Goal: Task Accomplishment & Management: Use online tool/utility

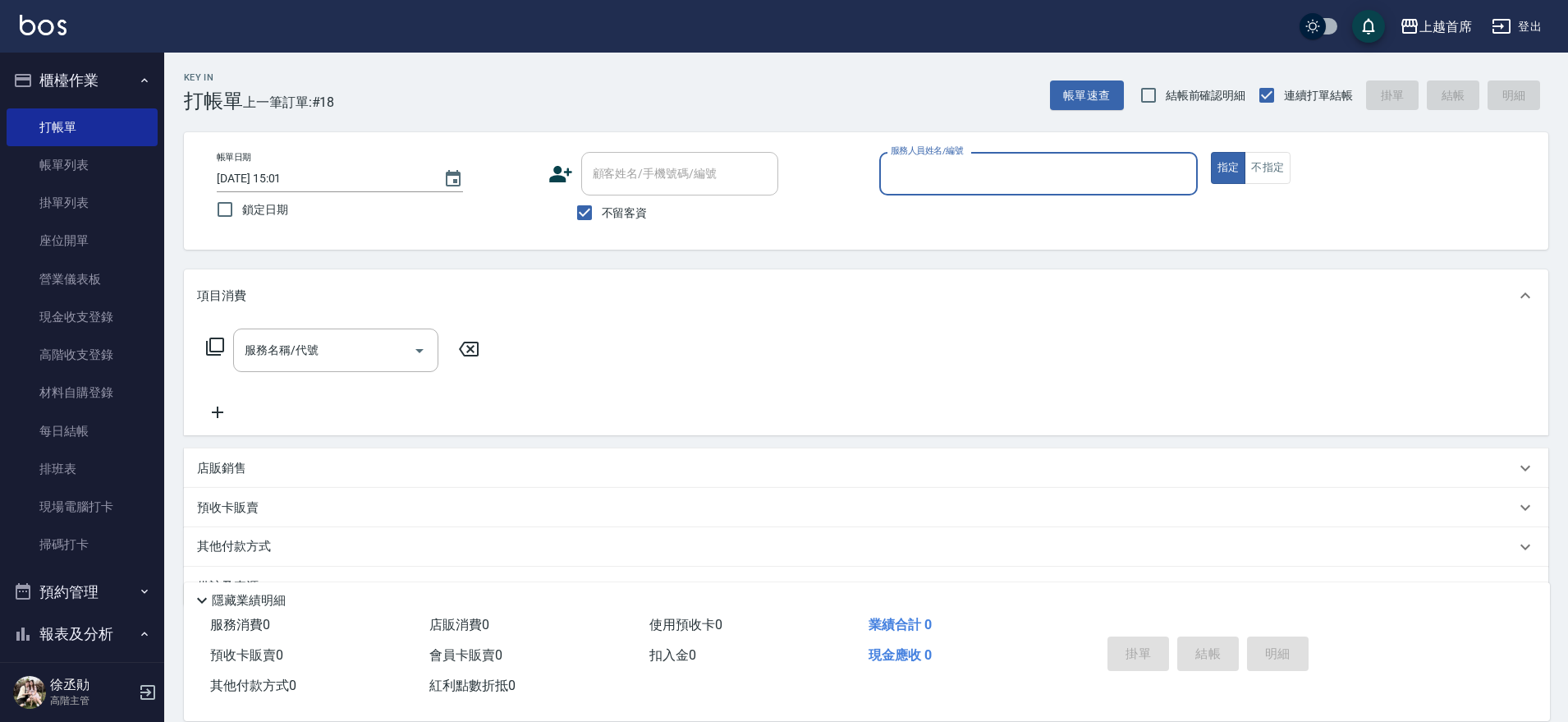
scroll to position [42, 0]
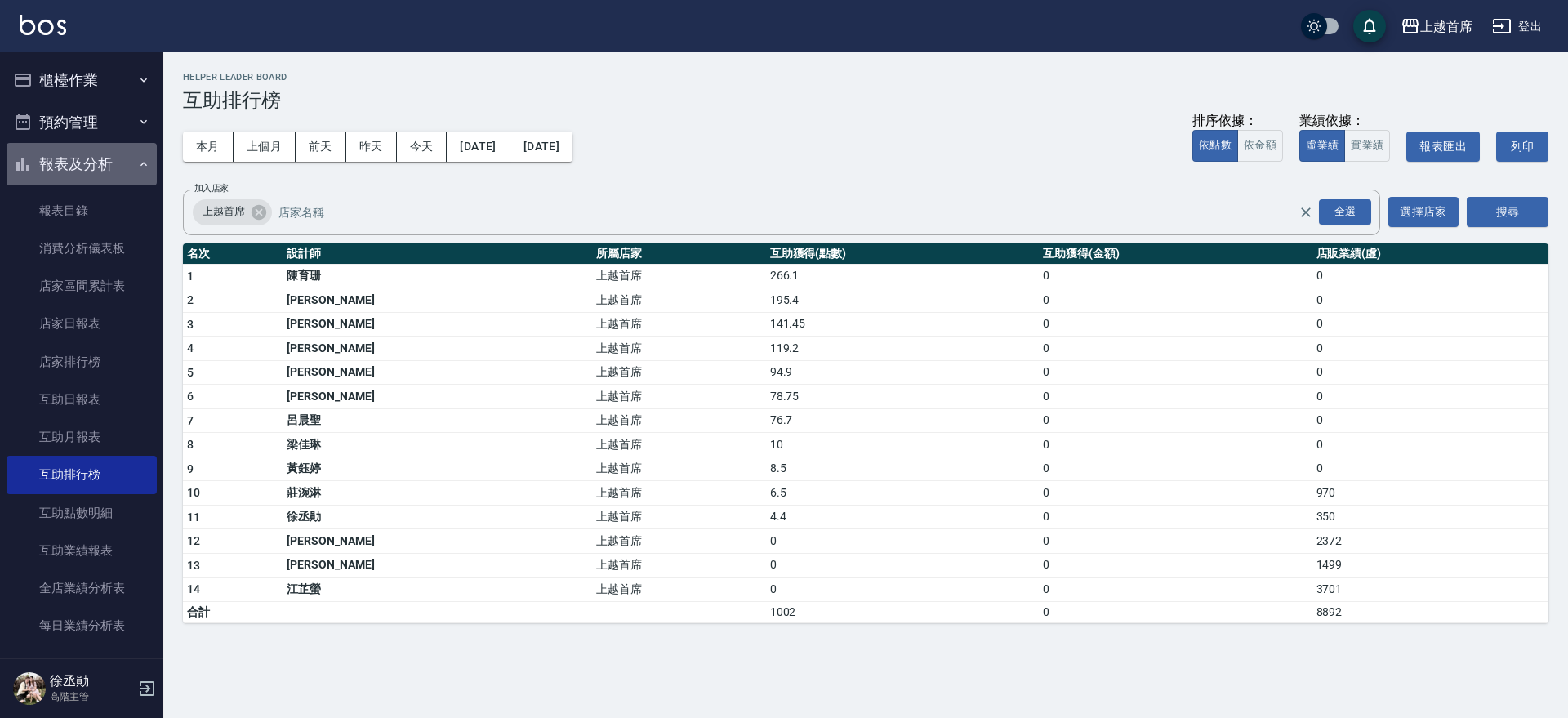
drag, startPoint x: 107, startPoint y: 156, endPoint x: 80, endPoint y: 165, distance: 28.5
click at [104, 157] on button "報表及分析" at bounding box center [82, 163] width 151 height 42
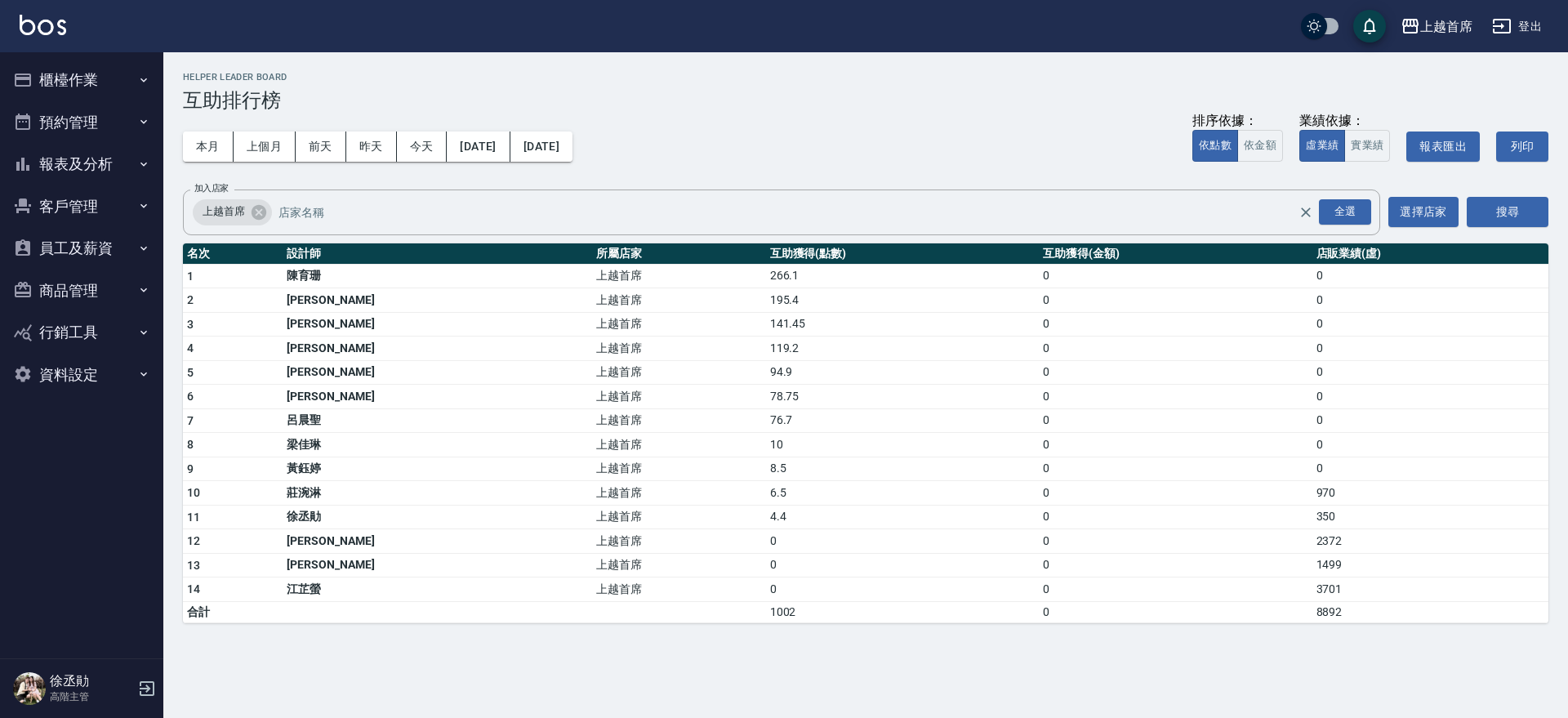
click at [95, 62] on button "櫃檯作業" at bounding box center [82, 80] width 151 height 42
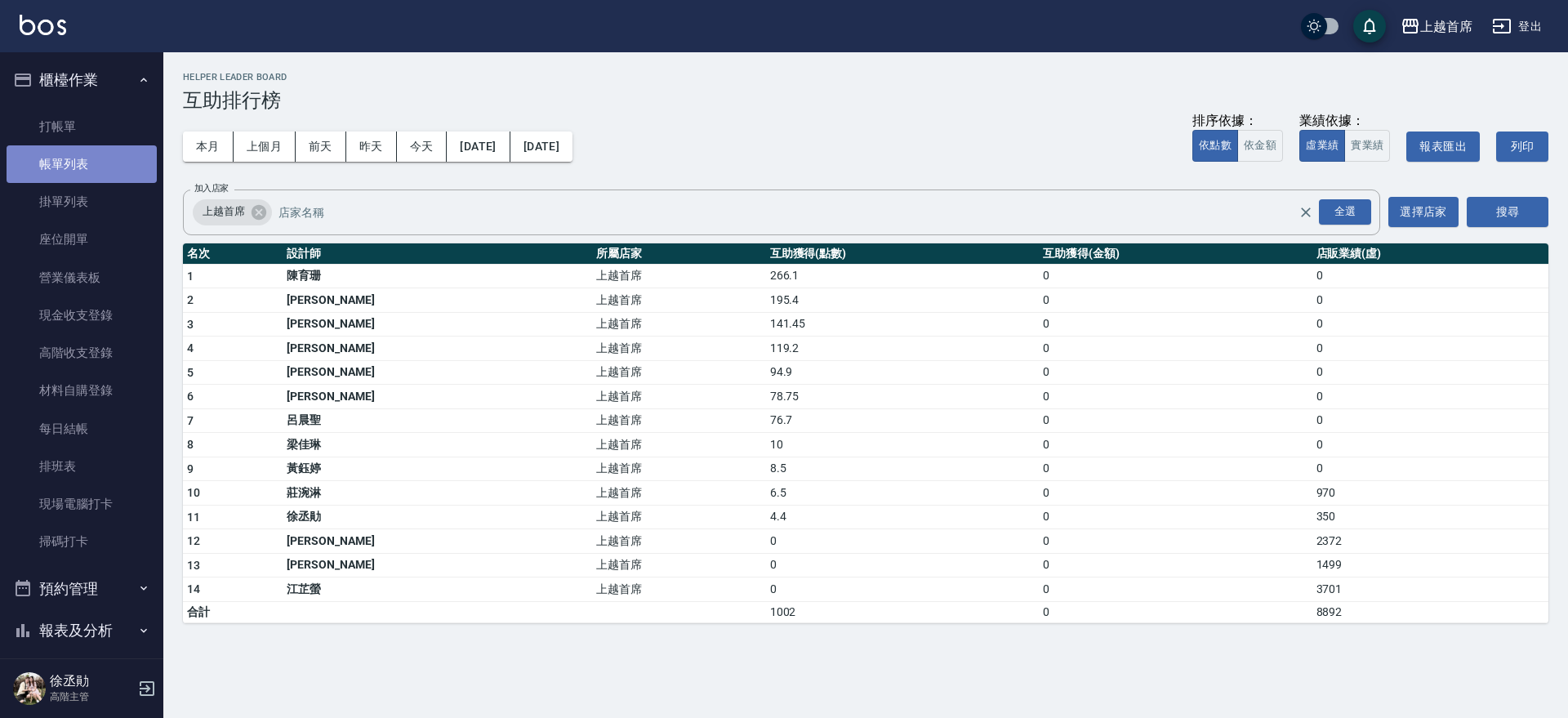
click at [113, 165] on link "帳單列表" at bounding box center [82, 164] width 151 height 37
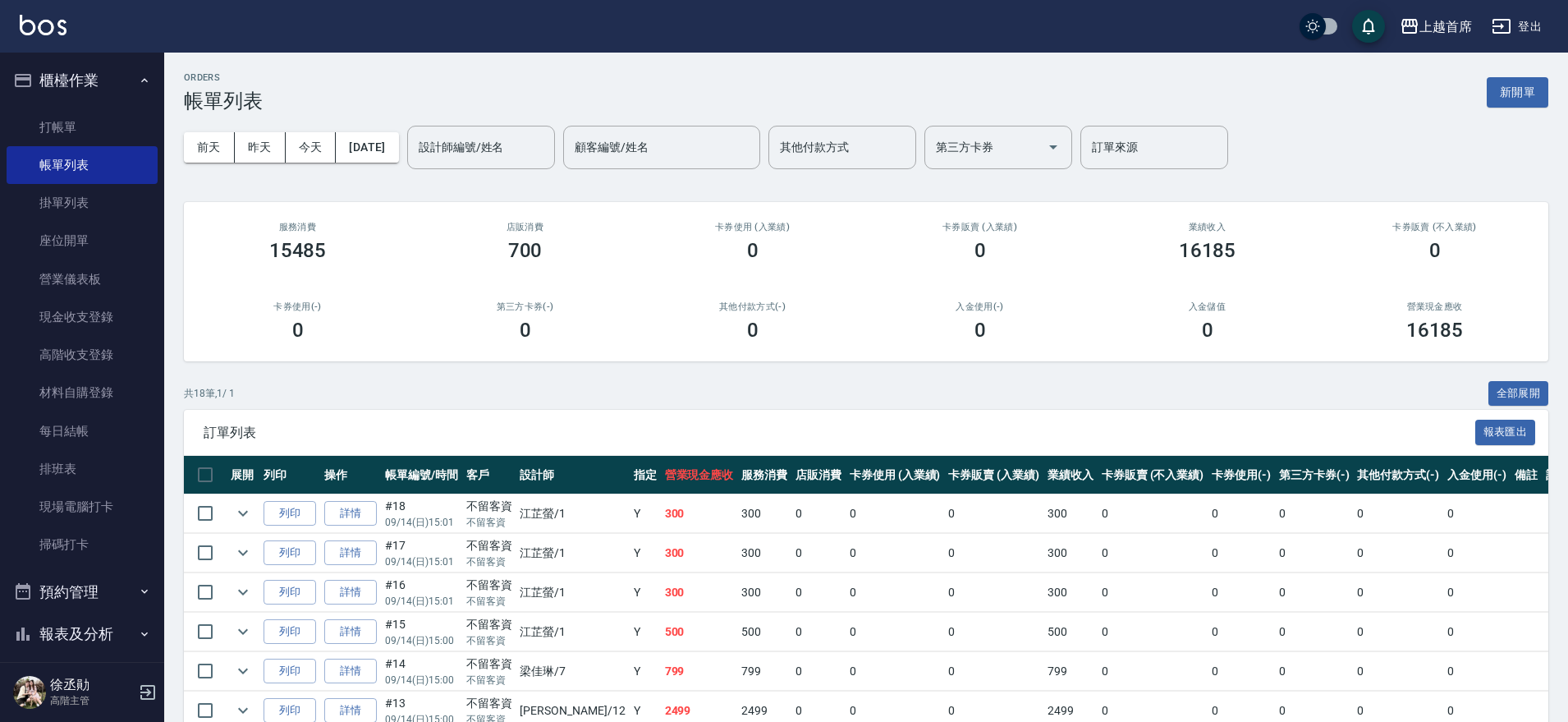
drag, startPoint x: 104, startPoint y: 70, endPoint x: 111, endPoint y: 65, distance: 8.6
click at [107, 67] on button "櫃檯作業" at bounding box center [82, 80] width 151 height 43
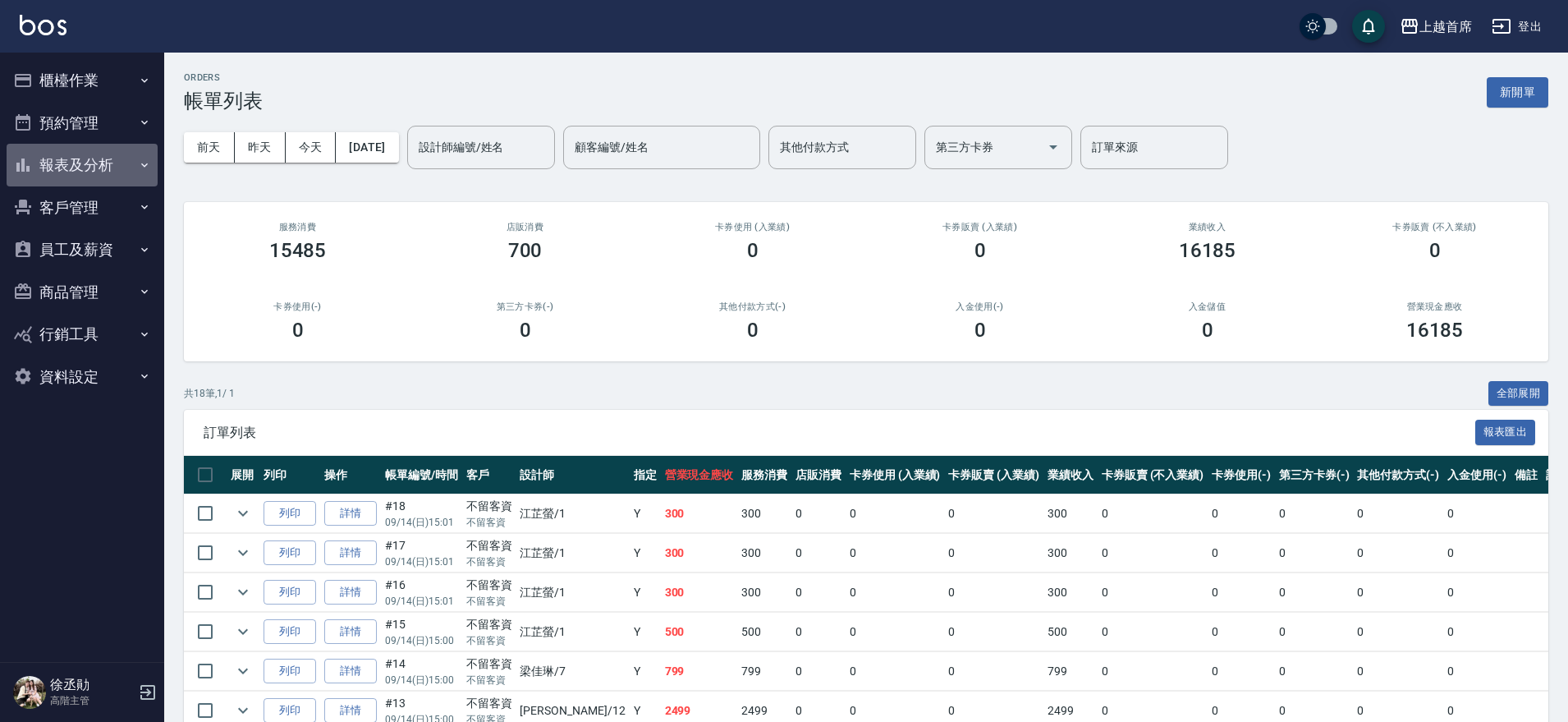
click at [129, 167] on button "報表及分析" at bounding box center [82, 164] width 151 height 43
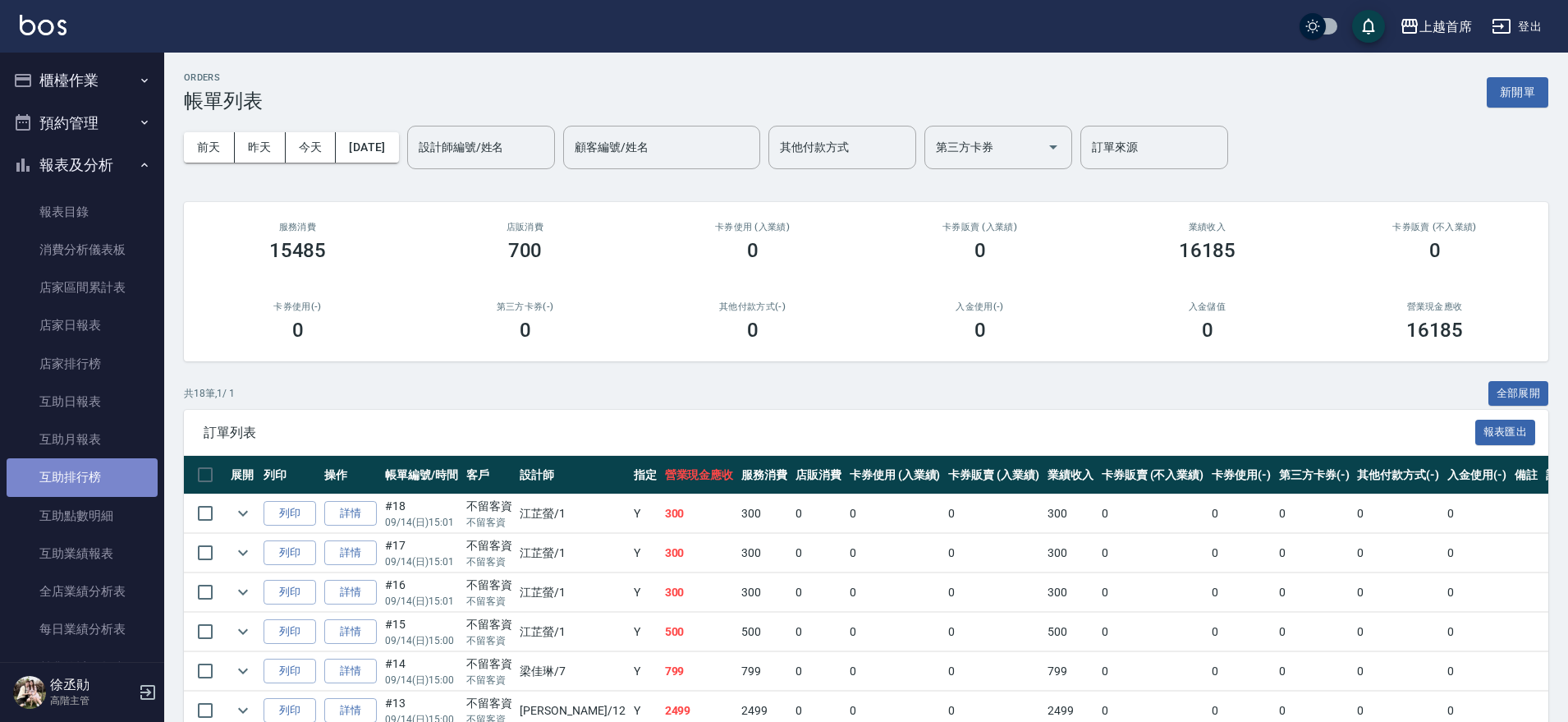
click at [118, 484] on link "互助排行榜" at bounding box center [82, 477] width 151 height 38
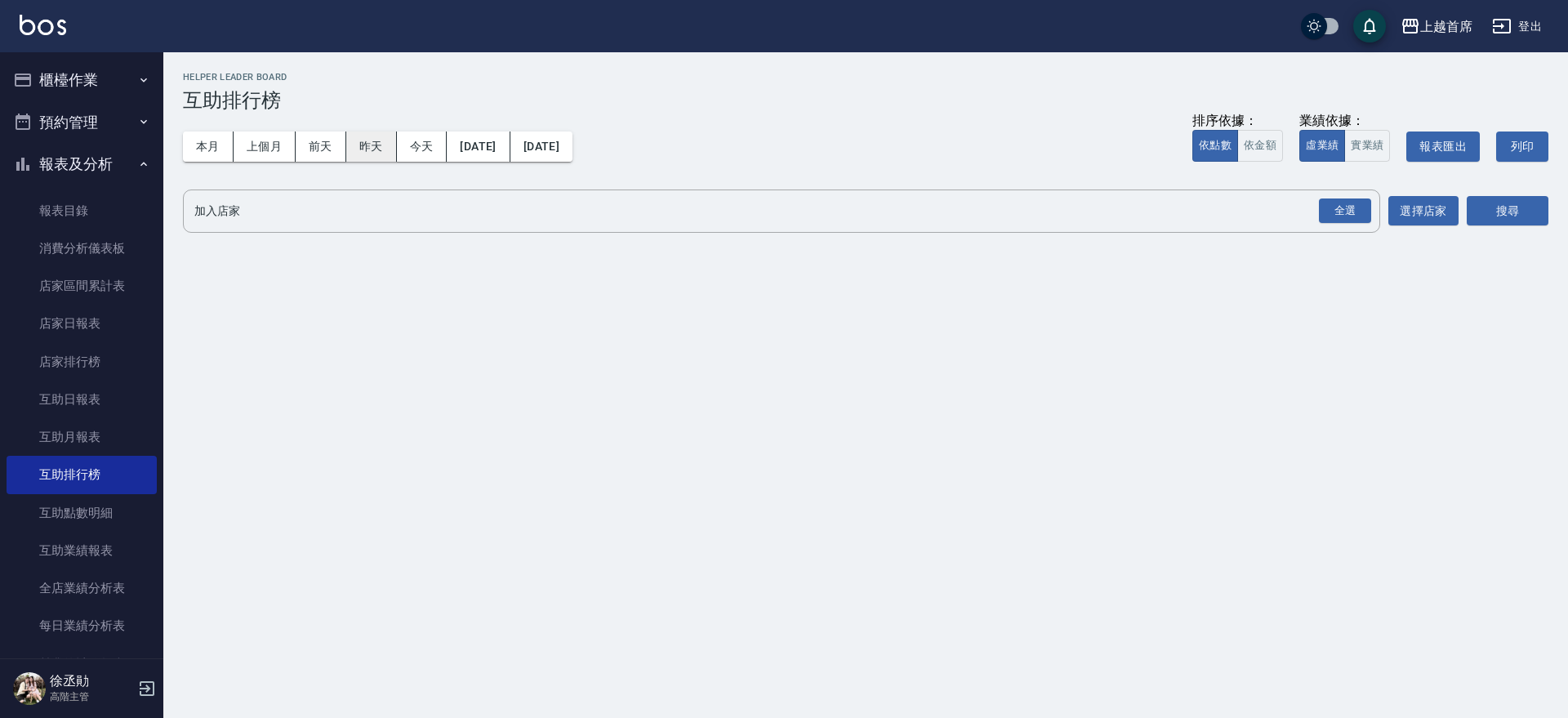
click at [383, 142] on button "昨天" at bounding box center [371, 147] width 50 height 30
drag, startPoint x: 379, startPoint y: 145, endPoint x: 667, endPoint y: 144, distance: 288.0
click at [380, 144] on button "昨天" at bounding box center [371, 147] width 50 height 30
drag, startPoint x: 1231, startPoint y: 134, endPoint x: 1275, endPoint y: 137, distance: 44.1
click at [1235, 134] on button "依點數" at bounding box center [1215, 146] width 45 height 31
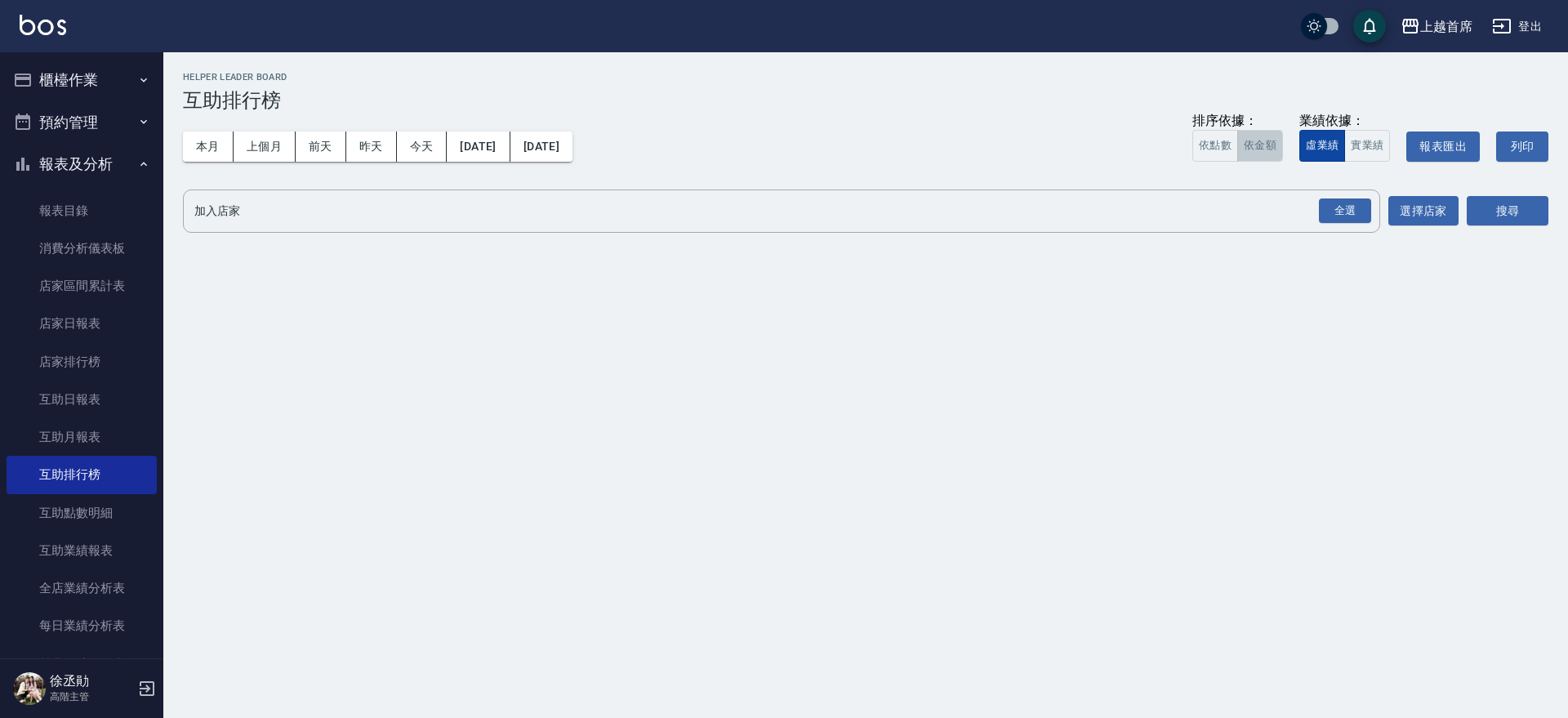
drag, startPoint x: 1275, startPoint y: 137, endPoint x: 1333, endPoint y: 149, distance: 59.2
click at [1275, 137] on button "依金額" at bounding box center [1259, 146] width 45 height 31
click at [1368, 142] on button "實業績" at bounding box center [1366, 146] width 45 height 31
click at [1332, 205] on div "全選" at bounding box center [1344, 211] width 52 height 26
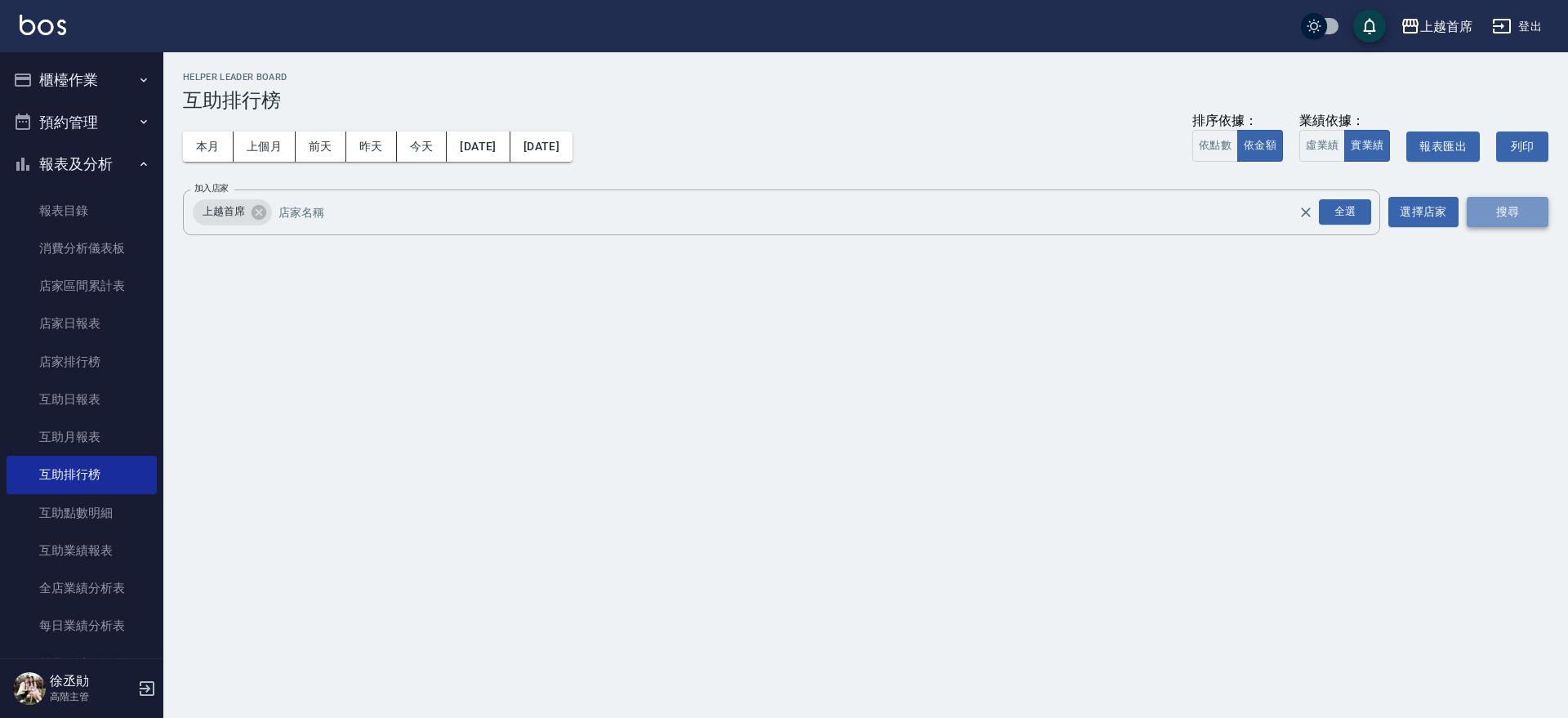
click at [1527, 209] on button "搜尋" at bounding box center [1507, 211] width 82 height 30
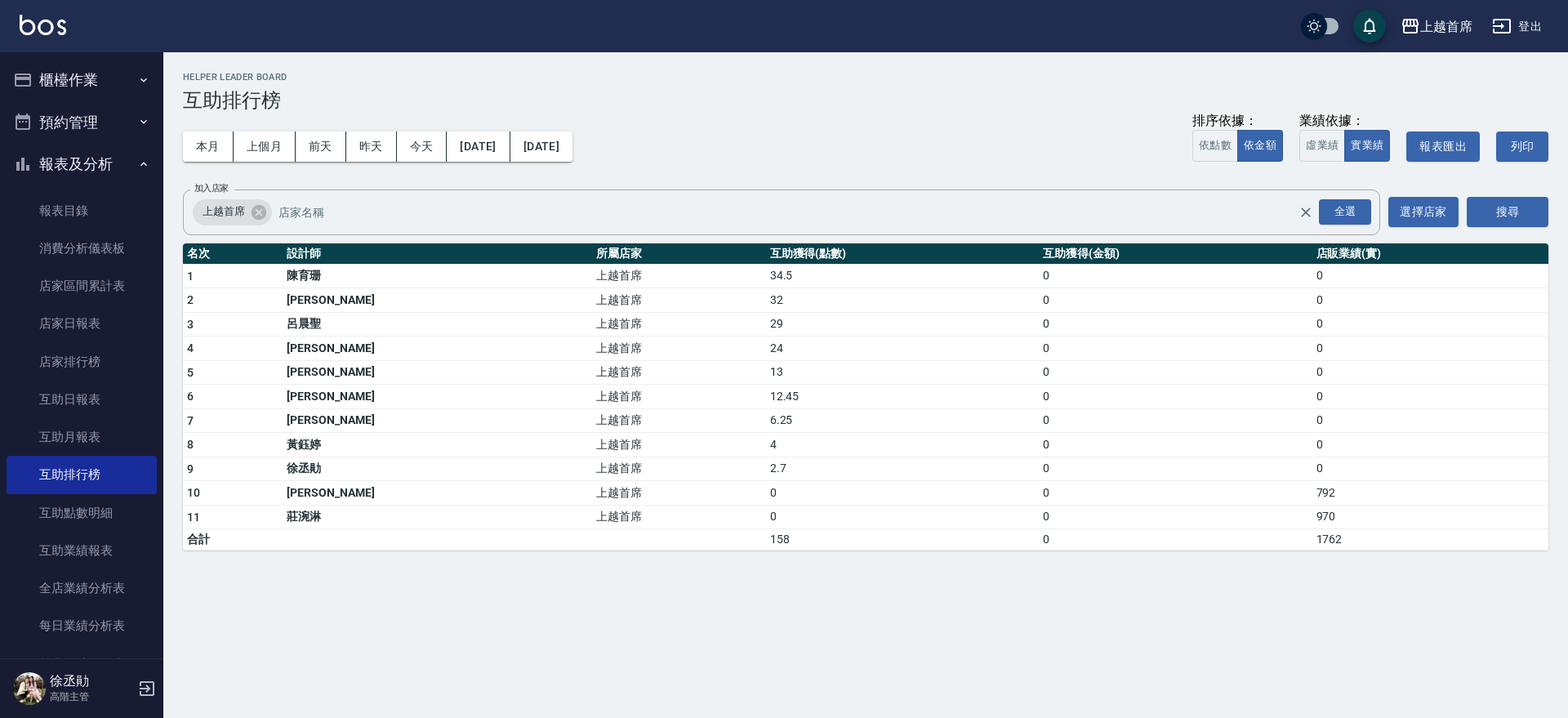
click at [98, 80] on button "櫃檯作業" at bounding box center [82, 80] width 151 height 42
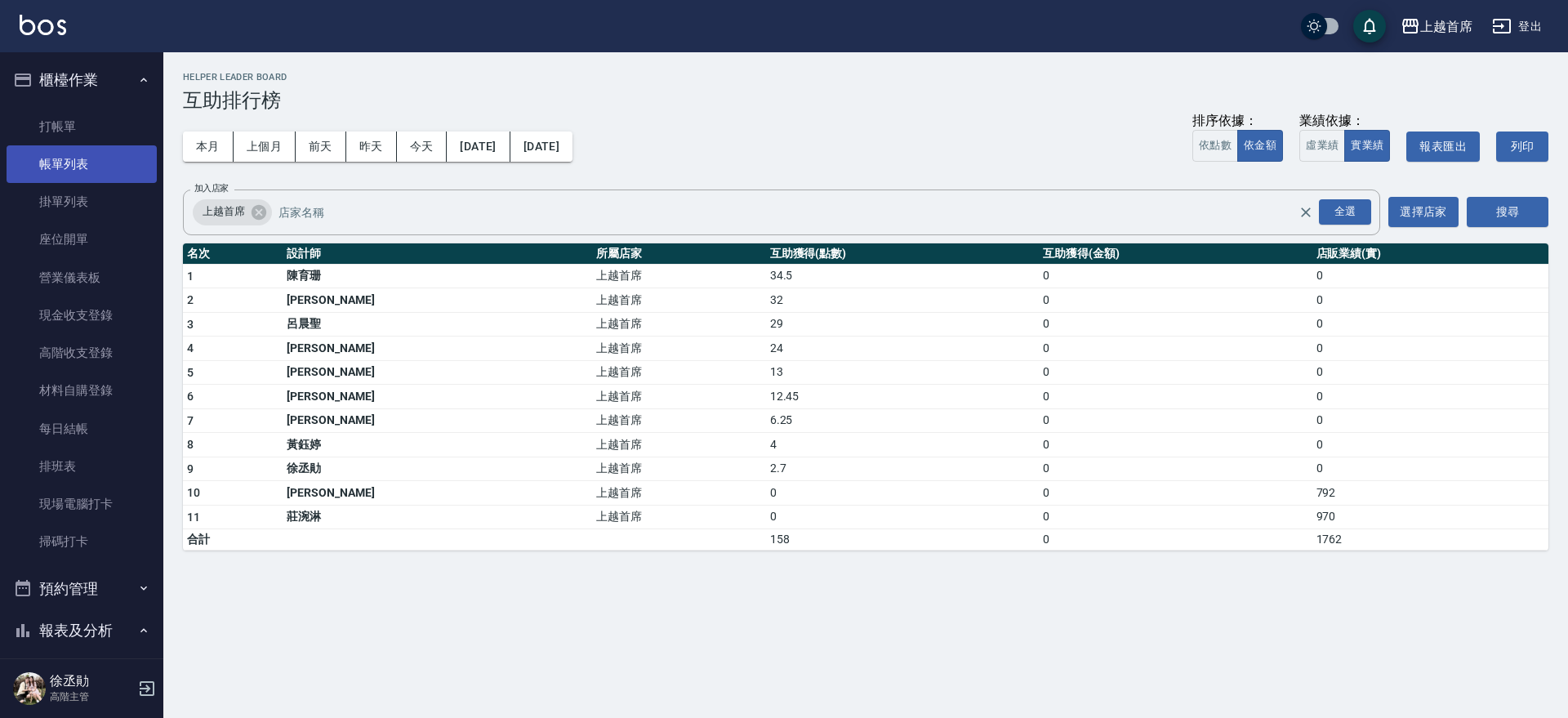
click at [71, 150] on link "帳單列表" at bounding box center [82, 164] width 151 height 37
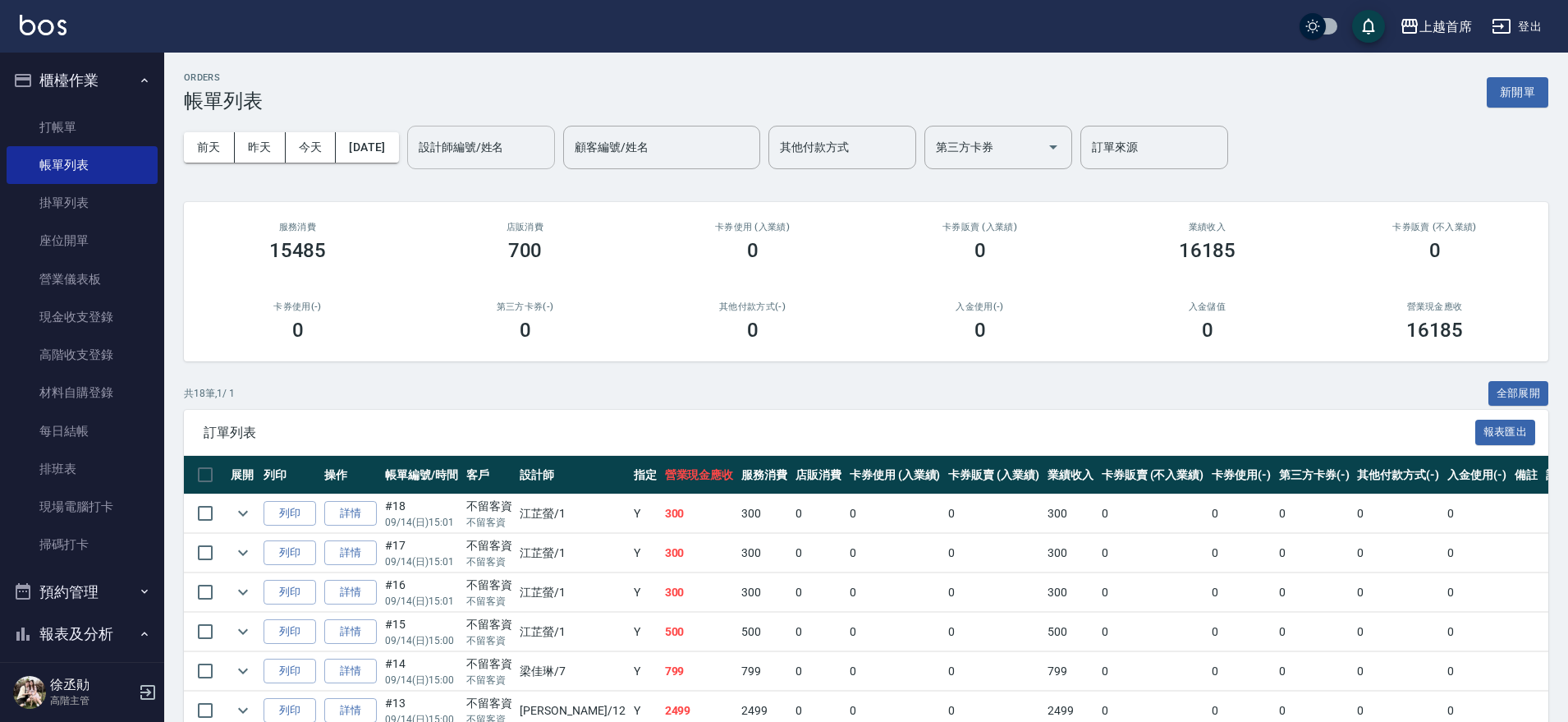
click at [513, 142] on div "設計師編號/姓名 設計師編號/姓名" at bounding box center [481, 147] width 147 height 44
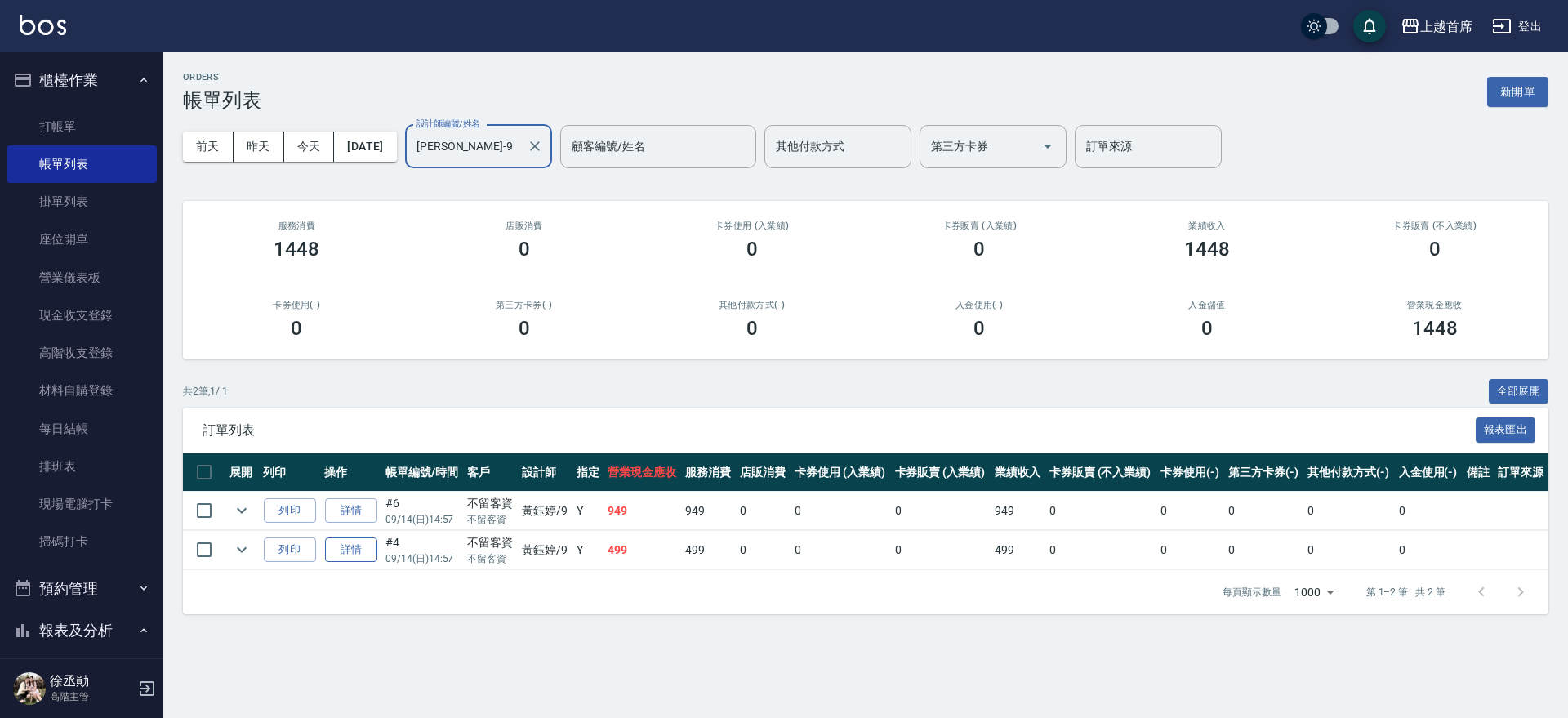
type input "[PERSON_NAME]-9"
click at [336, 546] on link "詳情" at bounding box center [350, 550] width 52 height 26
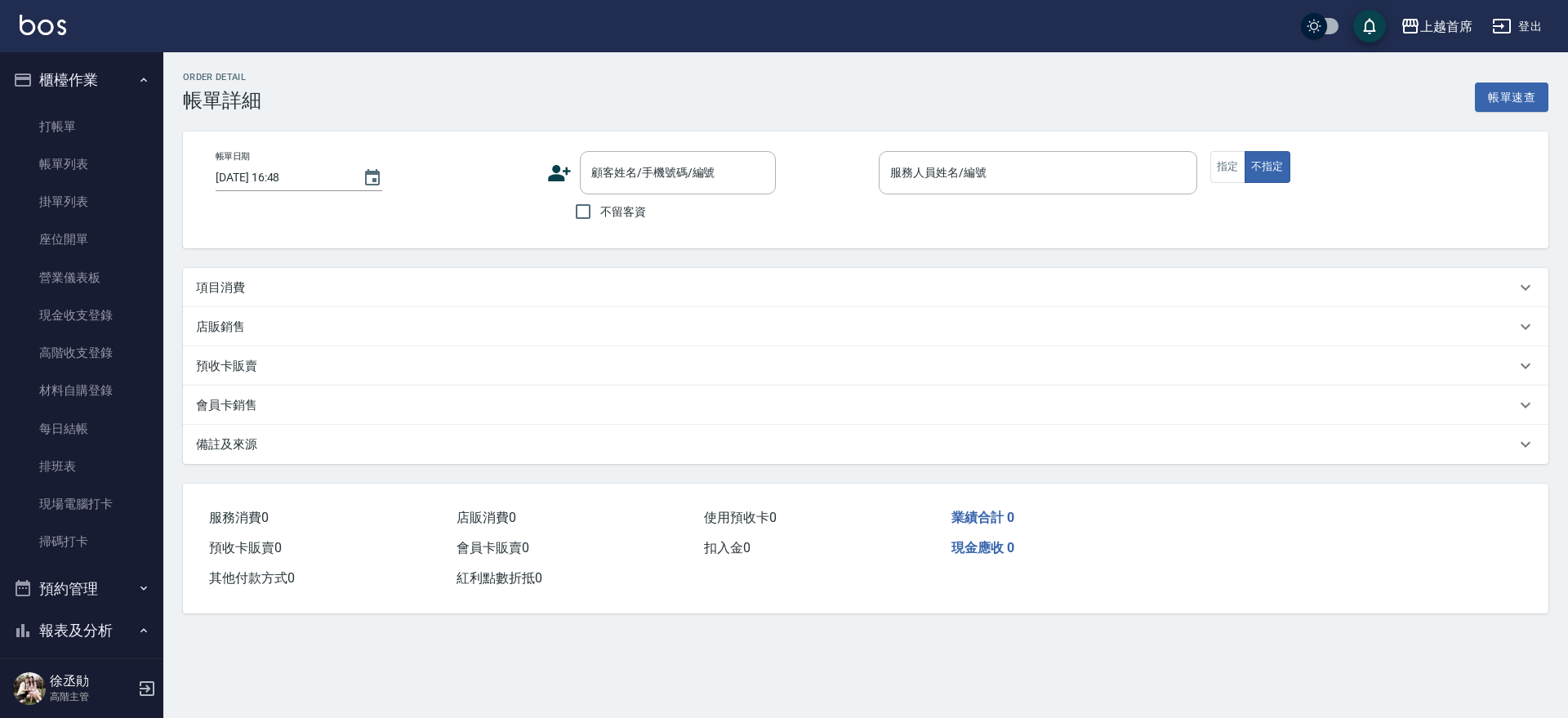
type input "[DATE] 14:57"
checkbox input "true"
type input "[PERSON_NAME]-9"
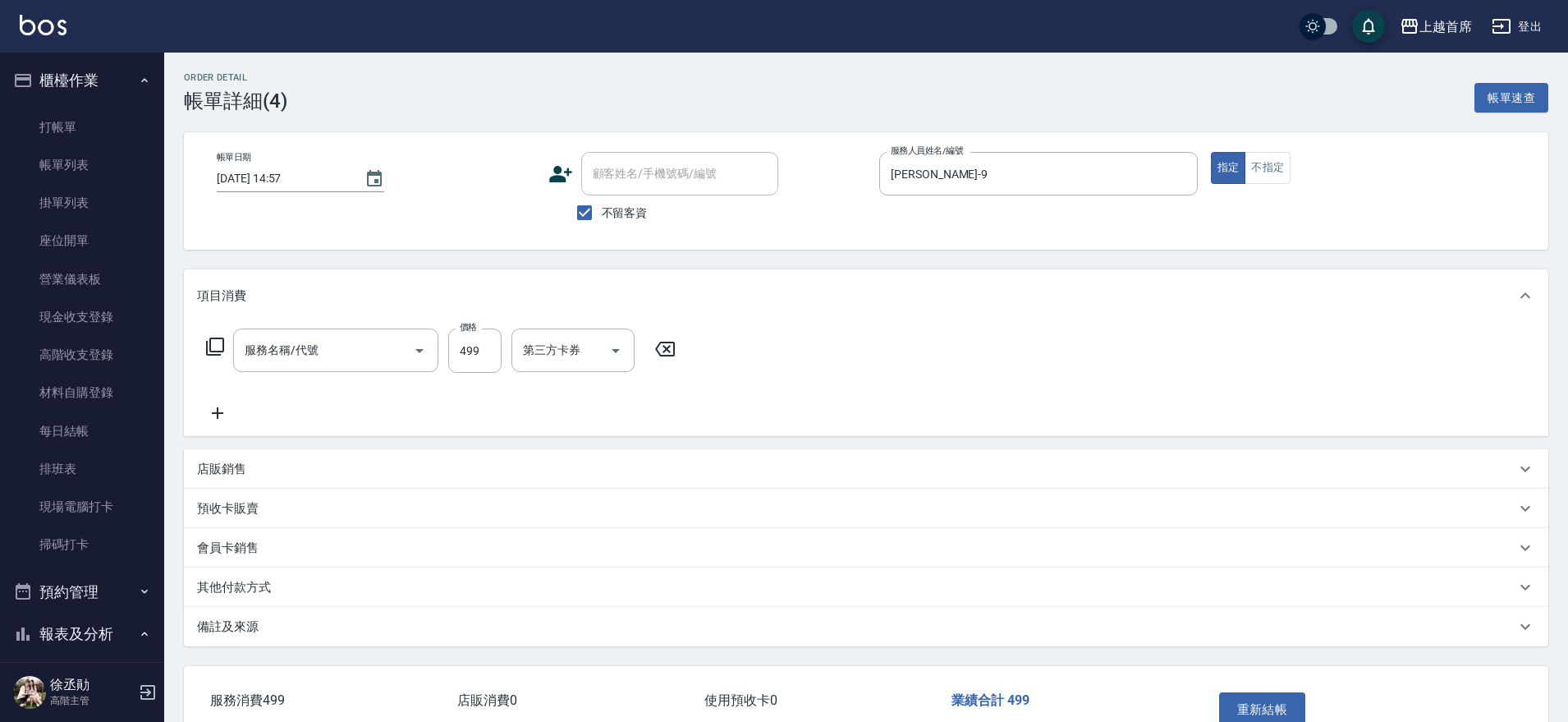
type input "499海鹽洗剪套餐(2499)"
click at [70, 152] on link "帳單列表" at bounding box center [82, 165] width 151 height 38
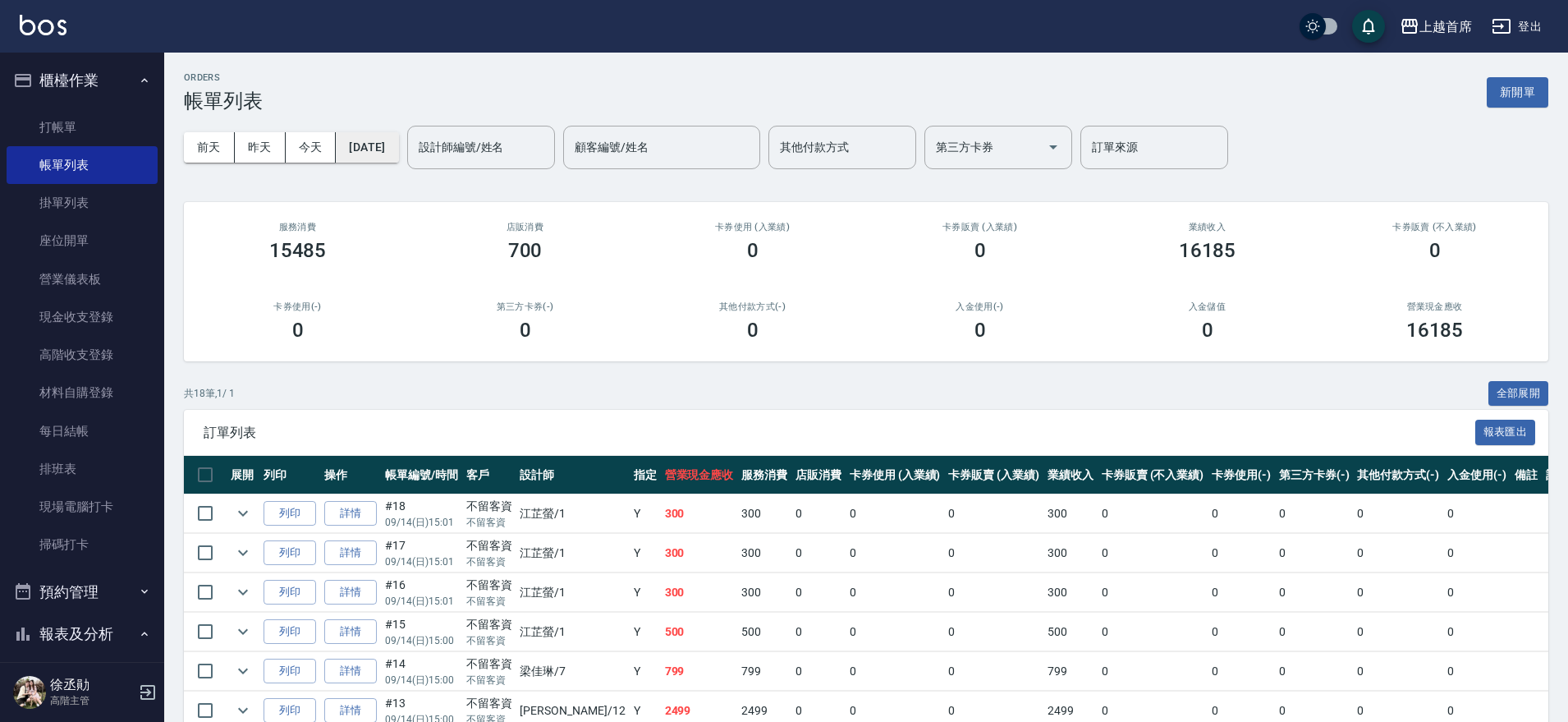
click at [350, 148] on button "[DATE]" at bounding box center [366, 147] width 62 height 31
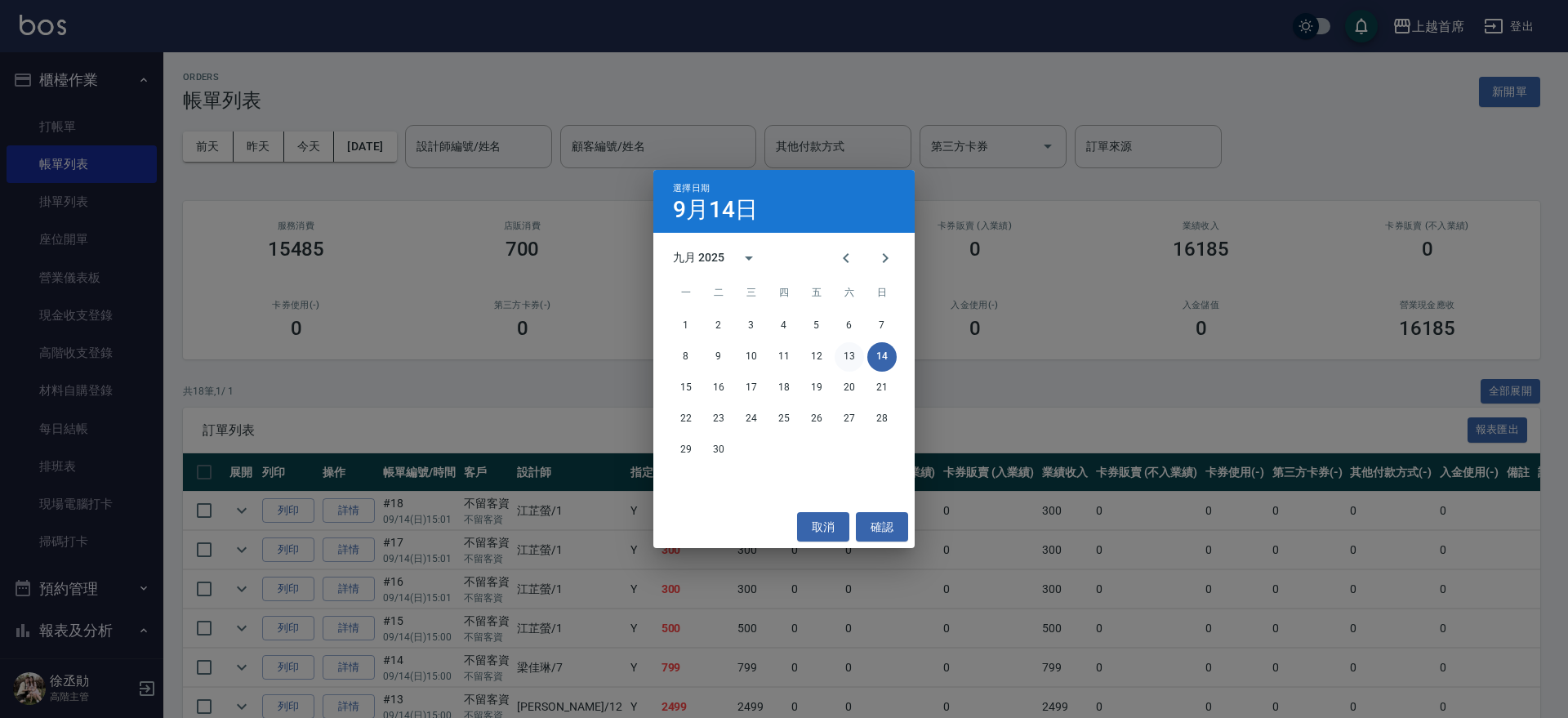
click at [849, 354] on button "13" at bounding box center [849, 357] width 30 height 30
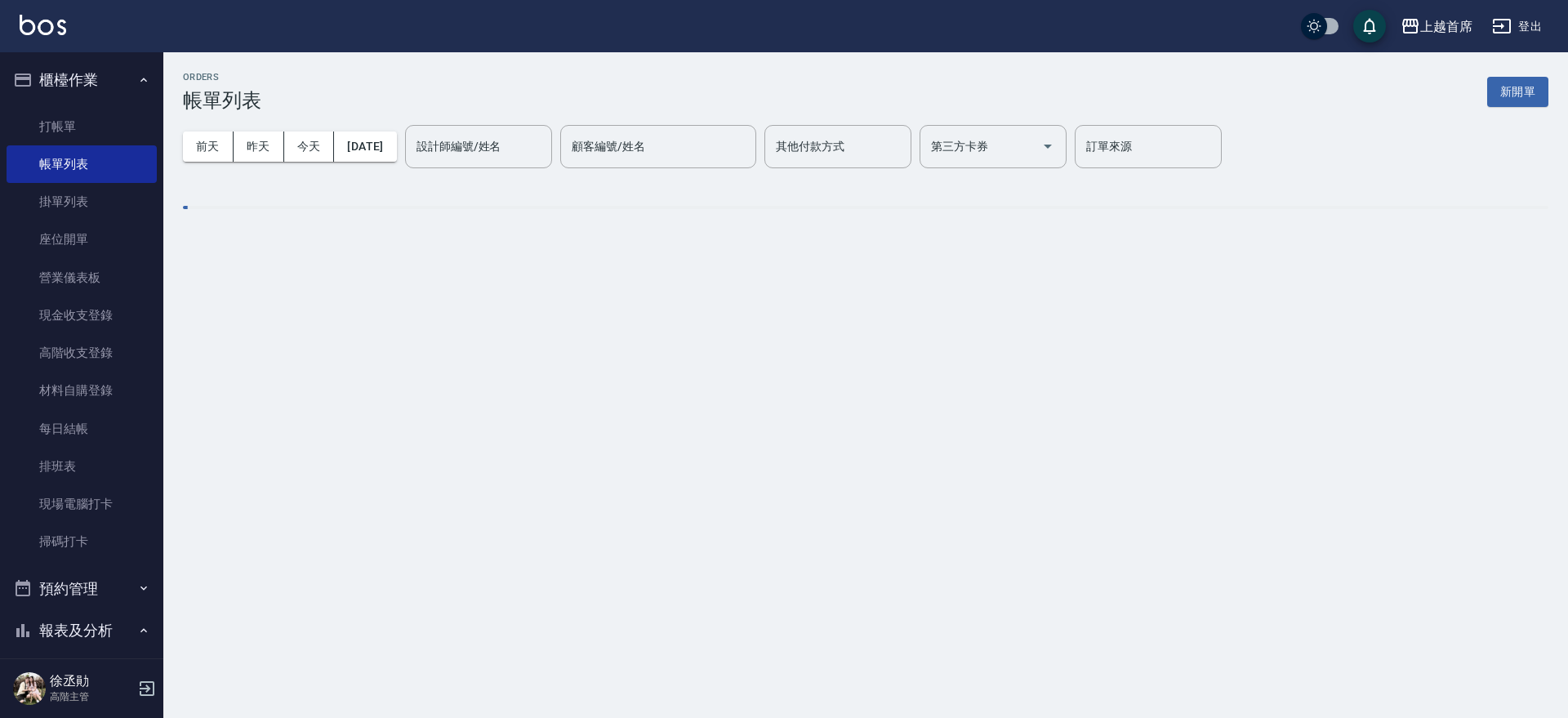
click at [499, 144] on div "設計師編號/姓名 設計師編號/姓名" at bounding box center [478, 147] width 147 height 43
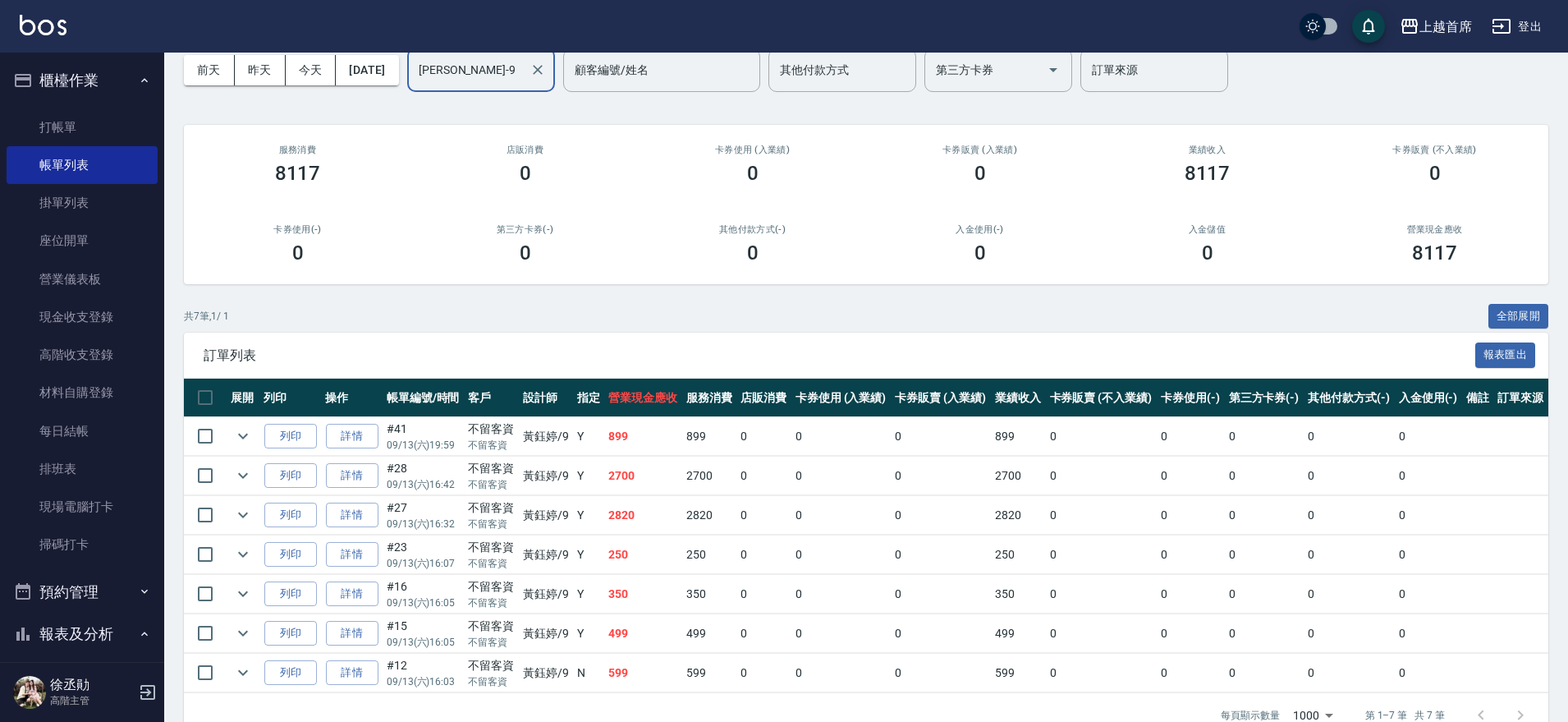
scroll to position [113, 0]
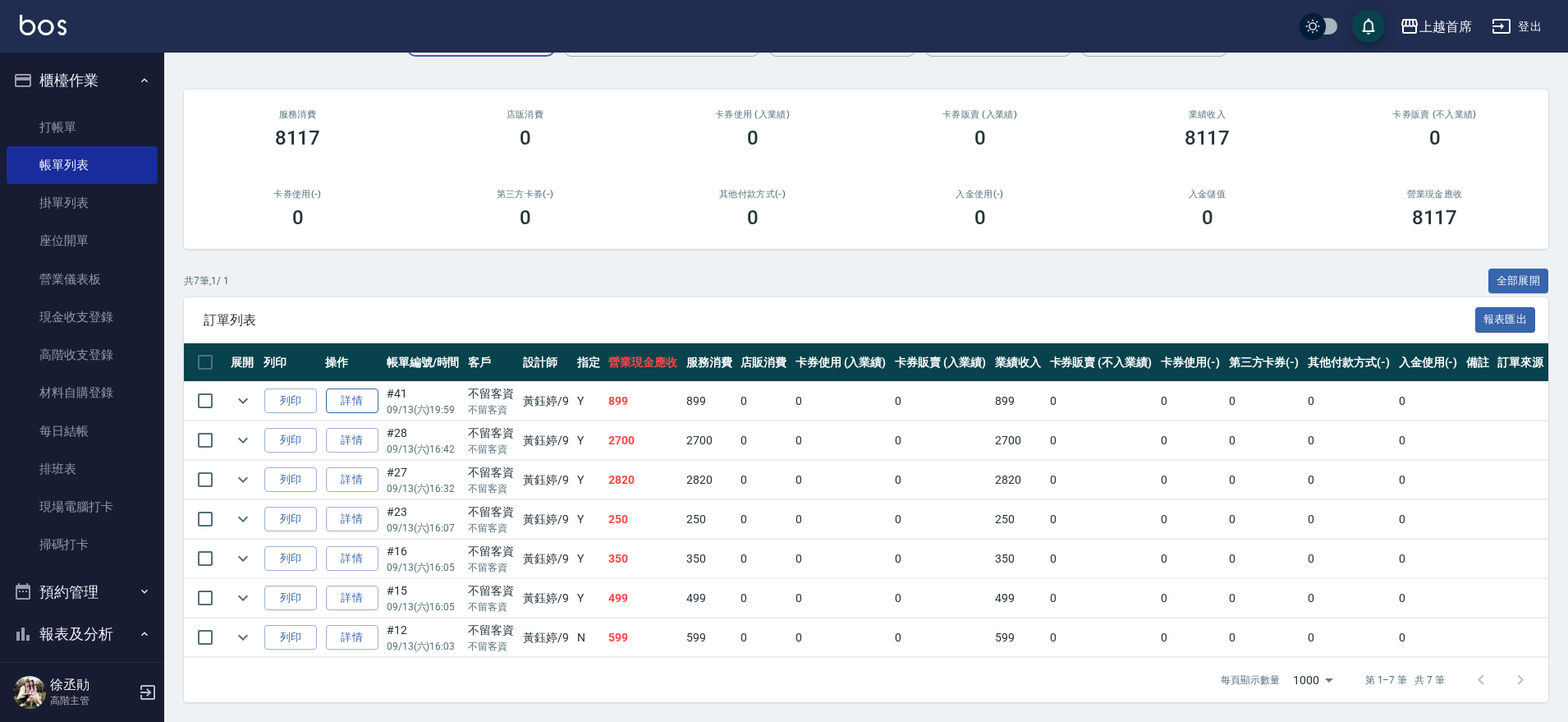
type input "[PERSON_NAME]-9"
click at [351, 402] on link "詳情" at bounding box center [352, 402] width 52 height 26
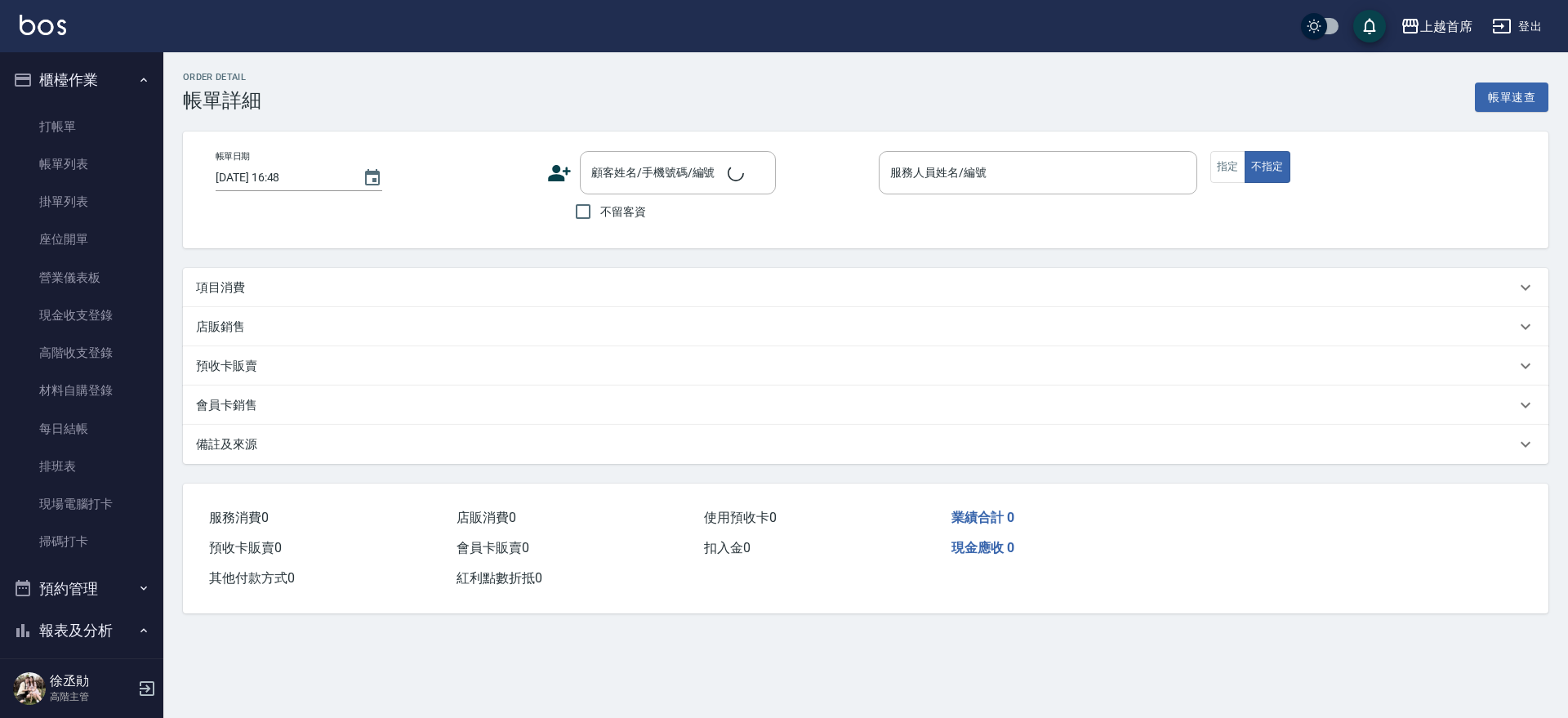
type input "[DATE] 19:59"
checkbox input "true"
type input "[PERSON_NAME]-9"
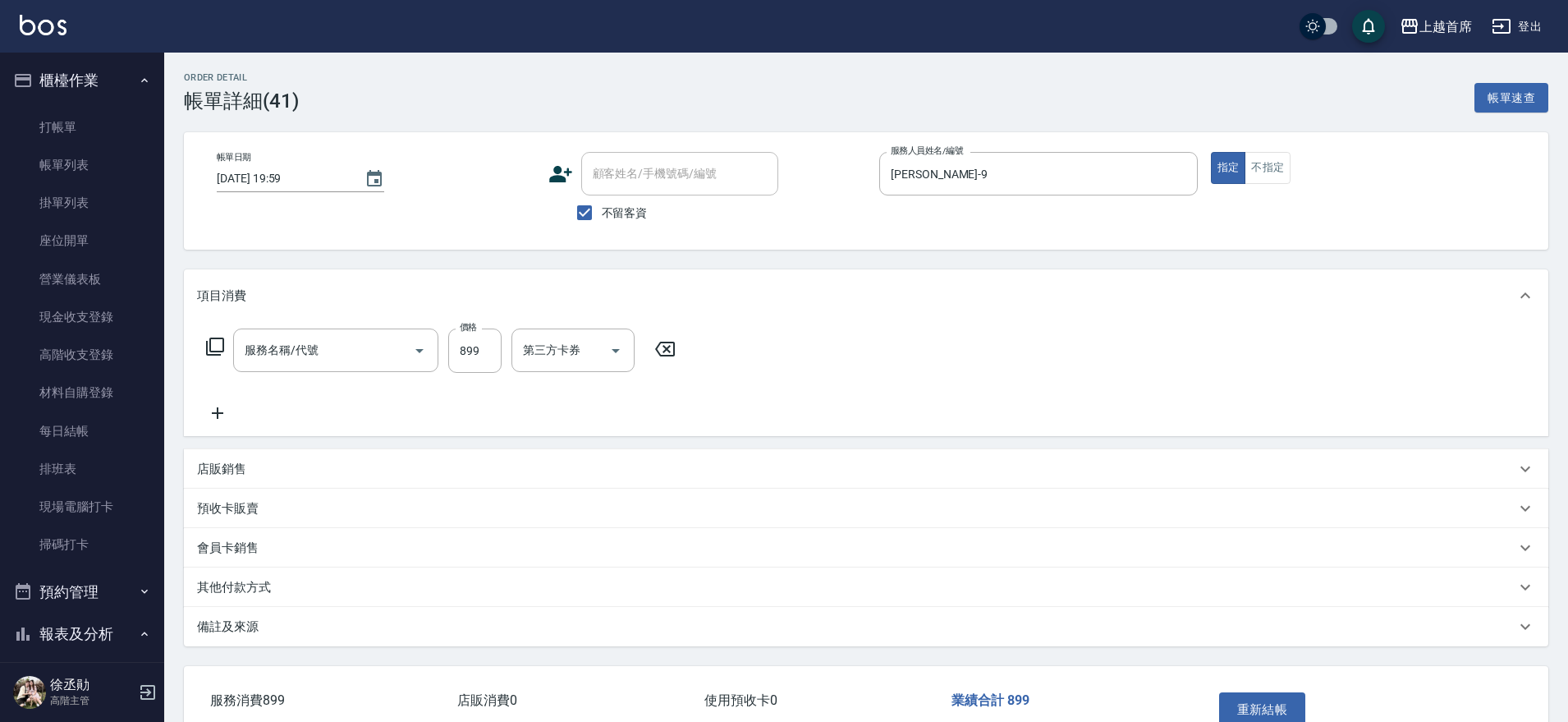
type input "899洗剪去角質套餐(2899)"
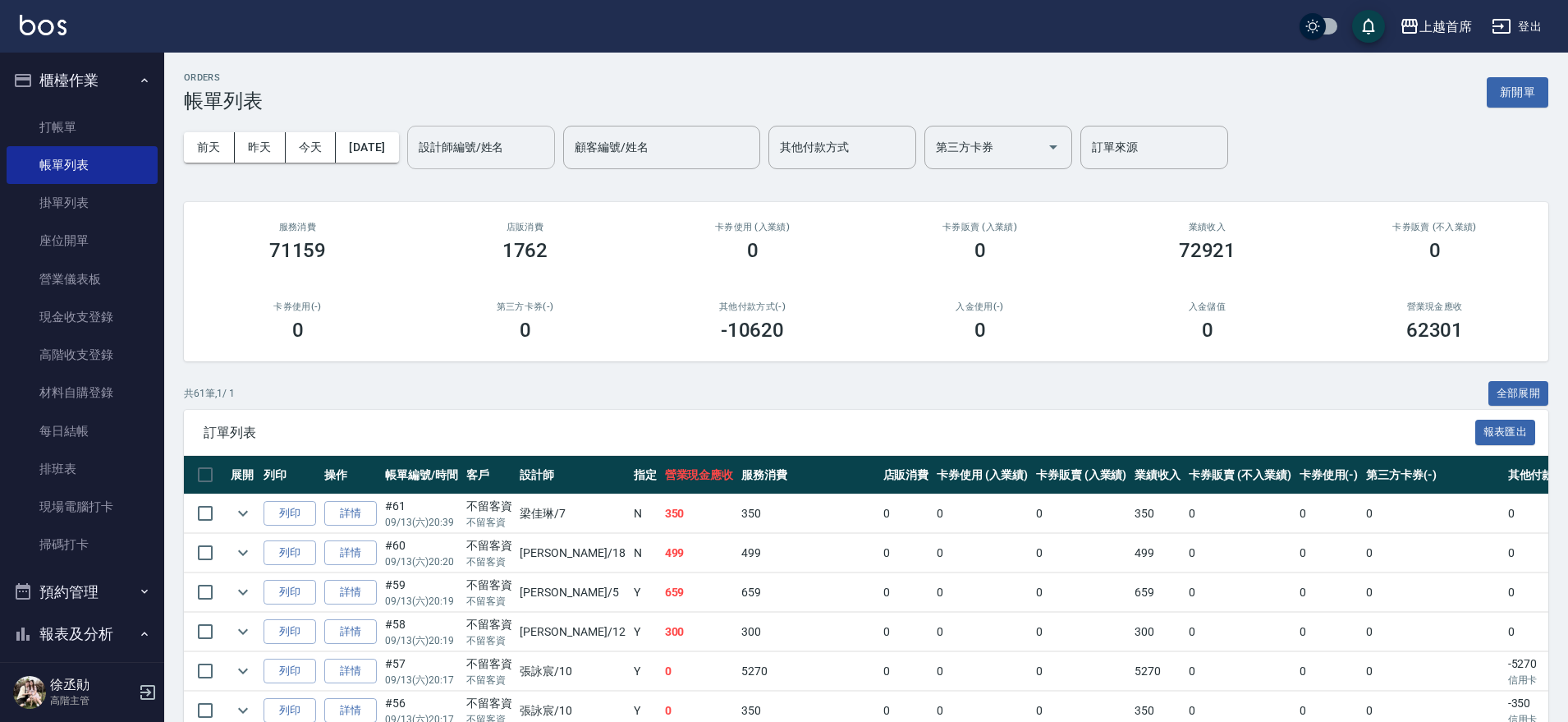
click at [472, 147] on input "設計師編號/姓名" at bounding box center [481, 146] width 133 height 29
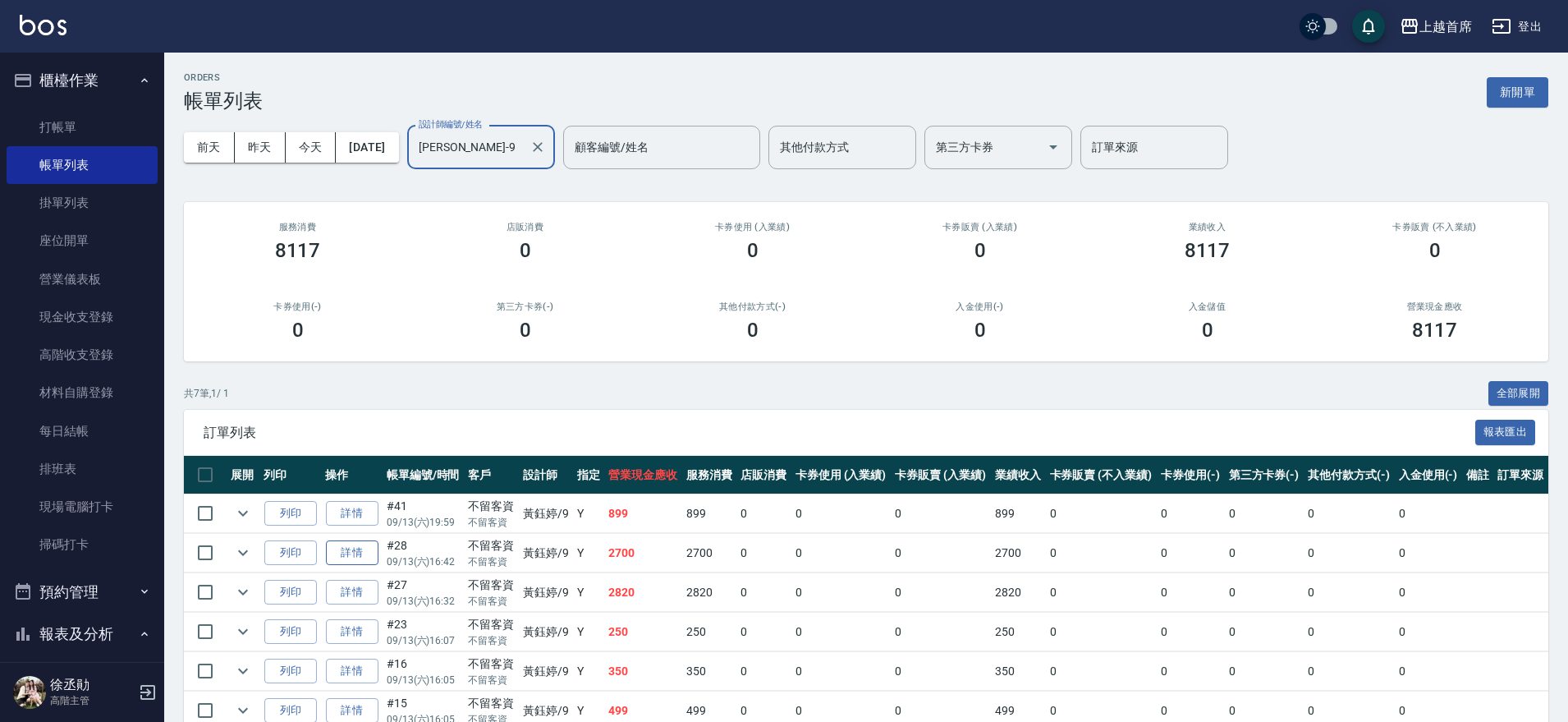
type input "[PERSON_NAME]-9"
click at [360, 553] on link "詳情" at bounding box center [352, 553] width 52 height 26
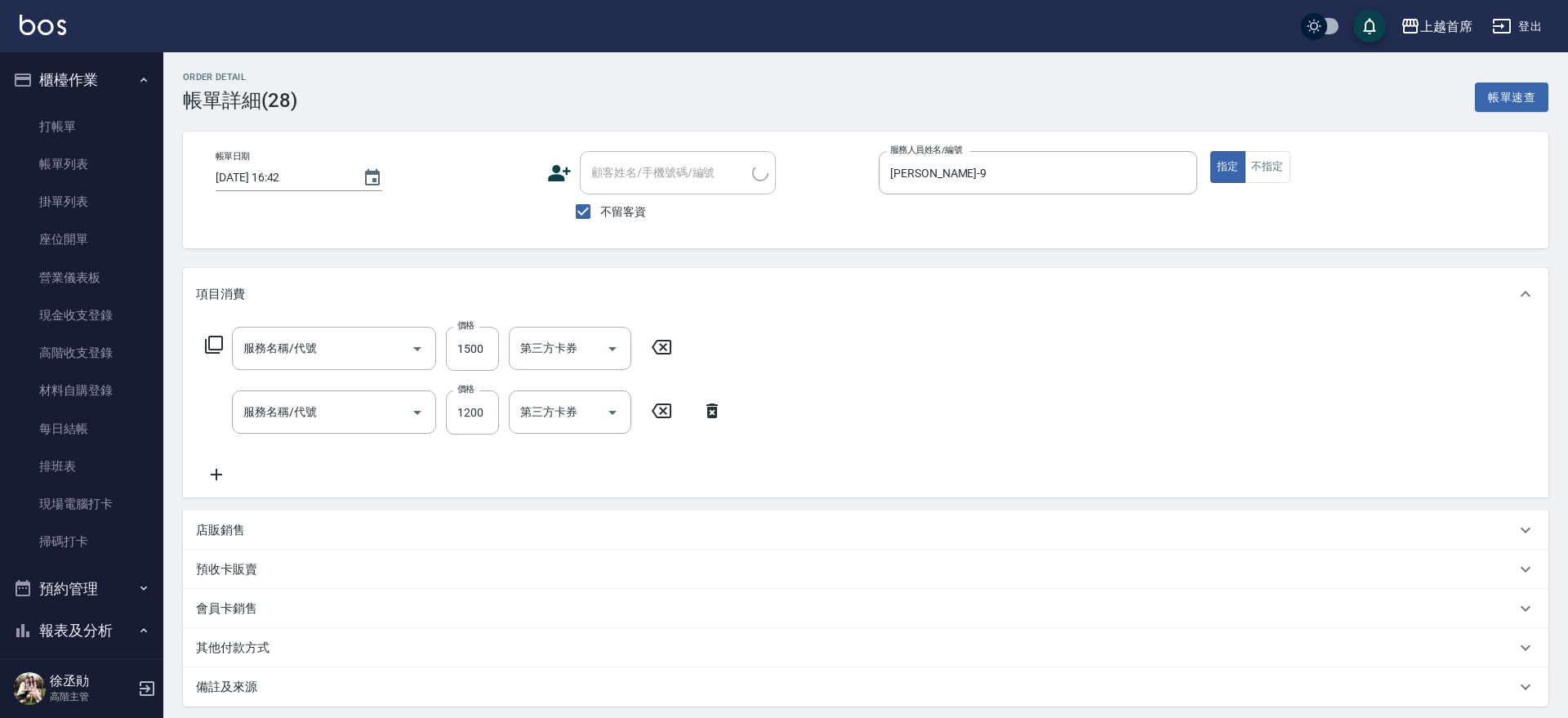
type input "[DATE] 16:42"
checkbox input "true"
type input "[PERSON_NAME]-9"
type input "鉑金護髮(51500)"
type input "REVIVRE(0999)"
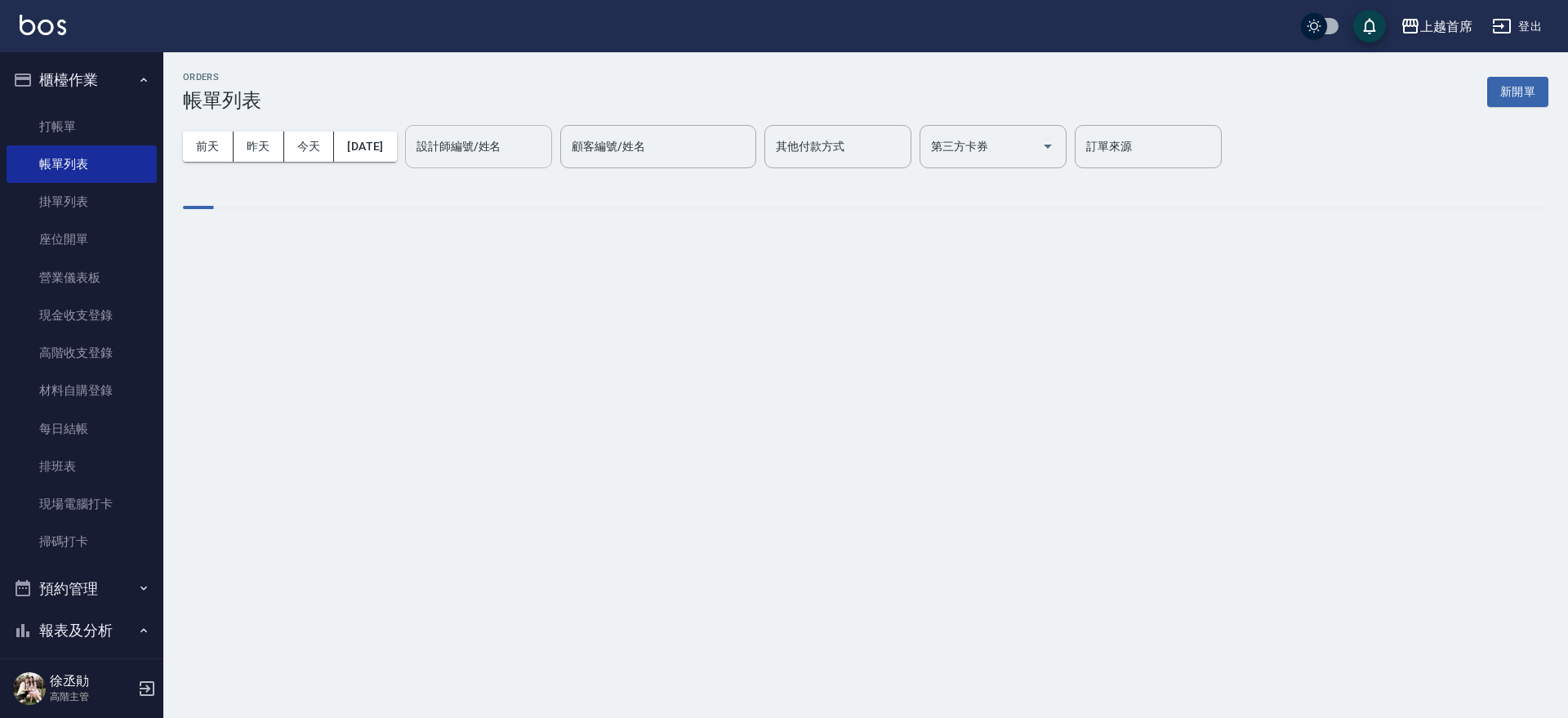
click at [468, 147] on div "設計師編號/姓名 設計師編號/姓名" at bounding box center [478, 147] width 147 height 43
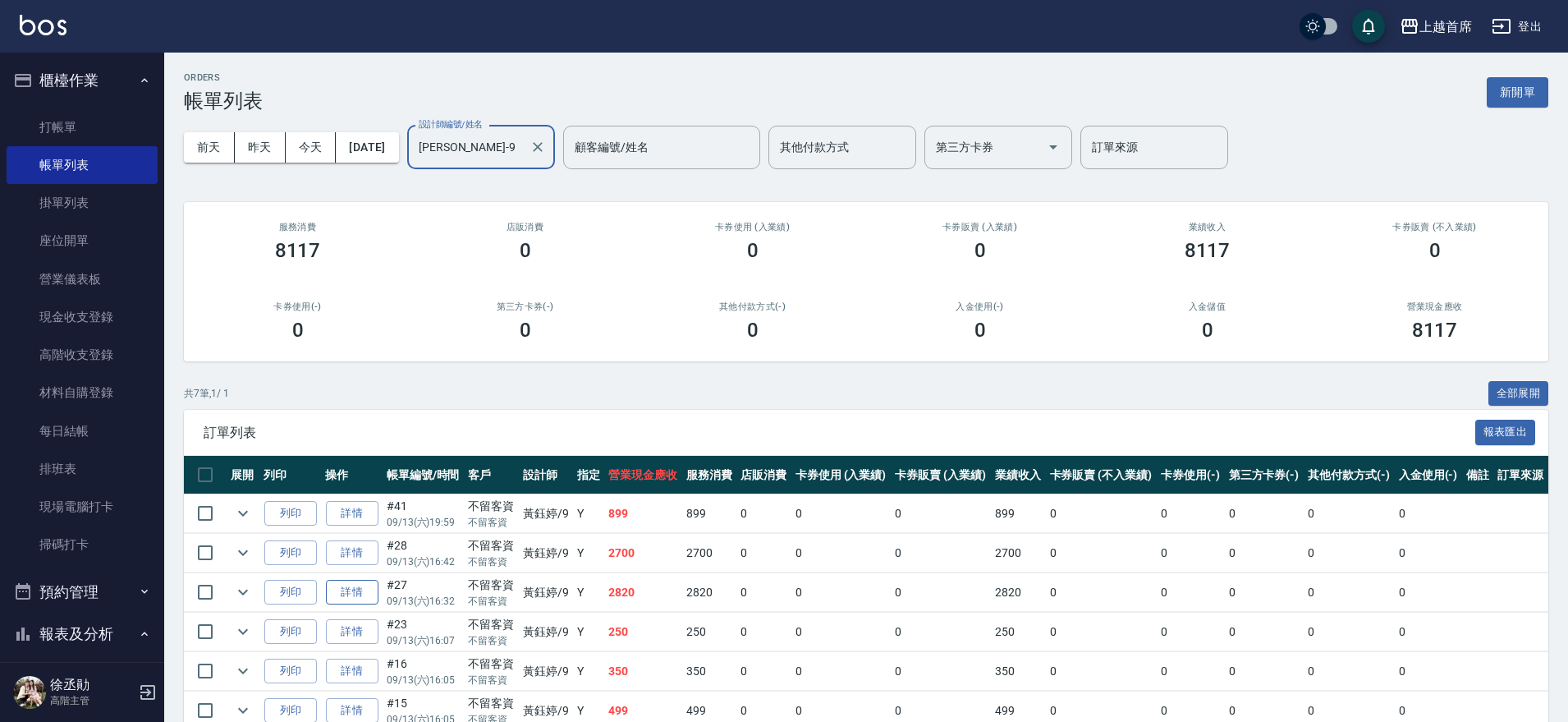
type input "[PERSON_NAME]-9"
click at [365, 582] on link "詳情" at bounding box center [352, 592] width 52 height 26
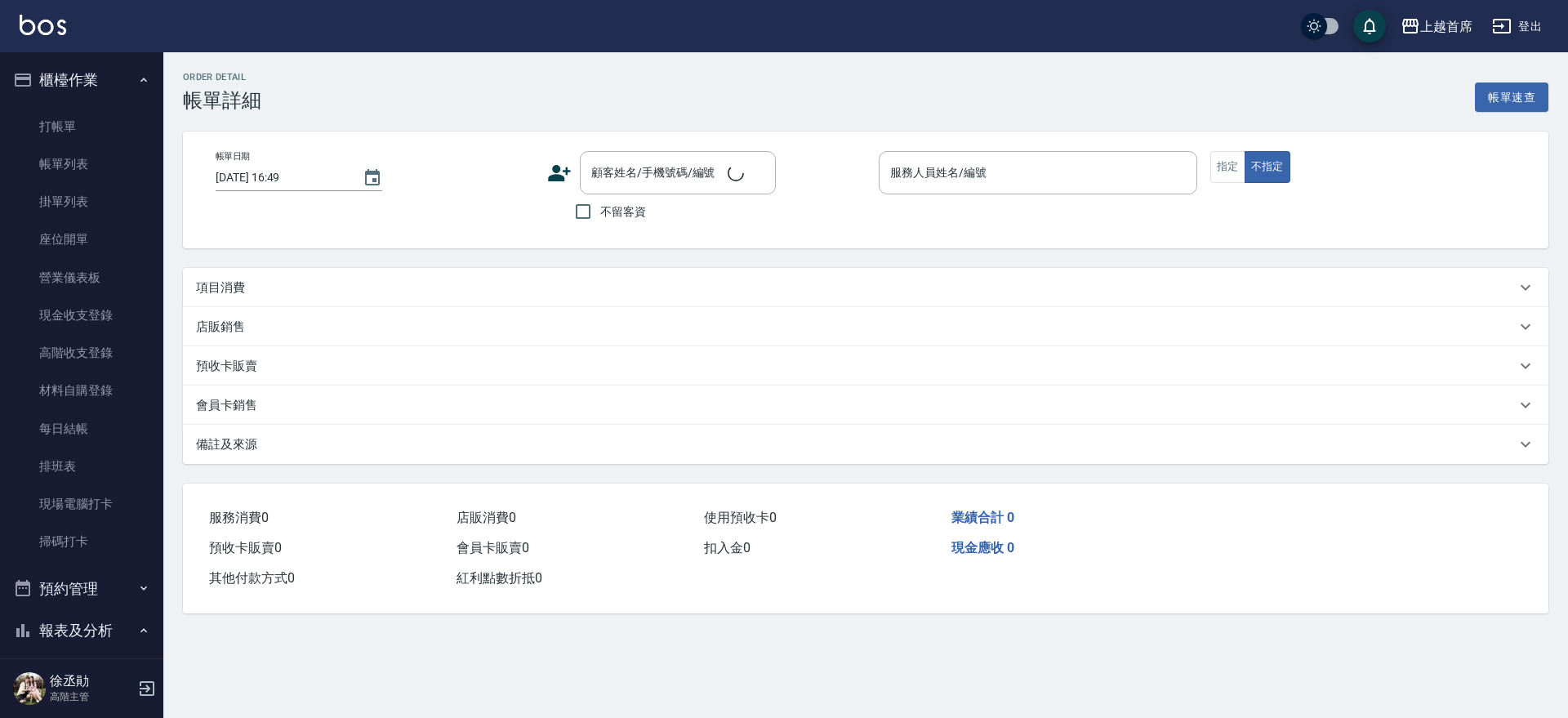
type input "[DATE] 16:32"
checkbox input "true"
type input "[PERSON_NAME]-9"
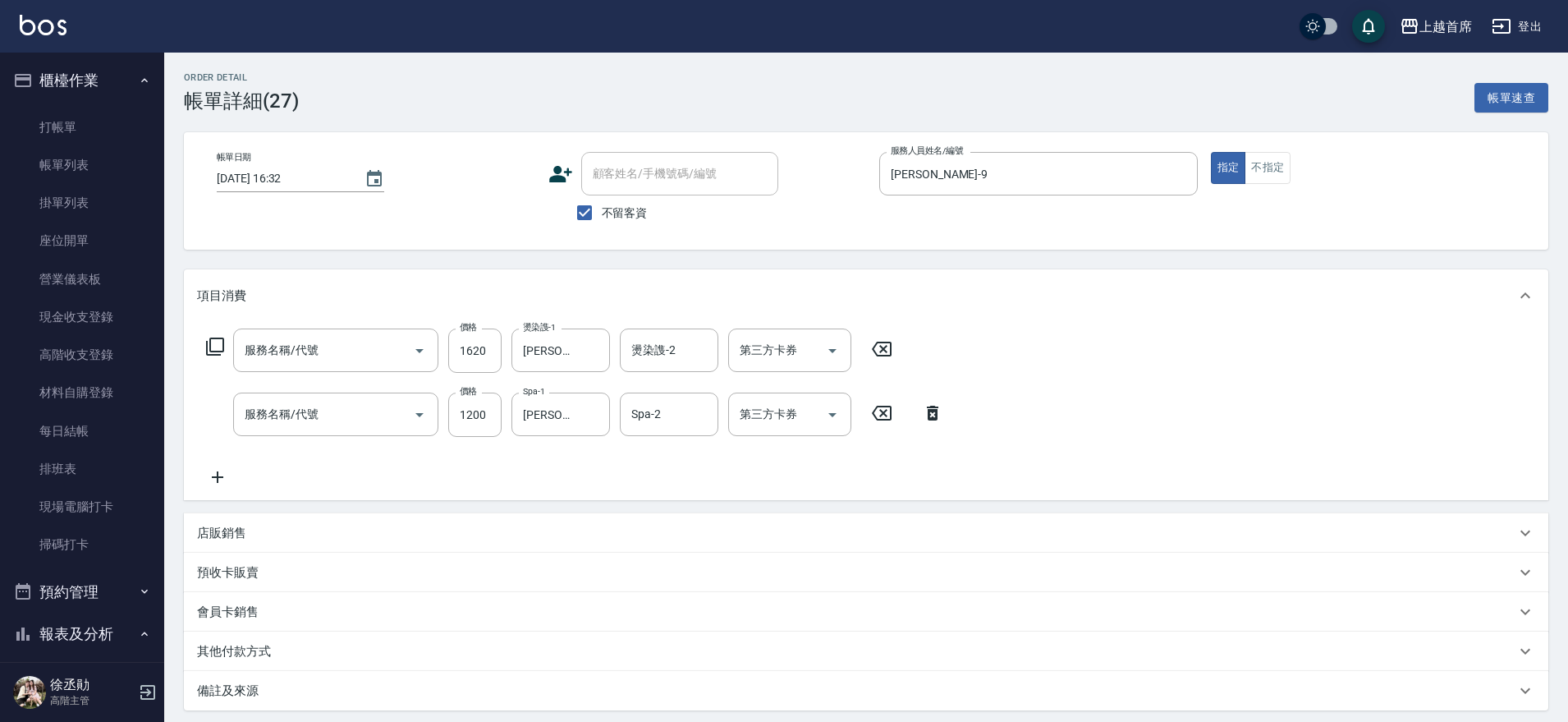
type input "黑耀光護髮(52000)"
type input "REVIVRE(0999)"
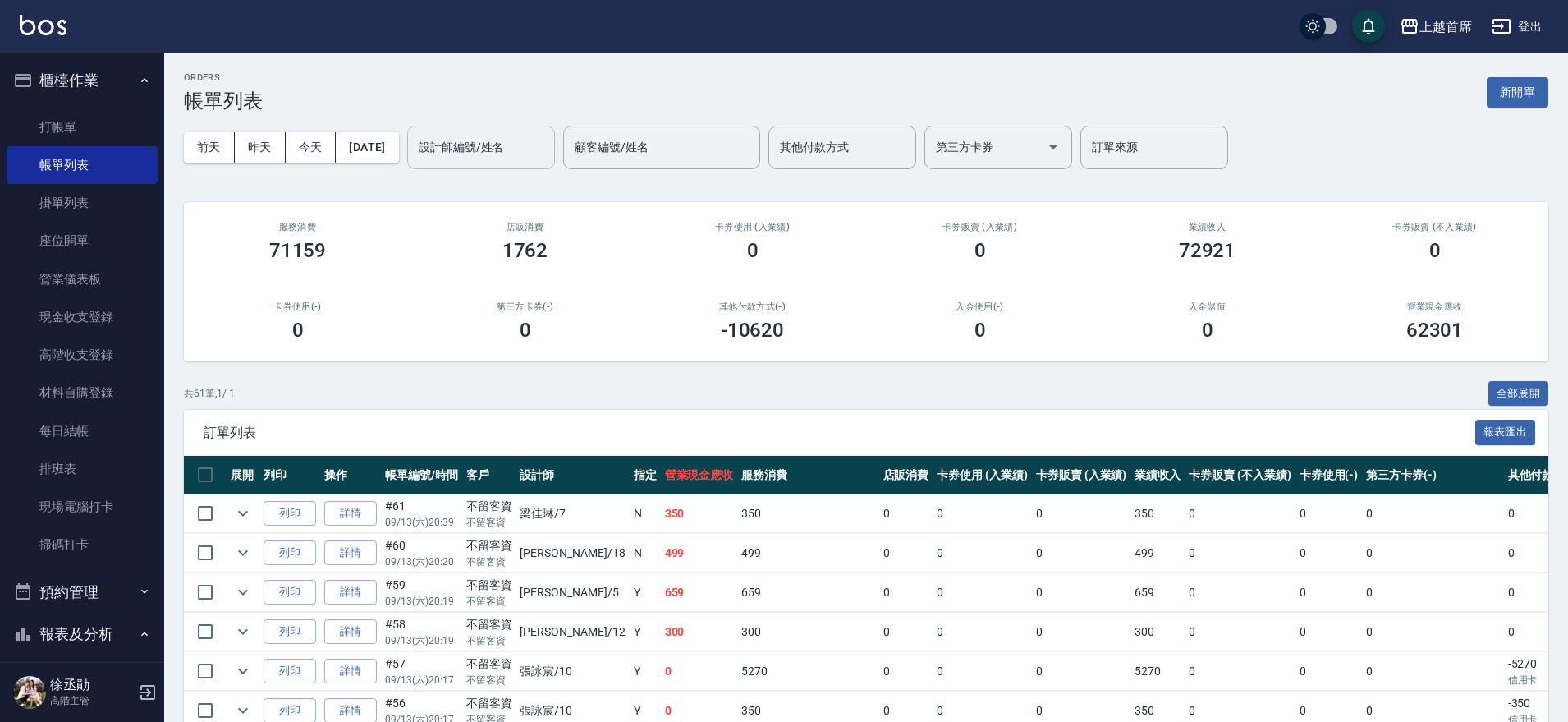
click at [447, 137] on input "設計師編號/姓名" at bounding box center [481, 146] width 133 height 29
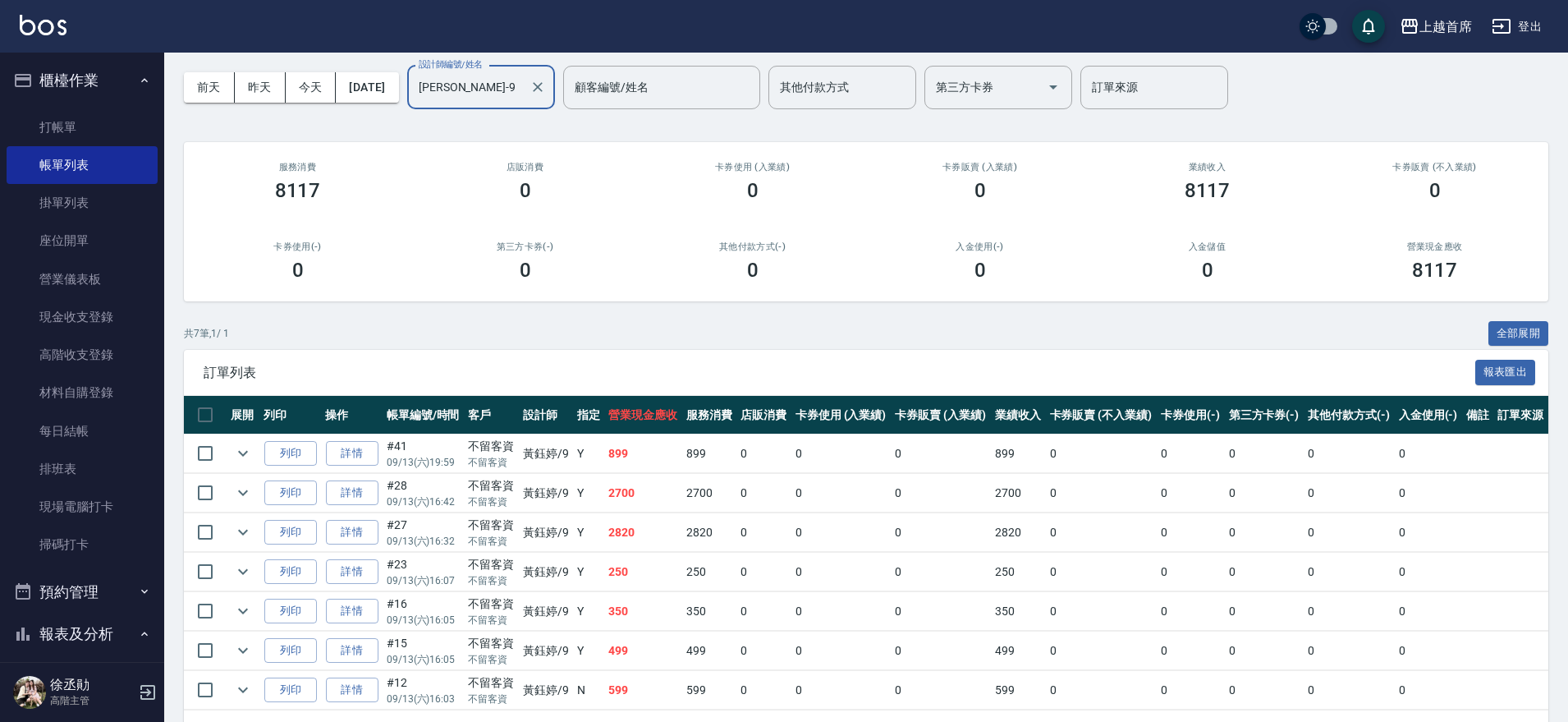
scroll to position [113, 0]
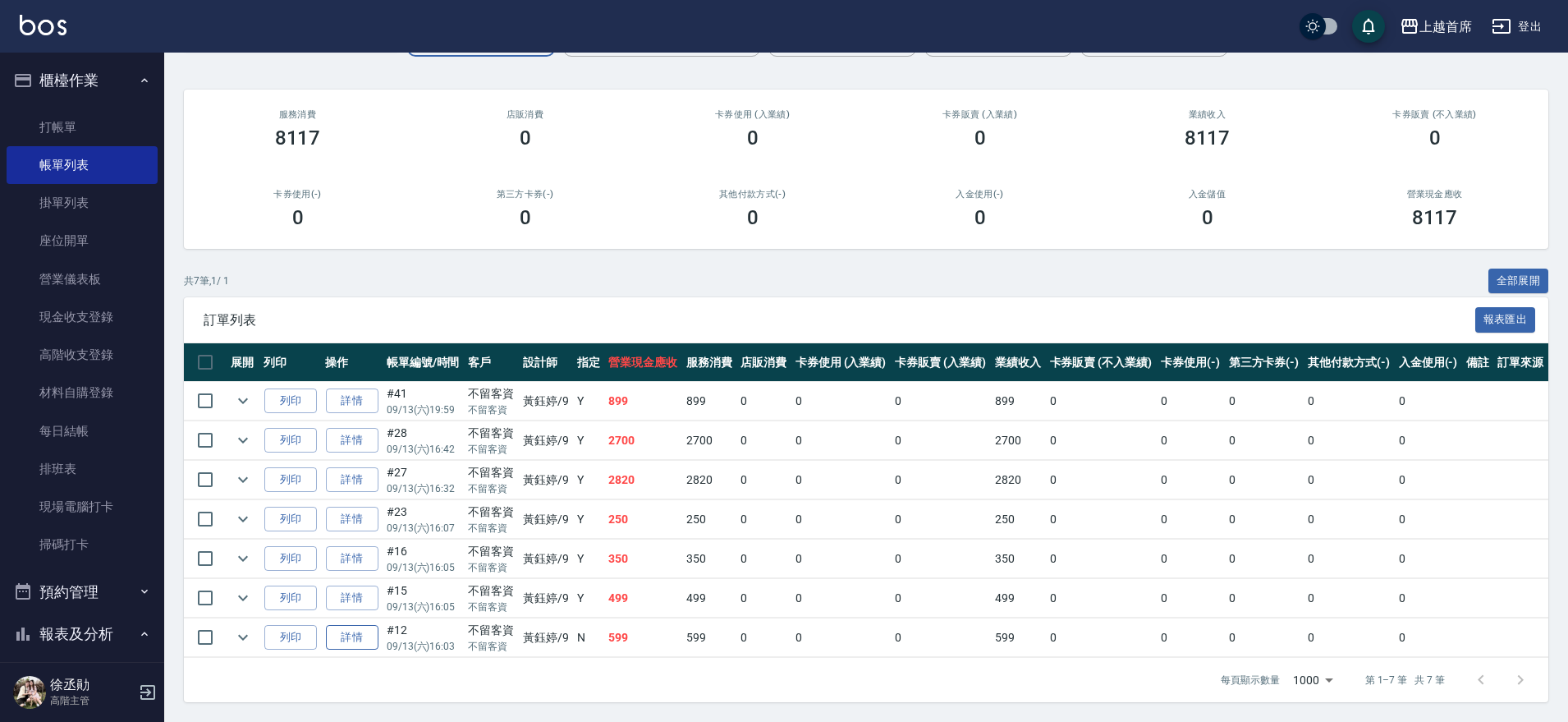
type input "[PERSON_NAME]-9"
click at [360, 638] on link "詳情" at bounding box center [352, 638] width 52 height 26
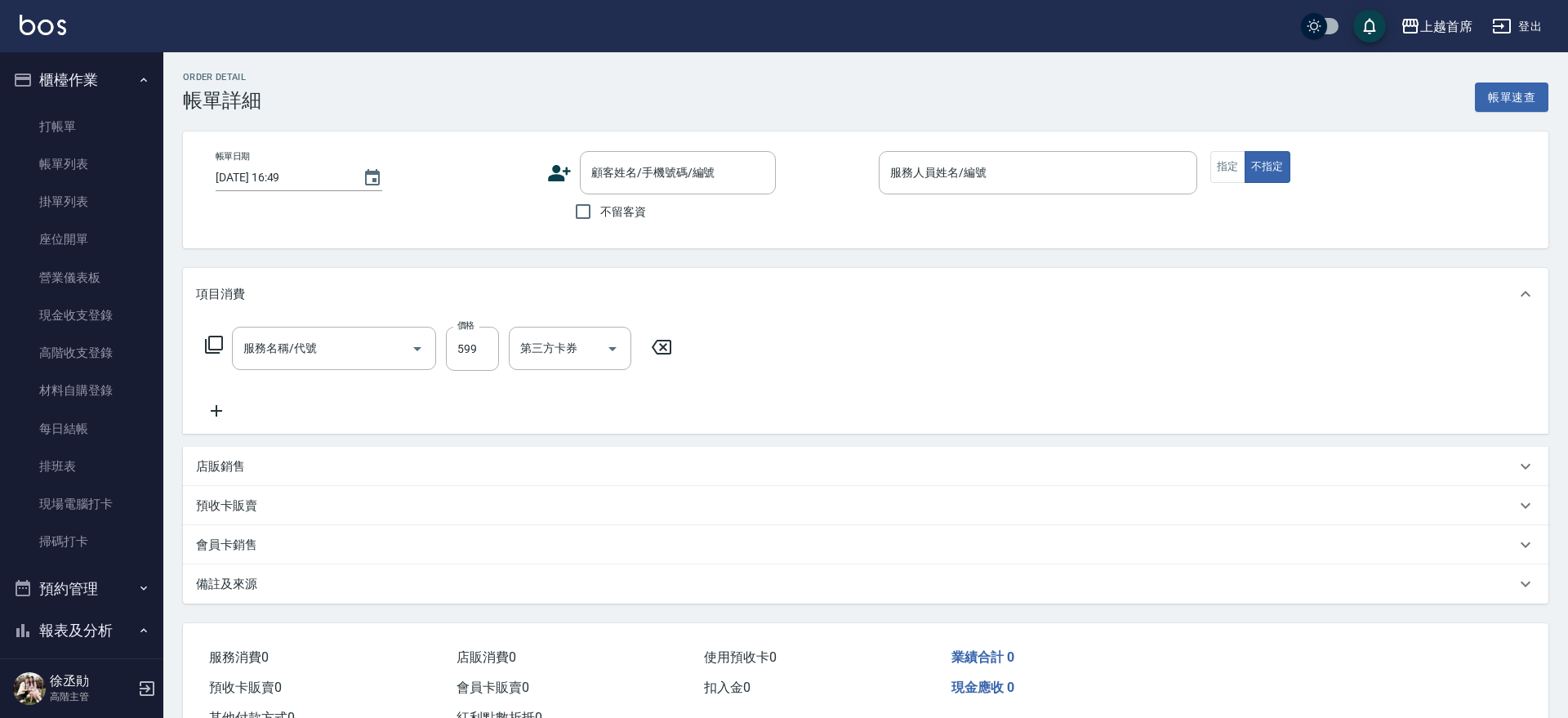
type input "[DATE] 16:03"
checkbox input "true"
type input "[PERSON_NAME]-9"
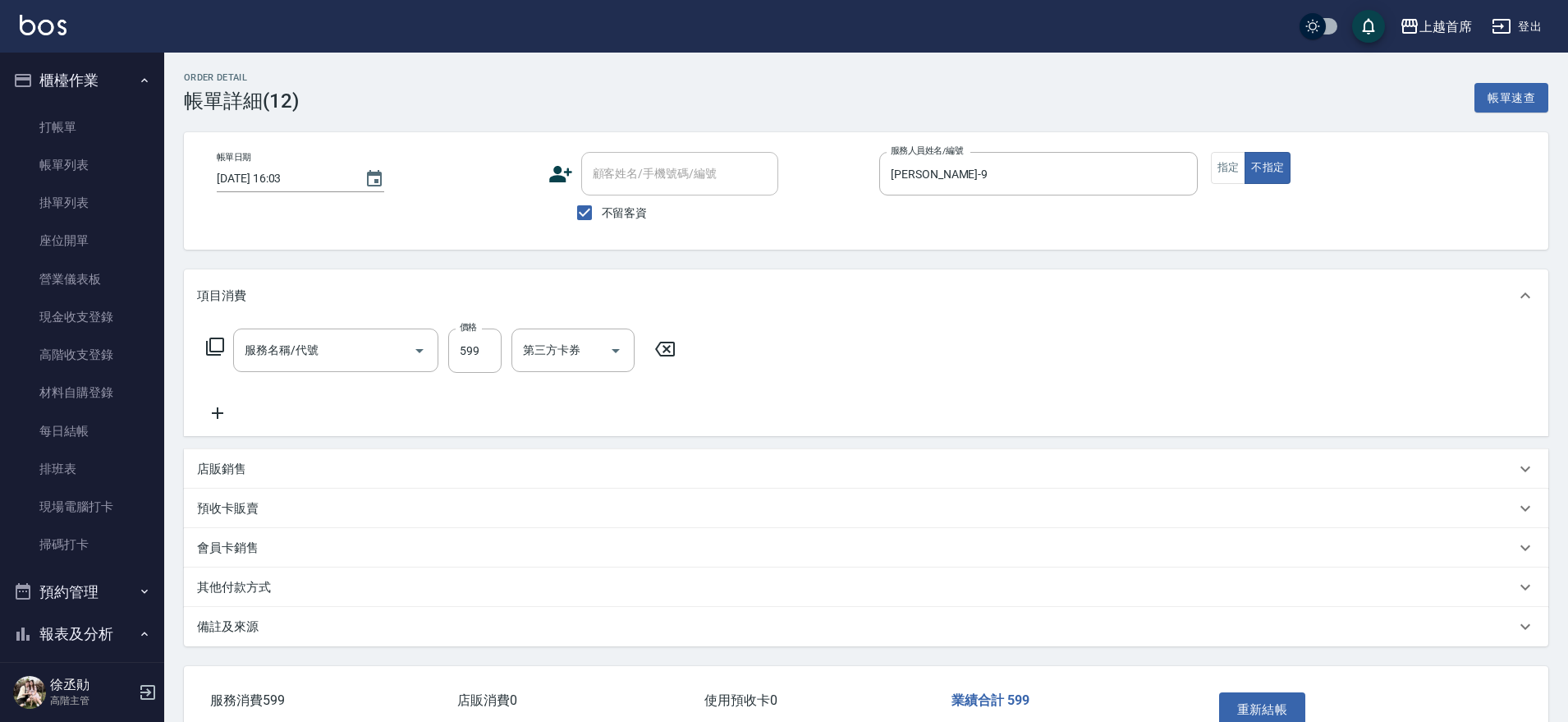
type input "[PERSON_NAME]spa(0599)"
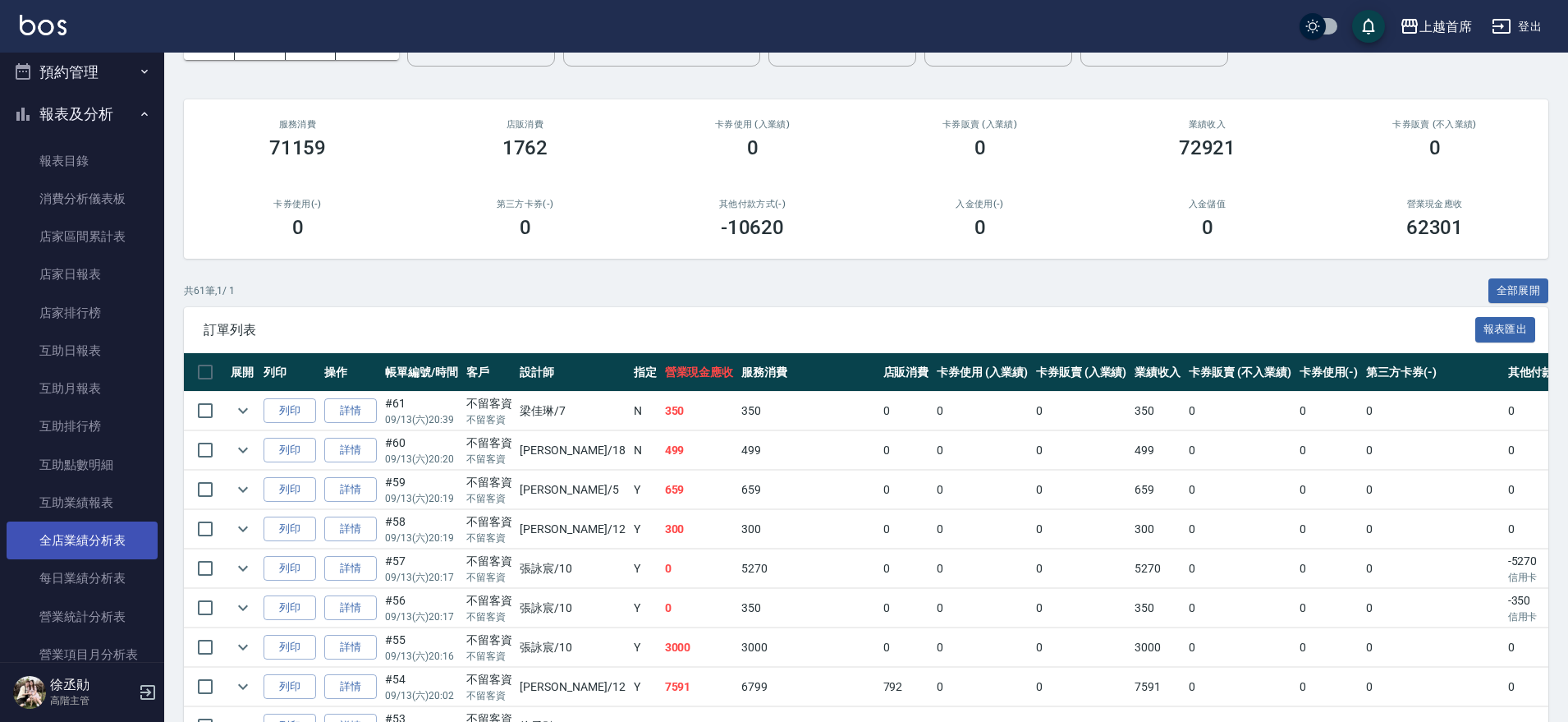
scroll to position [615, 0]
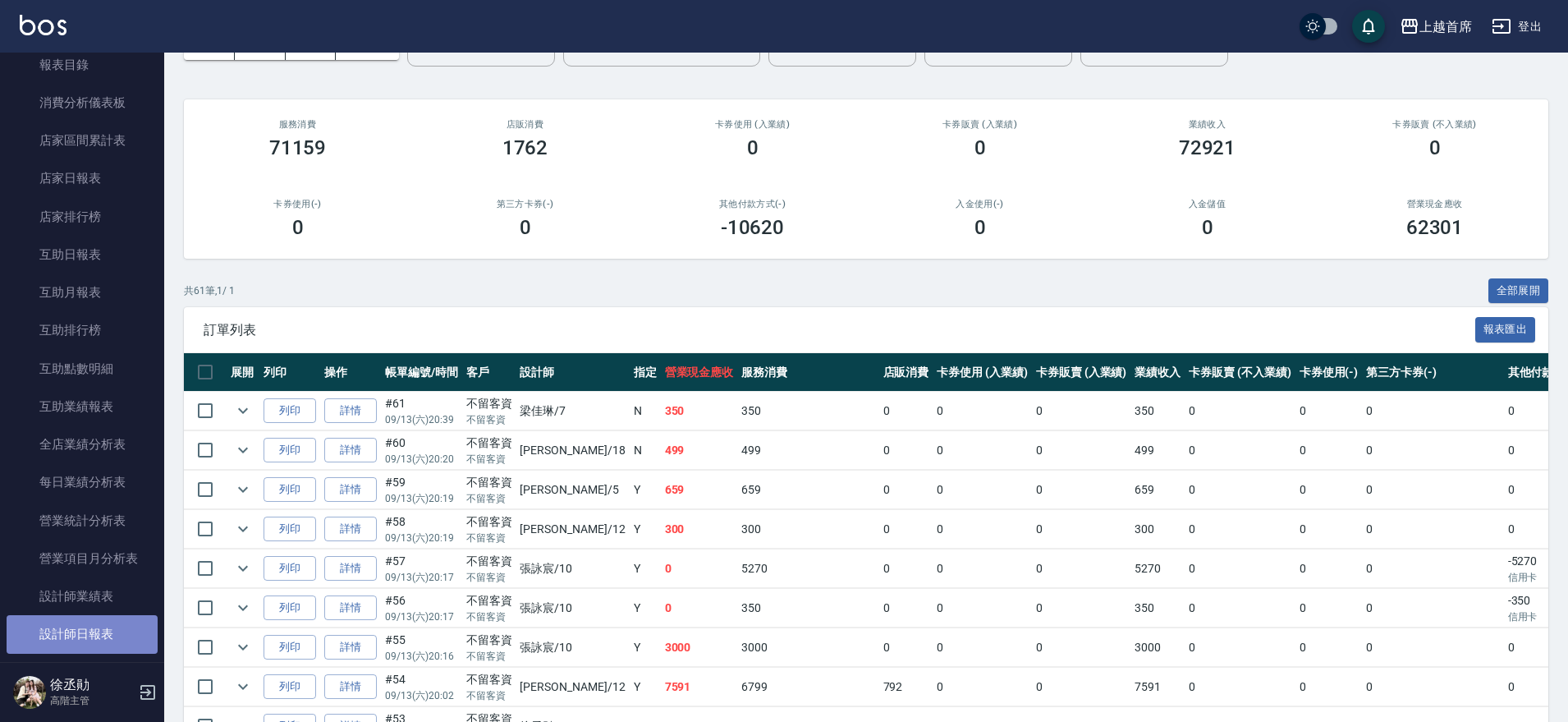
click at [94, 617] on link "設計師日報表" at bounding box center [82, 634] width 151 height 38
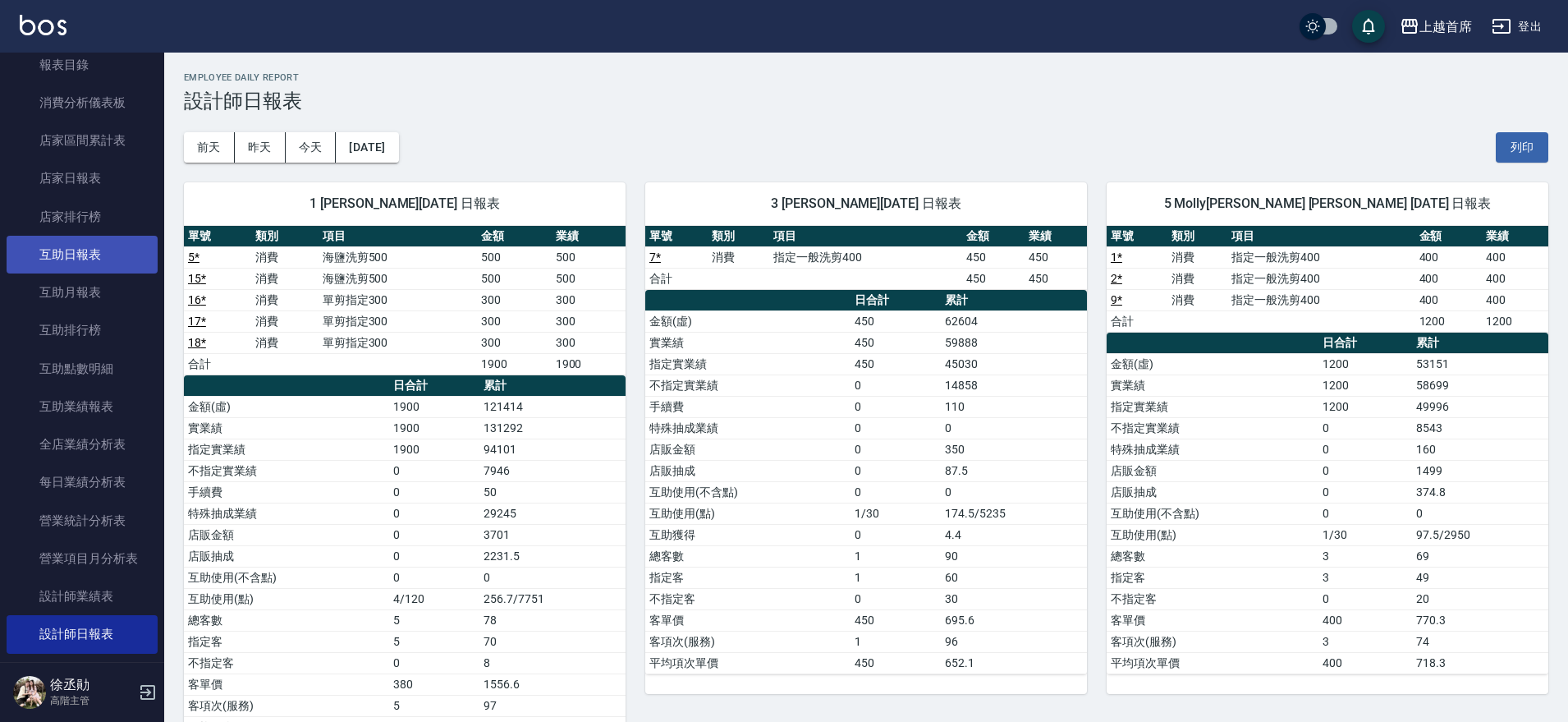
click at [89, 257] on link "互助日報表" at bounding box center [82, 254] width 151 height 38
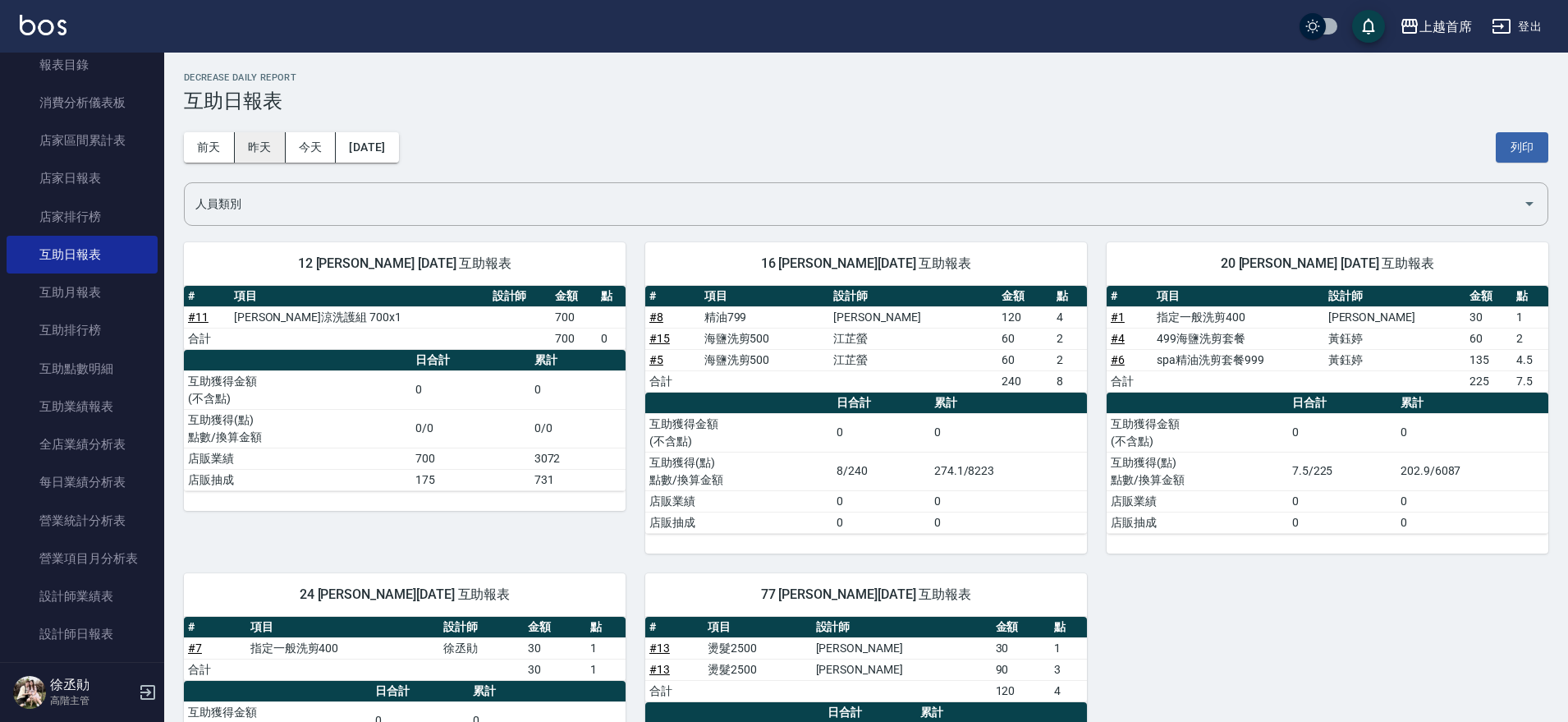
click at [262, 138] on button "昨天" at bounding box center [259, 147] width 50 height 31
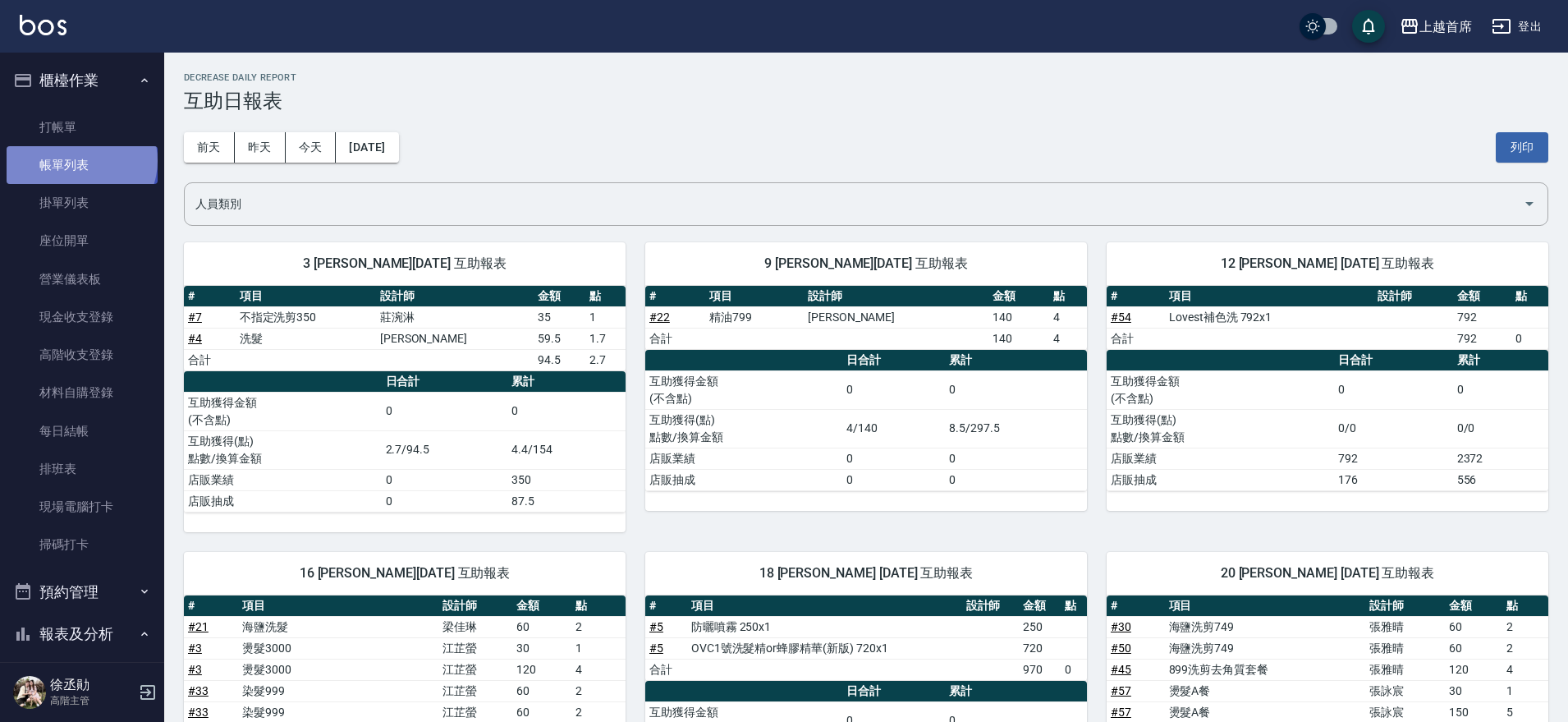
click at [80, 161] on link "帳單列表" at bounding box center [82, 165] width 151 height 38
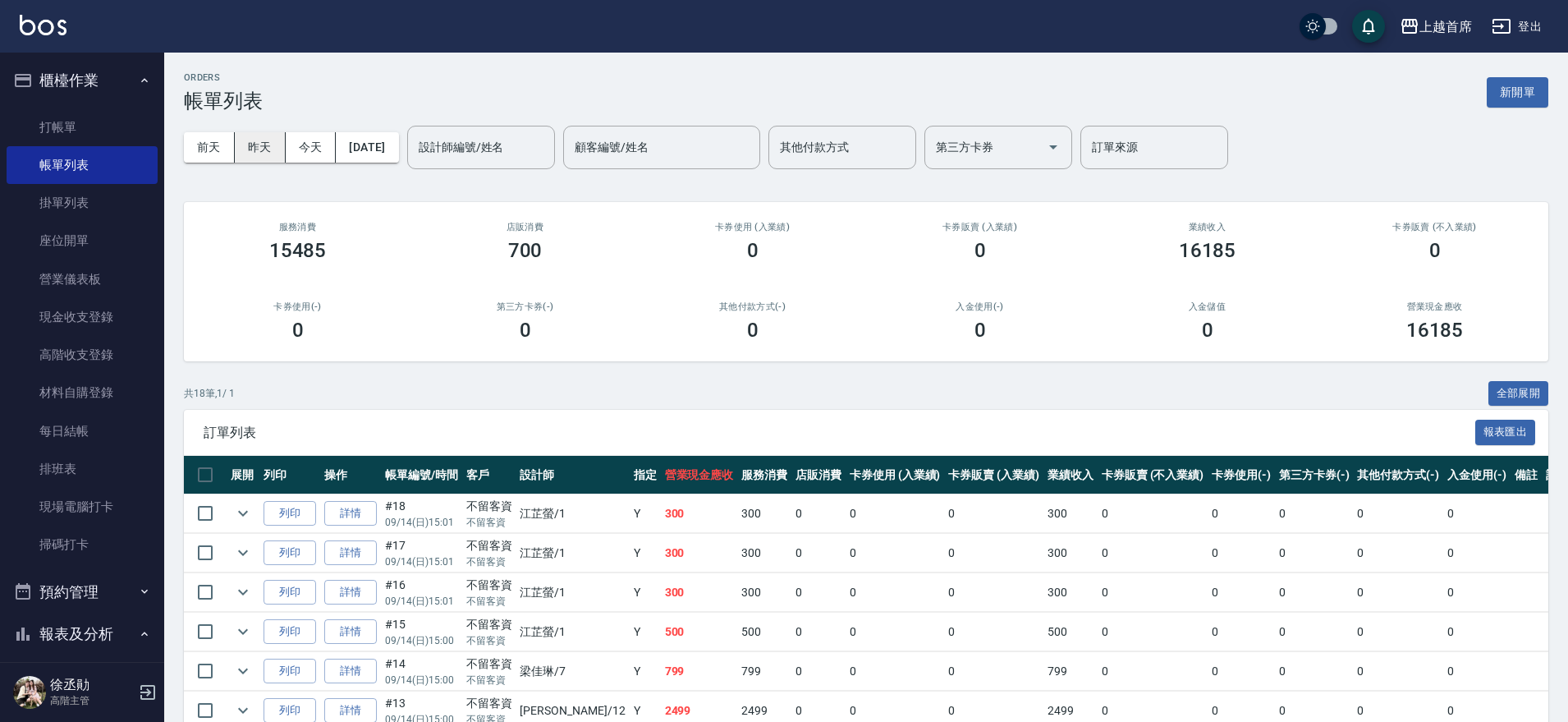
click at [274, 149] on button "昨天" at bounding box center [259, 147] width 50 height 31
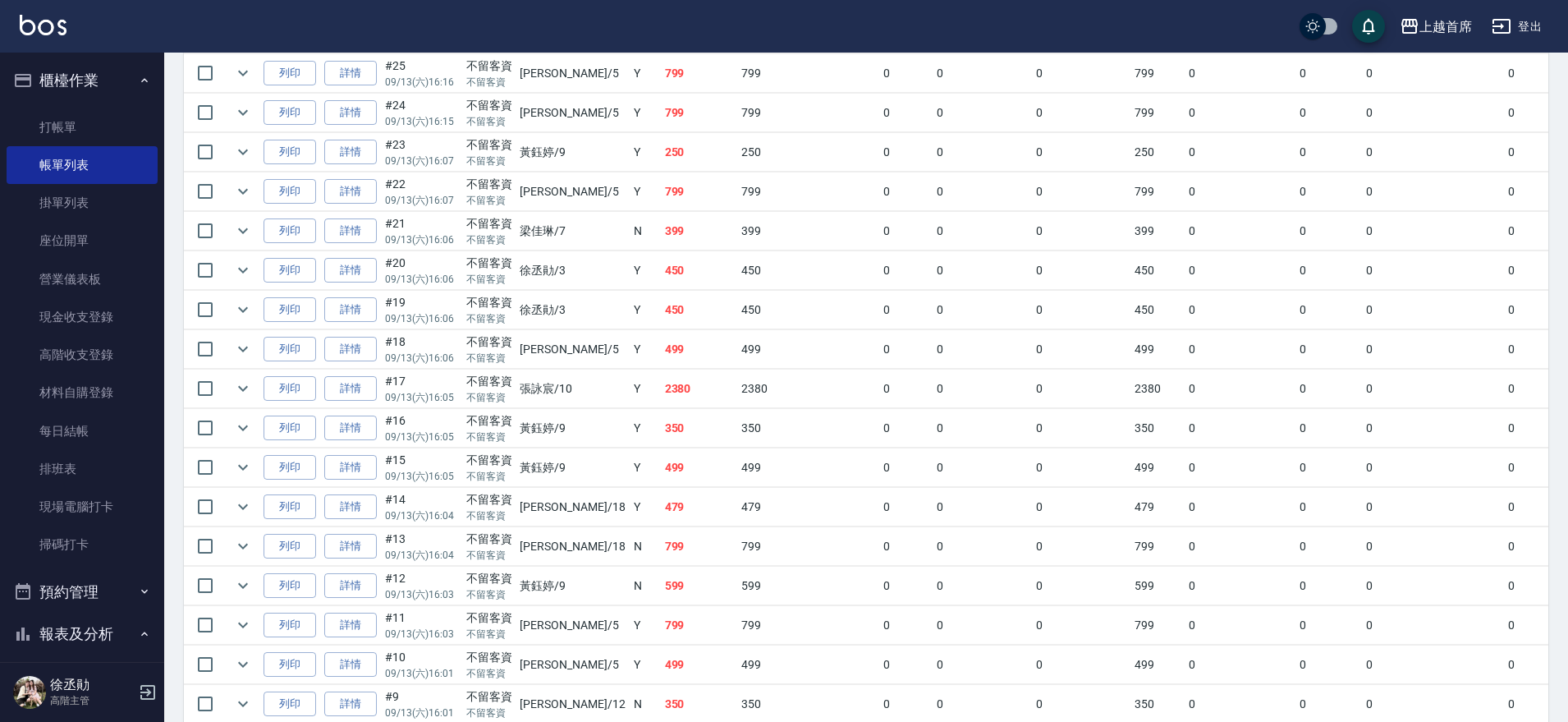
scroll to position [1949, 0]
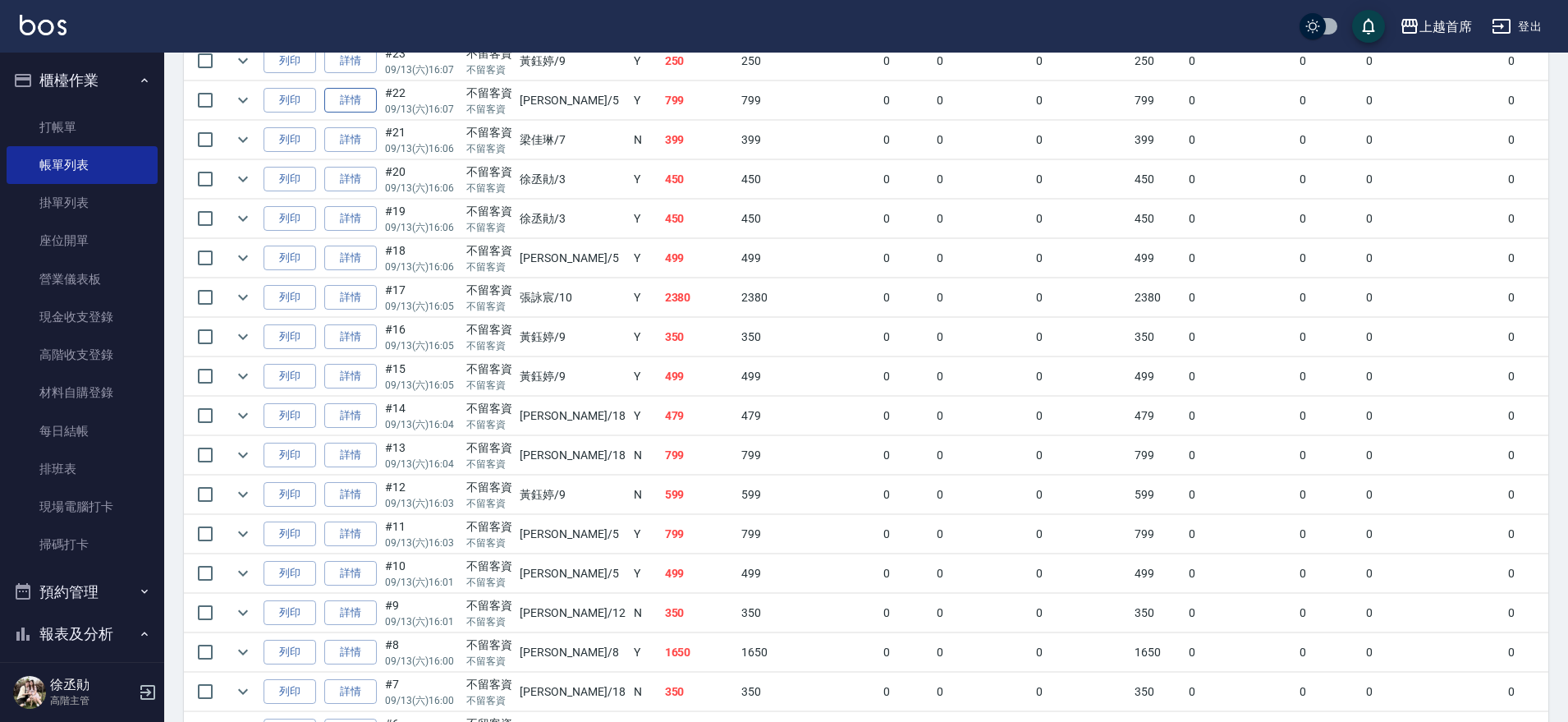
click at [345, 103] on link "詳情" at bounding box center [350, 101] width 52 height 26
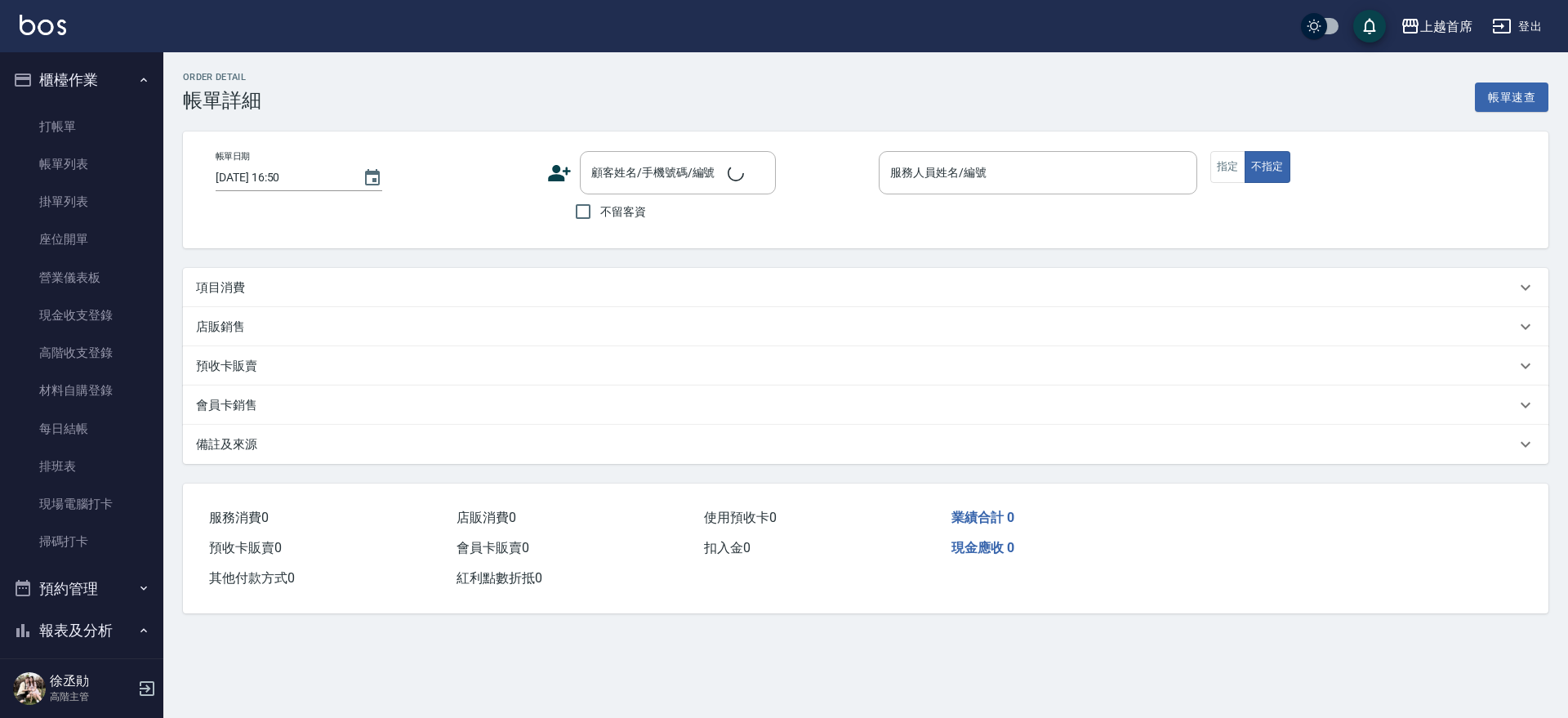
type input "[DATE] 16:07"
checkbox input "true"
type input "[PERSON_NAME]-5"
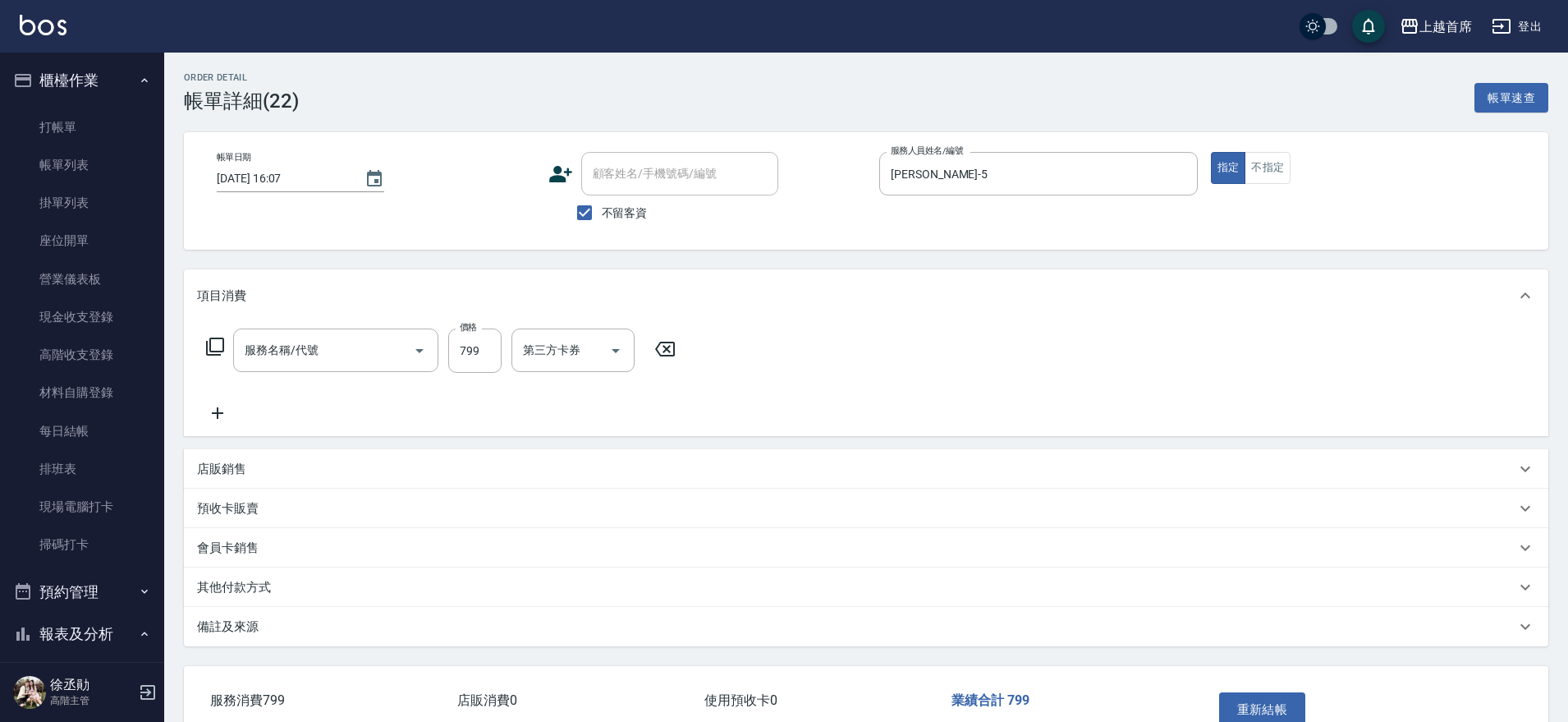
type input "精油799(0799)"
click at [594, 345] on icon "Clear" at bounding box center [593, 350] width 17 height 17
click at [1272, 696] on button "重新結帳" at bounding box center [1263, 709] width 87 height 35
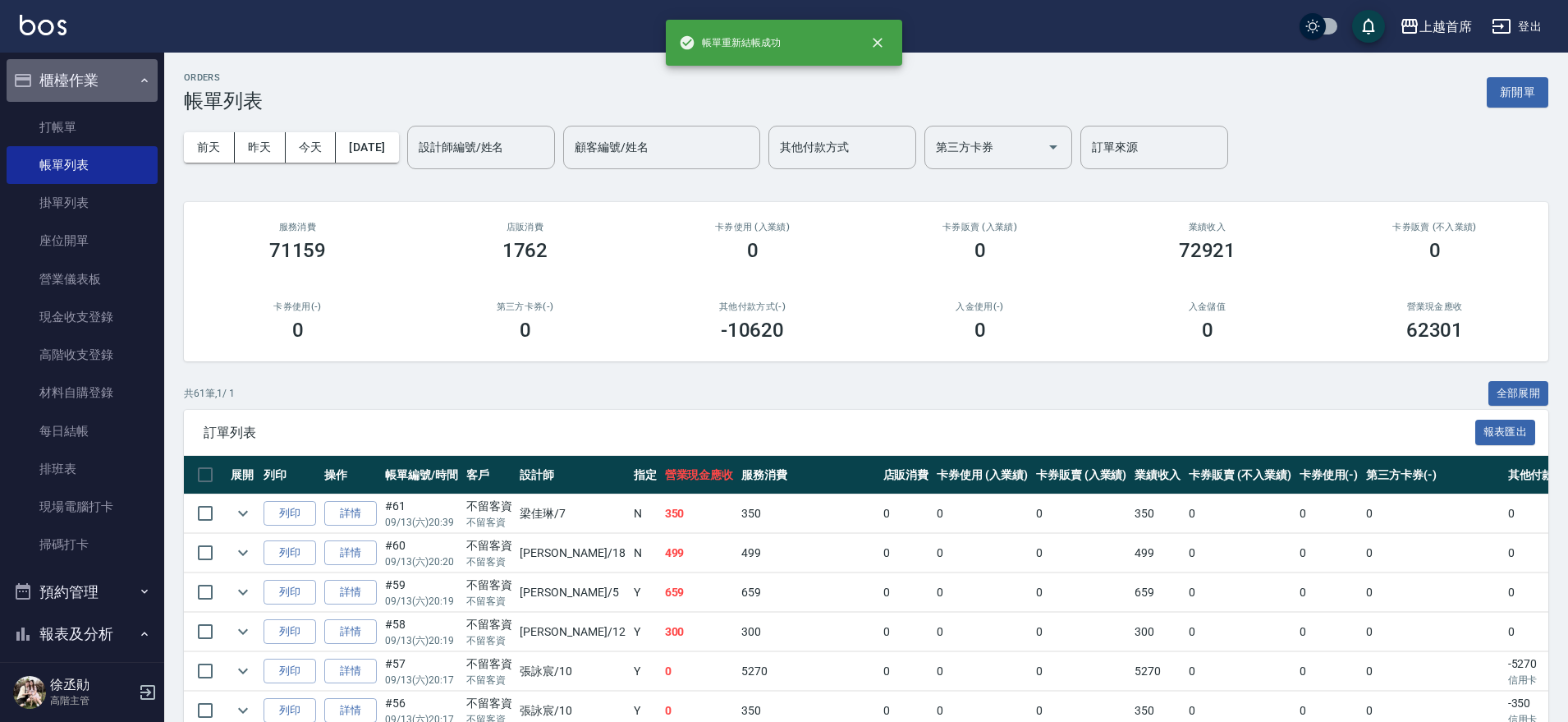
click at [104, 84] on button "櫃檯作業" at bounding box center [82, 80] width 151 height 43
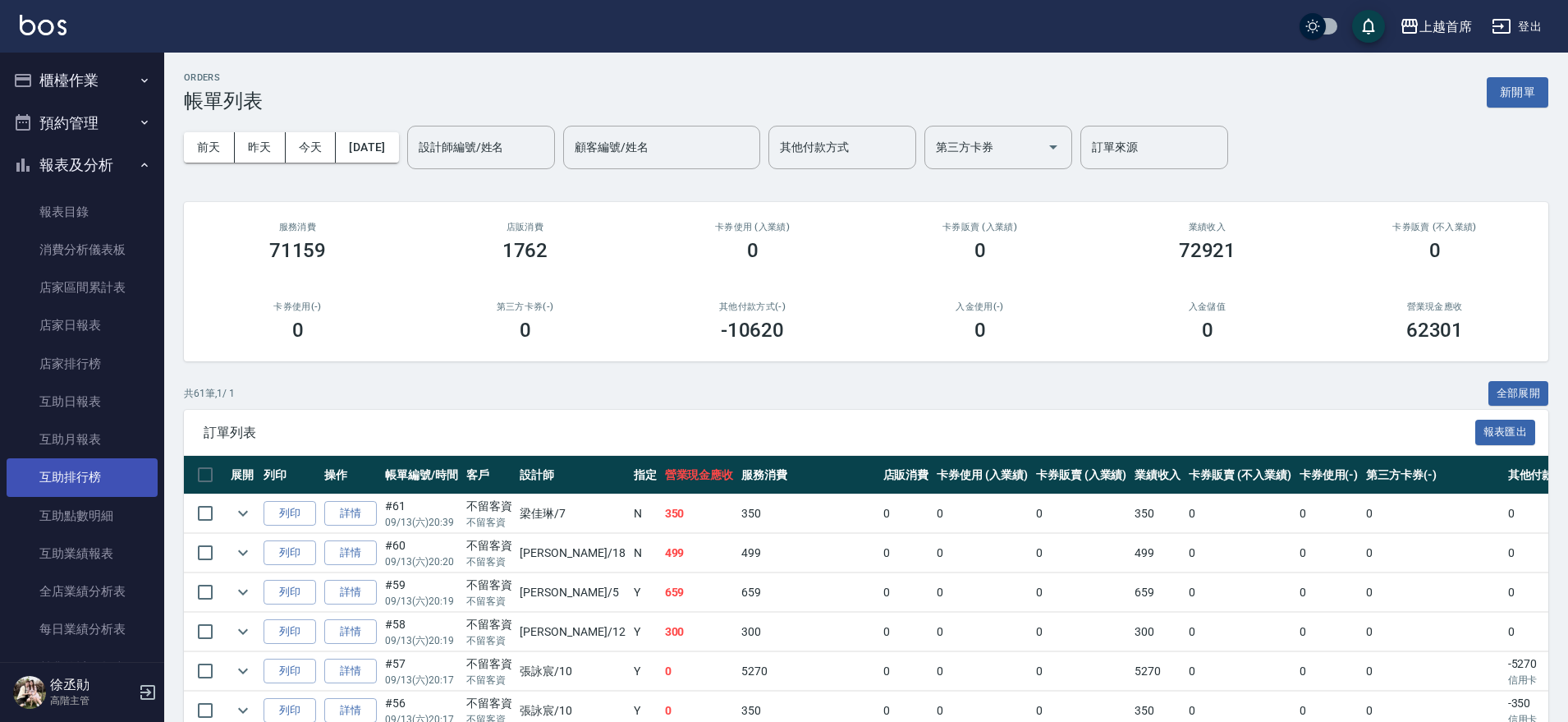
click at [109, 483] on link "互助排行榜" at bounding box center [82, 477] width 151 height 38
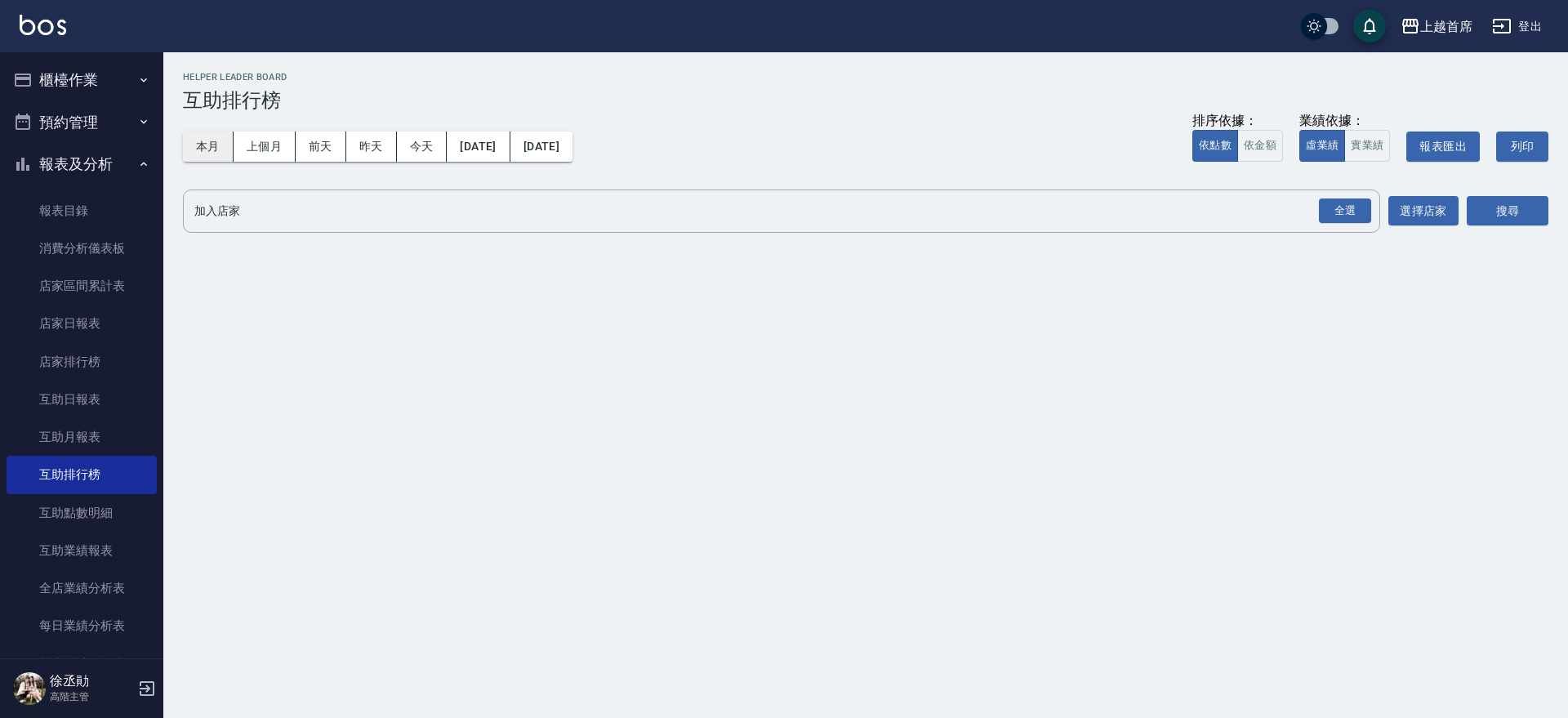
click at [218, 148] on button "本月" at bounding box center [208, 147] width 50 height 30
click at [1238, 145] on button "依金額" at bounding box center [1259, 146] width 45 height 31
click at [1349, 136] on button "實業績" at bounding box center [1366, 146] width 45 height 31
drag, startPoint x: 1356, startPoint y: 137, endPoint x: 1337, endPoint y: 152, distance: 24.2
click at [1357, 139] on button "實業績" at bounding box center [1366, 146] width 45 height 31
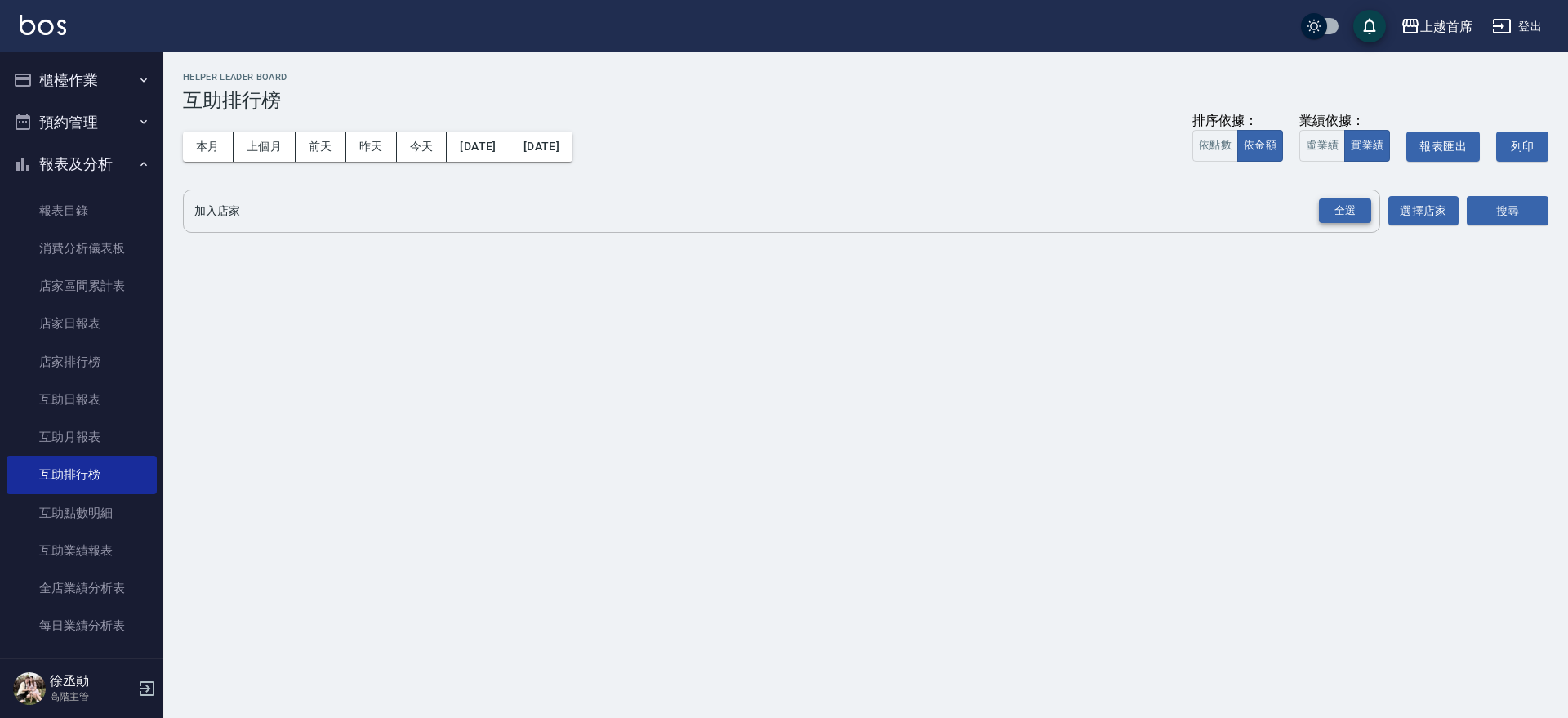
click at [1343, 205] on div "全選" at bounding box center [1344, 211] width 52 height 26
click at [1520, 209] on button "搜尋" at bounding box center [1507, 211] width 82 height 30
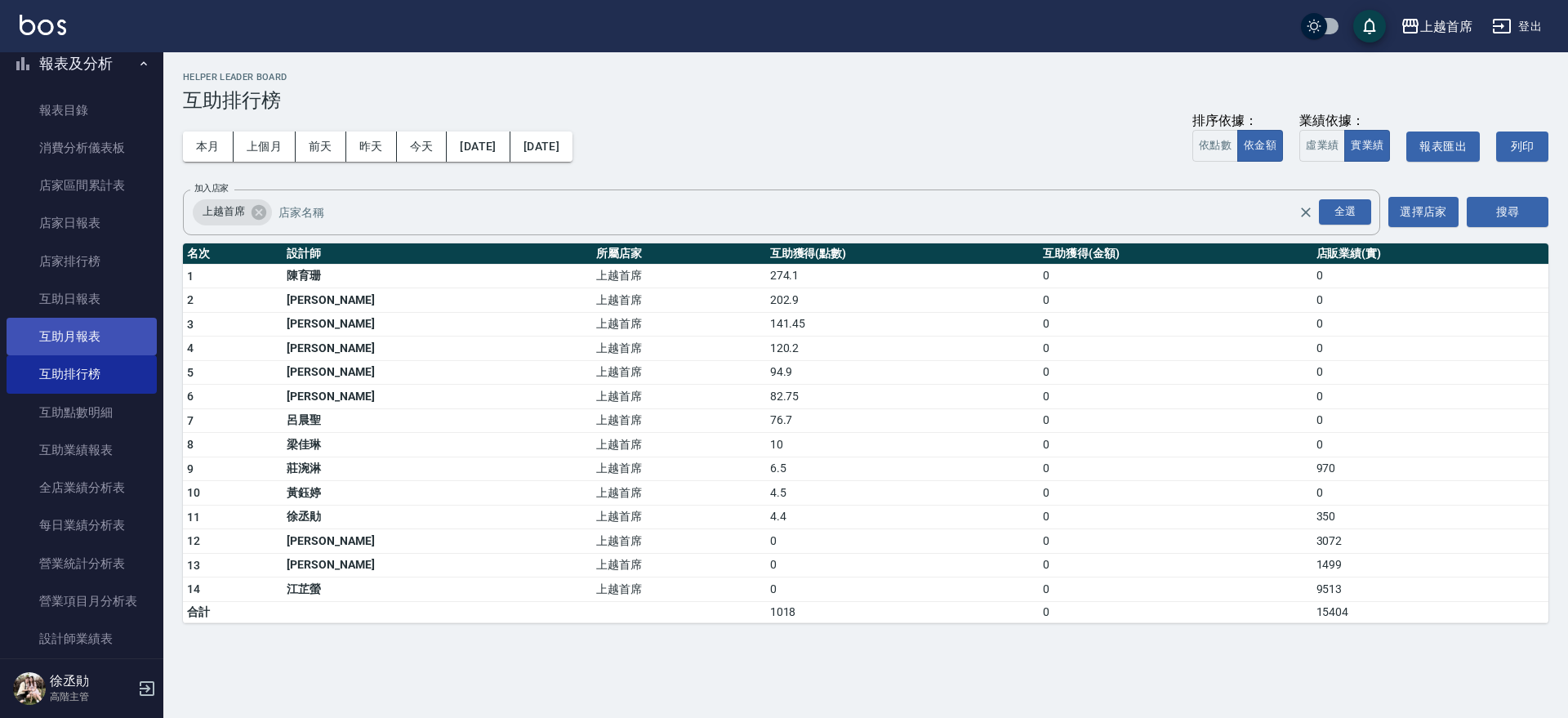
scroll to position [102, 0]
click at [103, 373] on link "互助排行榜" at bounding box center [82, 372] width 151 height 37
click at [563, 143] on button "[DATE]" at bounding box center [541, 147] width 62 height 30
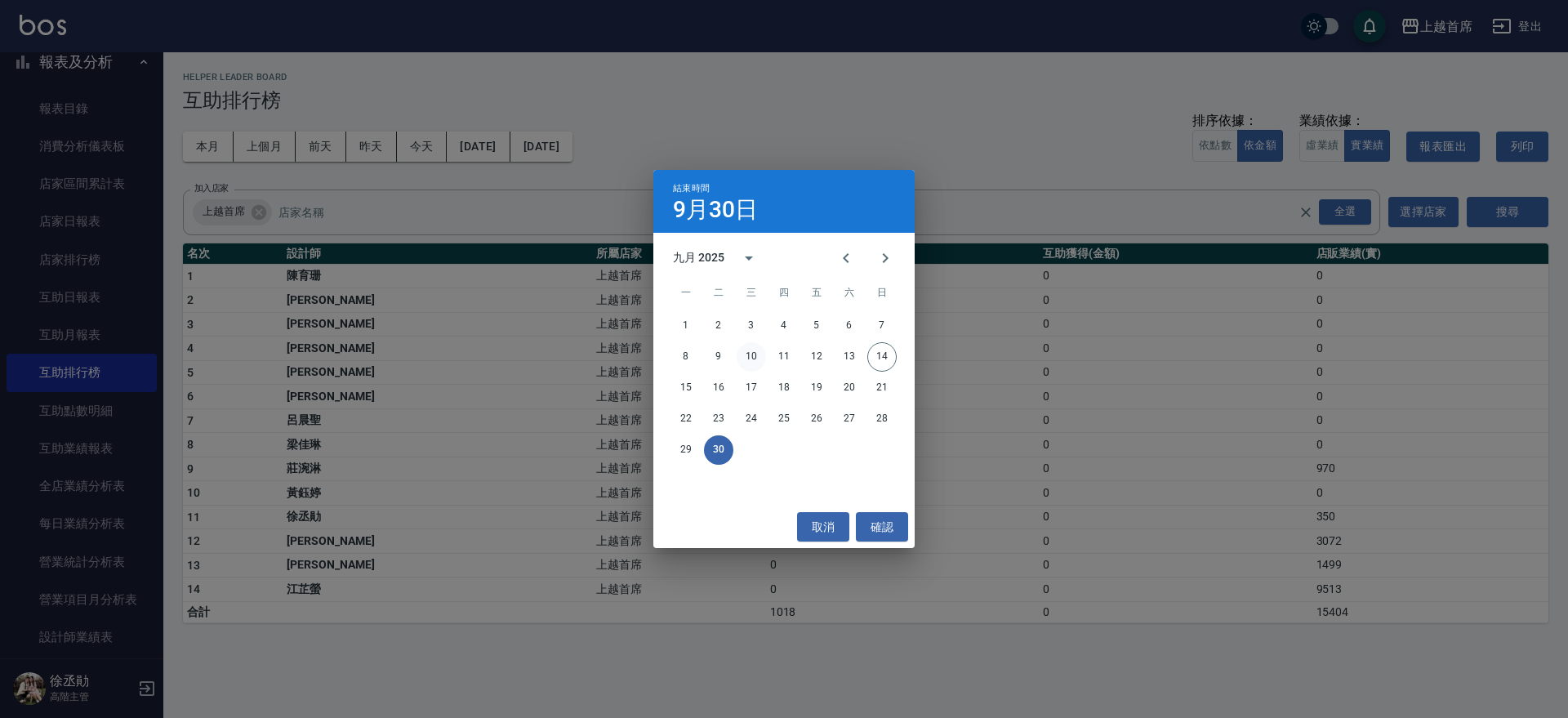
click at [742, 353] on button "10" at bounding box center [752, 357] width 30 height 30
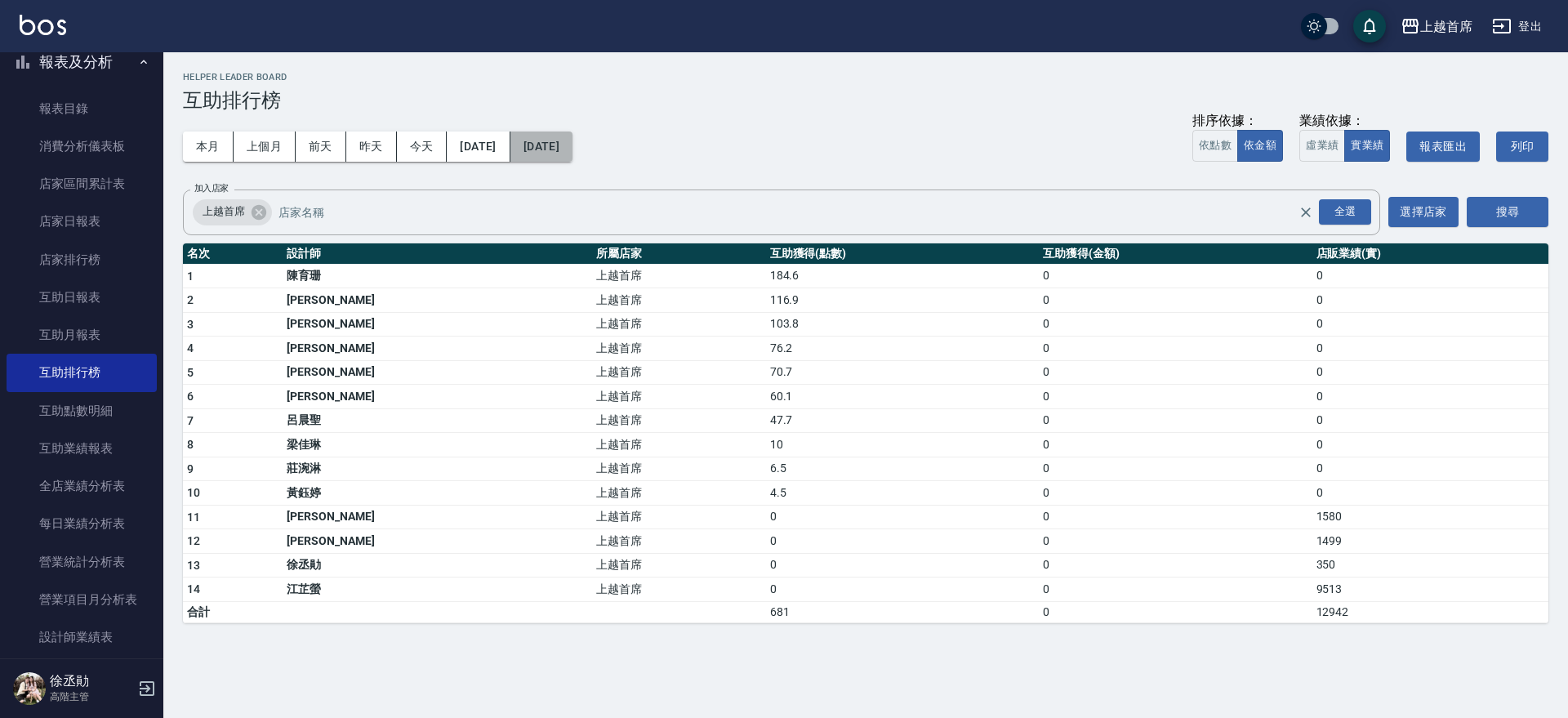
click at [573, 145] on button "[DATE]" at bounding box center [541, 147] width 62 height 30
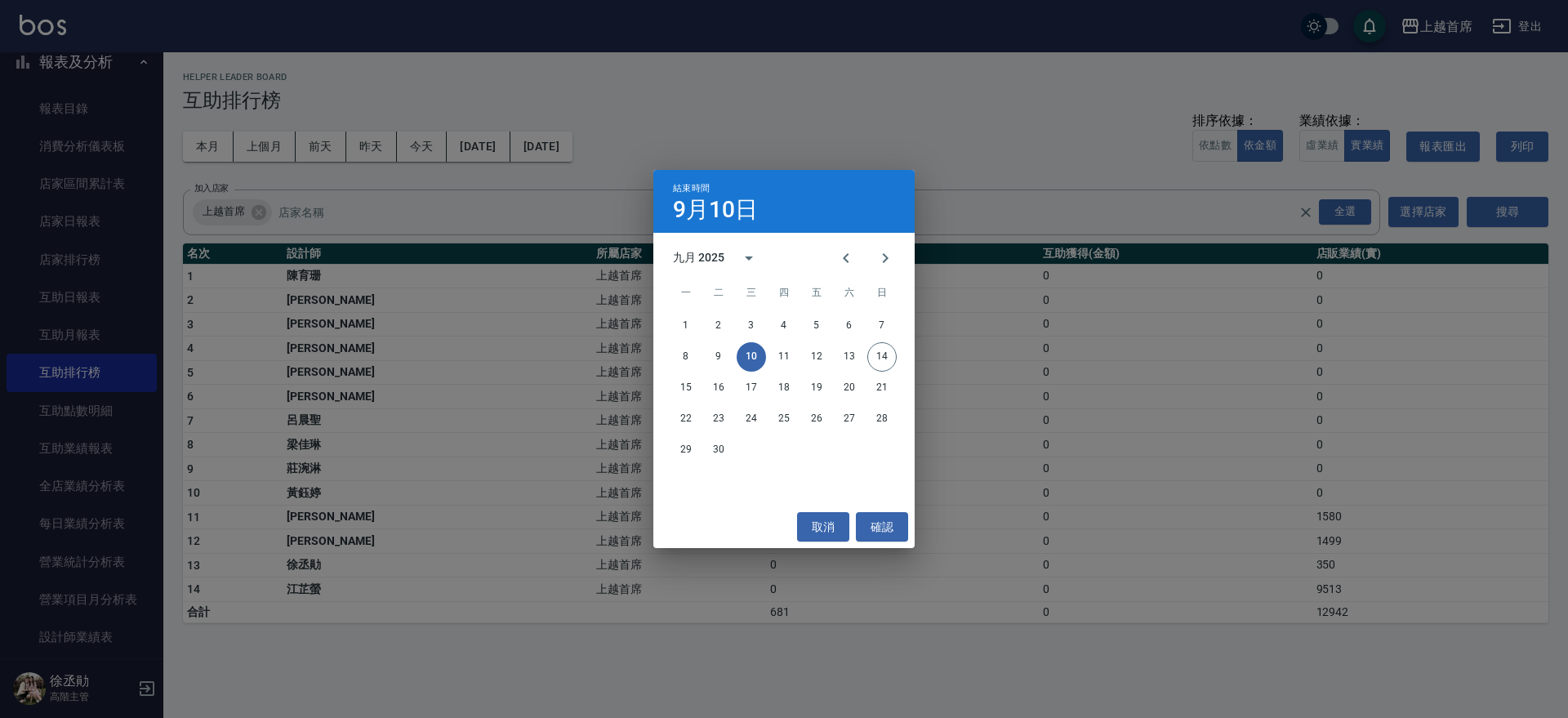
click at [670, 350] on div "8 9 10 11 12 13 14" at bounding box center [784, 357] width 262 height 30
click at [680, 351] on button "8" at bounding box center [686, 357] width 30 height 30
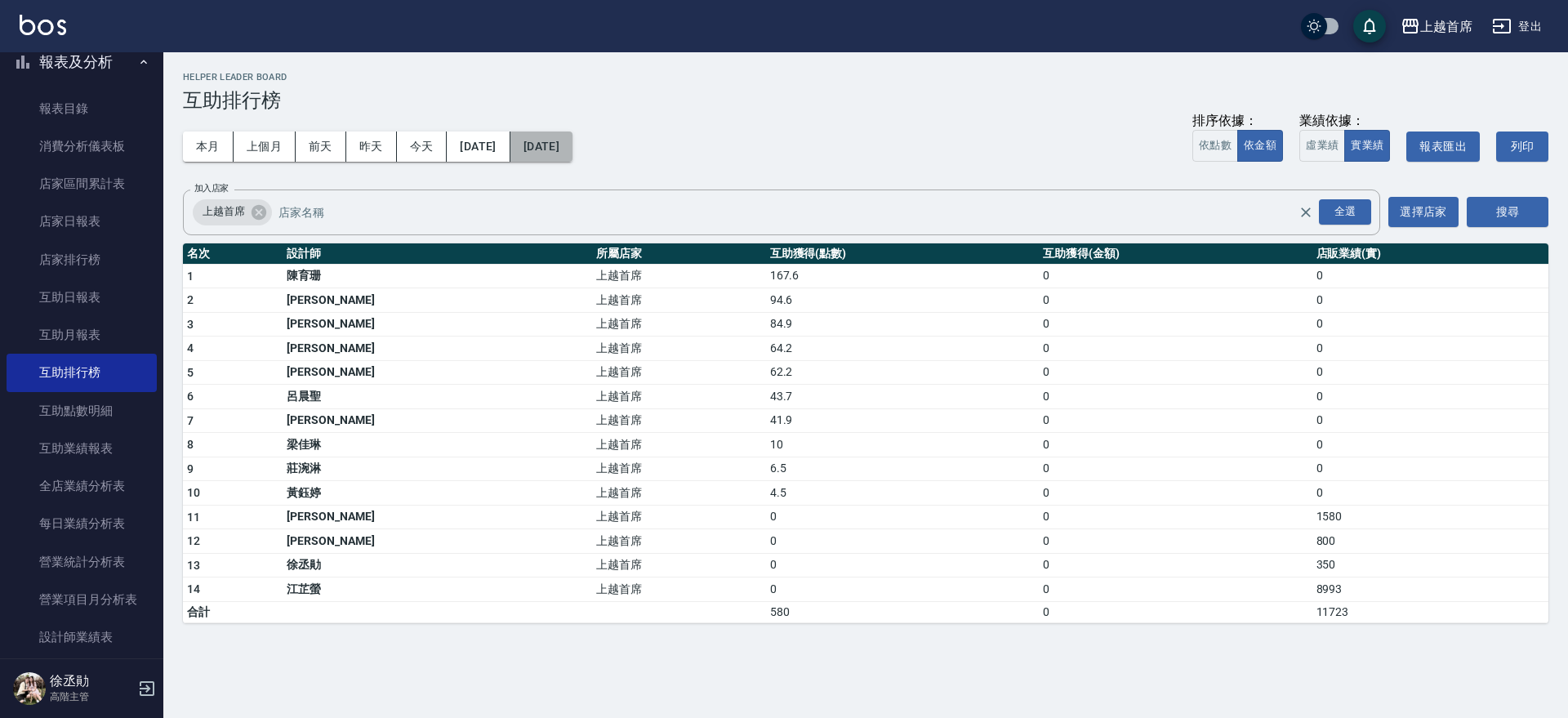
click at [573, 150] on button "[DATE]" at bounding box center [541, 147] width 62 height 30
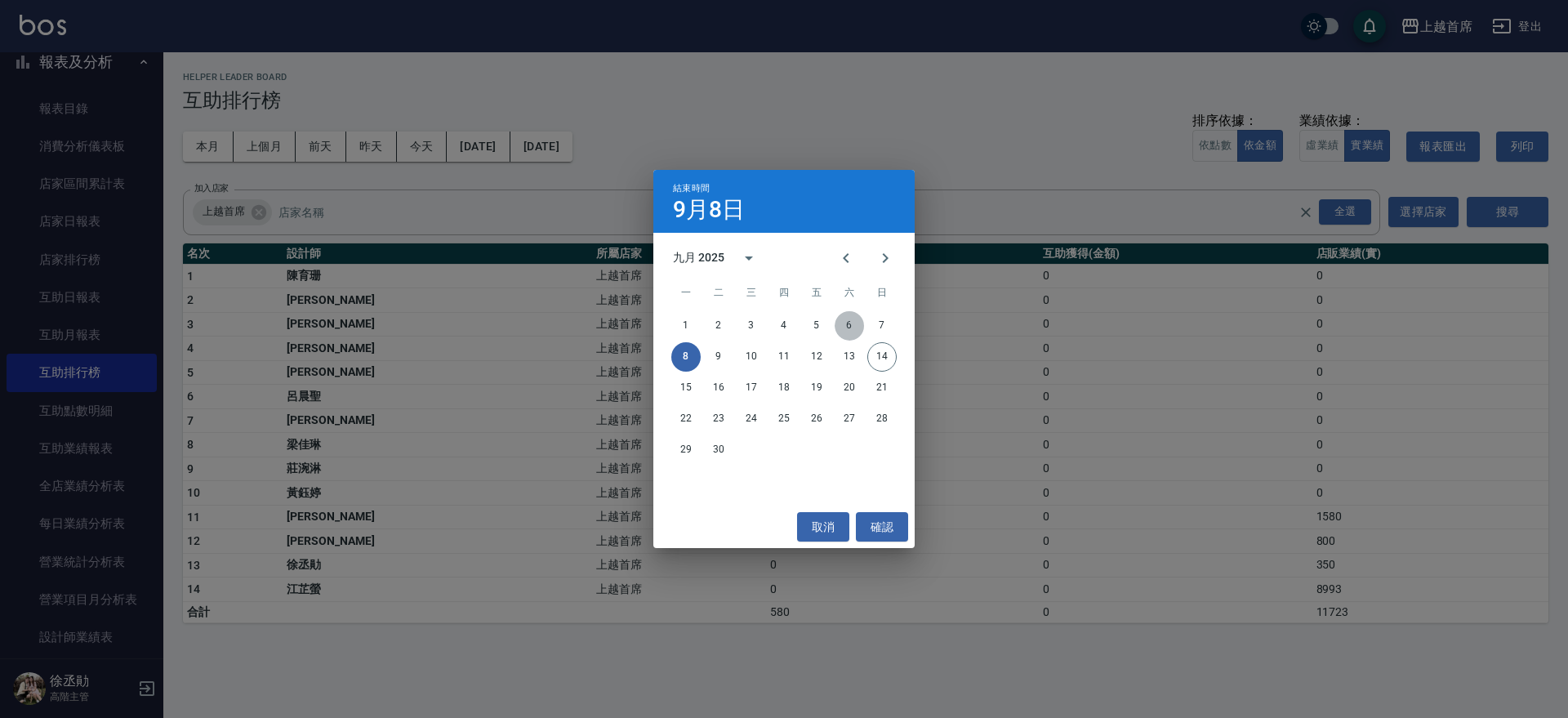
click at [849, 326] on button "6" at bounding box center [849, 326] width 30 height 30
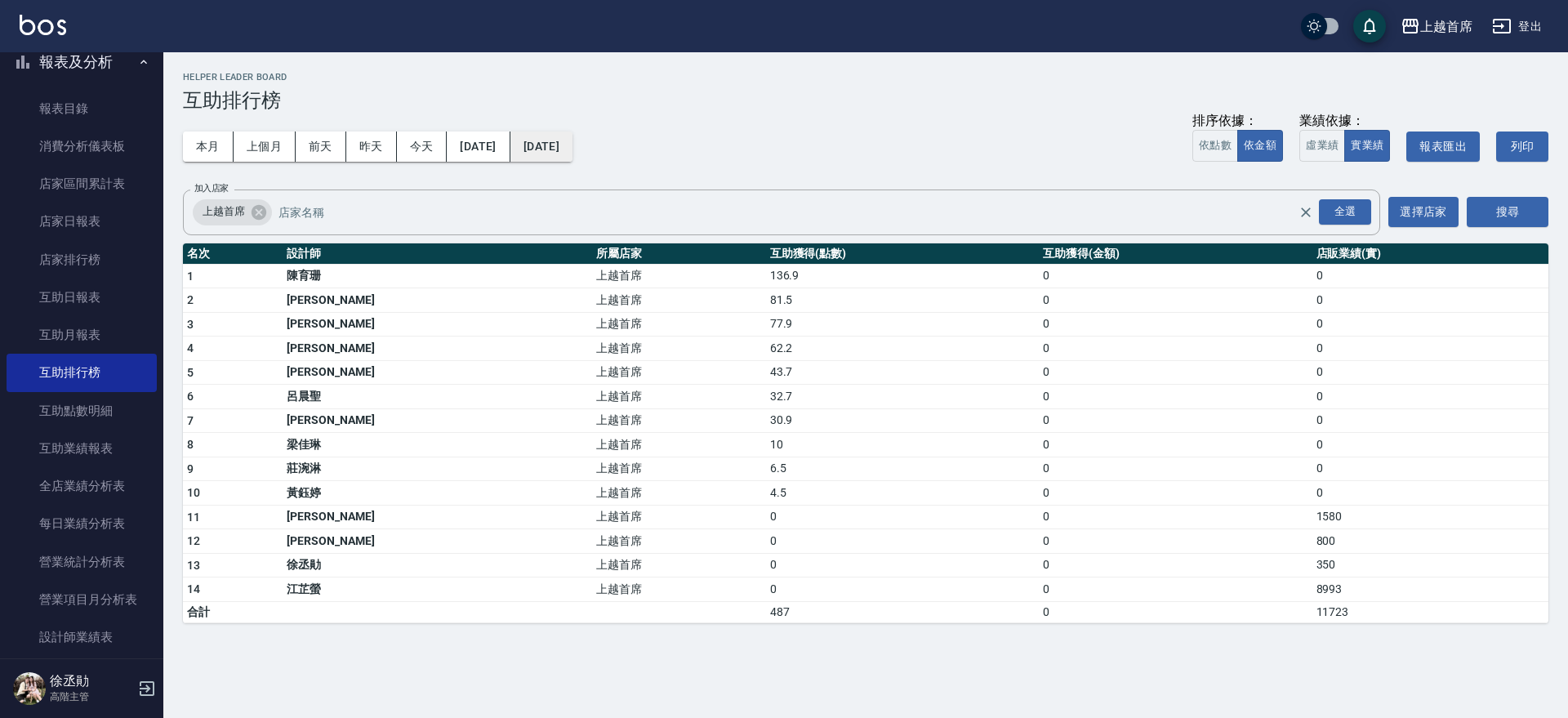
click at [573, 153] on button "[DATE]" at bounding box center [541, 147] width 62 height 30
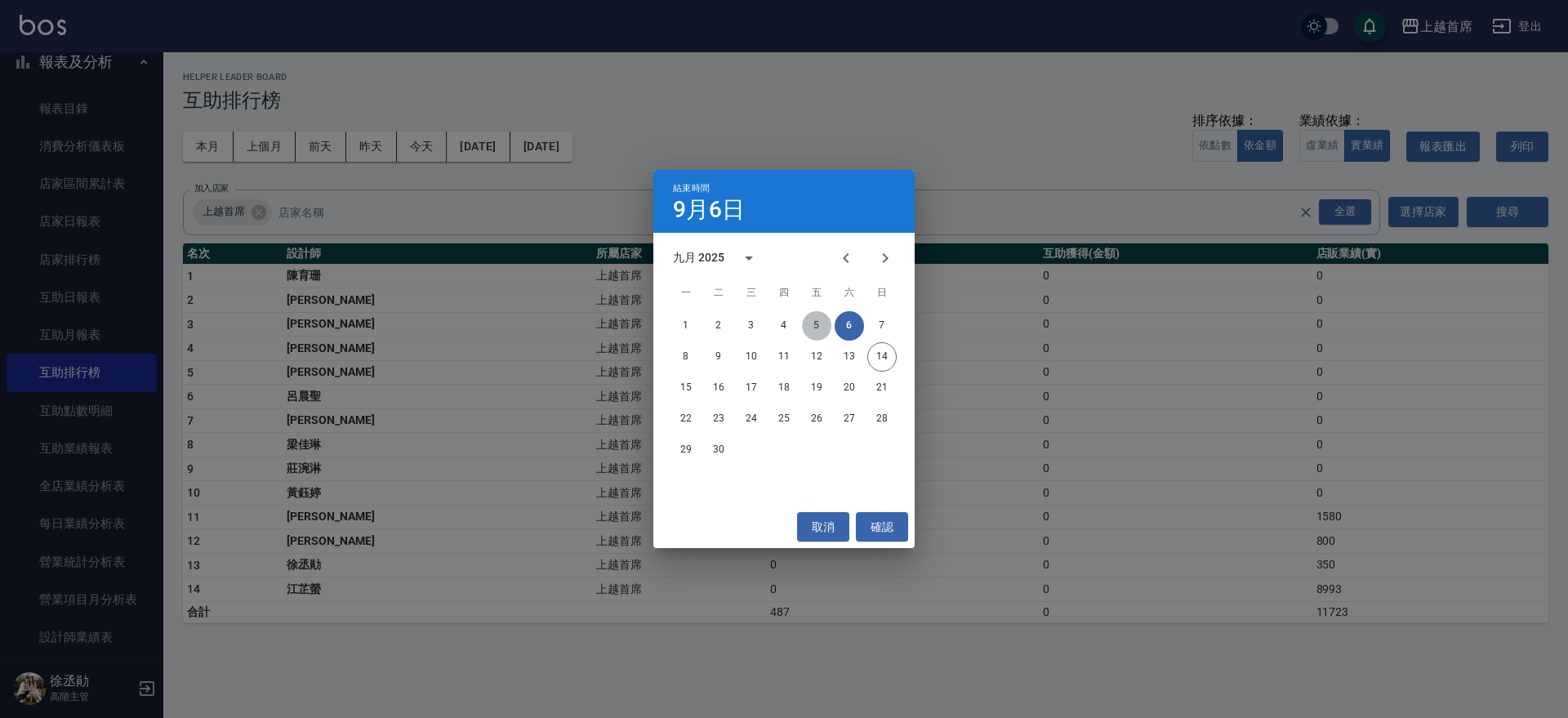
click at [818, 321] on button "5" at bounding box center [816, 326] width 30 height 30
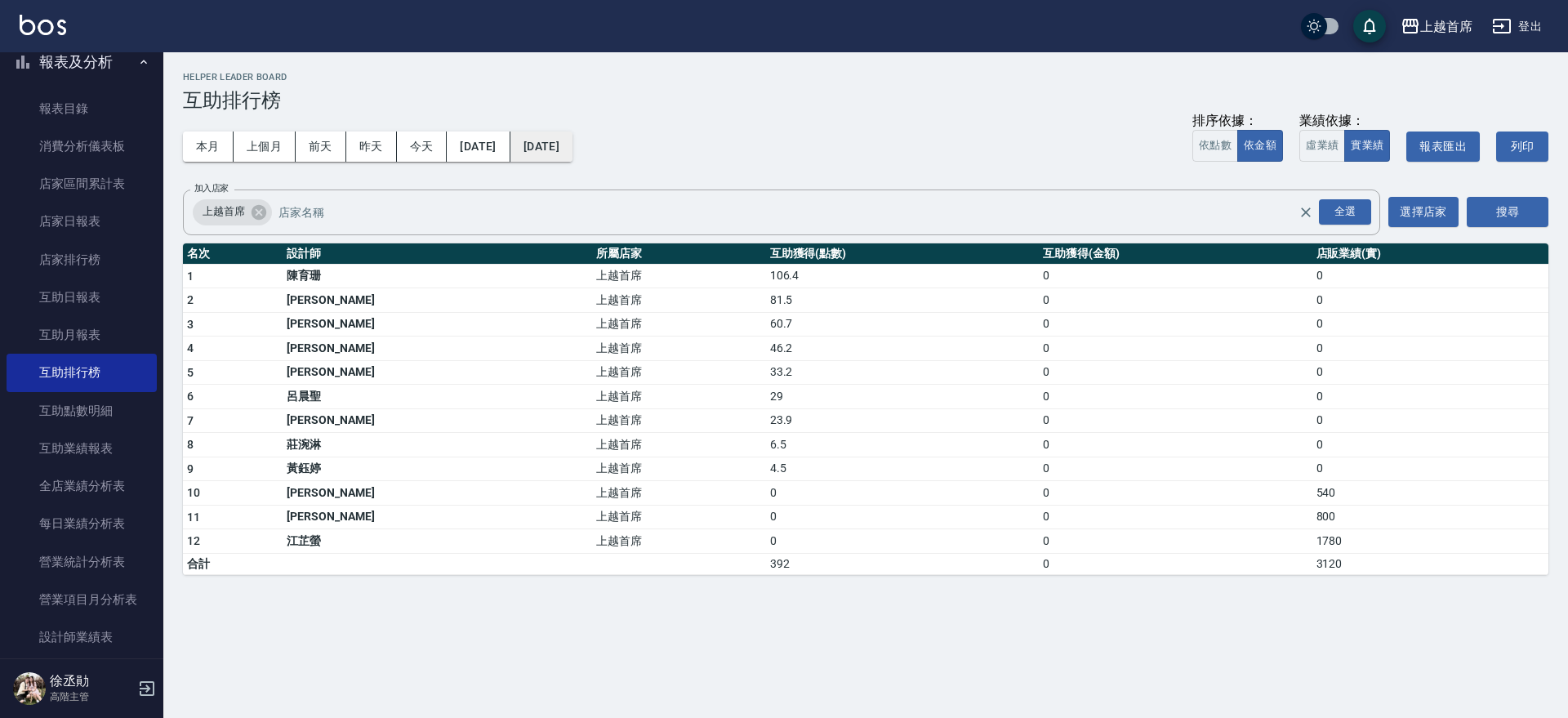
click at [573, 147] on button "[DATE]" at bounding box center [541, 147] width 62 height 30
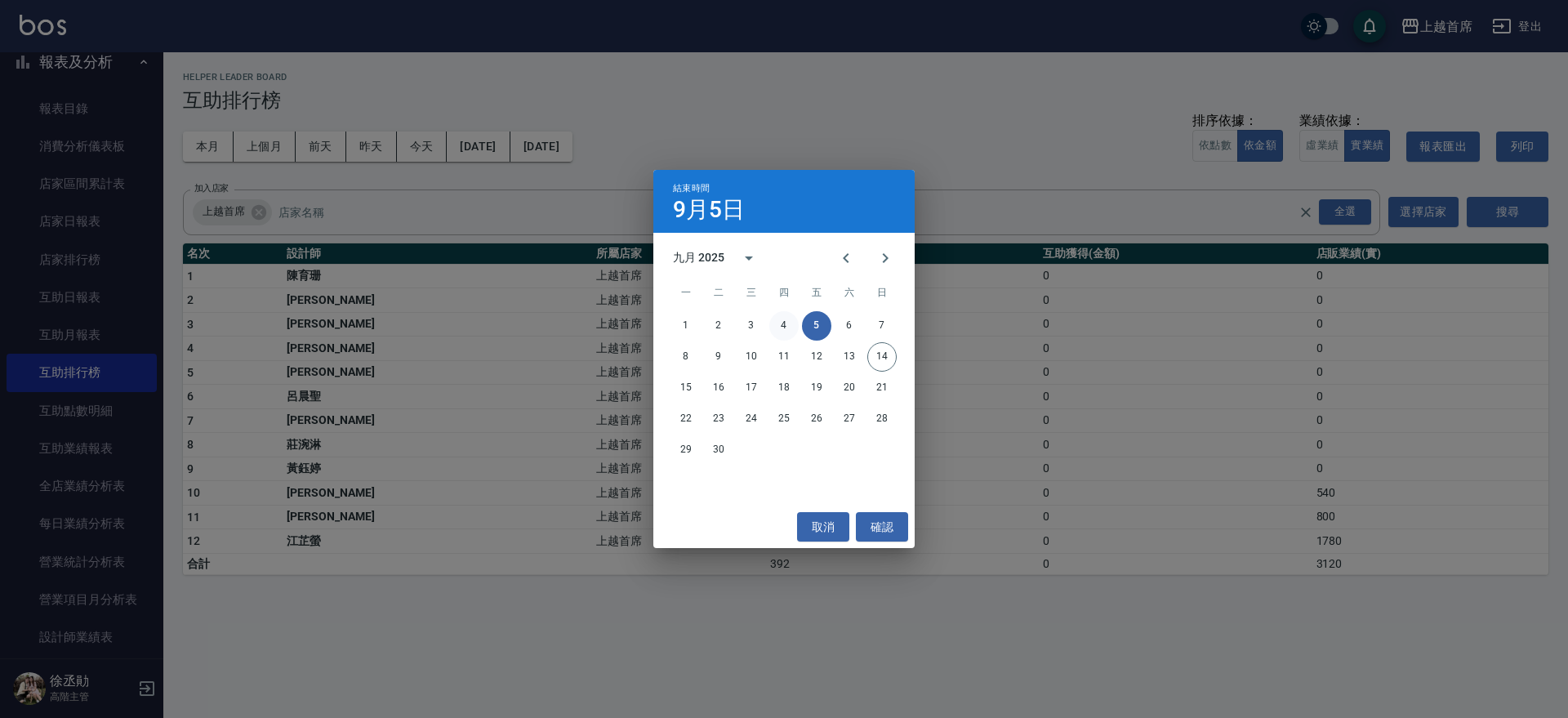
click at [785, 315] on button "4" at bounding box center [784, 326] width 30 height 30
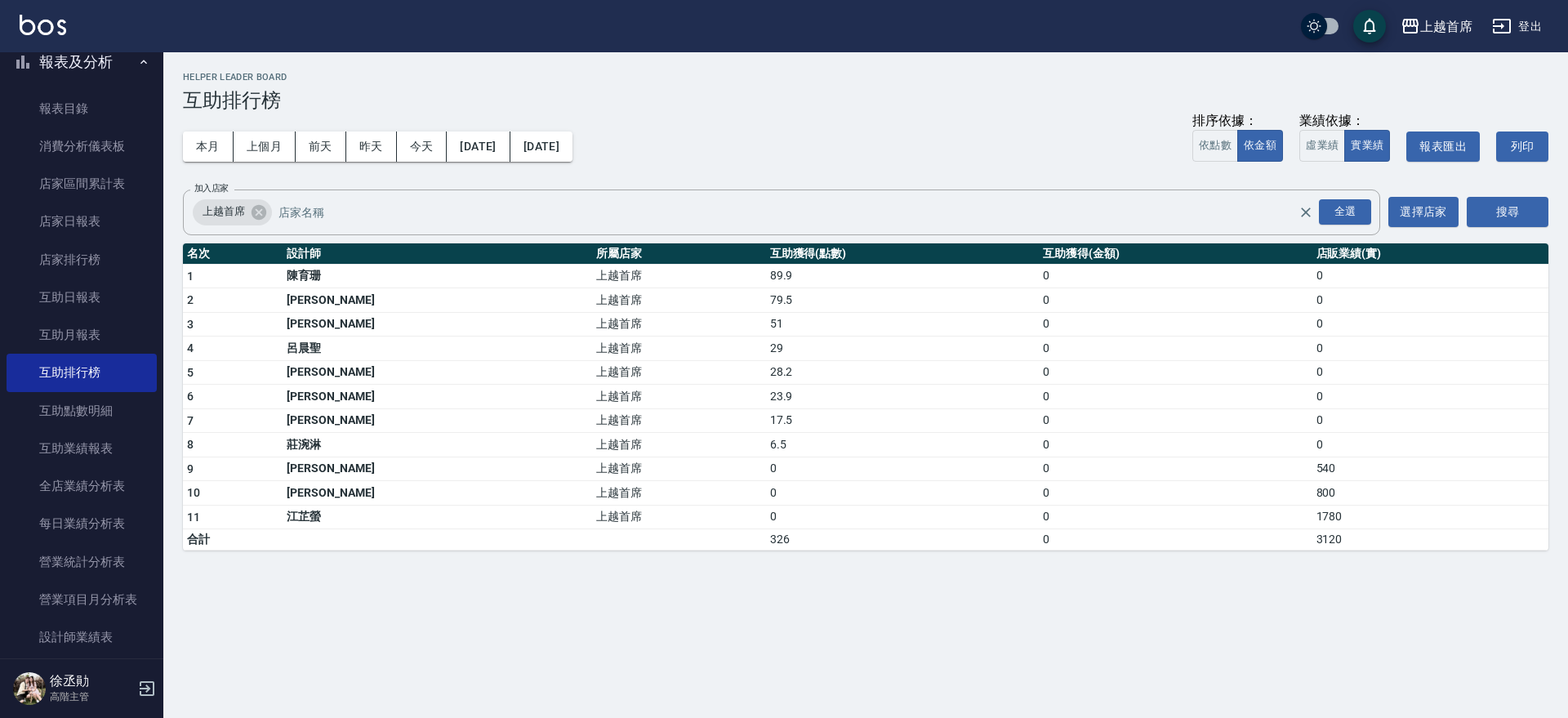
click at [97, 62] on button "報表及分析" at bounding box center [82, 61] width 151 height 42
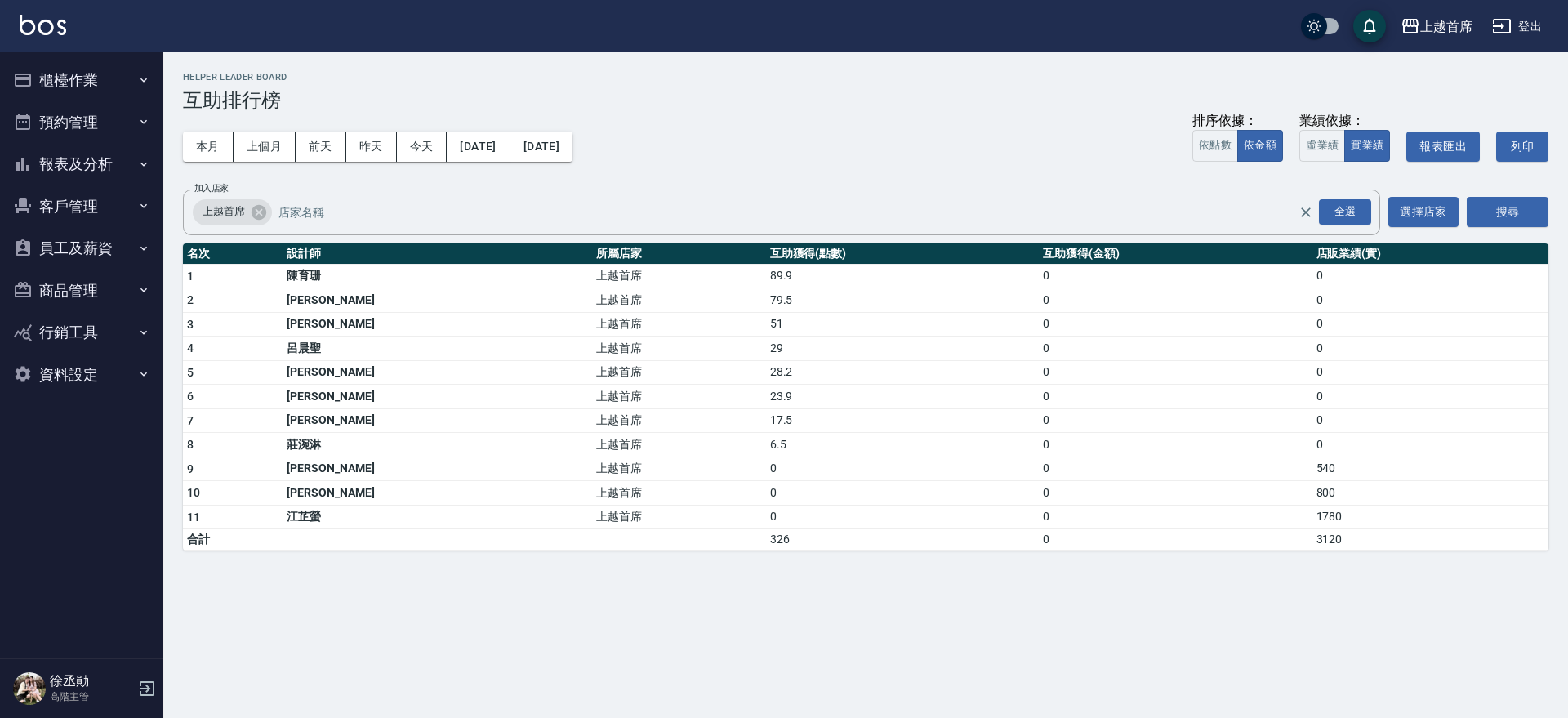
click at [129, 126] on button "預約管理" at bounding box center [82, 122] width 151 height 42
click at [129, 125] on button "預約管理" at bounding box center [82, 122] width 151 height 42
click at [124, 163] on button "報表及分析" at bounding box center [82, 163] width 151 height 42
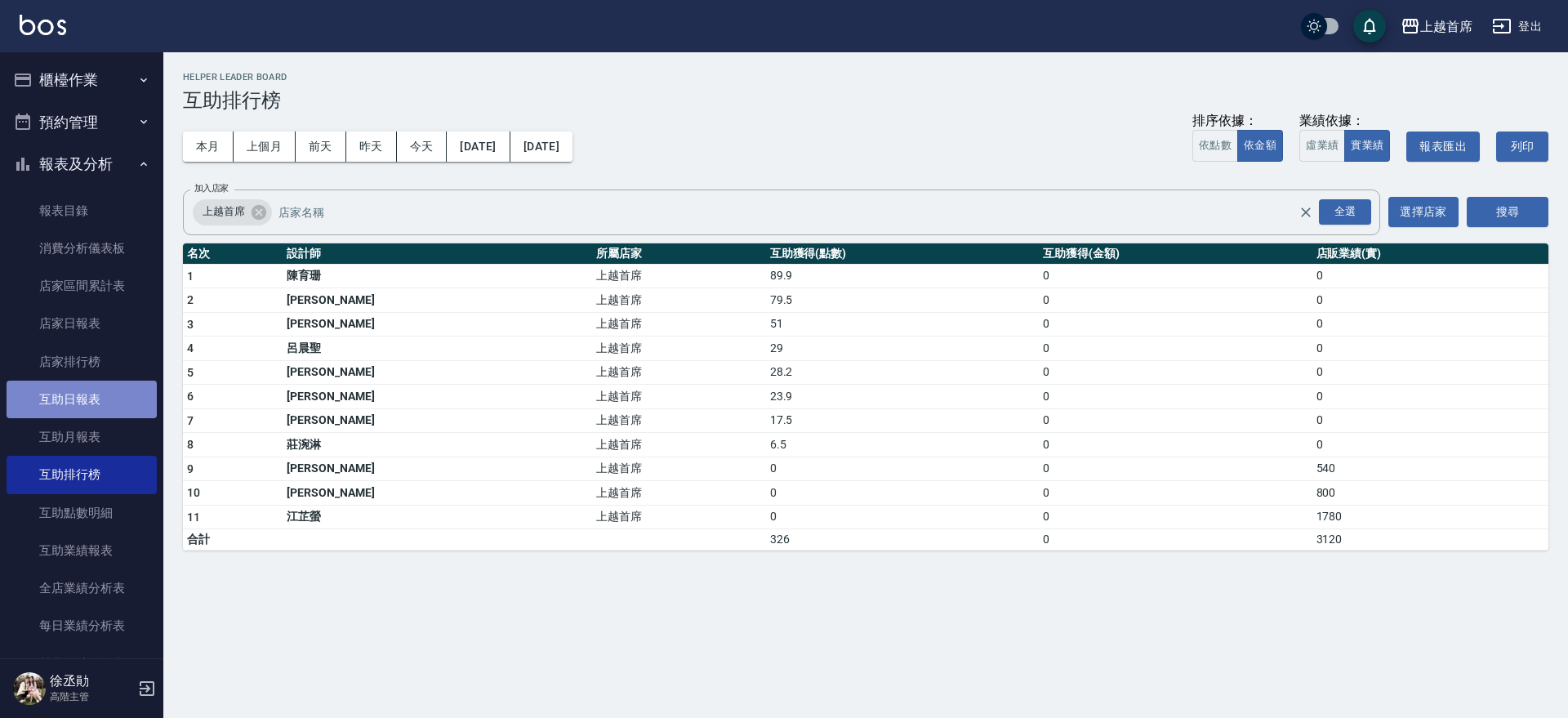
click at [109, 390] on link "互助日報表" at bounding box center [82, 399] width 151 height 37
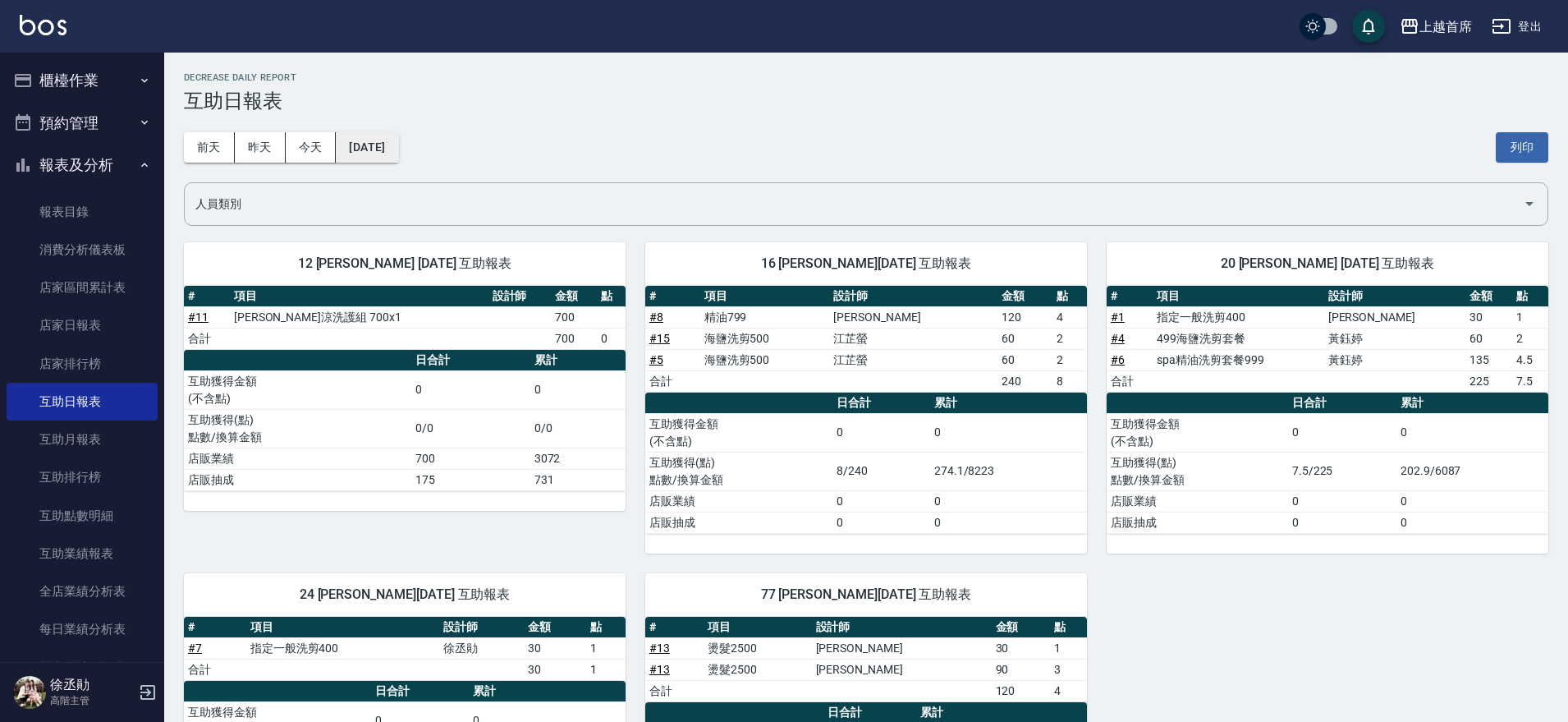
click at [399, 145] on button "[DATE]" at bounding box center [366, 147] width 62 height 31
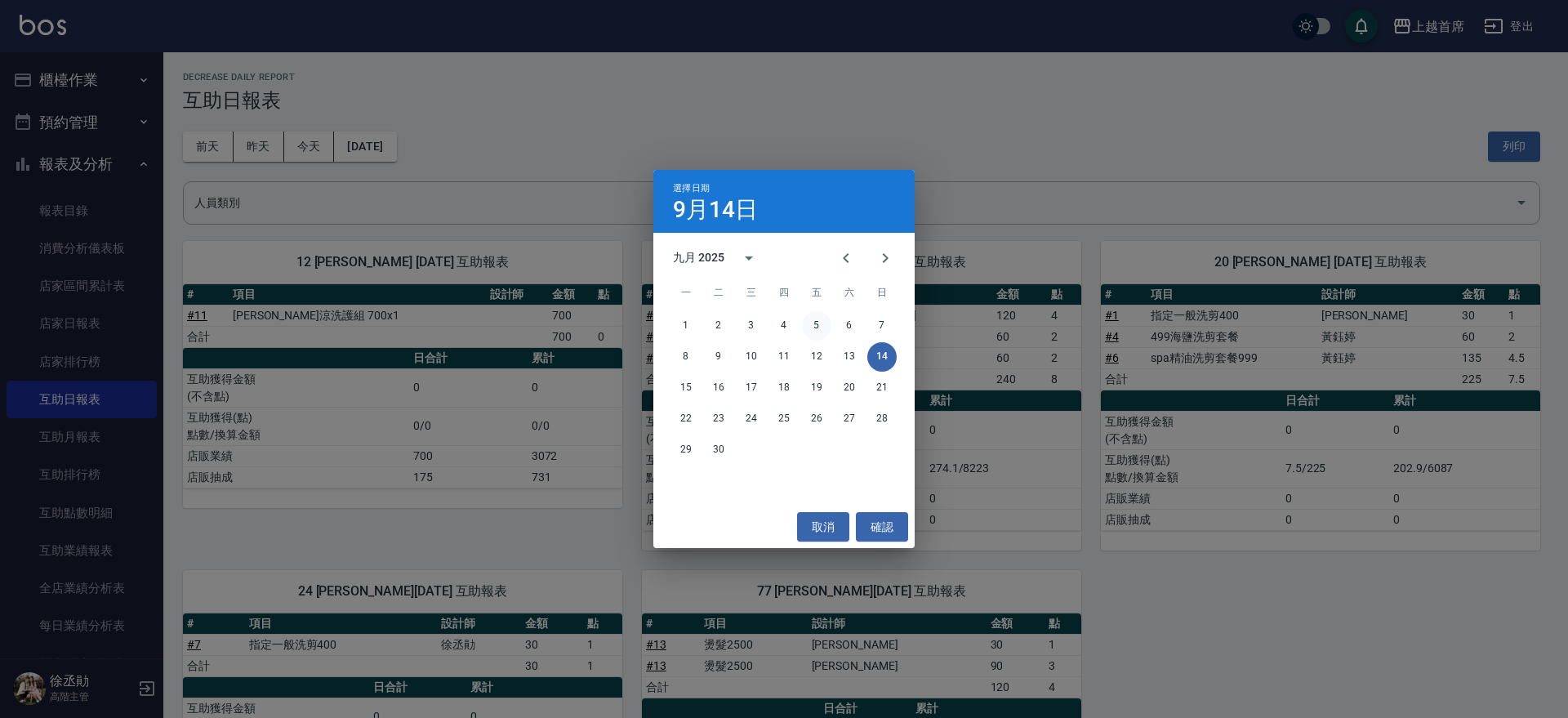
click at [821, 320] on button "5" at bounding box center [816, 326] width 30 height 30
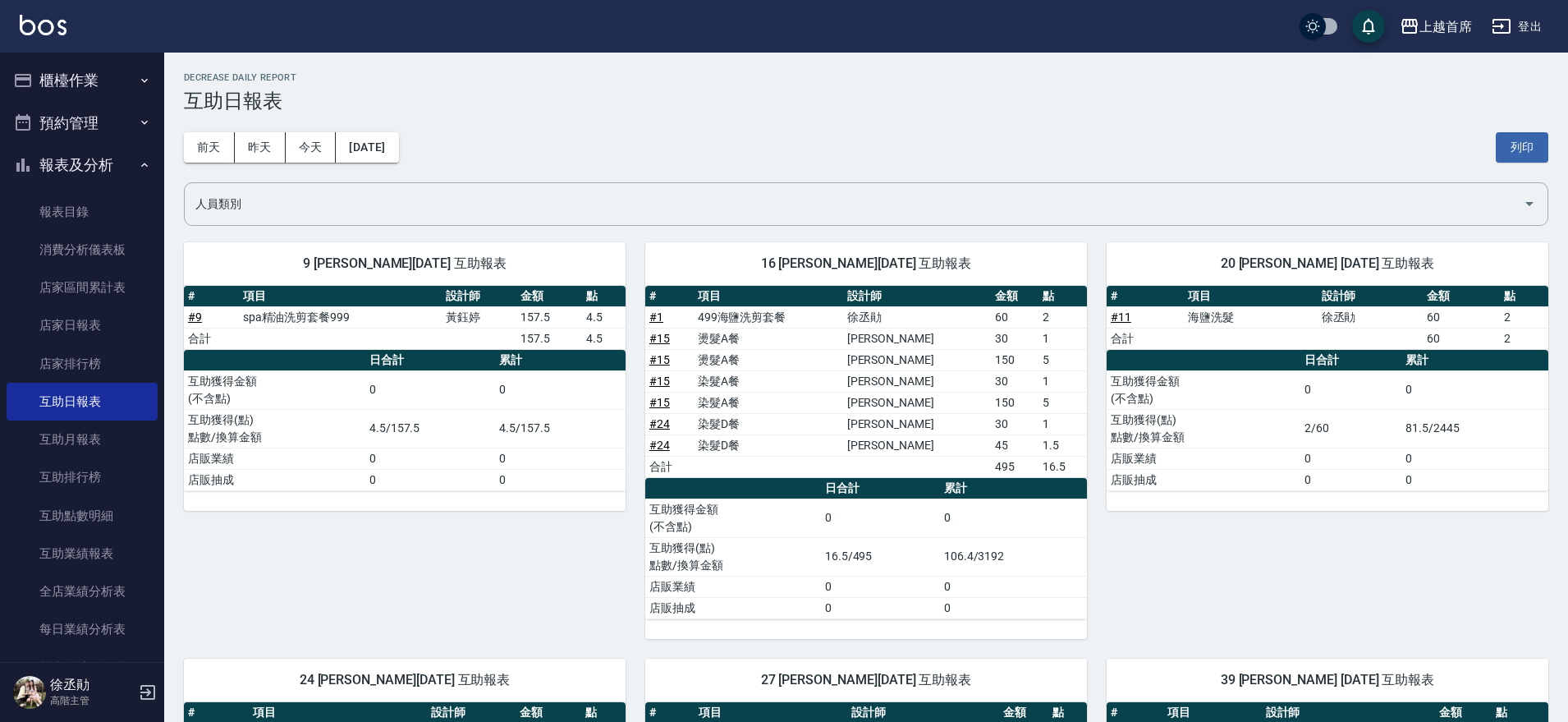
click at [103, 161] on button "報表及分析" at bounding box center [82, 164] width 151 height 43
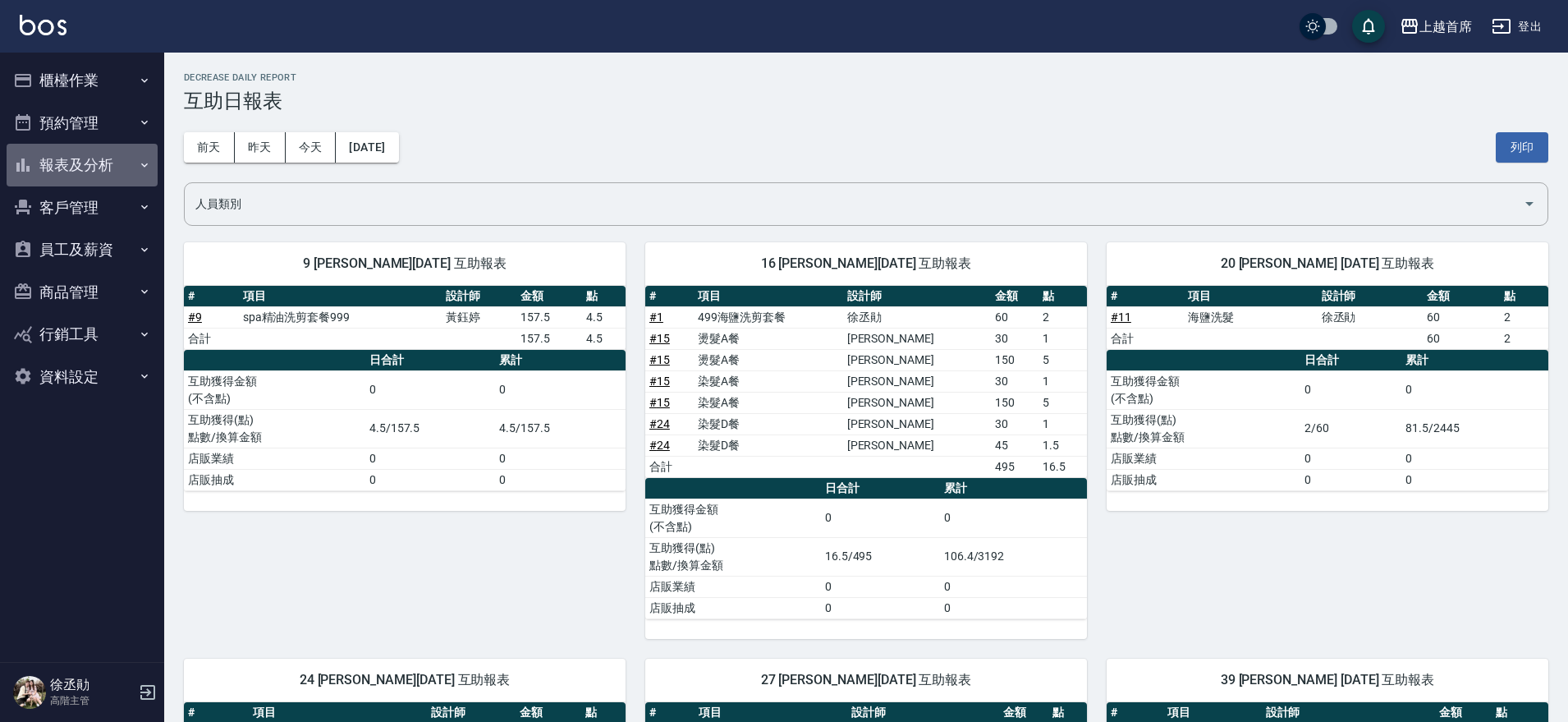
click at [90, 155] on button "報表及分析" at bounding box center [82, 164] width 151 height 43
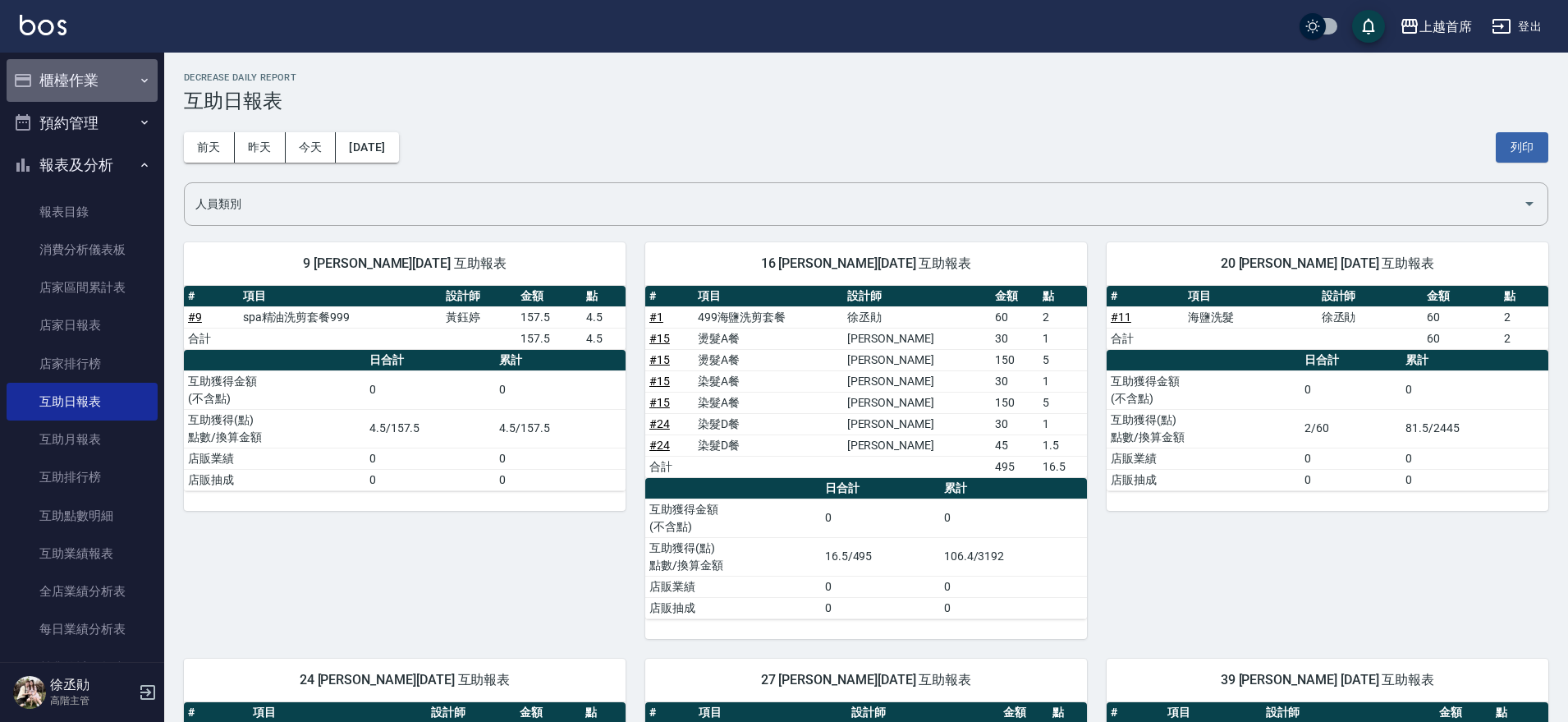
click at [84, 75] on button "櫃檯作業" at bounding box center [82, 80] width 151 height 43
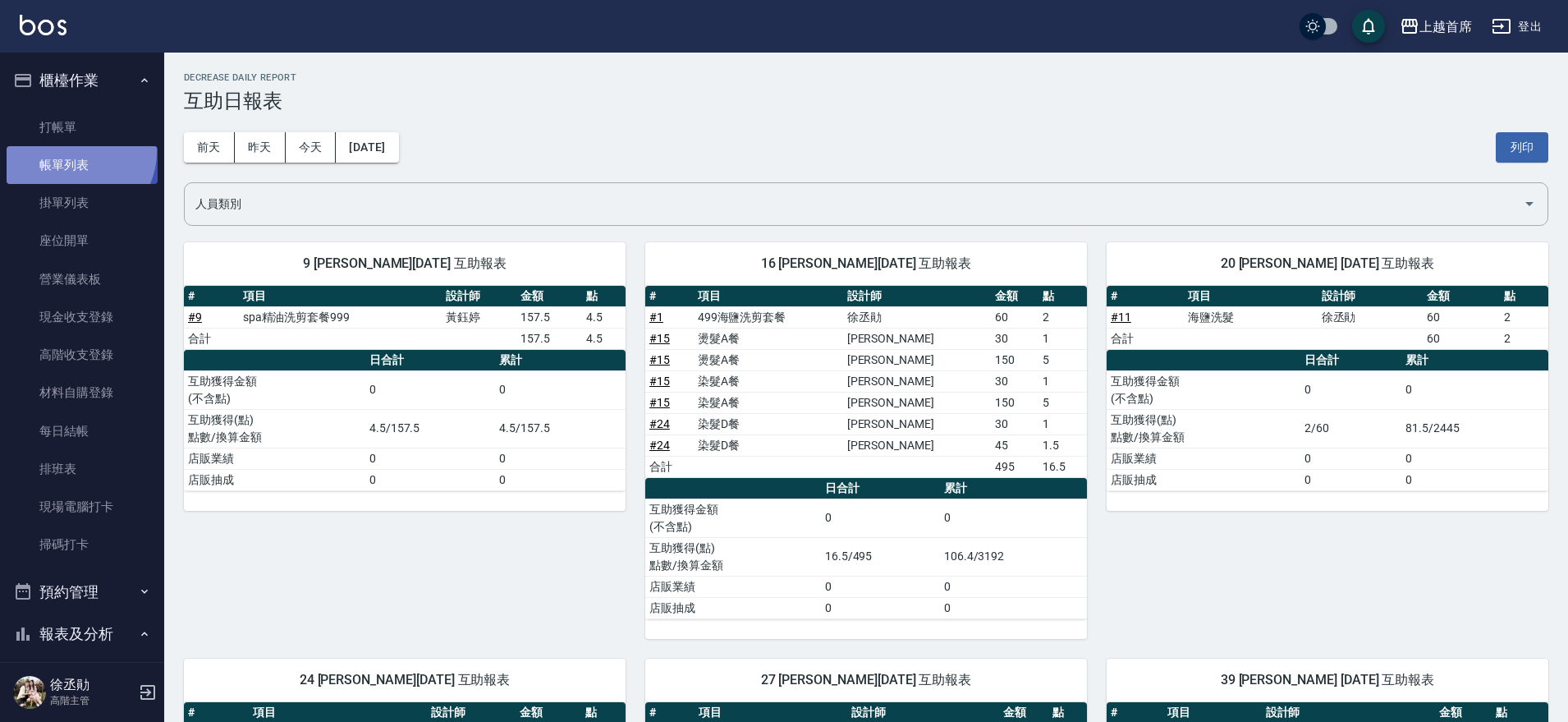
click at [75, 152] on link "帳單列表" at bounding box center [82, 165] width 151 height 38
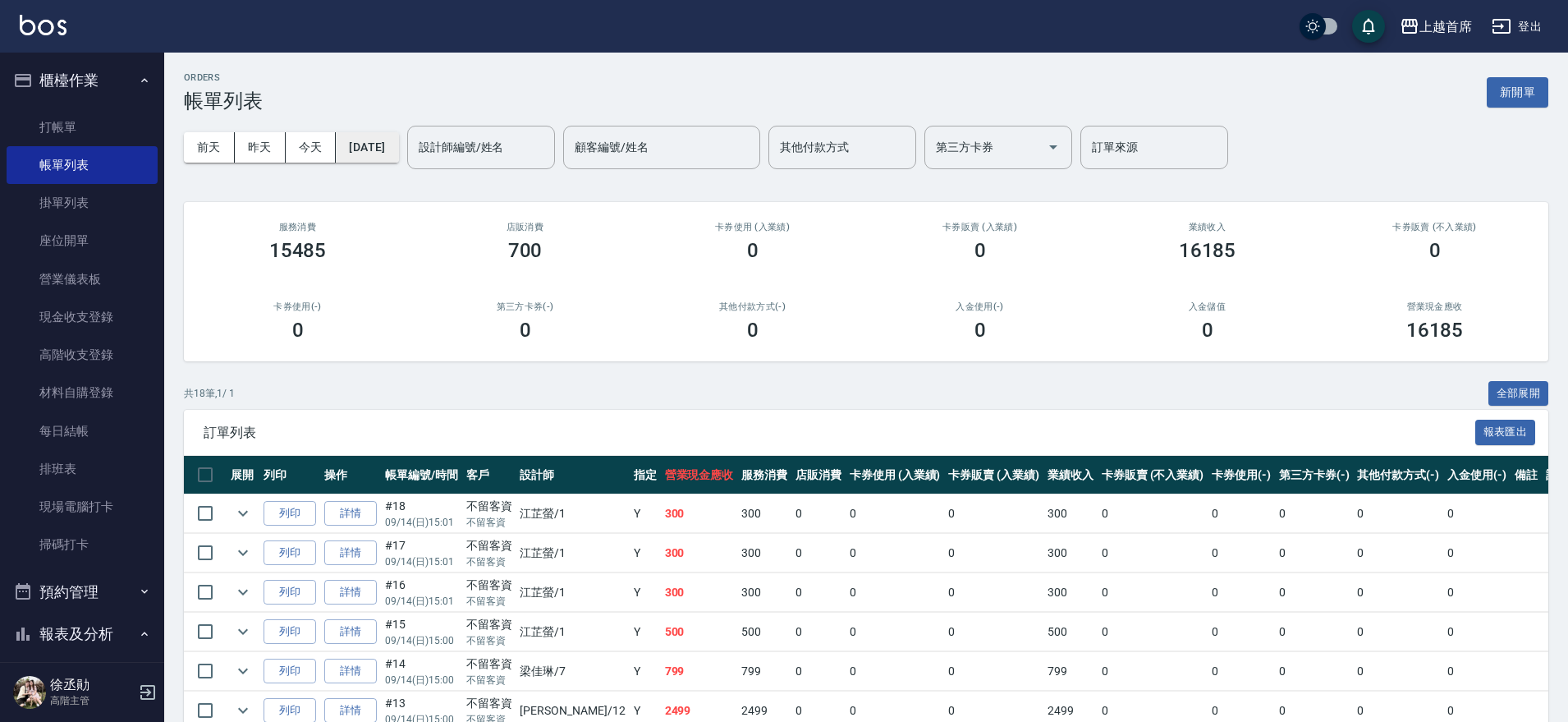
click at [384, 134] on button "[DATE]" at bounding box center [366, 147] width 62 height 31
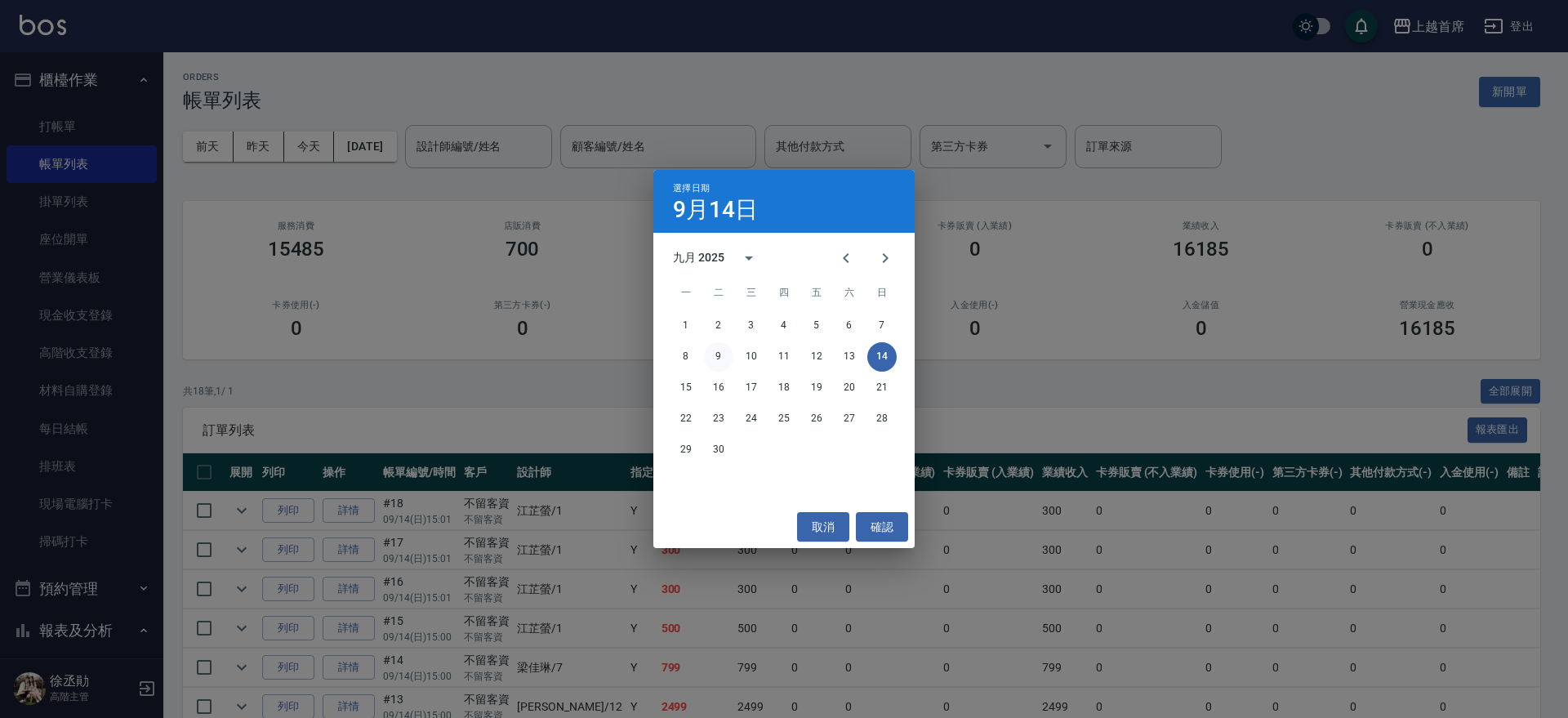
click at [710, 360] on button "9" at bounding box center [718, 357] width 30 height 30
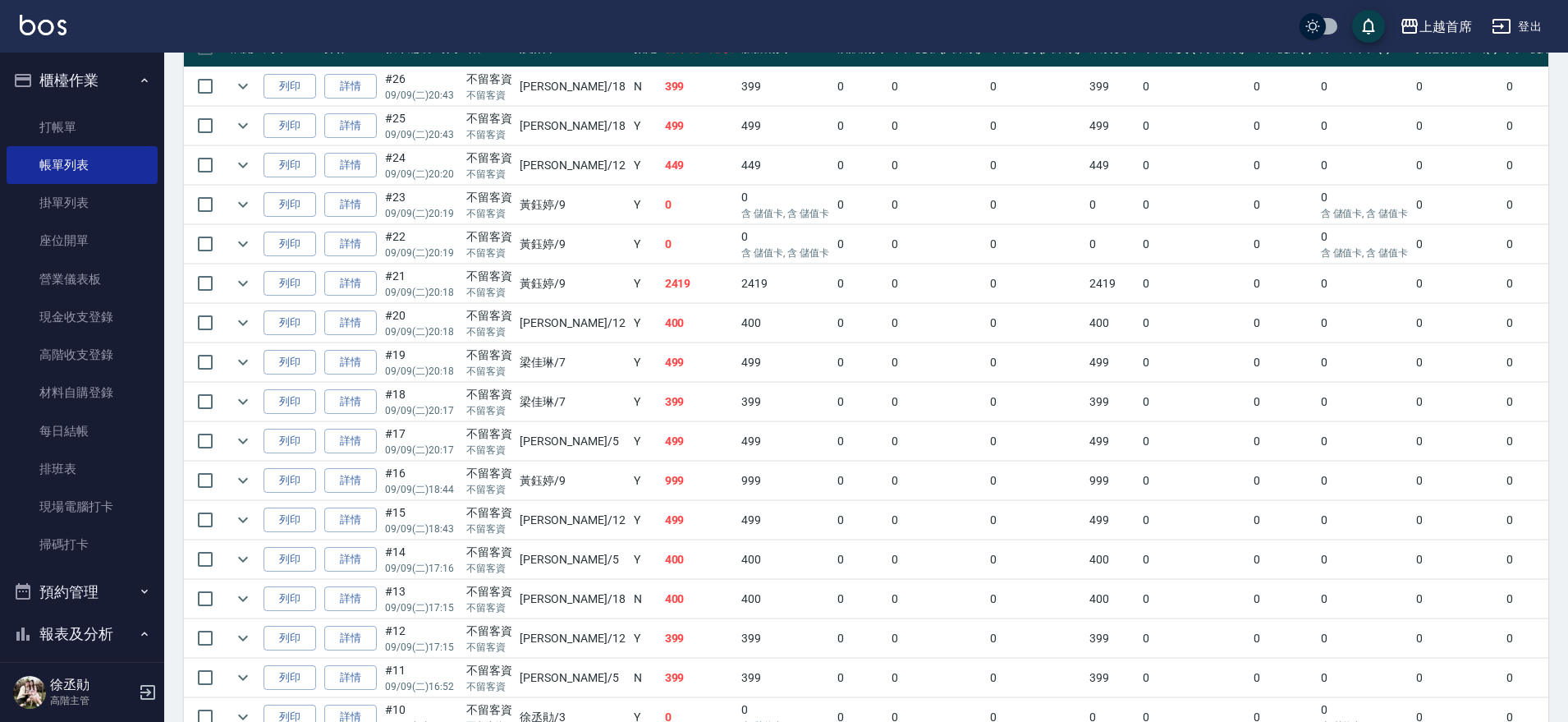
scroll to position [513, 0]
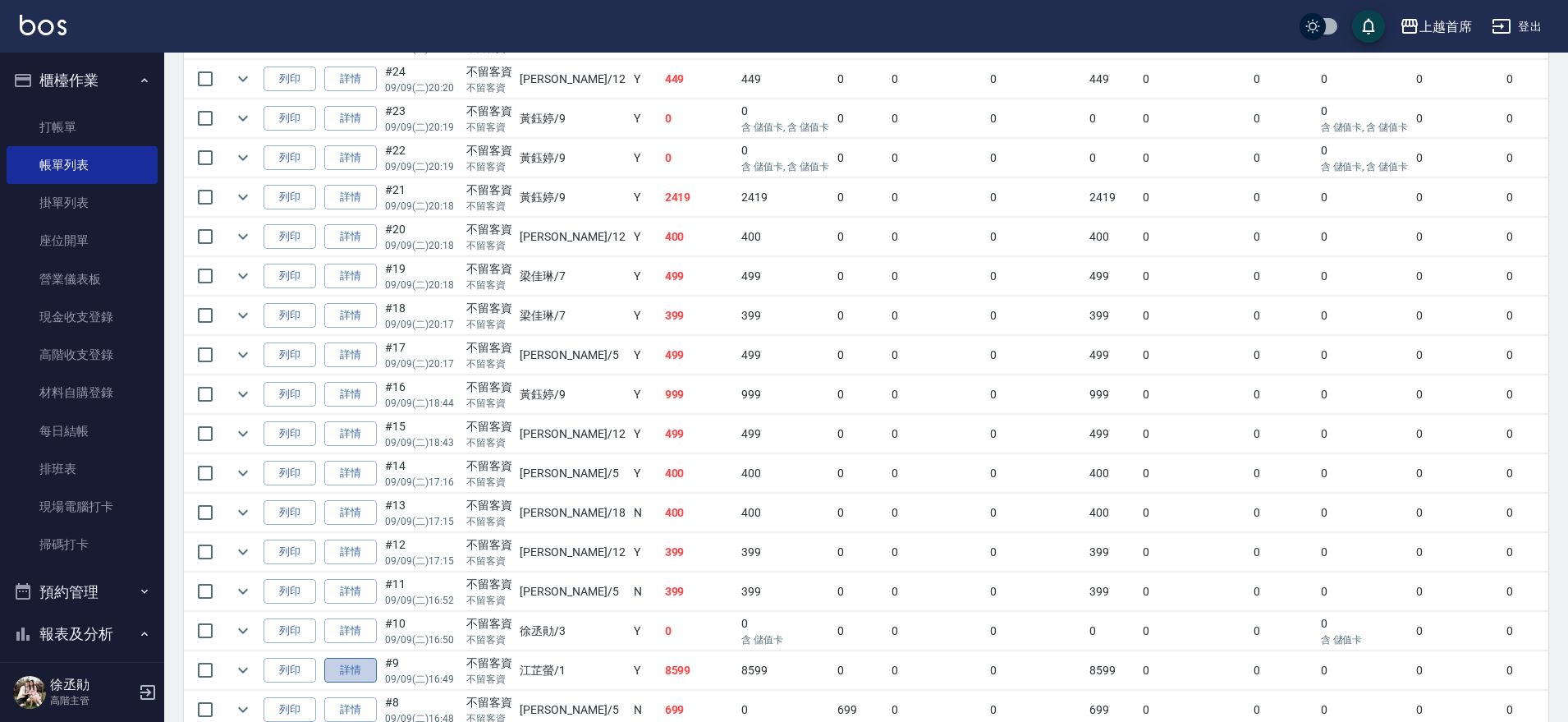
click at [355, 666] on link "詳情" at bounding box center [350, 671] width 52 height 26
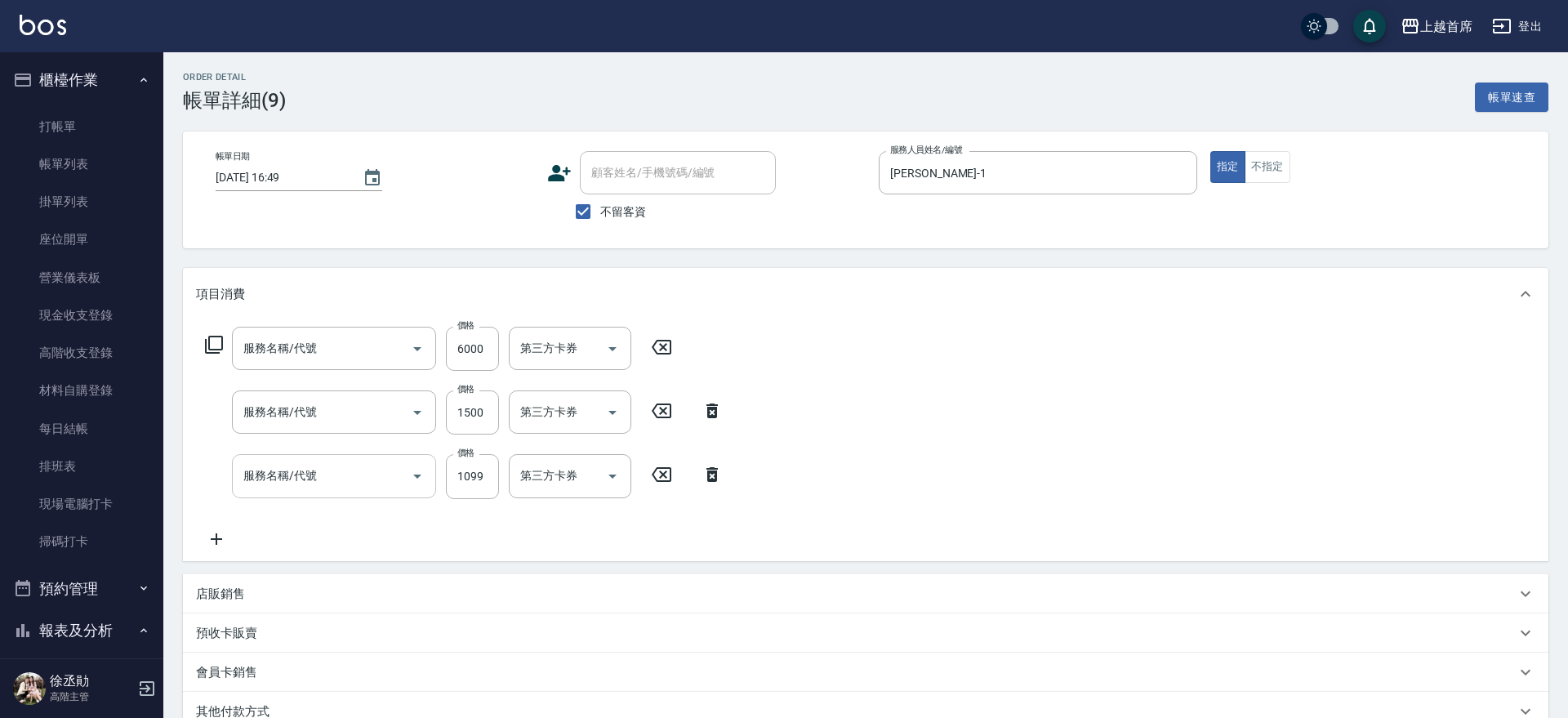
type input "[DATE] 16:49"
checkbox input "true"
type input "[PERSON_NAME]-1"
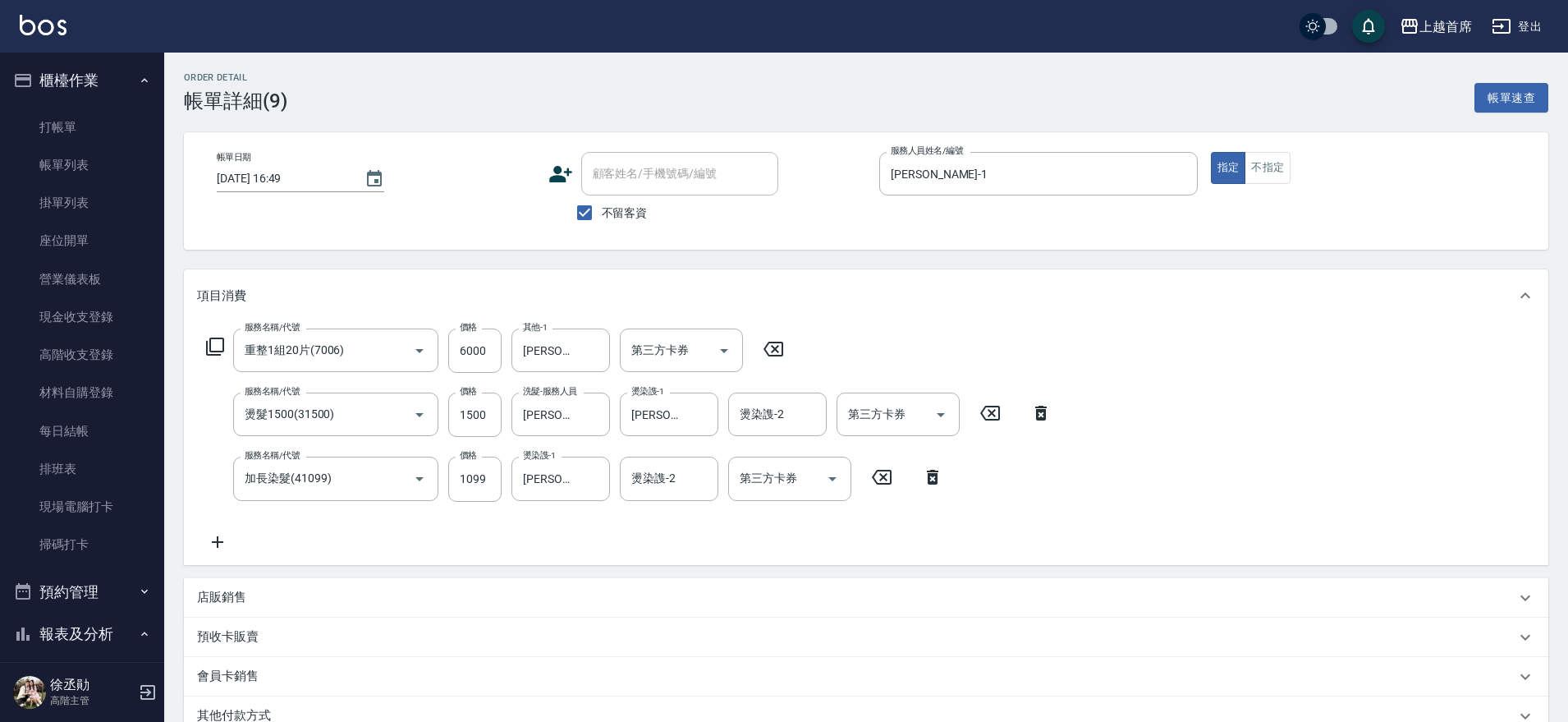
type input "重整1組20片(7006)"
type input "燙髮1500(31500)"
type input "加長染髮(41099)"
click at [69, 166] on link "帳單列表" at bounding box center [82, 165] width 151 height 38
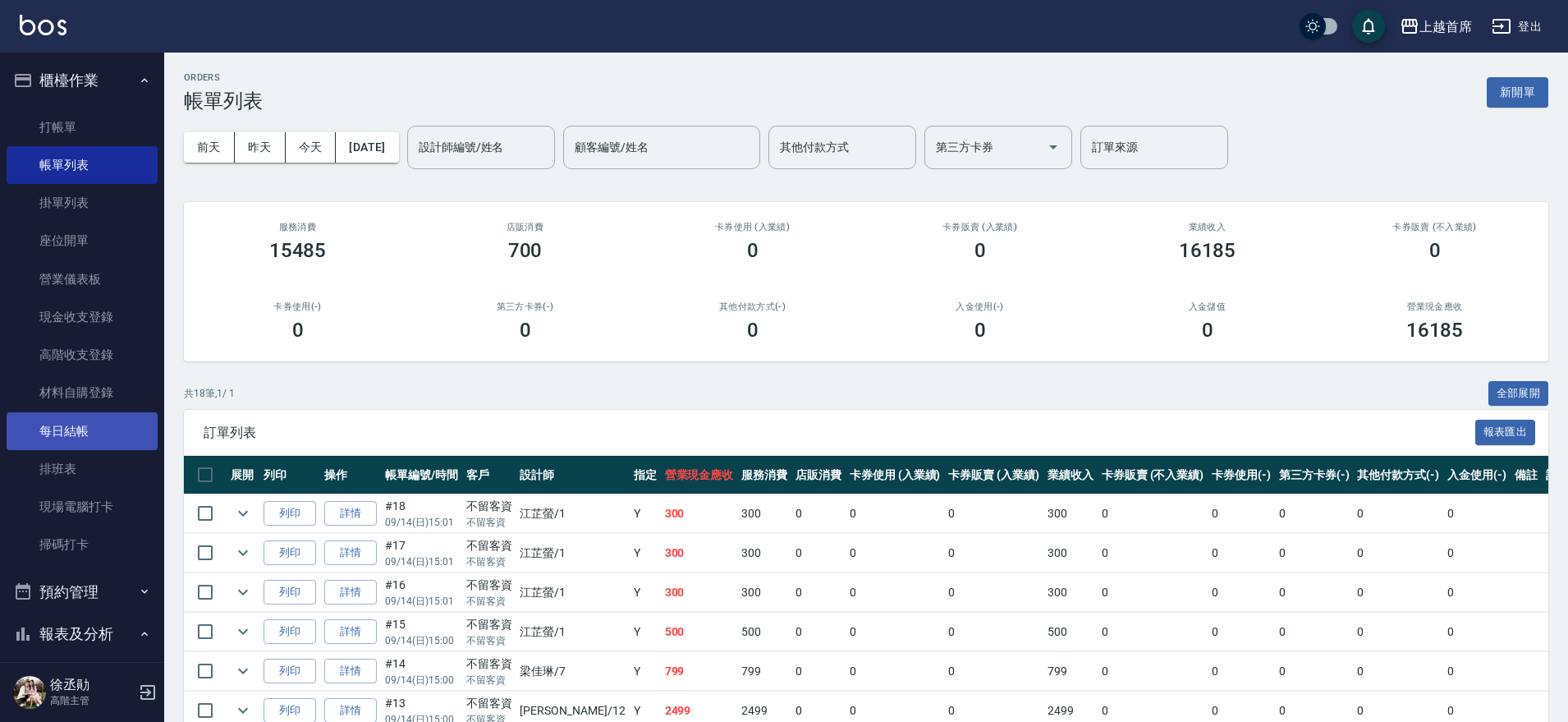
click at [105, 414] on link "每日結帳" at bounding box center [82, 431] width 151 height 38
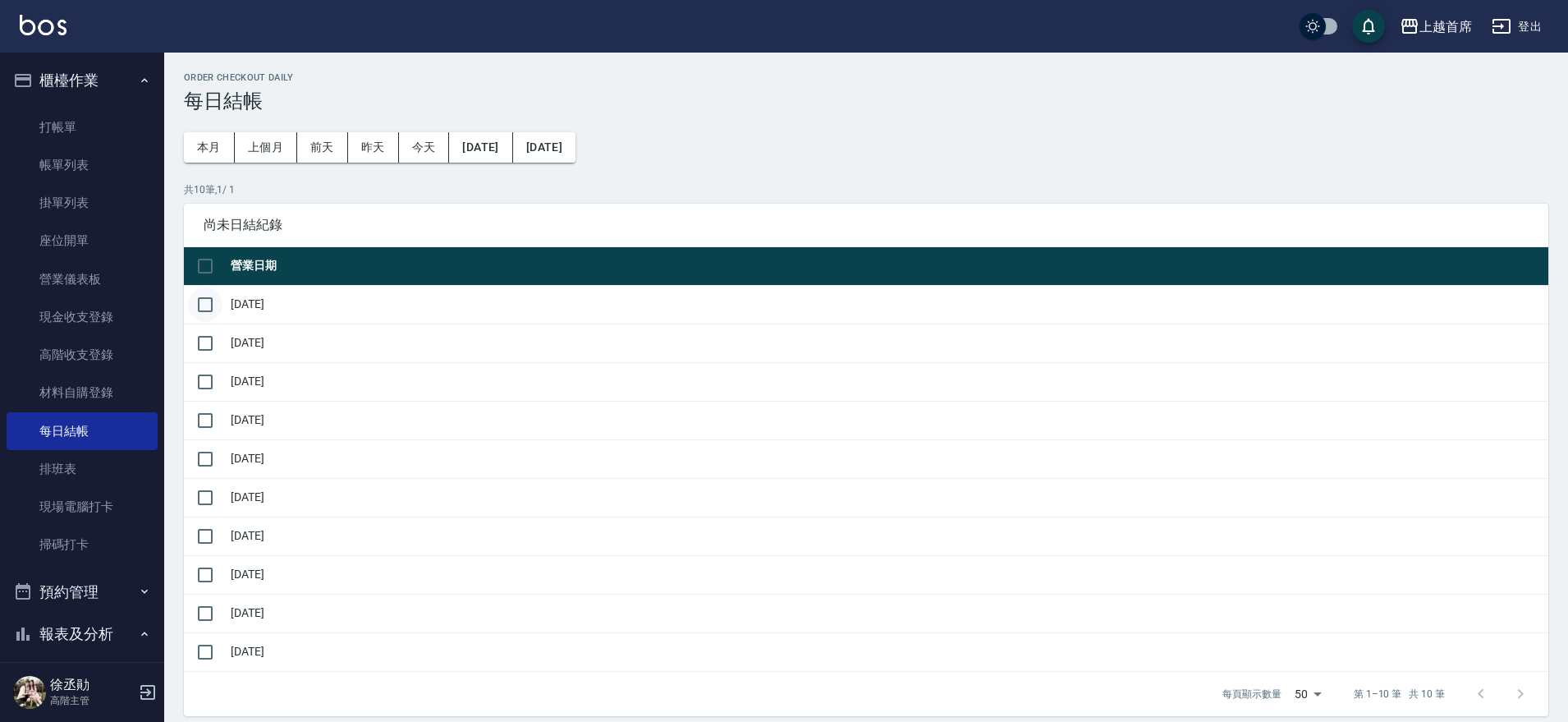
click at [206, 302] on input "checkbox" at bounding box center [205, 304] width 35 height 35
checkbox input "true"
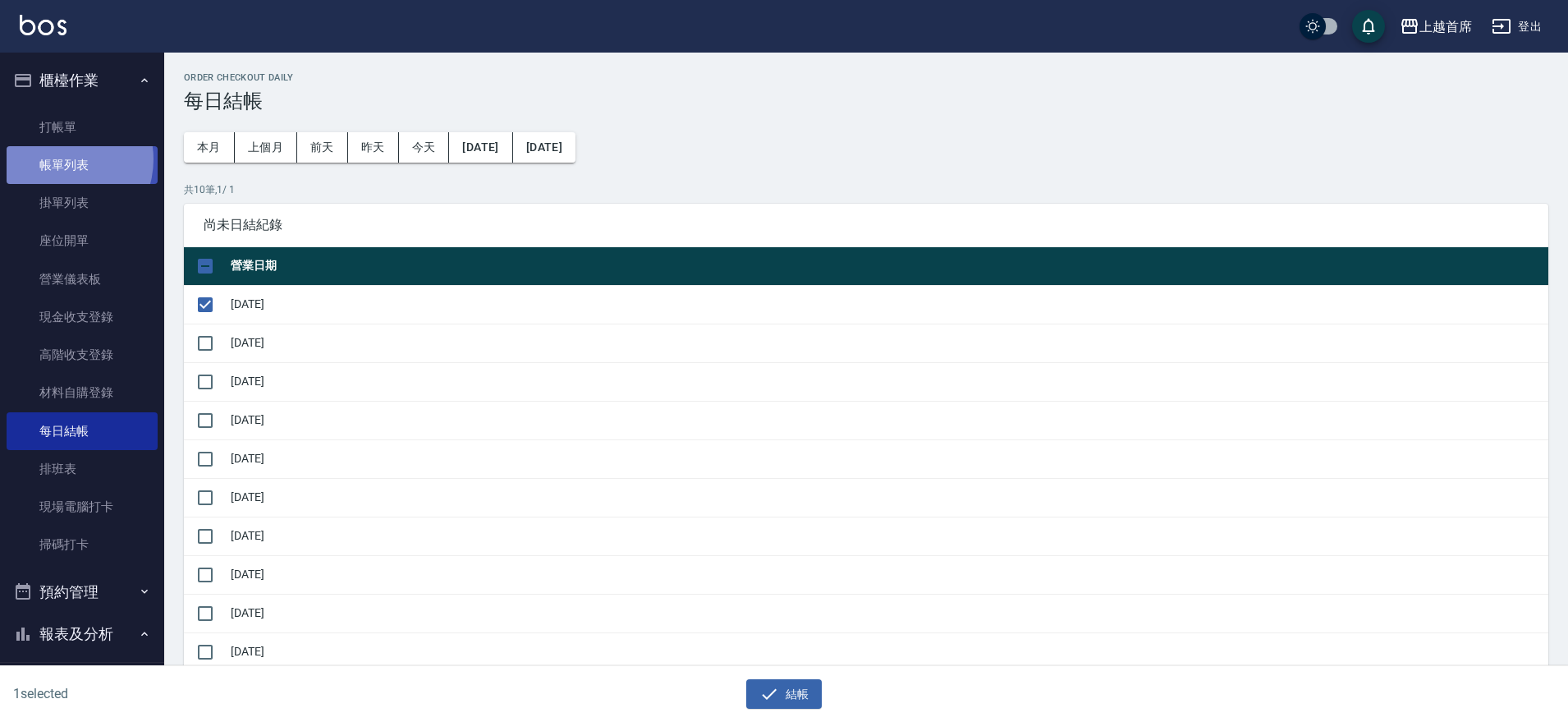
click at [59, 159] on link "帳單列表" at bounding box center [82, 165] width 151 height 38
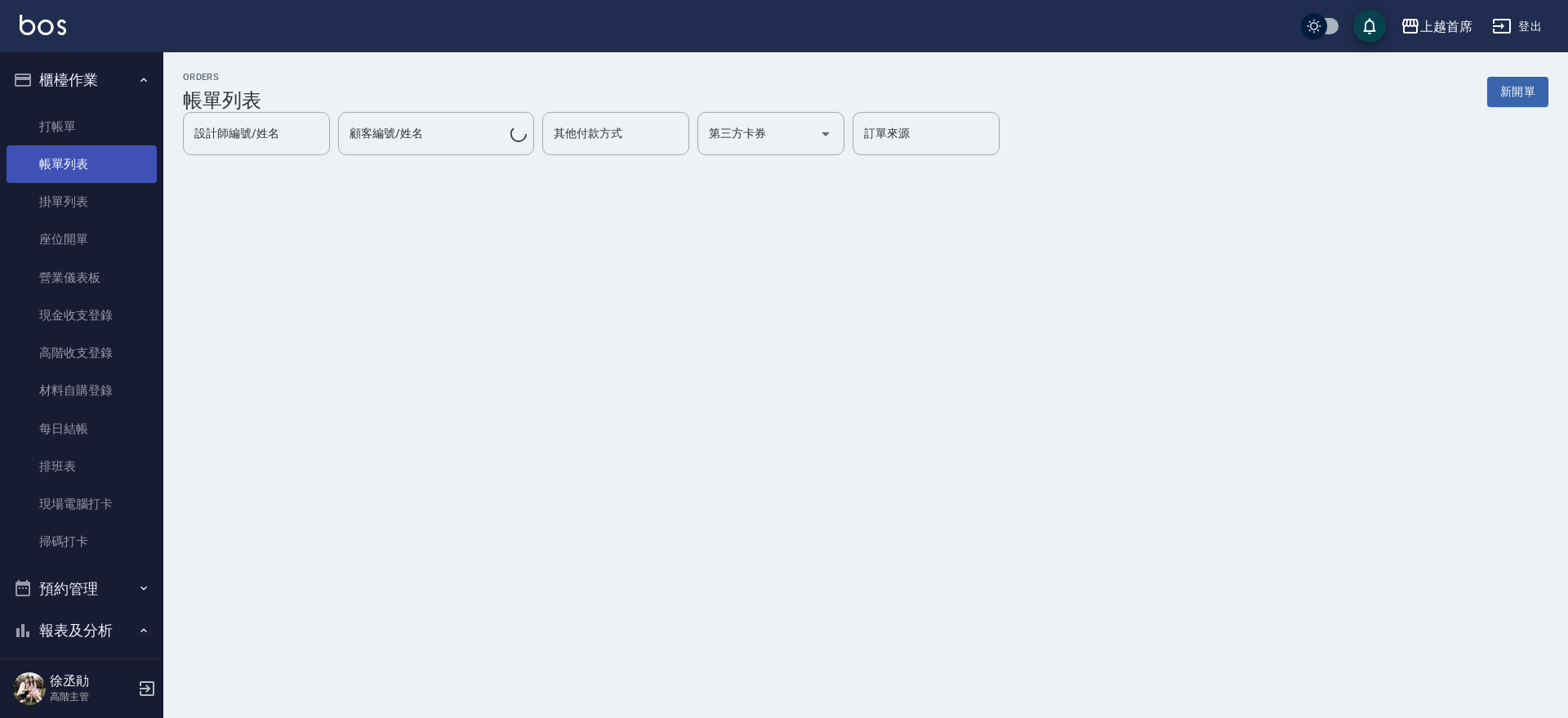
click at [87, 168] on link "帳單列表" at bounding box center [82, 164] width 151 height 37
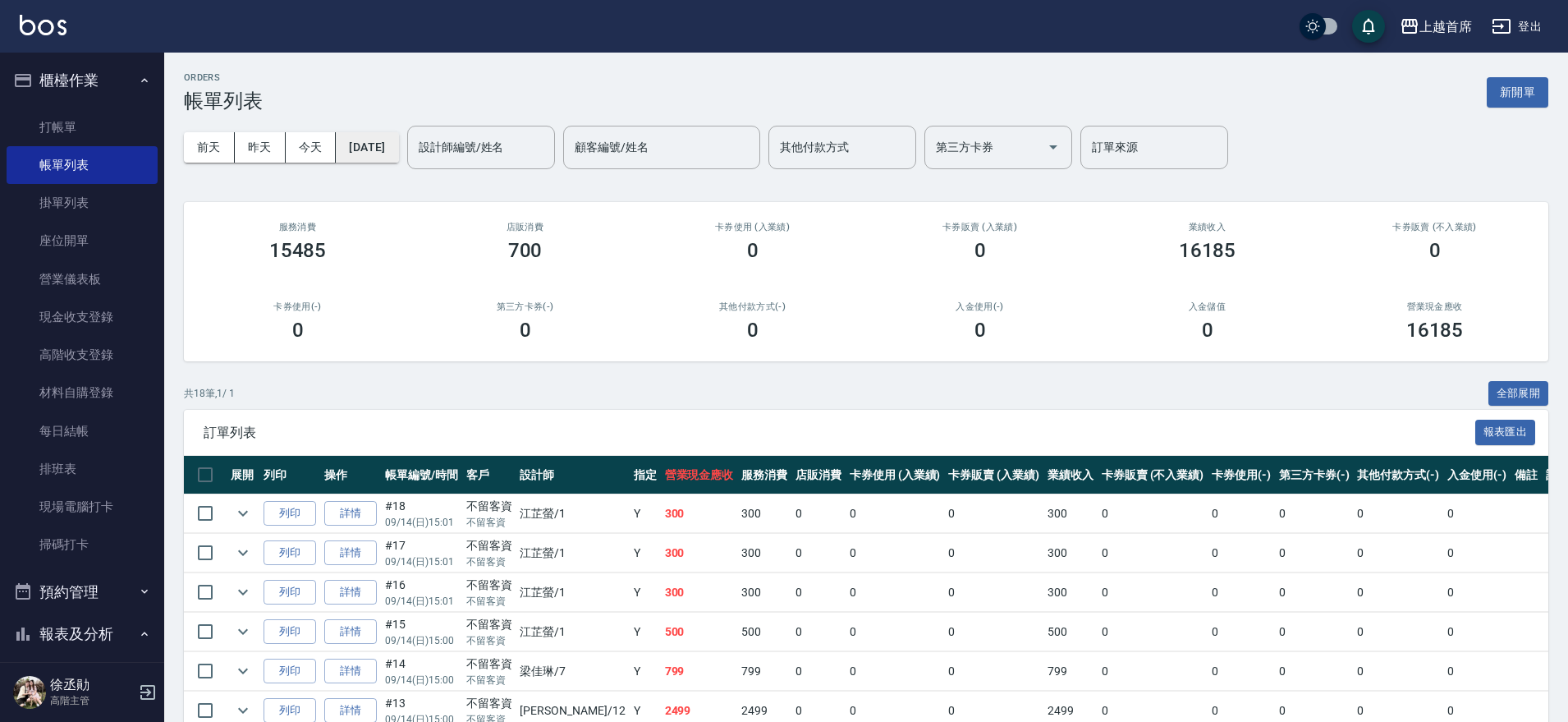
click at [395, 143] on button "[DATE]" at bounding box center [366, 147] width 62 height 31
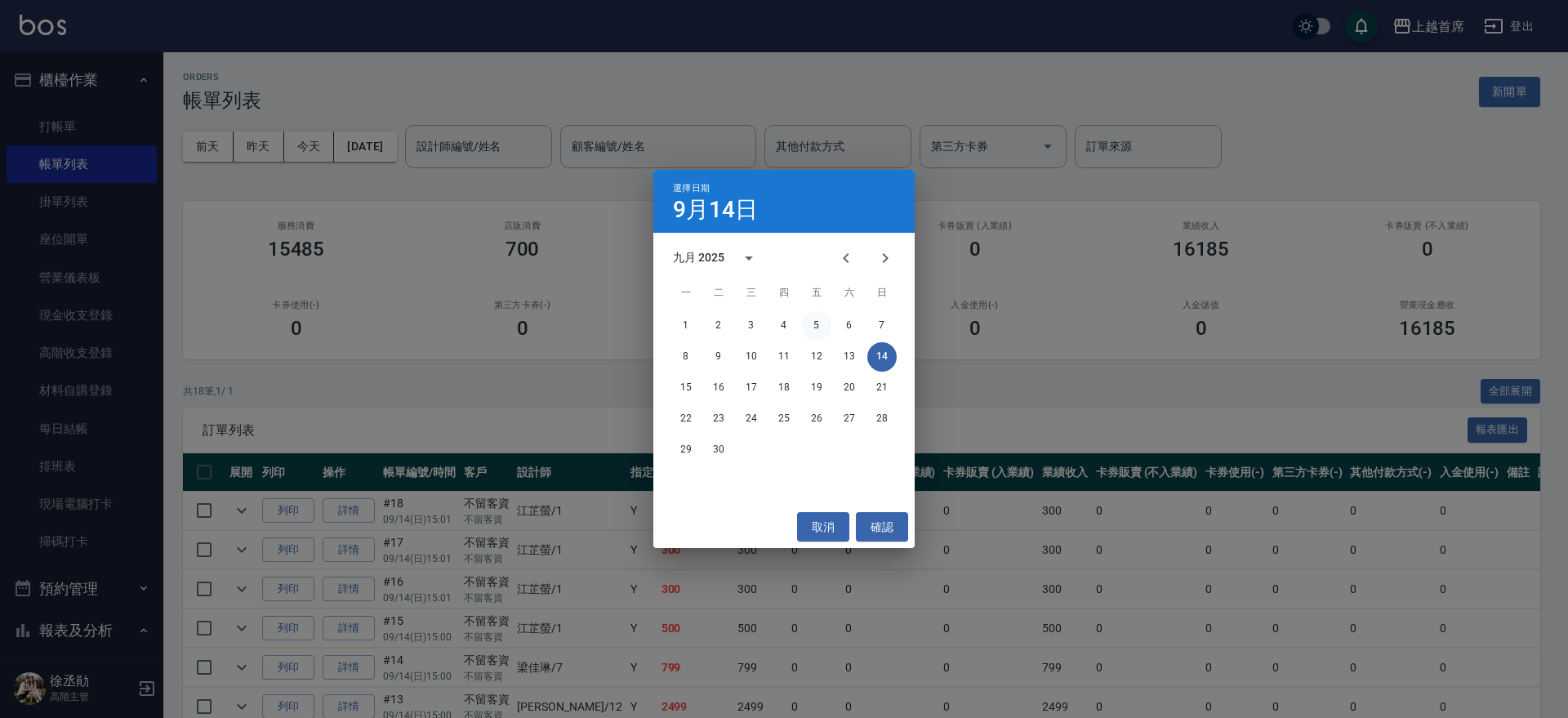
click at [814, 326] on button "5" at bounding box center [816, 326] width 30 height 30
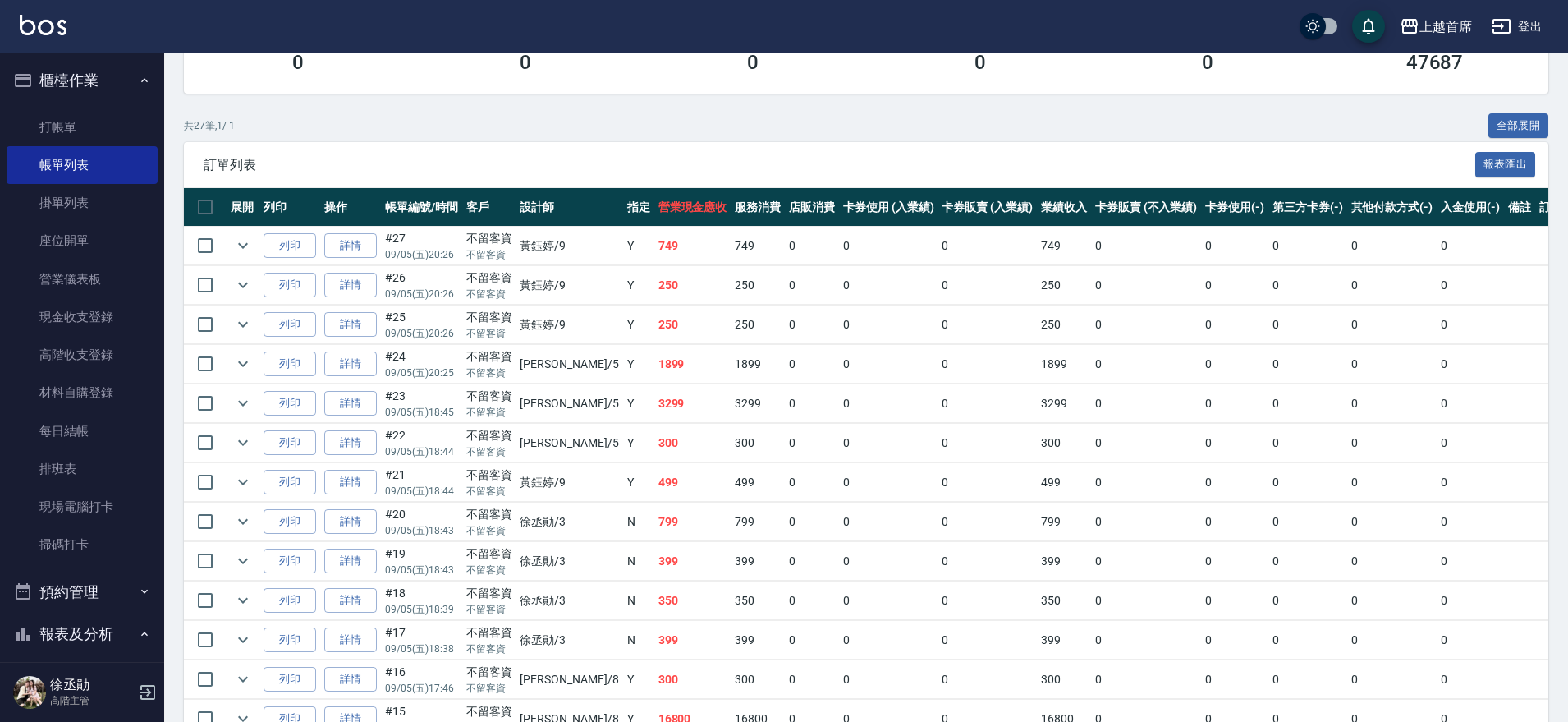
scroll to position [718, 0]
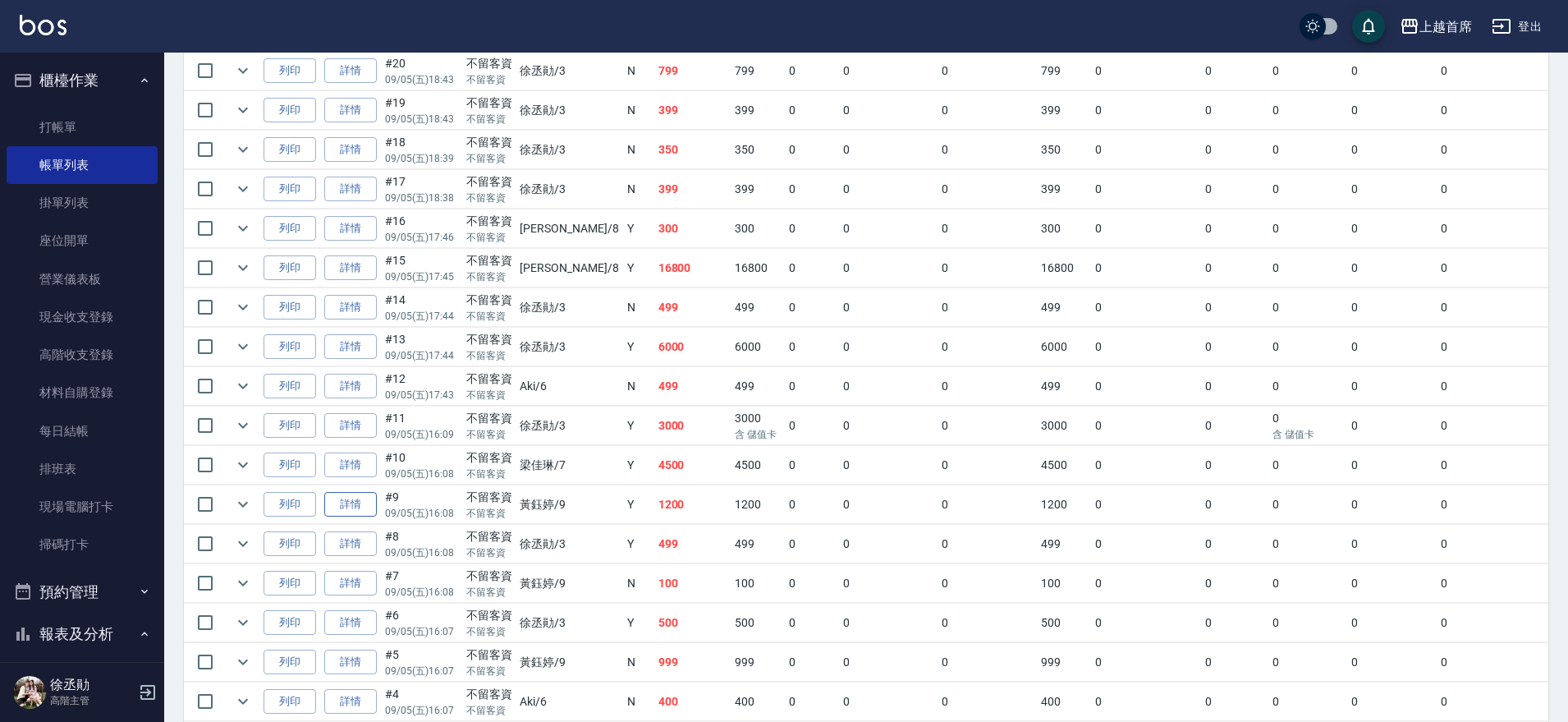
click at [359, 497] on link "詳情" at bounding box center [350, 504] width 52 height 26
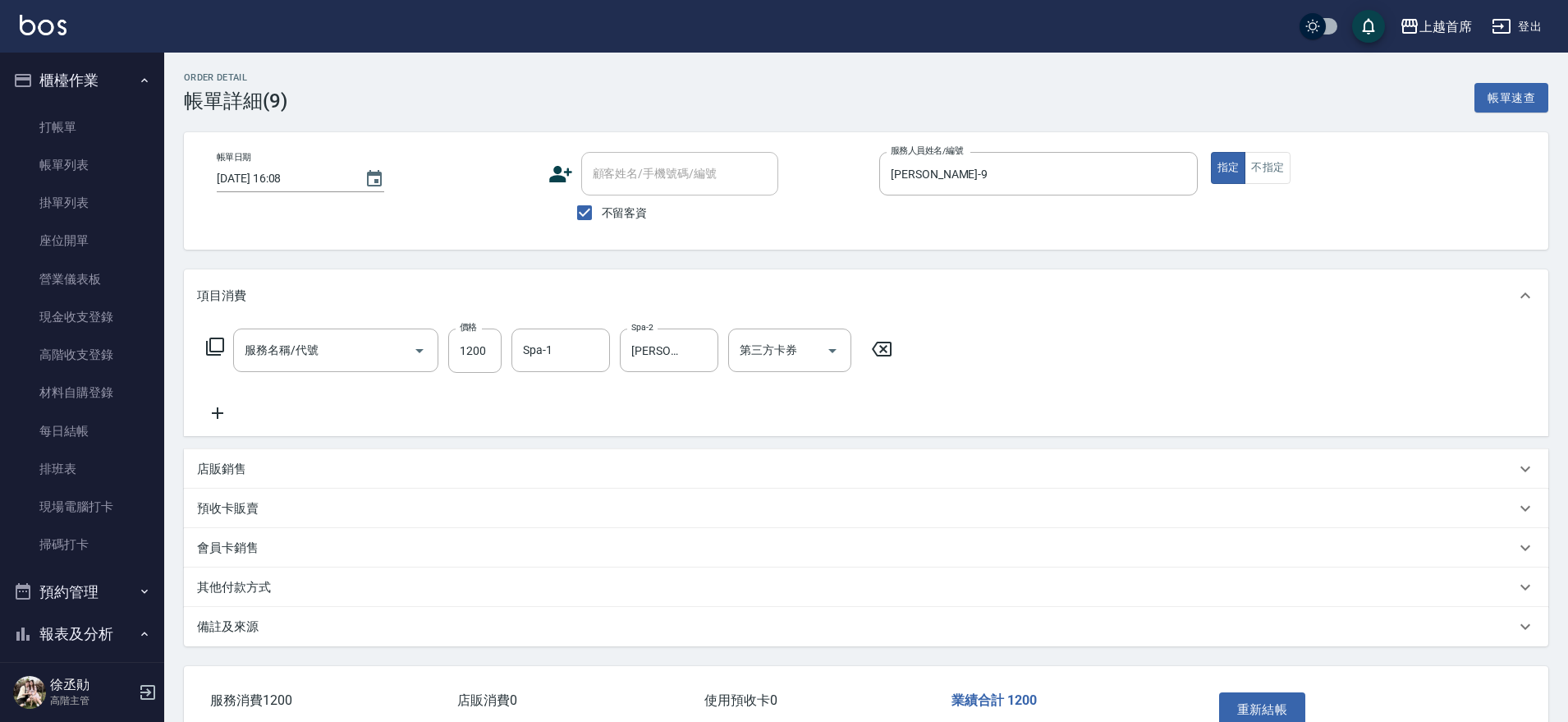
type input "[DATE] 16:08"
checkbox input "true"
type input "[PERSON_NAME]-9"
type input "spa精油洗剪套餐999(2999)"
click at [706, 351] on icon "Clear" at bounding box center [701, 350] width 17 height 17
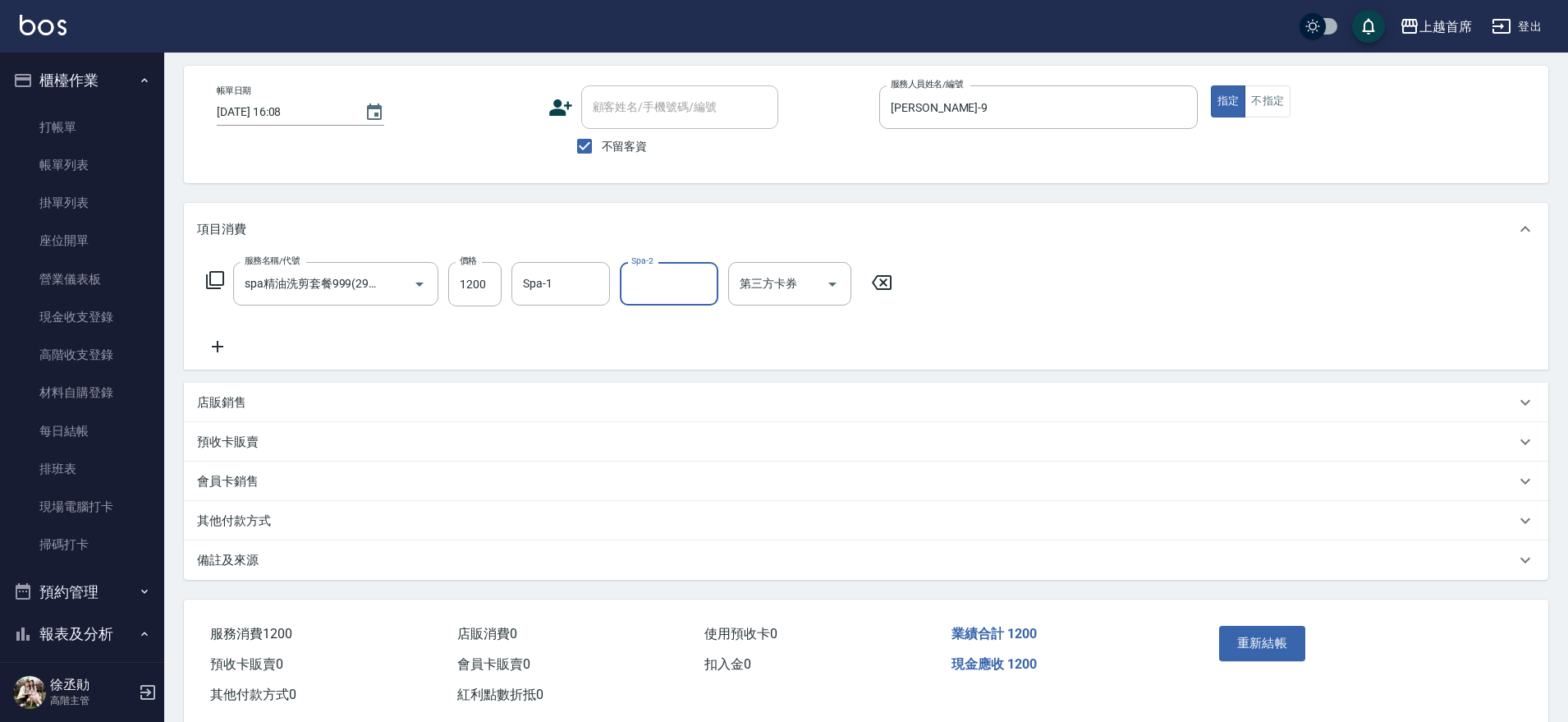
scroll to position [102, 0]
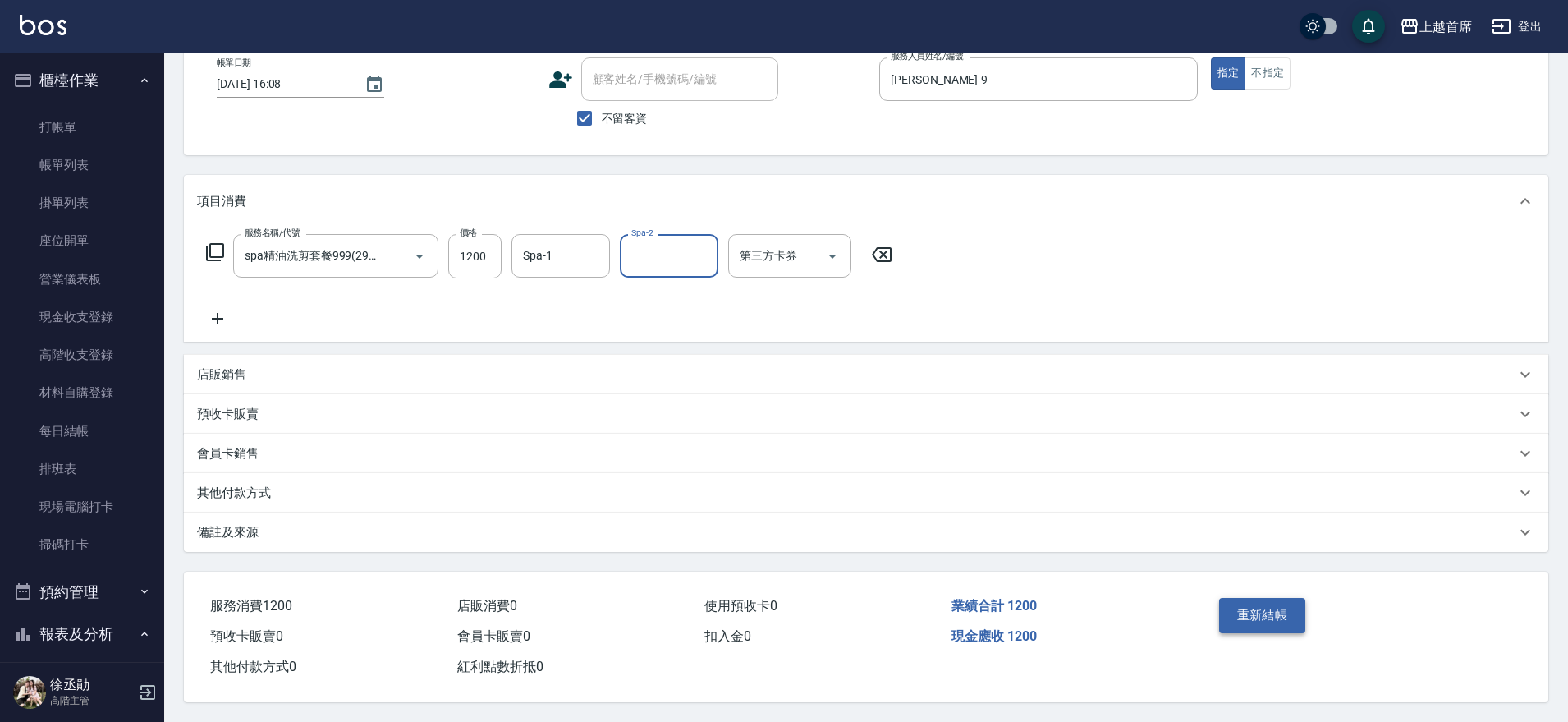
click at [1267, 604] on button "重新結帳" at bounding box center [1263, 614] width 87 height 35
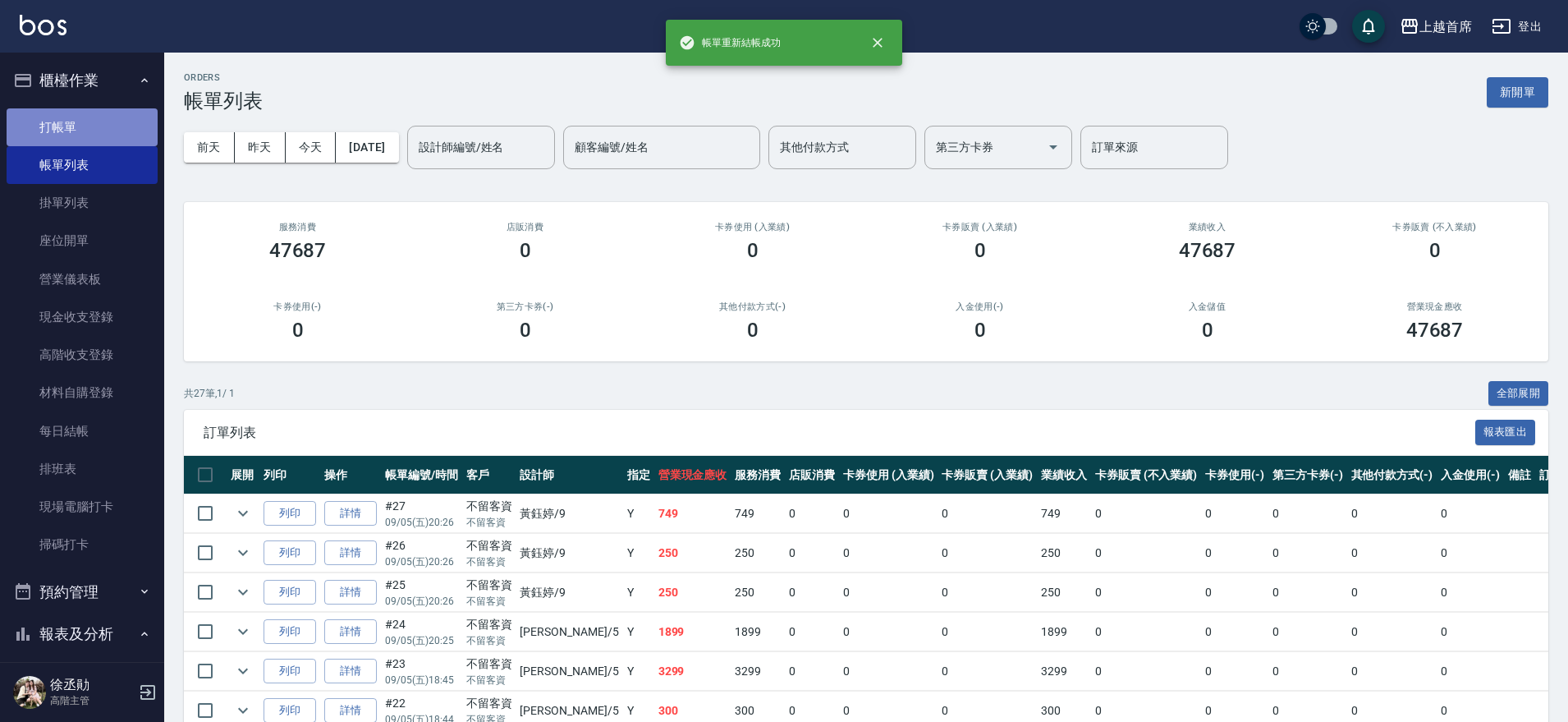
click at [114, 127] on link "打帳單" at bounding box center [82, 128] width 151 height 38
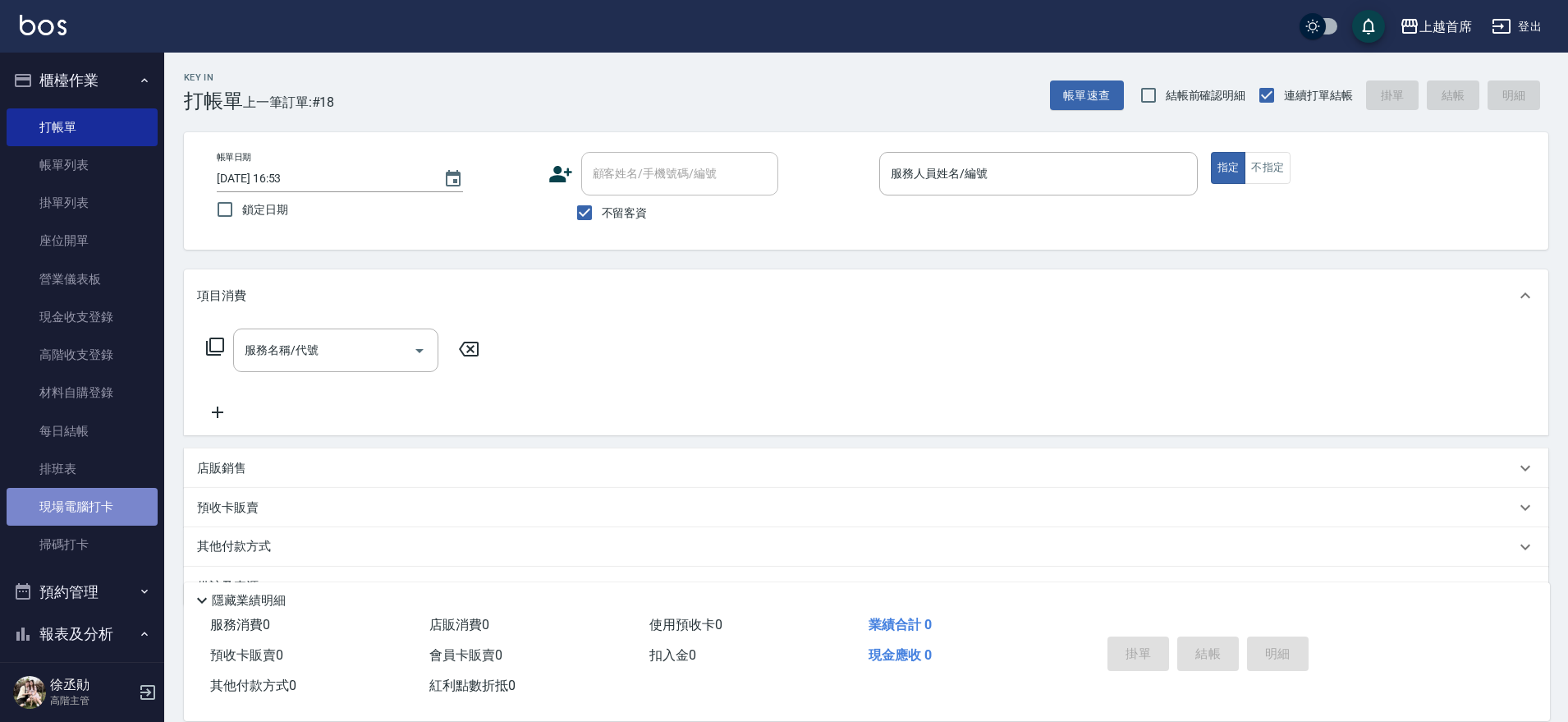
click at [109, 495] on link "現場電腦打卡" at bounding box center [82, 506] width 151 height 38
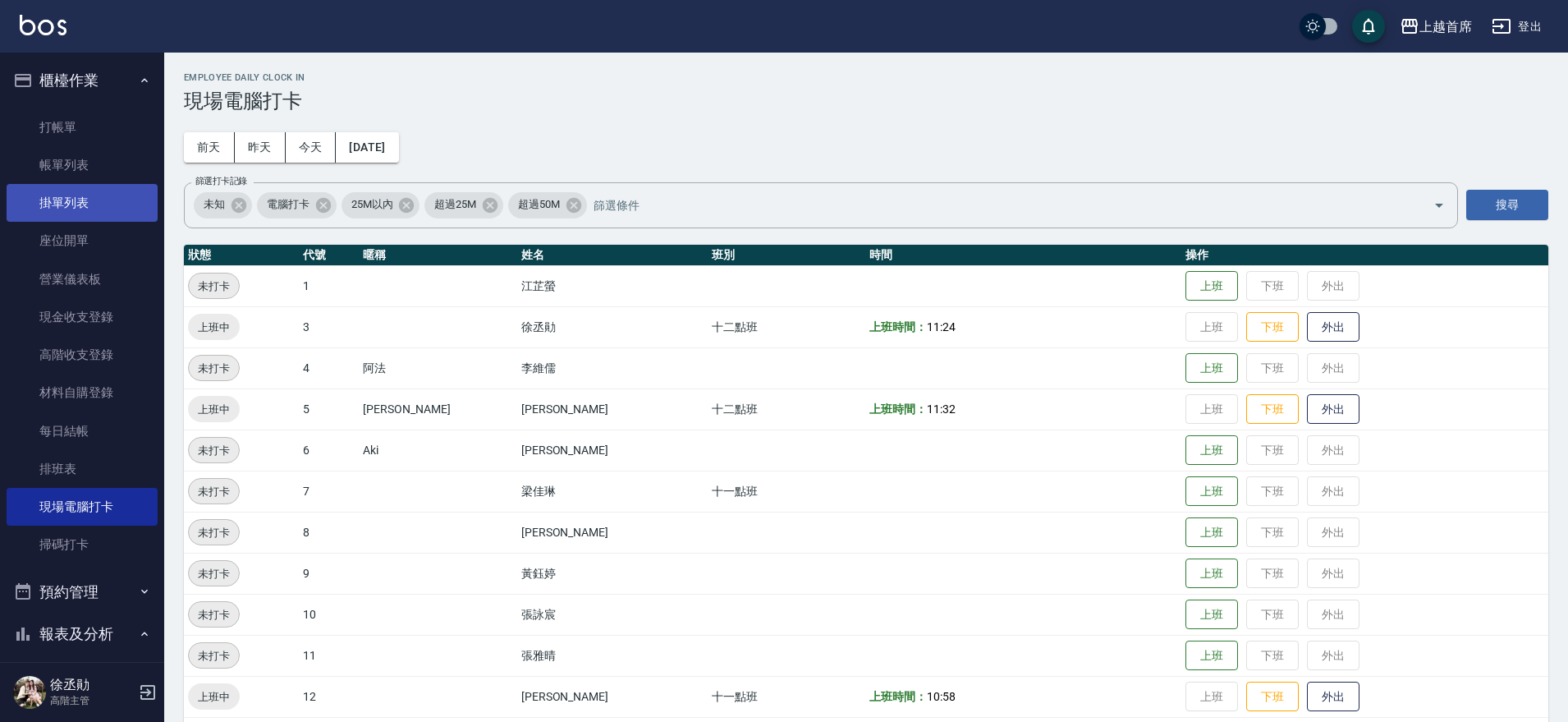
drag, startPoint x: 155, startPoint y: 170, endPoint x: 134, endPoint y: 213, distance: 47.9
click at [131, 216] on nav "櫃檯作業 打帳單 帳單列表 掛單列表 座位開單 營業儀表板 現金收支登錄 高階收支登錄 材料自購登錄 每日結帳 排班表 現場電腦打卡 掃碼打卡 預約管理 預約…" at bounding box center [82, 357] width 164 height 609
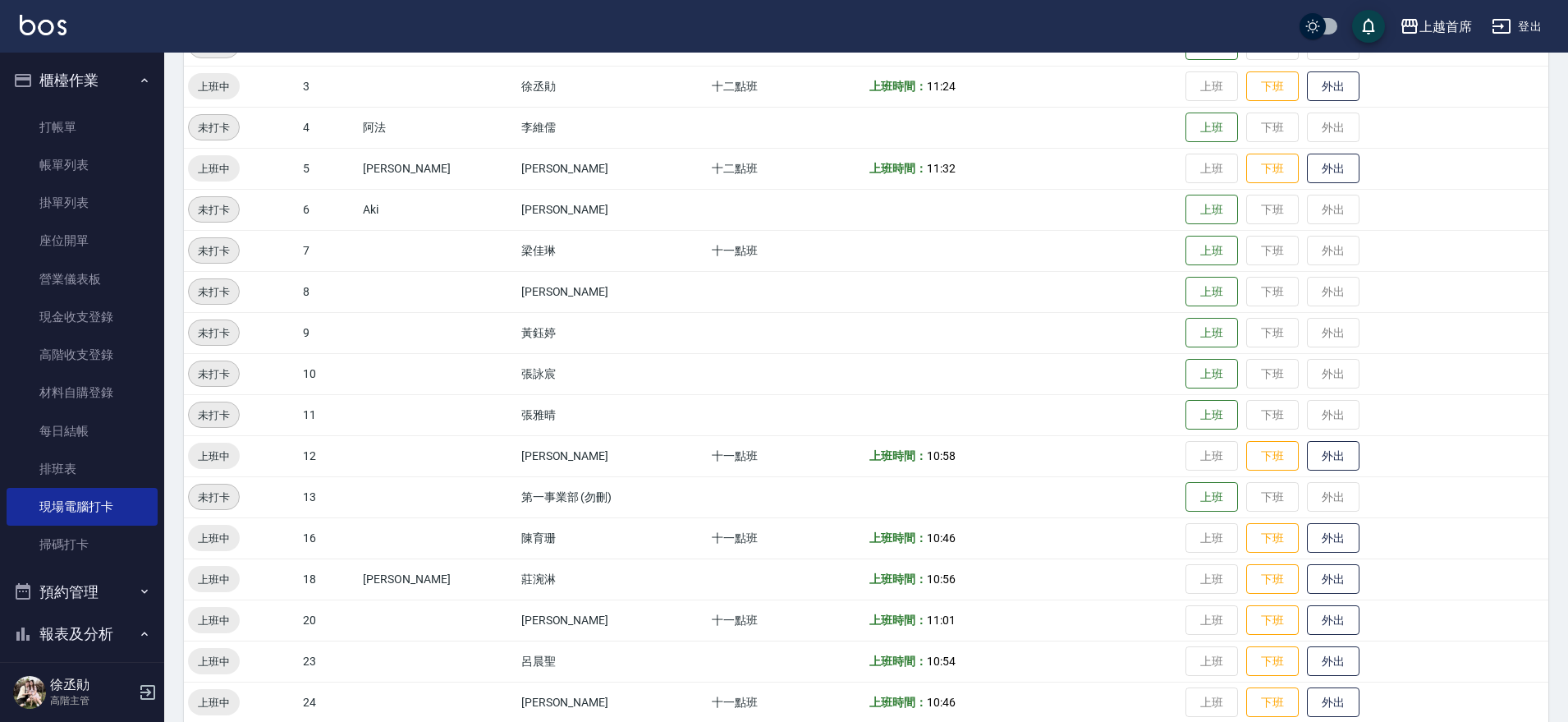
scroll to position [205, 0]
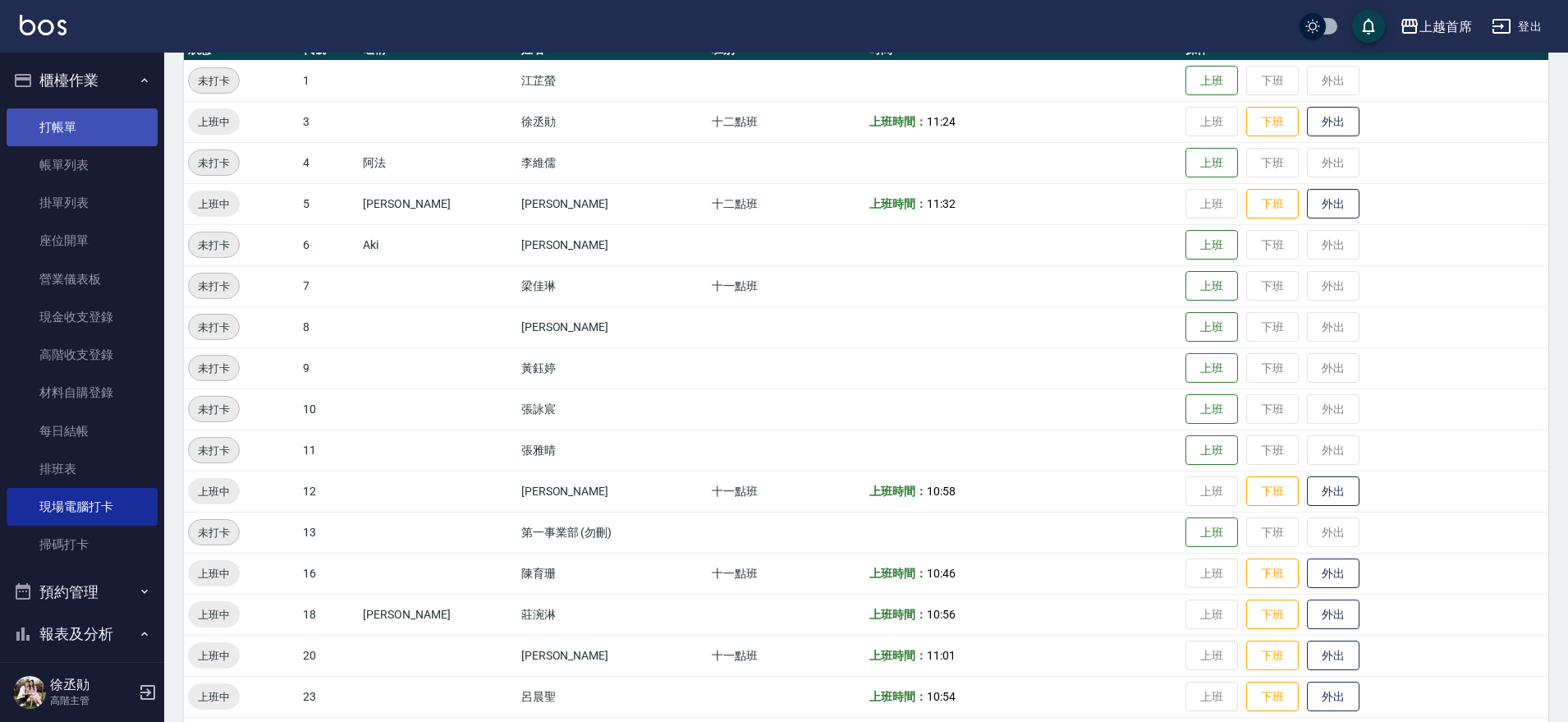
click at [61, 141] on link "打帳單" at bounding box center [82, 128] width 151 height 38
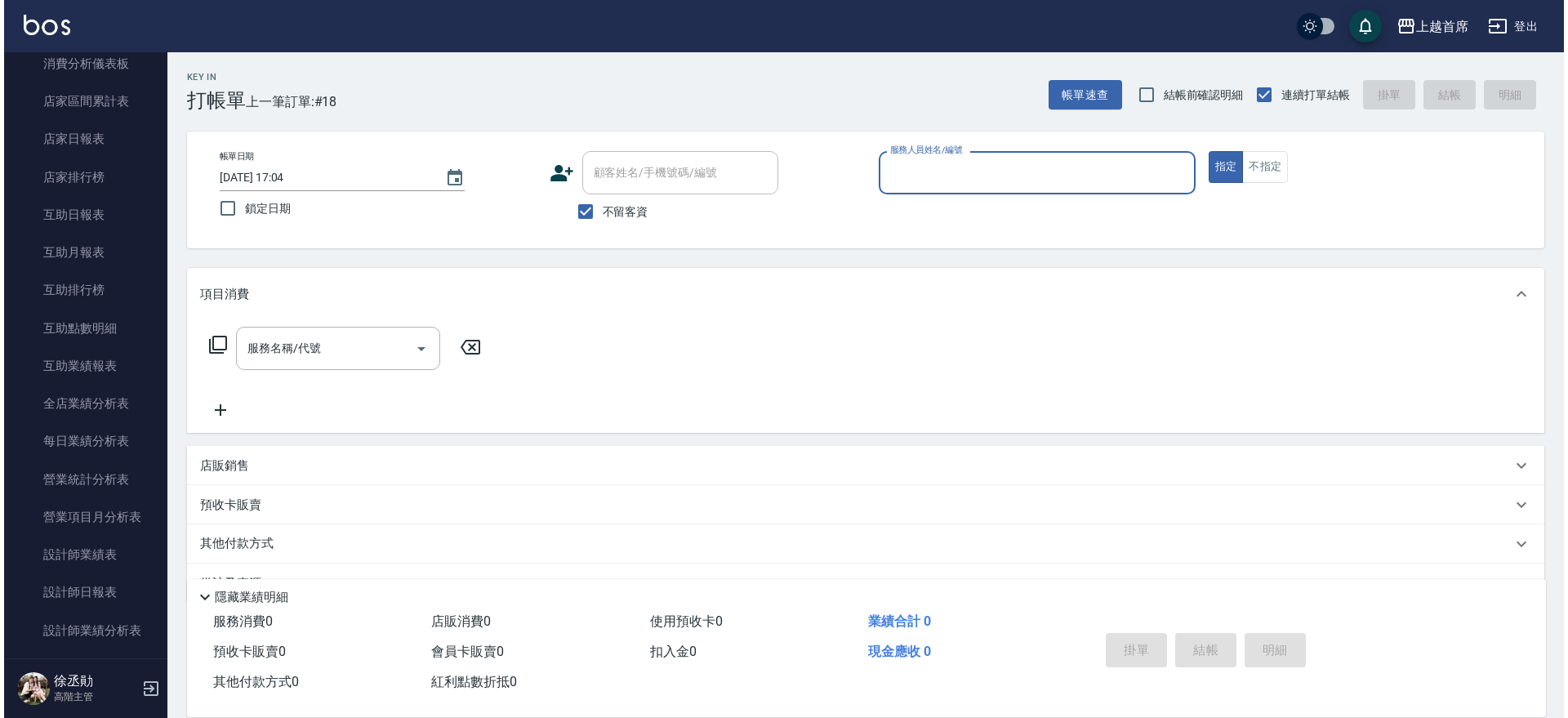
scroll to position [657, 0]
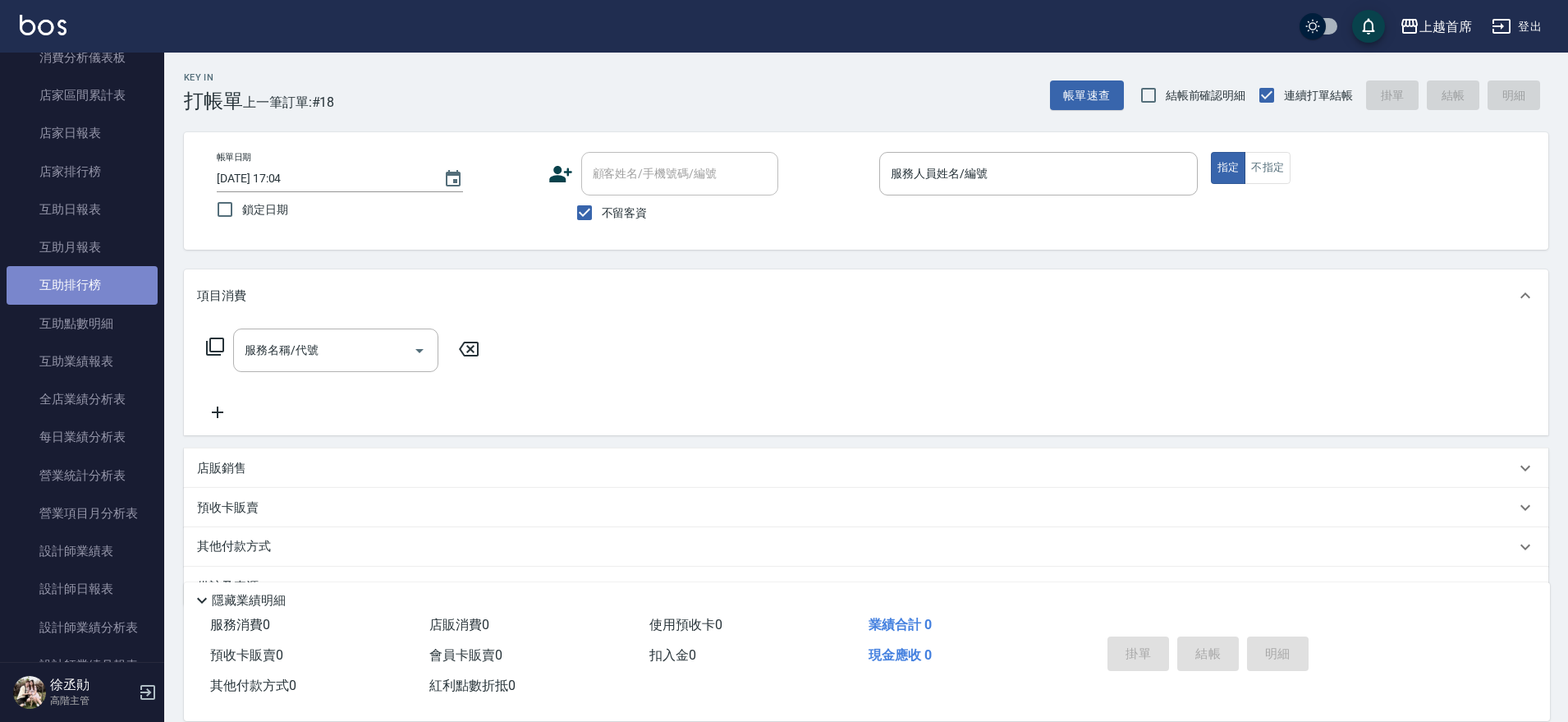
click at [84, 273] on link "互助排行榜" at bounding box center [82, 285] width 151 height 38
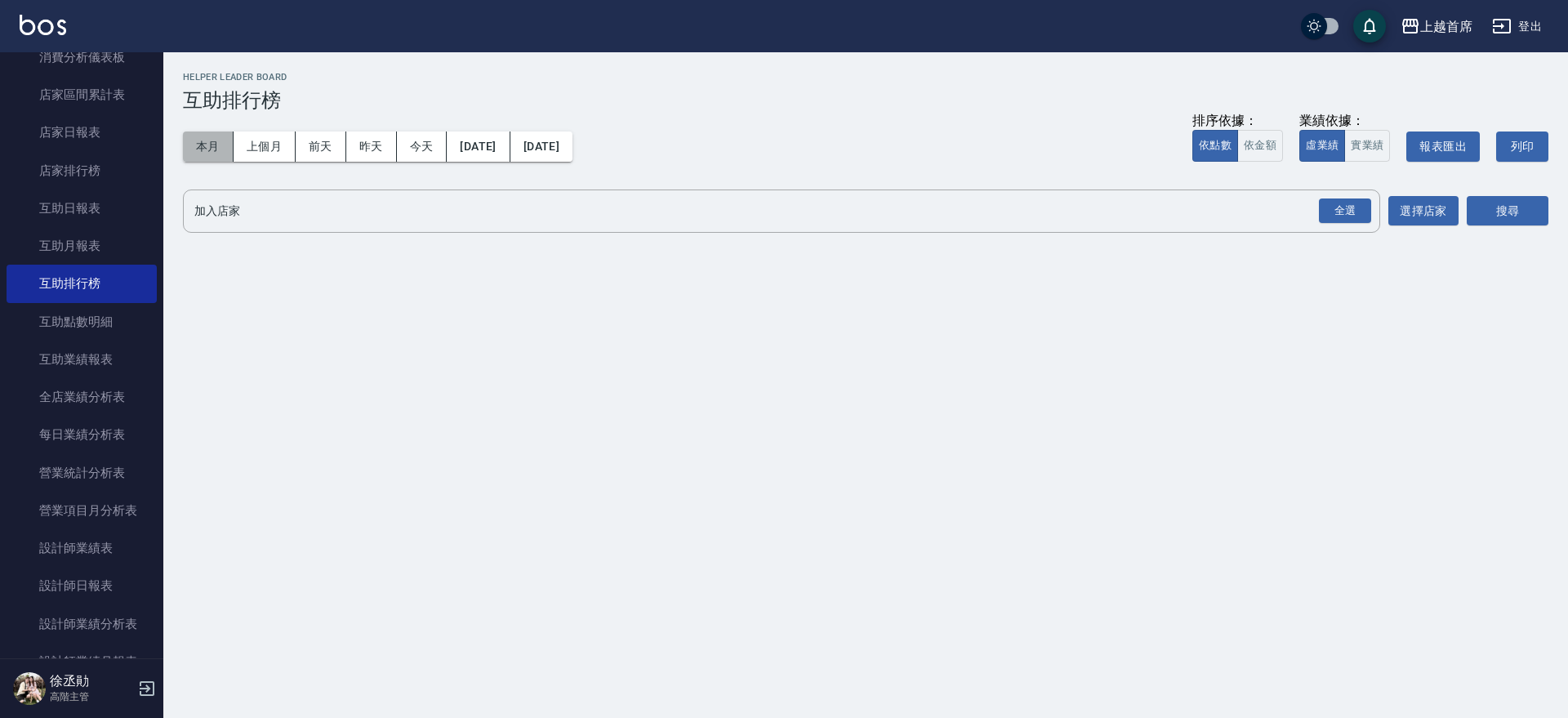
click at [197, 143] on button "本月" at bounding box center [208, 147] width 50 height 30
drag, startPoint x: 1341, startPoint y: 207, endPoint x: 1522, endPoint y: 251, distance: 186.3
click at [1345, 207] on div "全選" at bounding box center [1344, 211] width 52 height 26
click at [1486, 208] on button "搜尋" at bounding box center [1507, 211] width 82 height 30
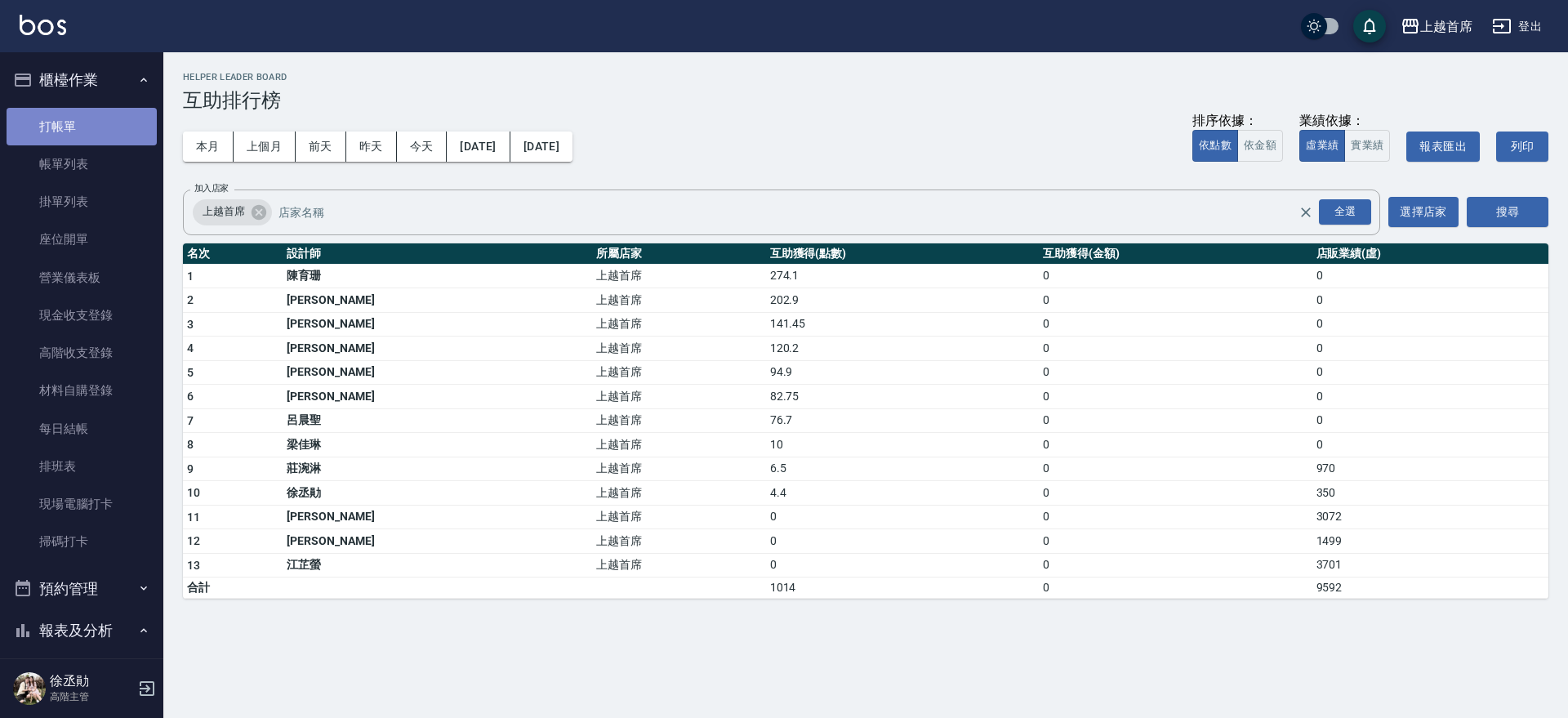
click at [86, 137] on link "打帳單" at bounding box center [82, 127] width 151 height 37
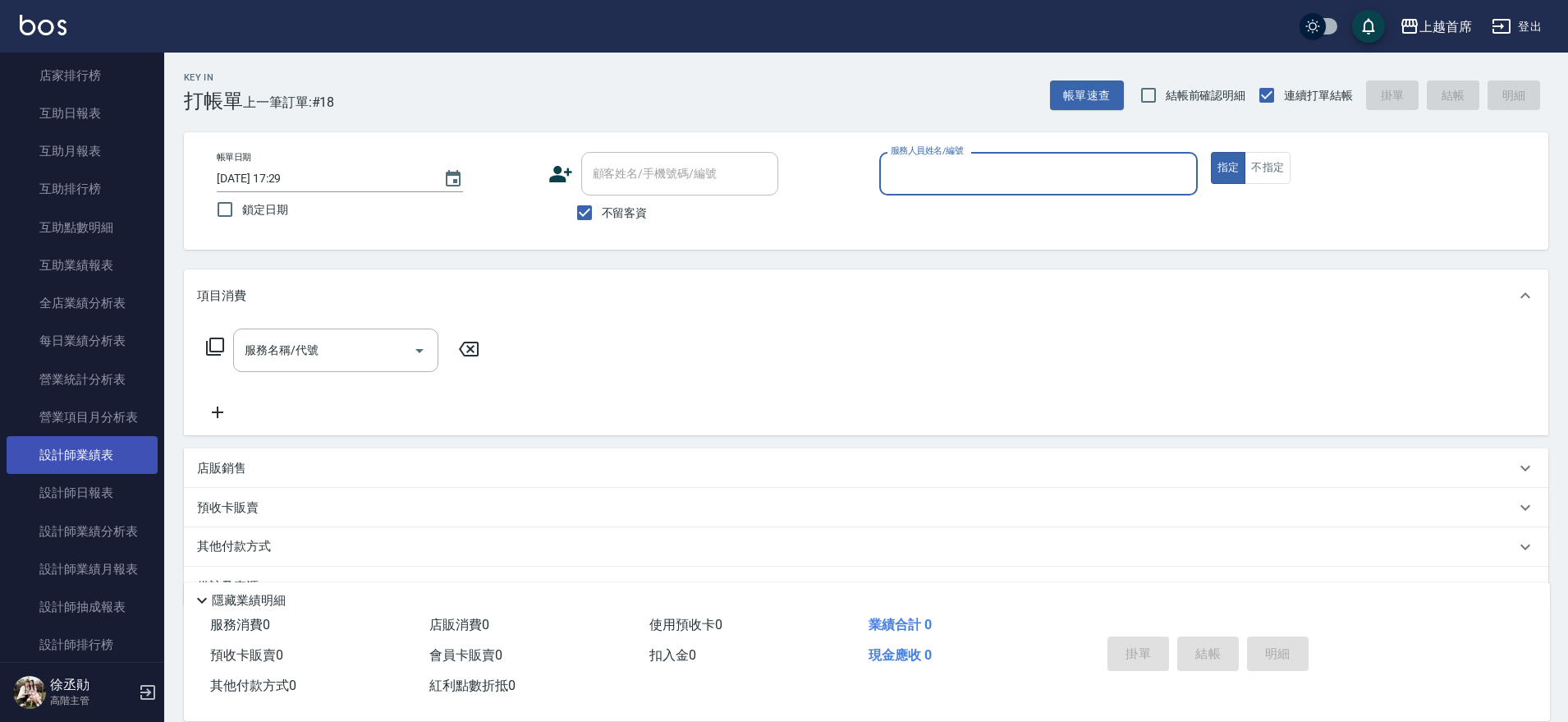
scroll to position [803, 0]
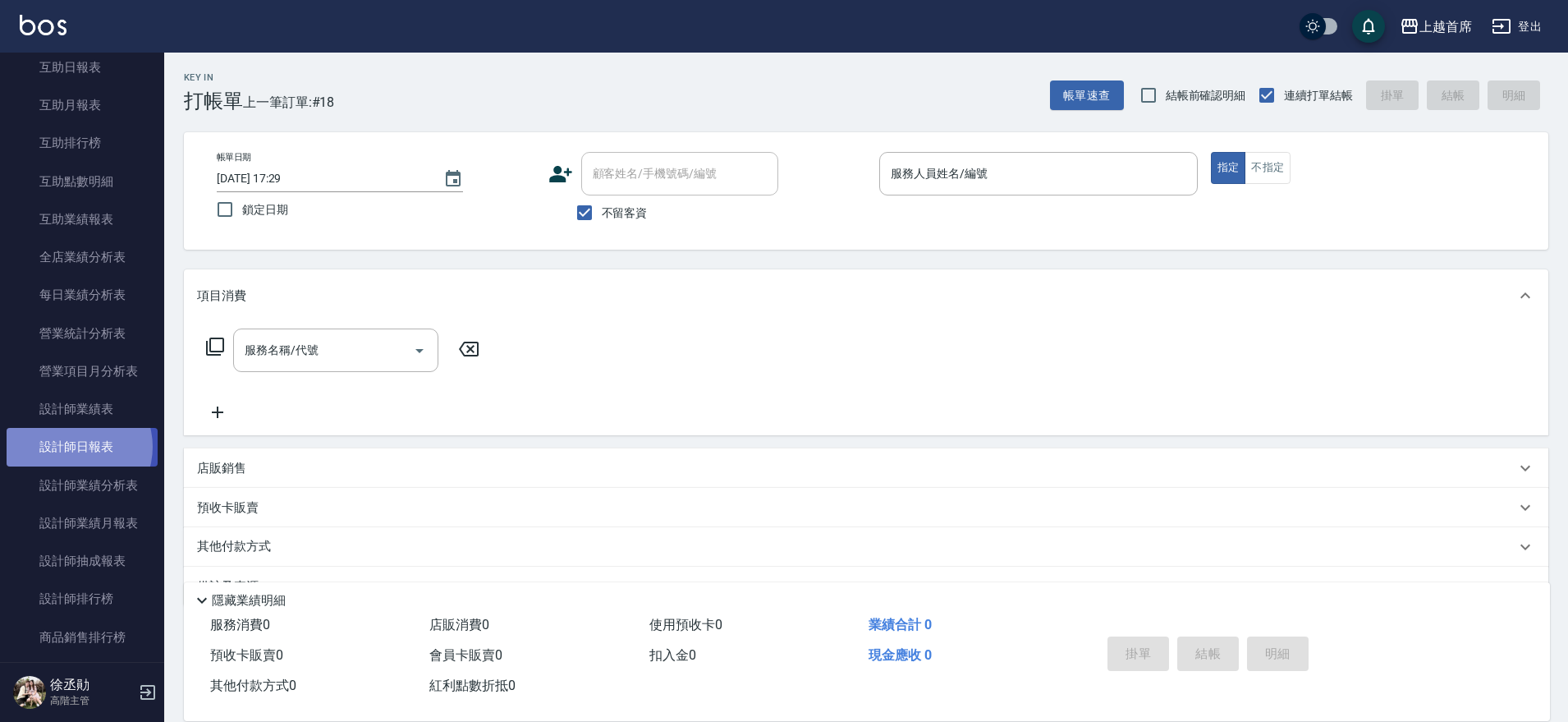
click at [74, 447] on link "設計師日報表" at bounding box center [82, 446] width 151 height 38
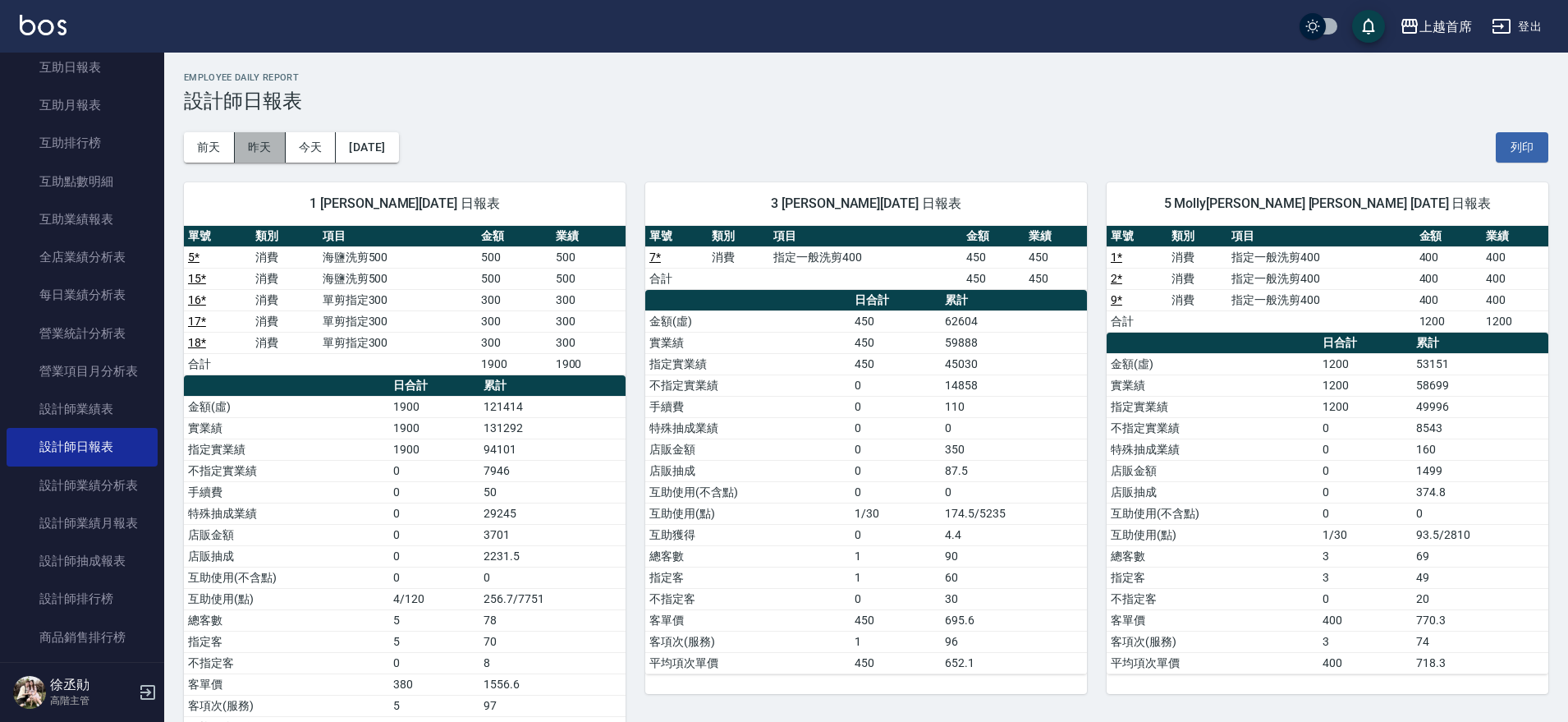
click at [272, 148] on button "昨天" at bounding box center [259, 147] width 50 height 31
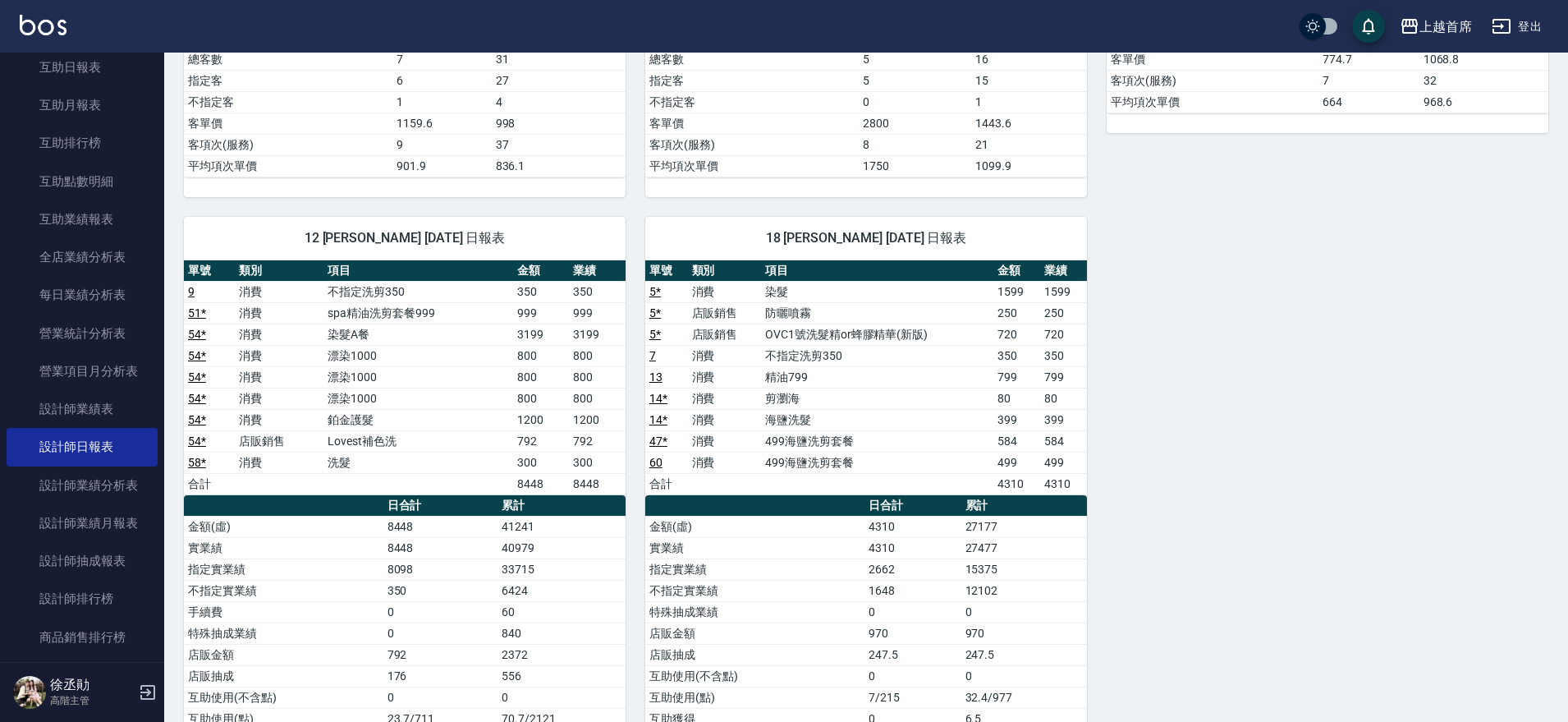
scroll to position [1998, 0]
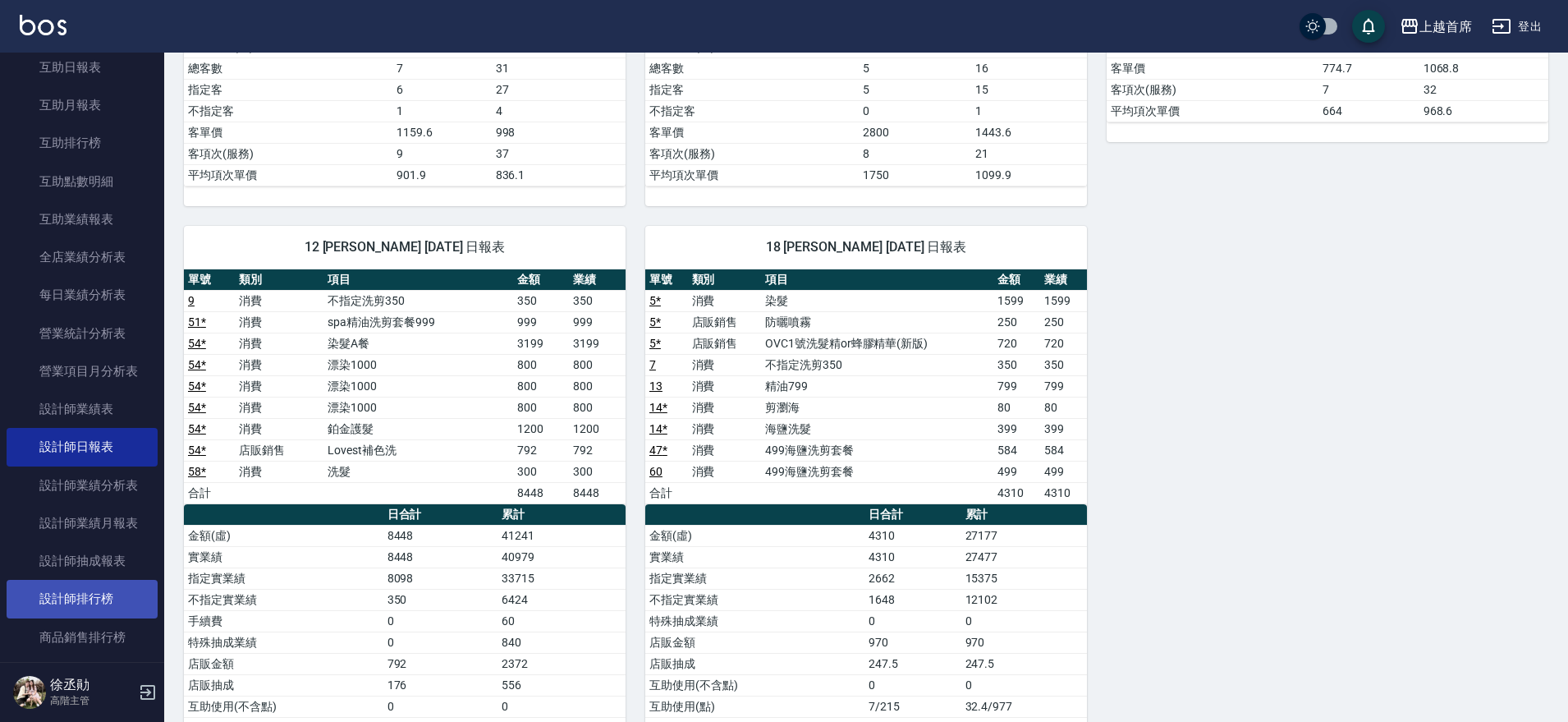
click at [79, 588] on link "設計師排行榜" at bounding box center [82, 598] width 151 height 38
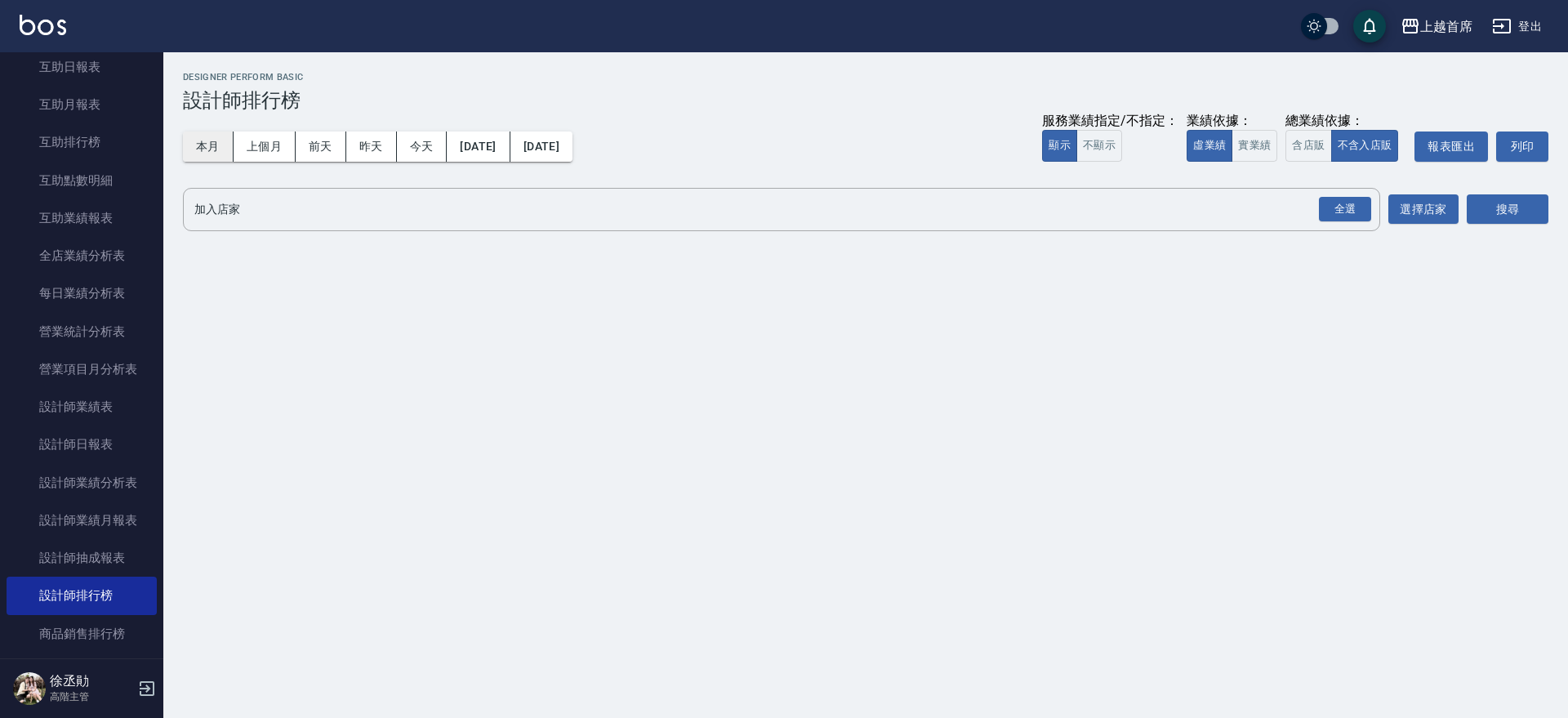
click at [208, 146] on button "本月" at bounding box center [208, 147] width 50 height 30
click at [1258, 147] on button "實業績" at bounding box center [1254, 146] width 45 height 31
drag, startPoint x: 1341, startPoint y: 205, endPoint x: 1444, endPoint y: 219, distance: 103.9
click at [1349, 209] on div "全選" at bounding box center [1344, 209] width 52 height 26
click at [1508, 209] on button "搜尋" at bounding box center [1507, 209] width 82 height 30
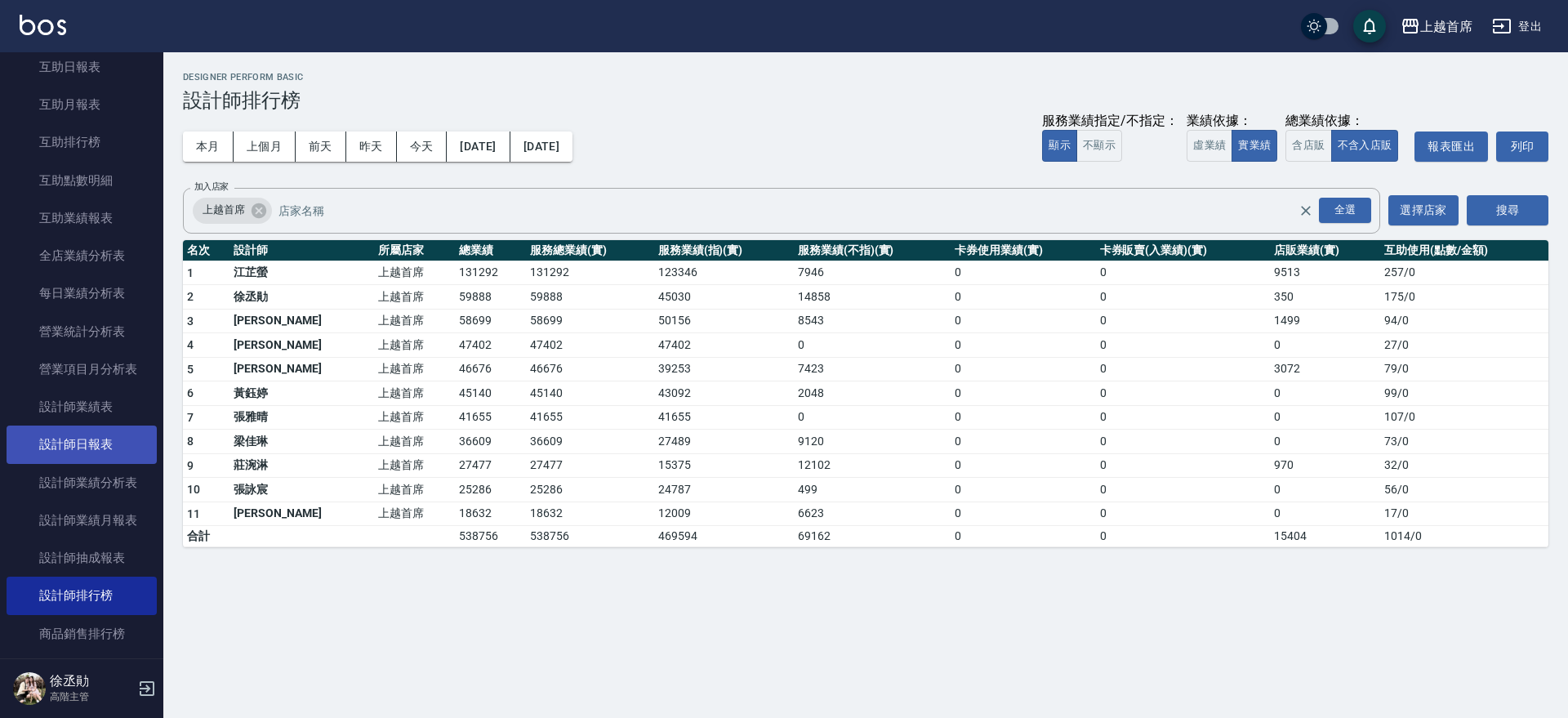
click at [75, 428] on link "設計師日報表" at bounding box center [82, 444] width 151 height 37
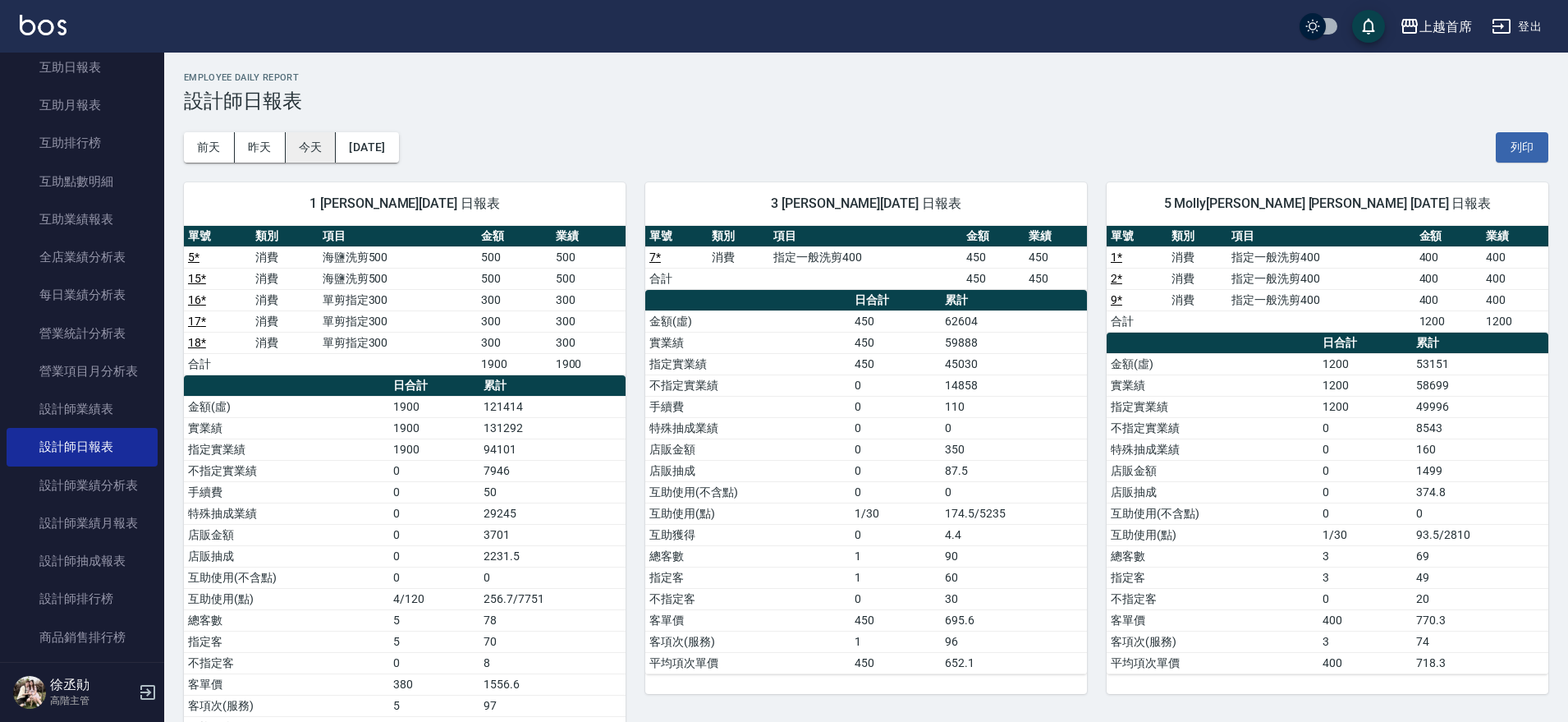
click at [306, 155] on button "今天" at bounding box center [311, 147] width 50 height 31
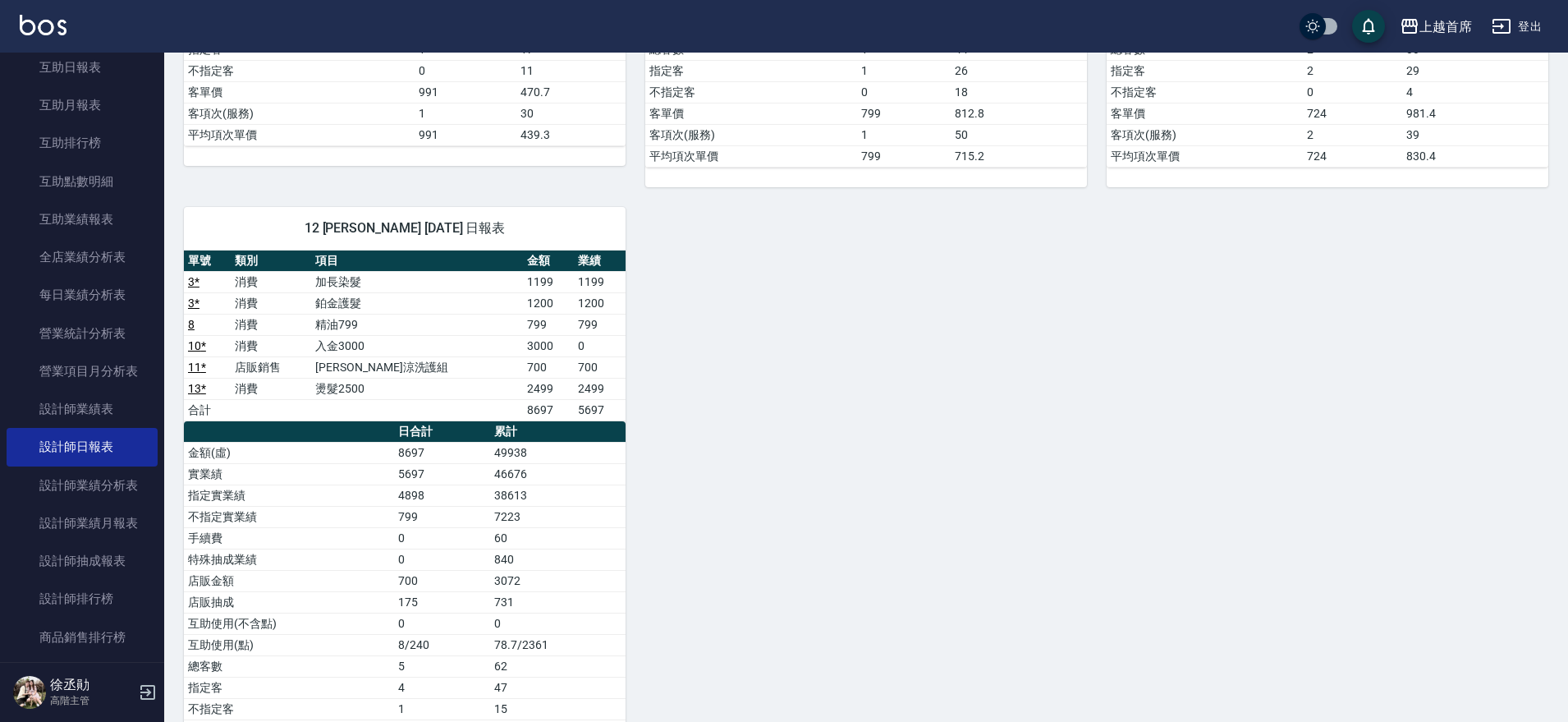
scroll to position [1079, 0]
click at [83, 604] on link "設計師排行榜" at bounding box center [82, 598] width 151 height 38
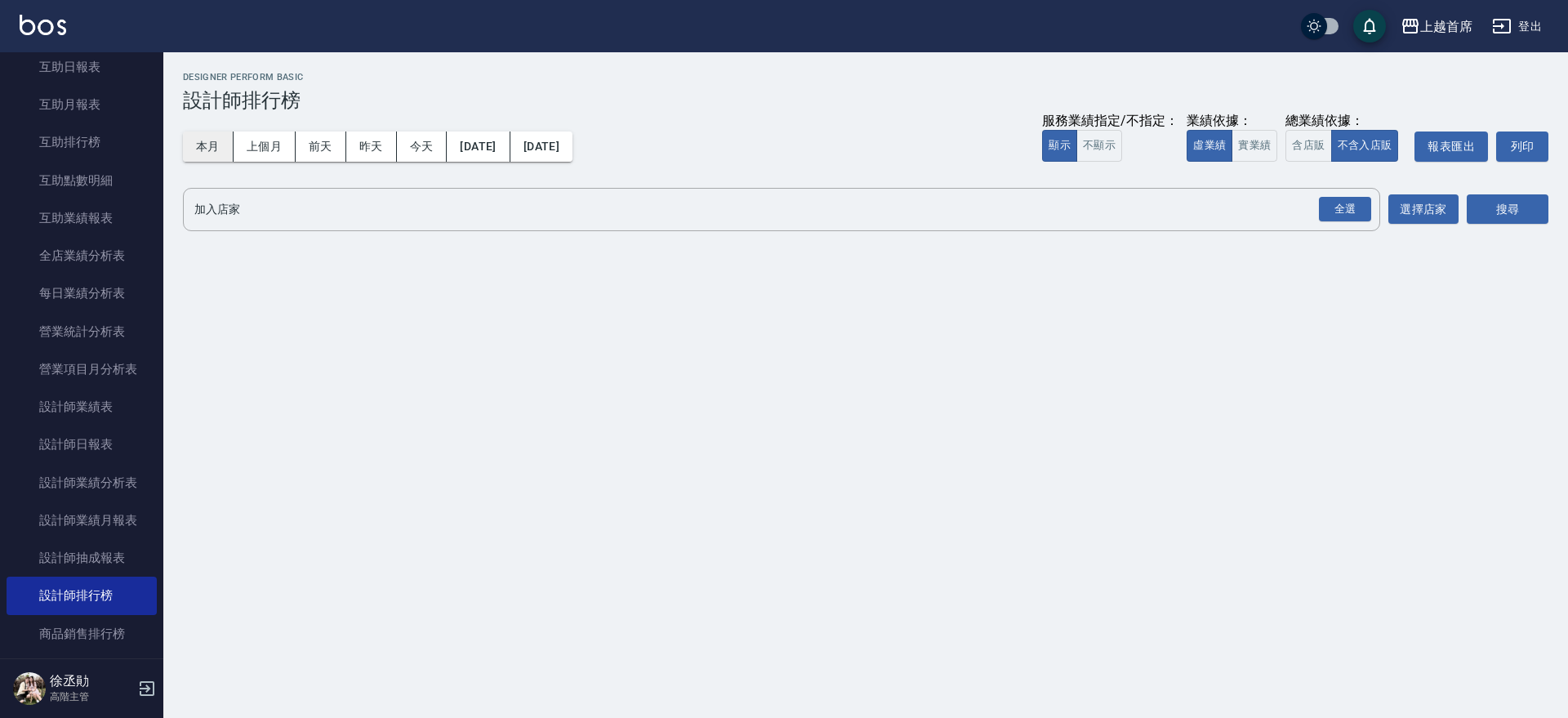
click at [213, 139] on button "本月" at bounding box center [208, 147] width 50 height 30
drag, startPoint x: 1253, startPoint y: 148, endPoint x: 1326, endPoint y: 186, distance: 82.3
click at [1258, 150] on button "實業績" at bounding box center [1254, 146] width 45 height 31
drag, startPoint x: 1340, startPoint y: 205, endPoint x: 1421, endPoint y: 203, distance: 81.0
click at [1342, 204] on div "全選" at bounding box center [1344, 209] width 52 height 26
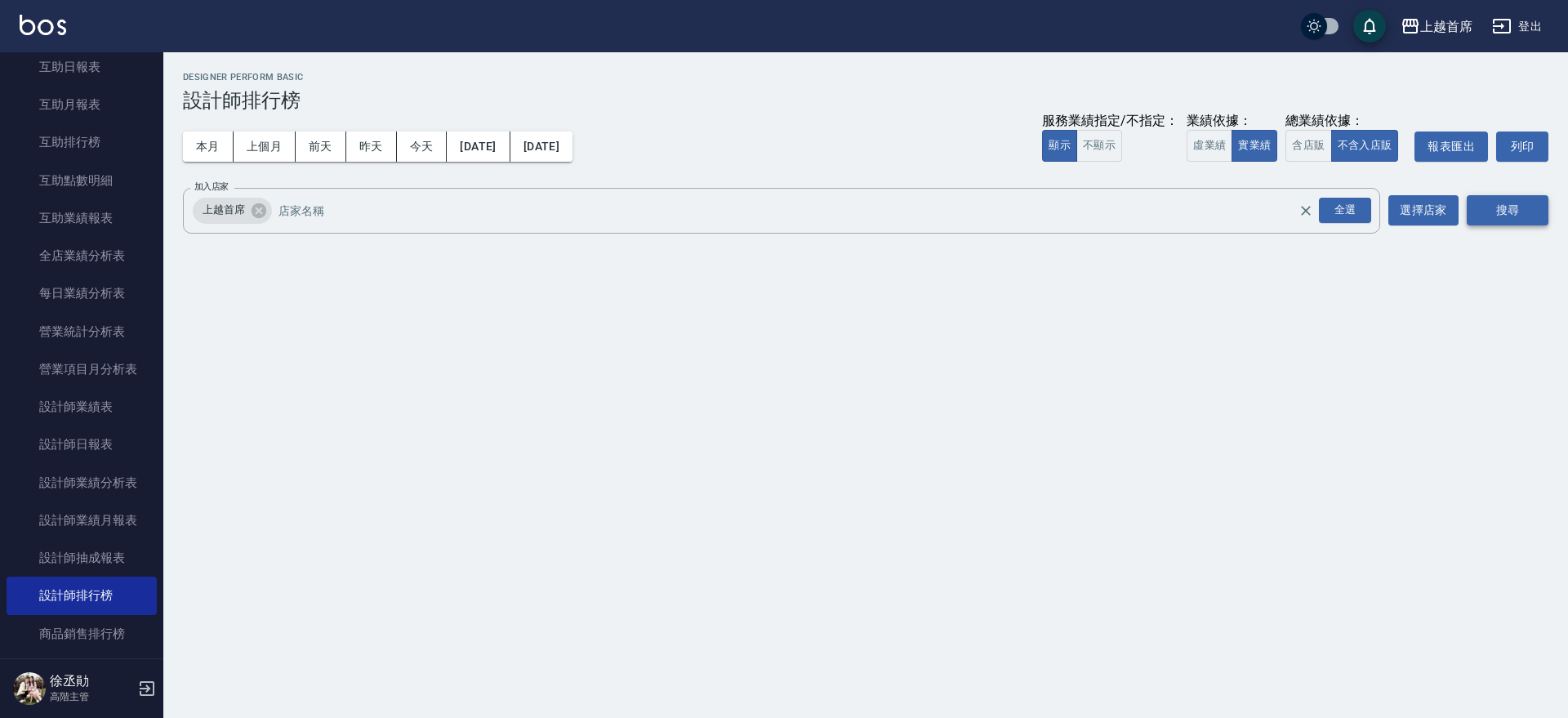
click at [1477, 199] on button "搜尋" at bounding box center [1507, 209] width 82 height 30
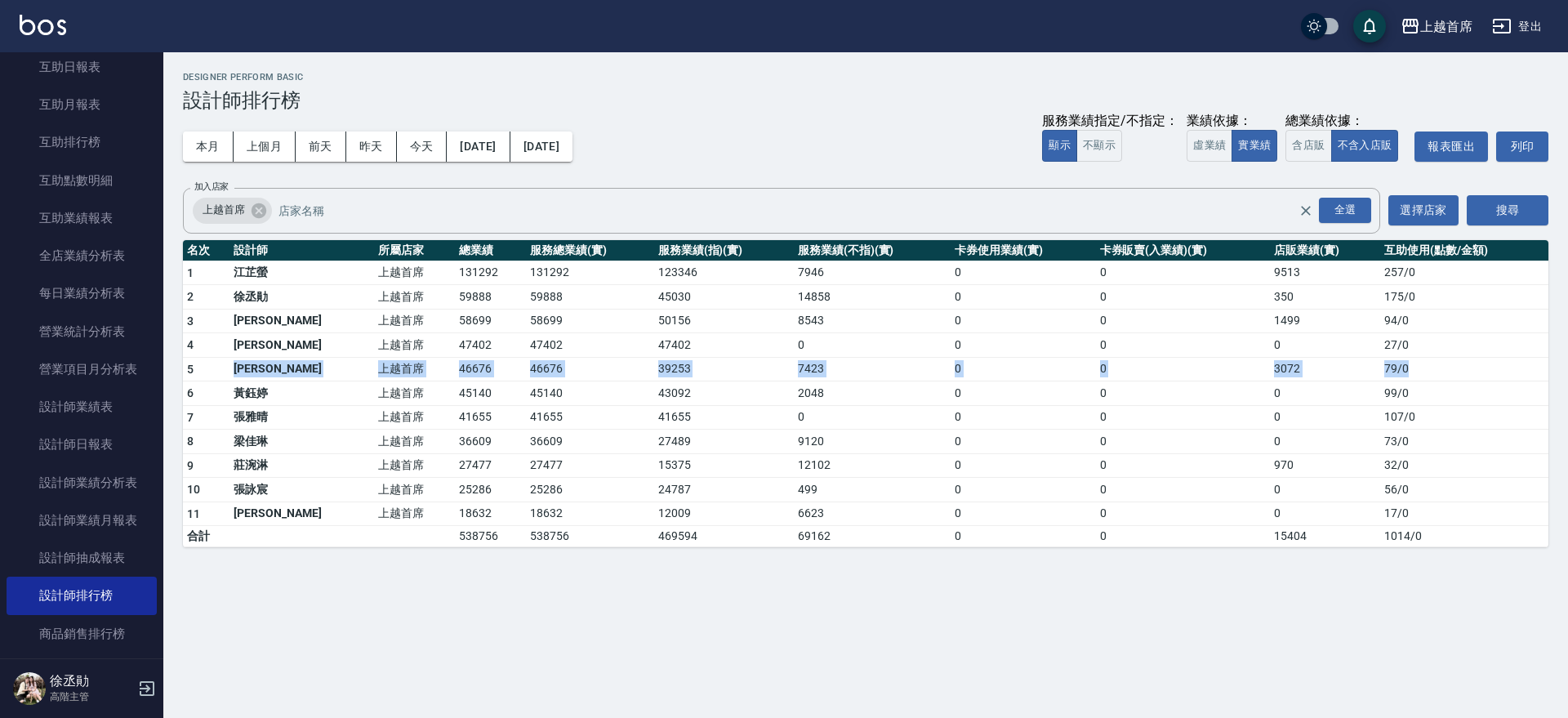
drag, startPoint x: 238, startPoint y: 364, endPoint x: 1427, endPoint y: 373, distance: 1189.0
click at [1429, 372] on tr "5 [PERSON_NAME] 上越首席 46676 46676 39253 7423 0 0 3072 79 / 0" at bounding box center [866, 369] width 1365 height 25
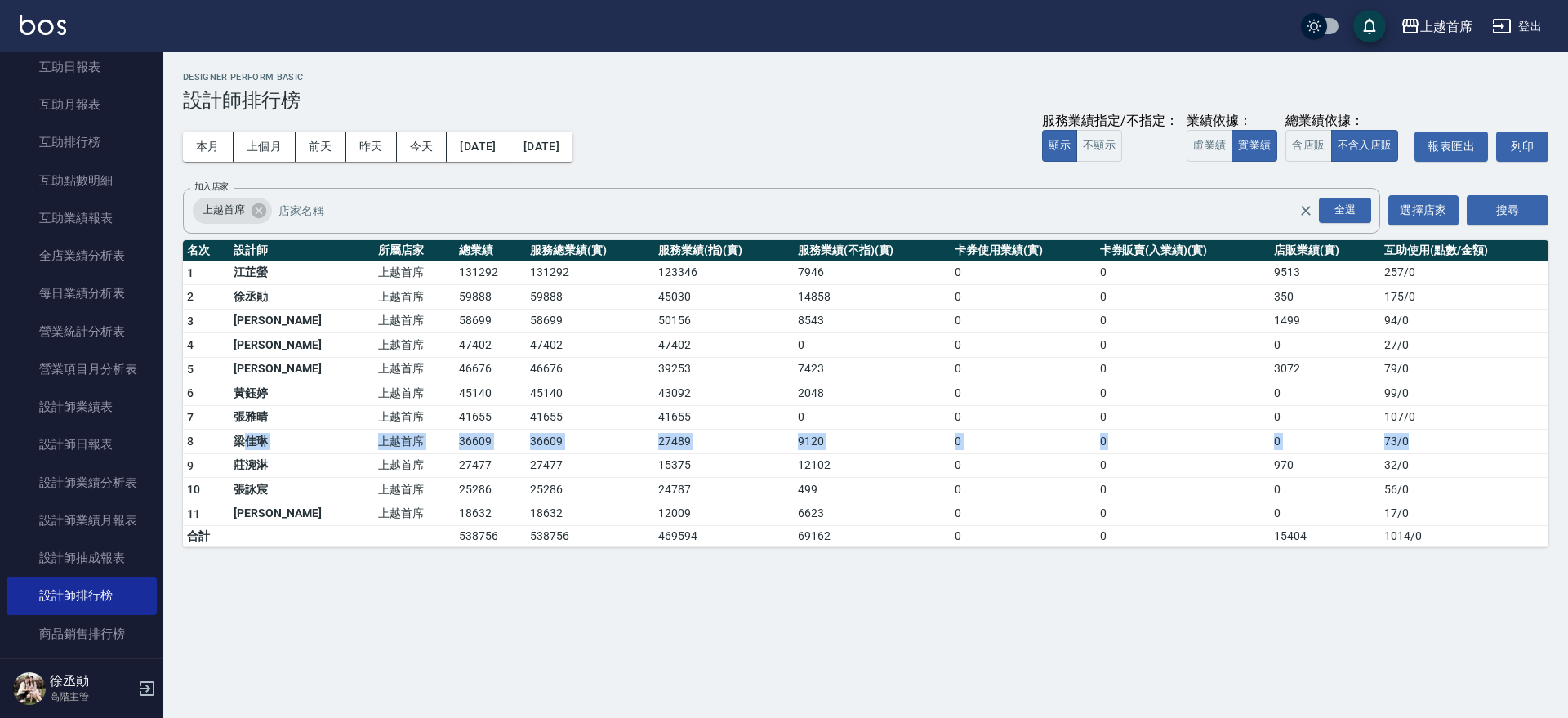
drag, startPoint x: 1400, startPoint y: 441, endPoint x: 243, endPoint y: 445, distance: 1157.0
click at [243, 445] on tr "8 [PERSON_NAME]首席 36609 36609 27489 9120 0 0 0 73 / 0" at bounding box center [866, 442] width 1365 height 25
click at [442, 611] on div "上越首席 [DATE] - [DATE] 設計師排行榜 列印時間： [DATE][PHONE_NUMBER]:52 Designer Perform Basi…" at bounding box center [784, 359] width 1568 height 718
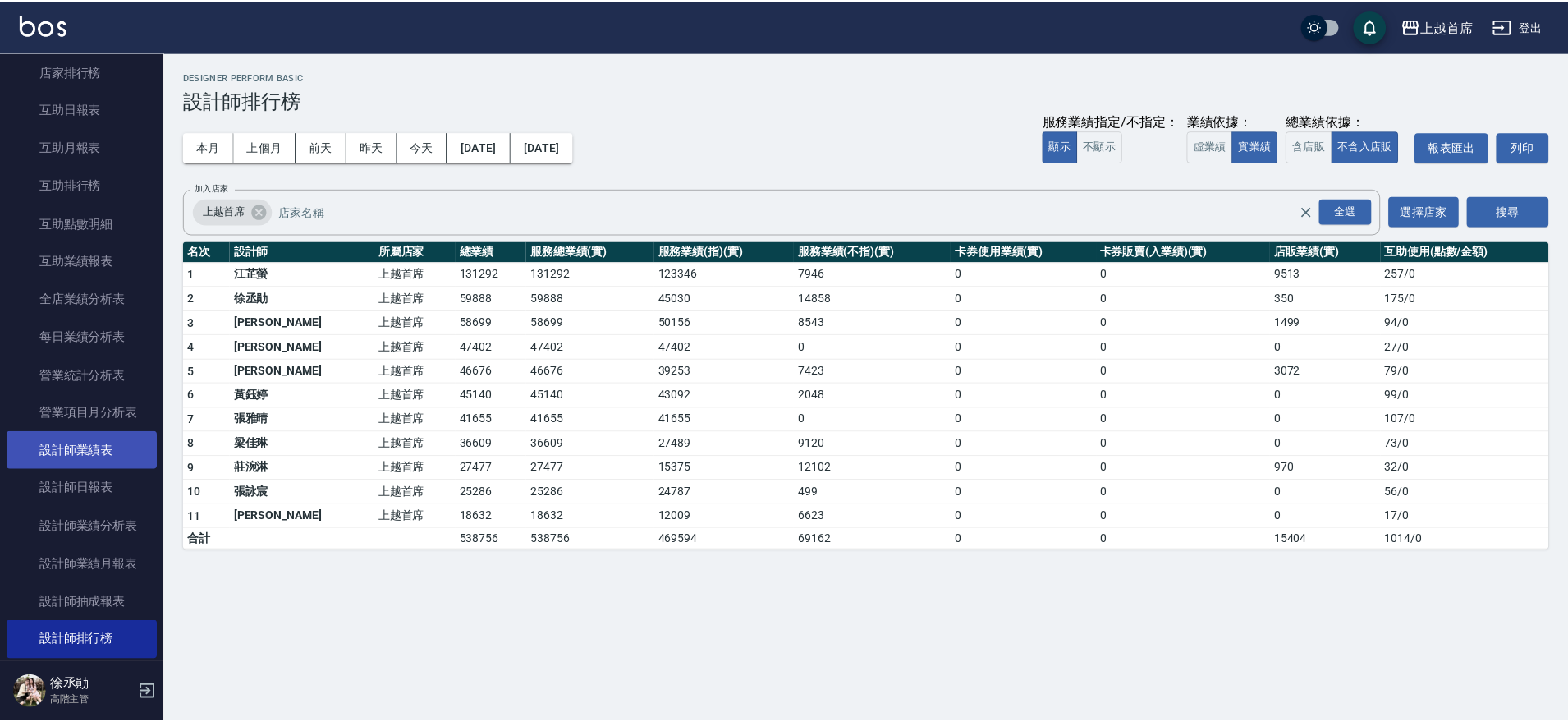
scroll to position [803, 0]
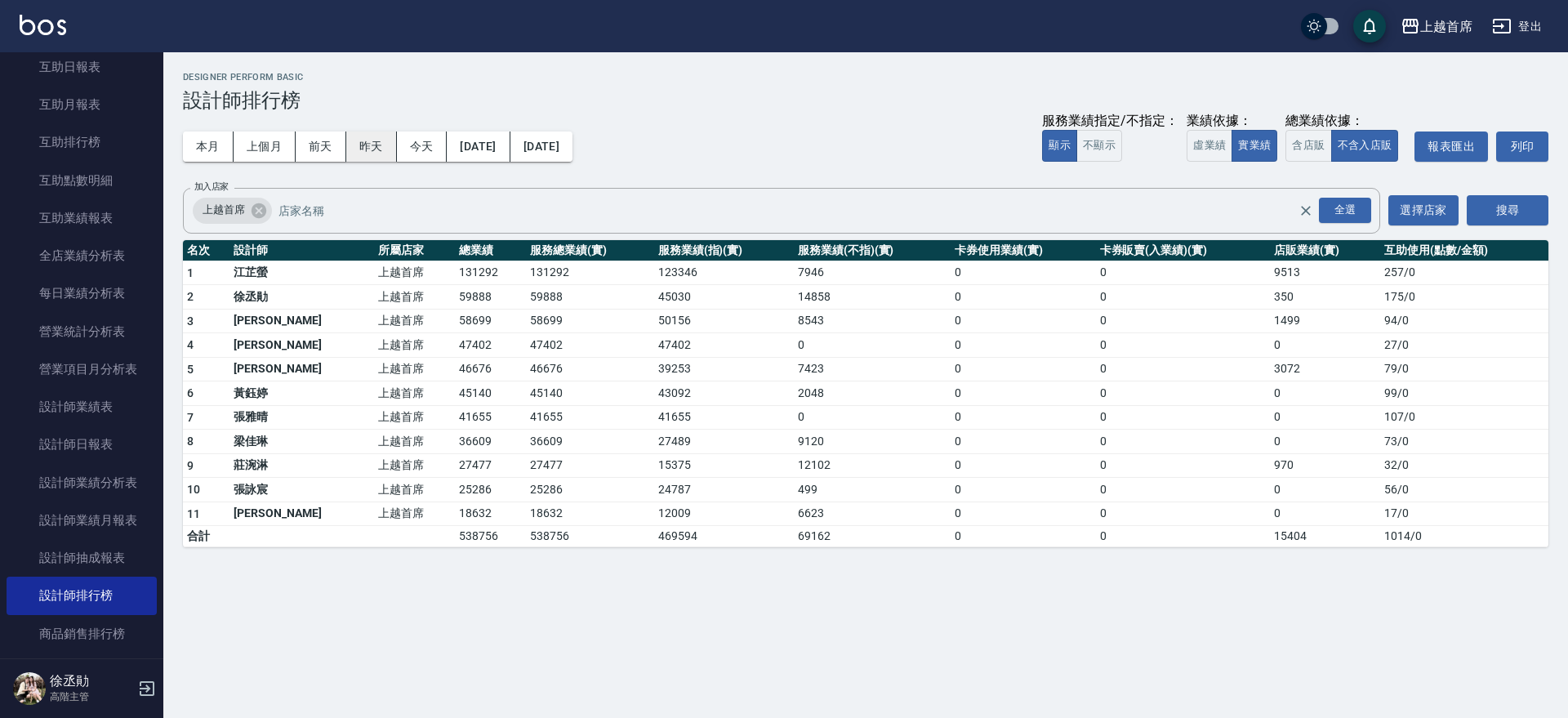
click at [366, 147] on button "昨天" at bounding box center [371, 147] width 50 height 30
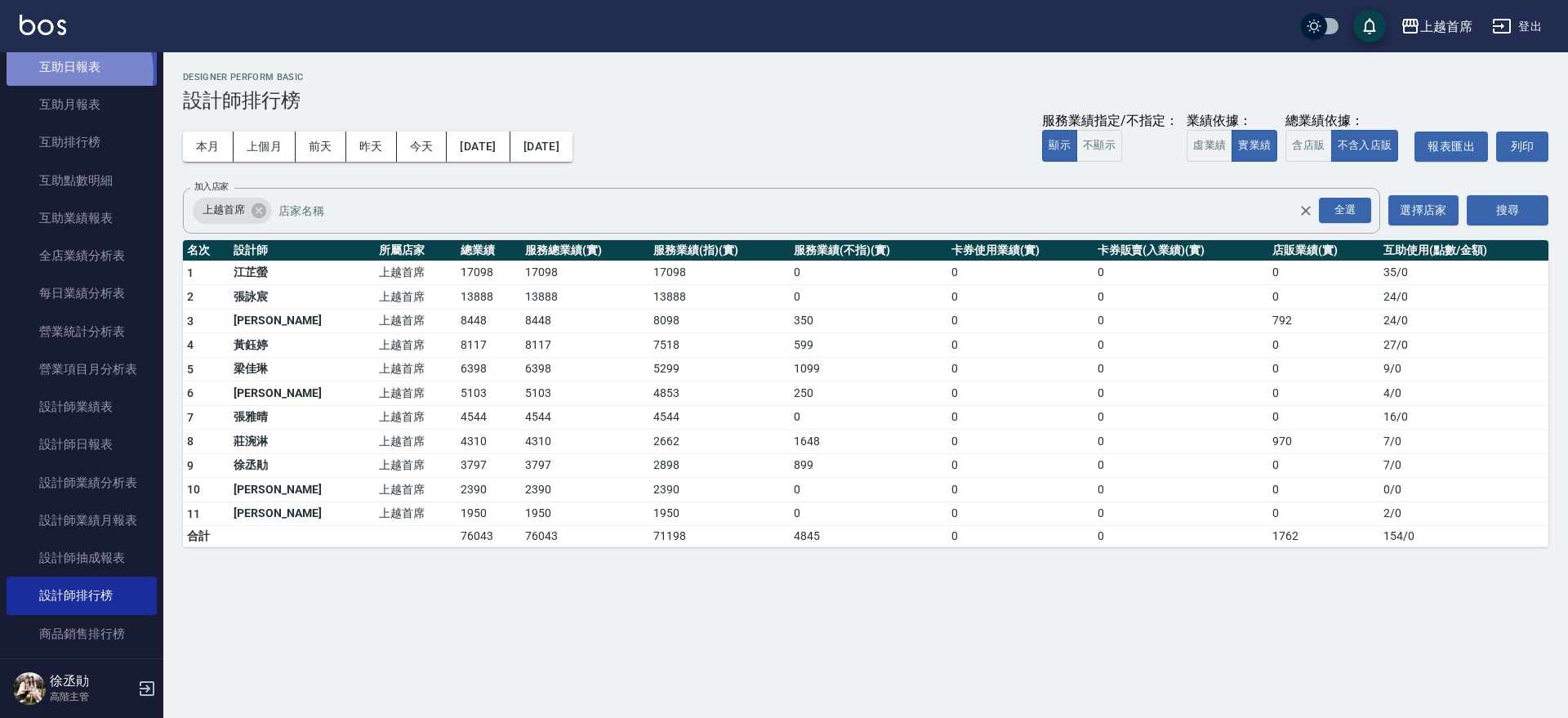
click at [69, 73] on link "互助日報表" at bounding box center [82, 67] width 151 height 37
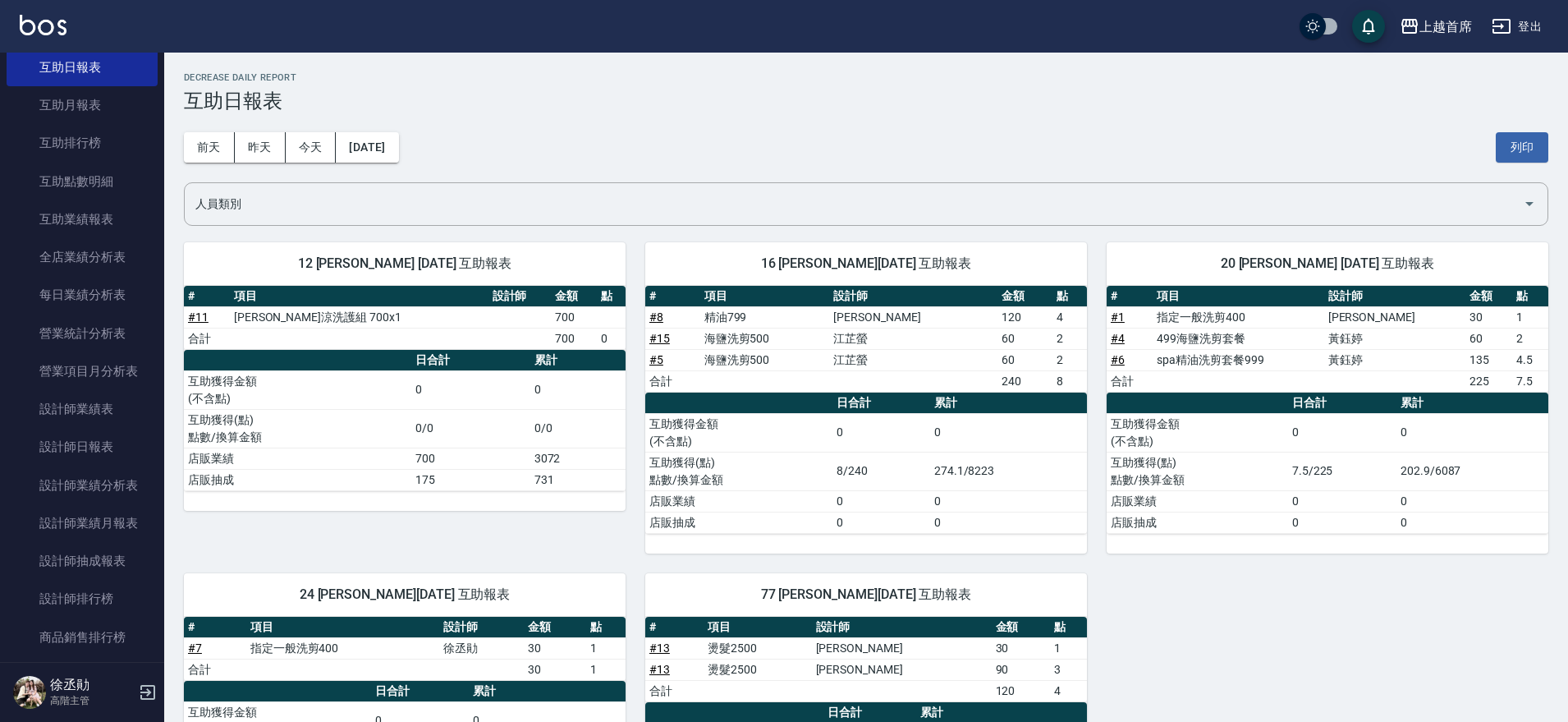
click at [1111, 129] on div "[DATE] [DATE] [DATE] [DATE] 列印" at bounding box center [866, 147] width 1364 height 70
click at [913, 89] on h3 "互助日報表" at bounding box center [866, 100] width 1364 height 23
drag, startPoint x: 784, startPoint y: 596, endPoint x: 981, endPoint y: 606, distance: 197.3
click at [981, 606] on div "77 [PERSON_NAME][DATE] 互助報表 # 項目 設計師 金額 點 # 13 燙髮2500 [PERSON_NAME] 30 1 # 13 燙…" at bounding box center [856, 707] width 461 height 310
click at [987, 588] on span "77 [PERSON_NAME][DATE] 互助報表" at bounding box center [866, 594] width 403 height 17
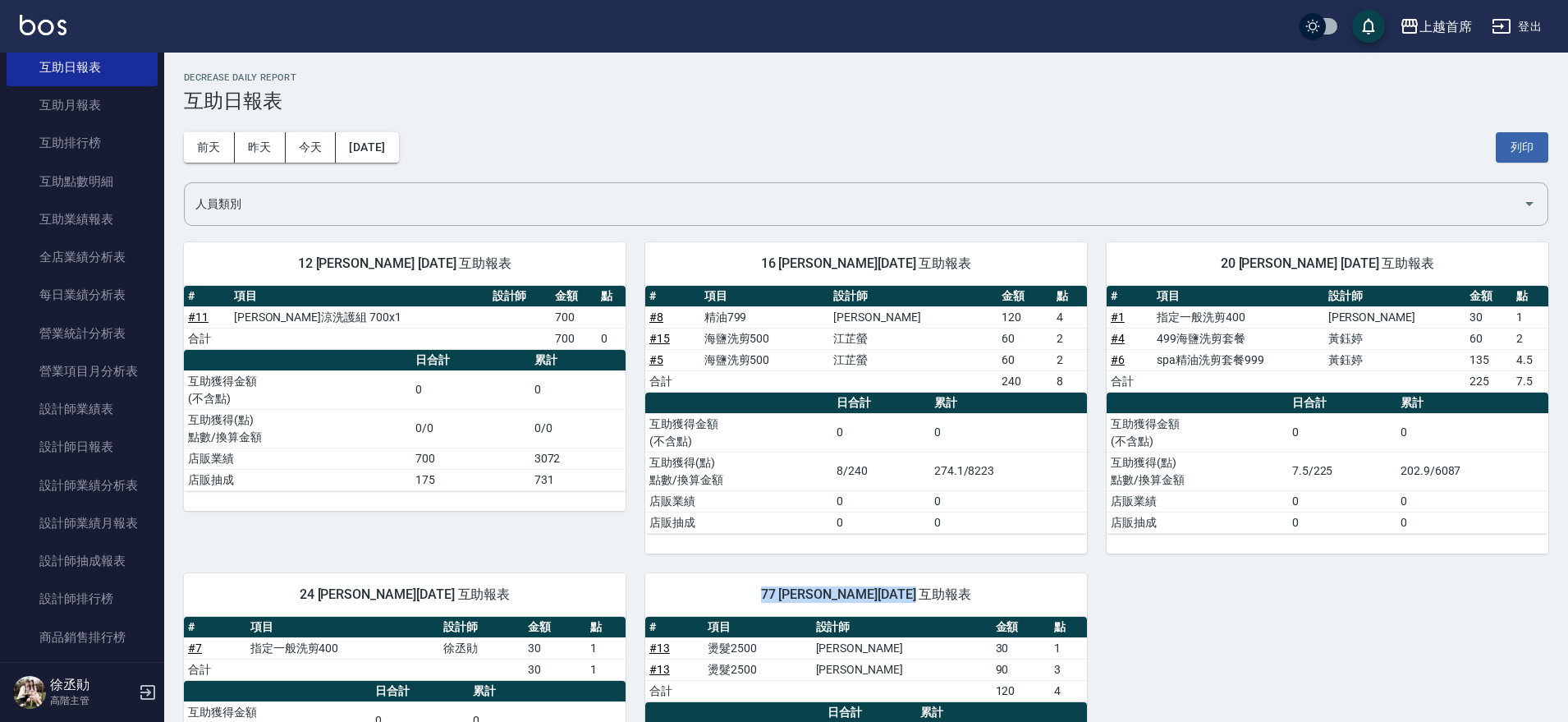
drag, startPoint x: 751, startPoint y: 585, endPoint x: 1002, endPoint y: 596, distance: 251.2
click at [1002, 596] on span "77 [PERSON_NAME][DATE] 互助報表" at bounding box center [866, 594] width 403 height 17
copy span "77 [PERSON_NAME][DATE] 互助報表"
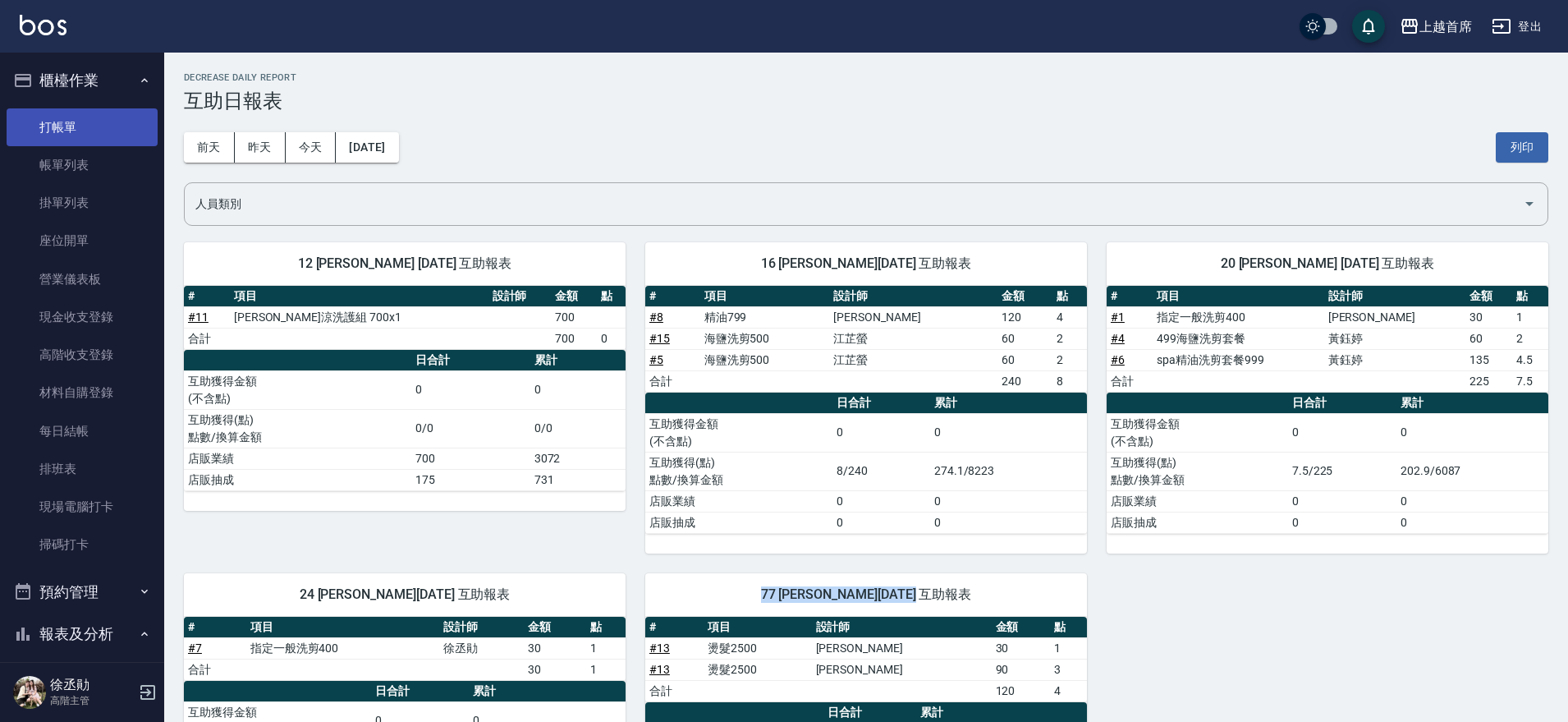
click at [79, 122] on link "打帳單" at bounding box center [82, 128] width 151 height 38
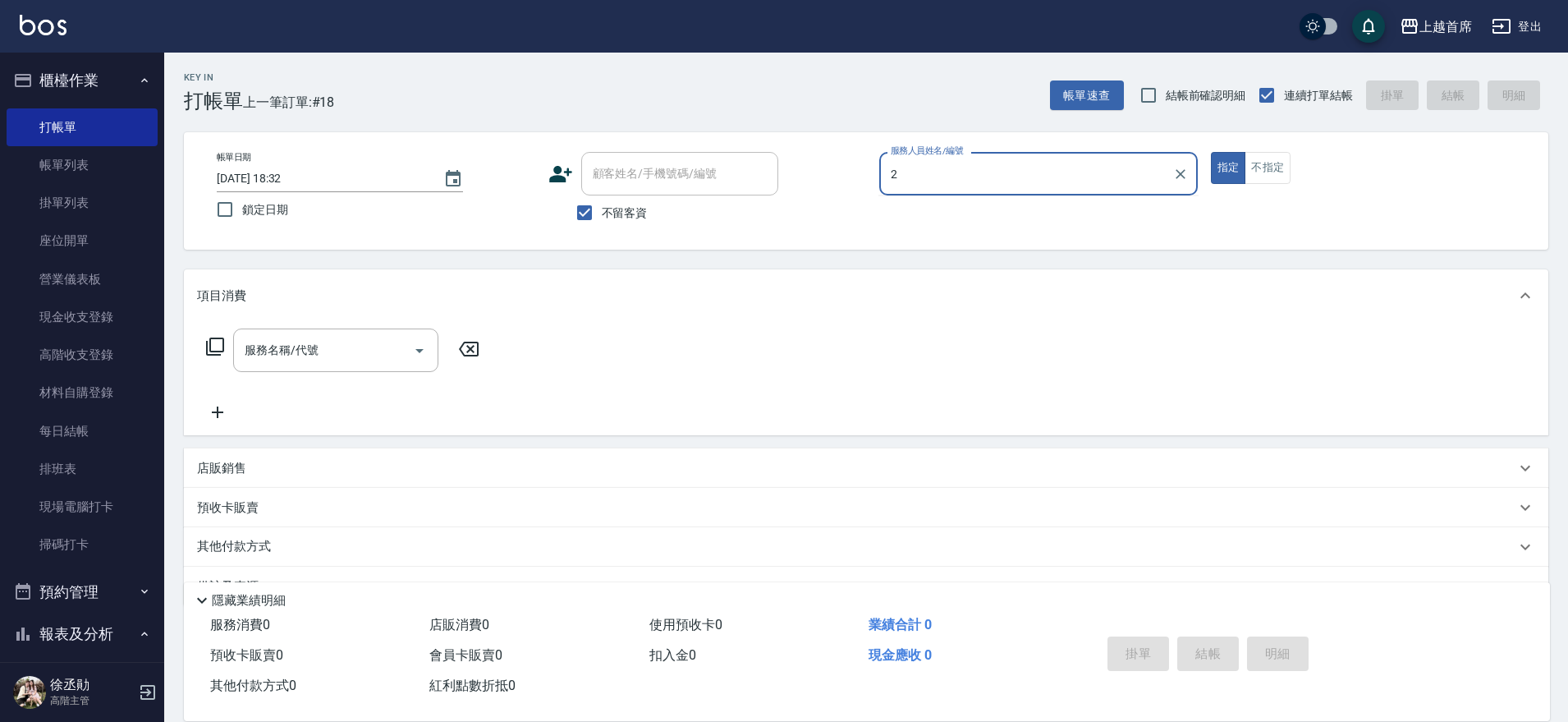
type input "2"
click at [1211, 152] on button "指定" at bounding box center [1229, 168] width 36 height 32
type button "true"
click at [1245, 152] on button "不指定" at bounding box center [1267, 168] width 46 height 32
type button "false"
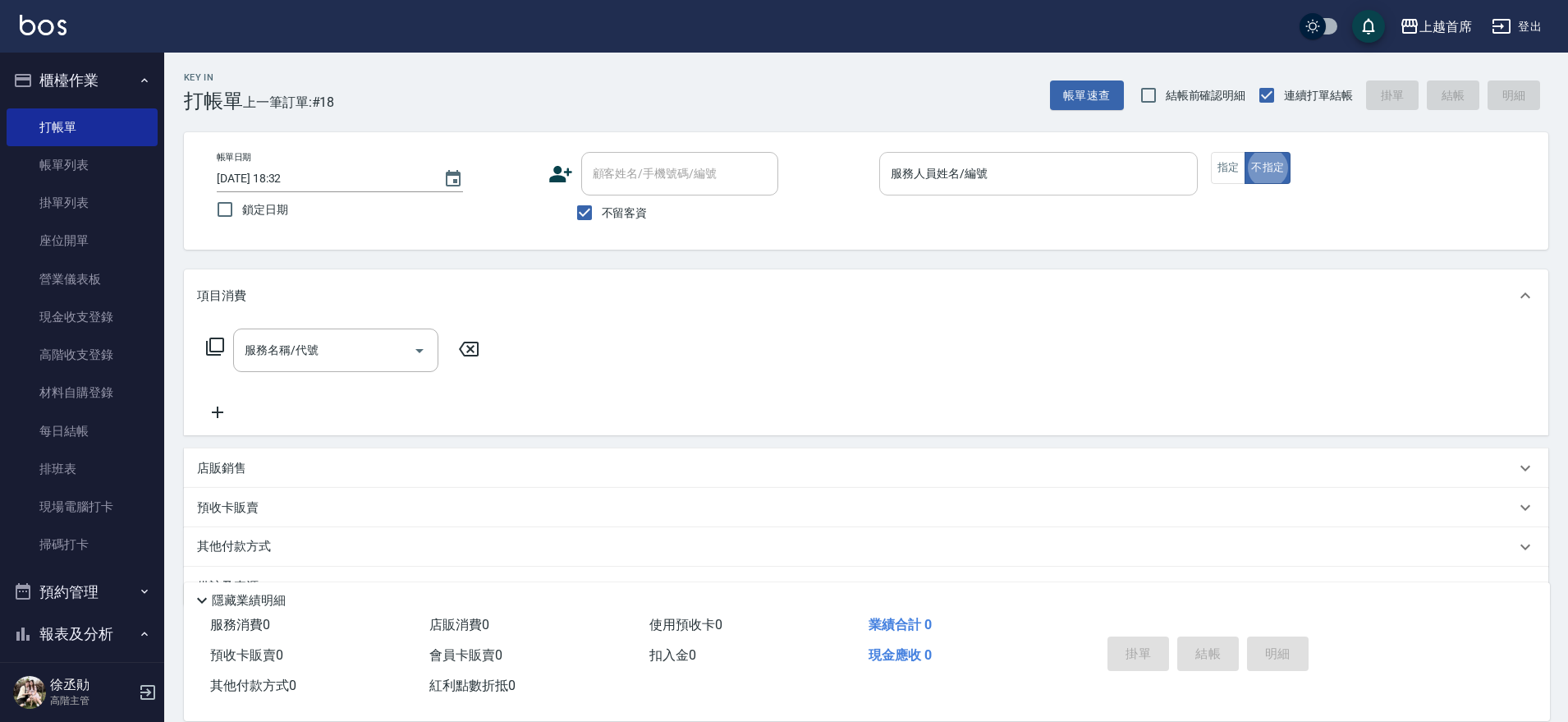
click at [1041, 166] on input "服務人員姓名/編號" at bounding box center [1038, 173] width 304 height 29
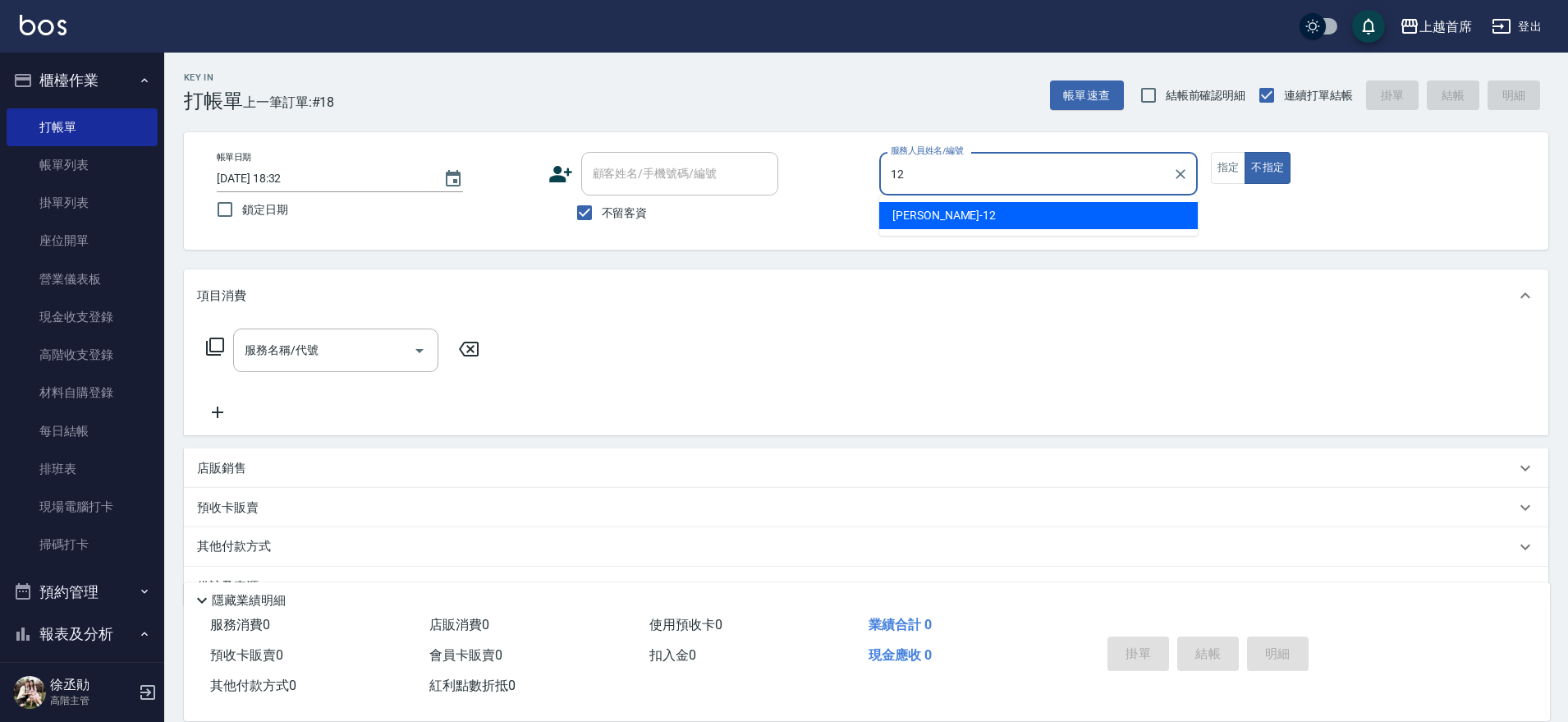
type input "[PERSON_NAME]-12"
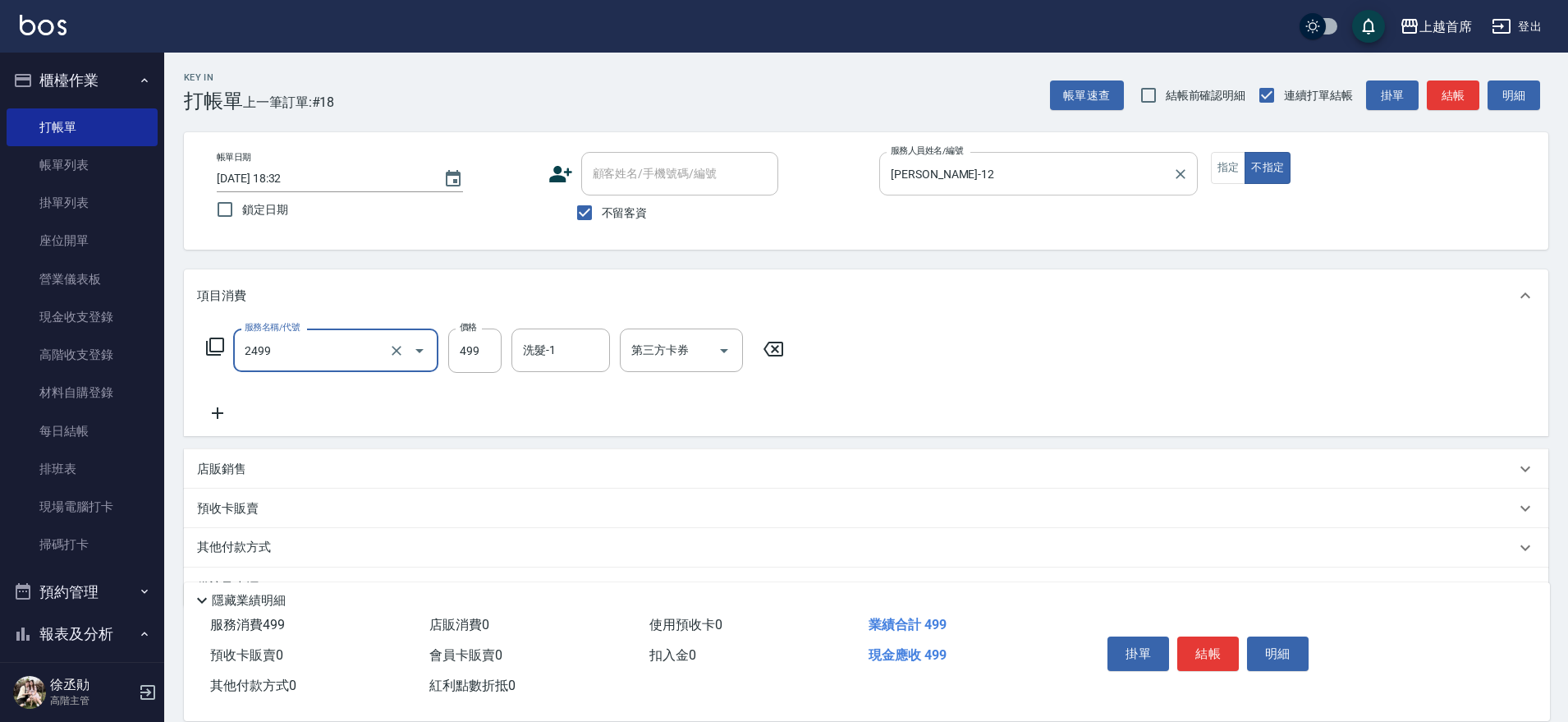
type input "499海鹽洗剪套餐(2499)"
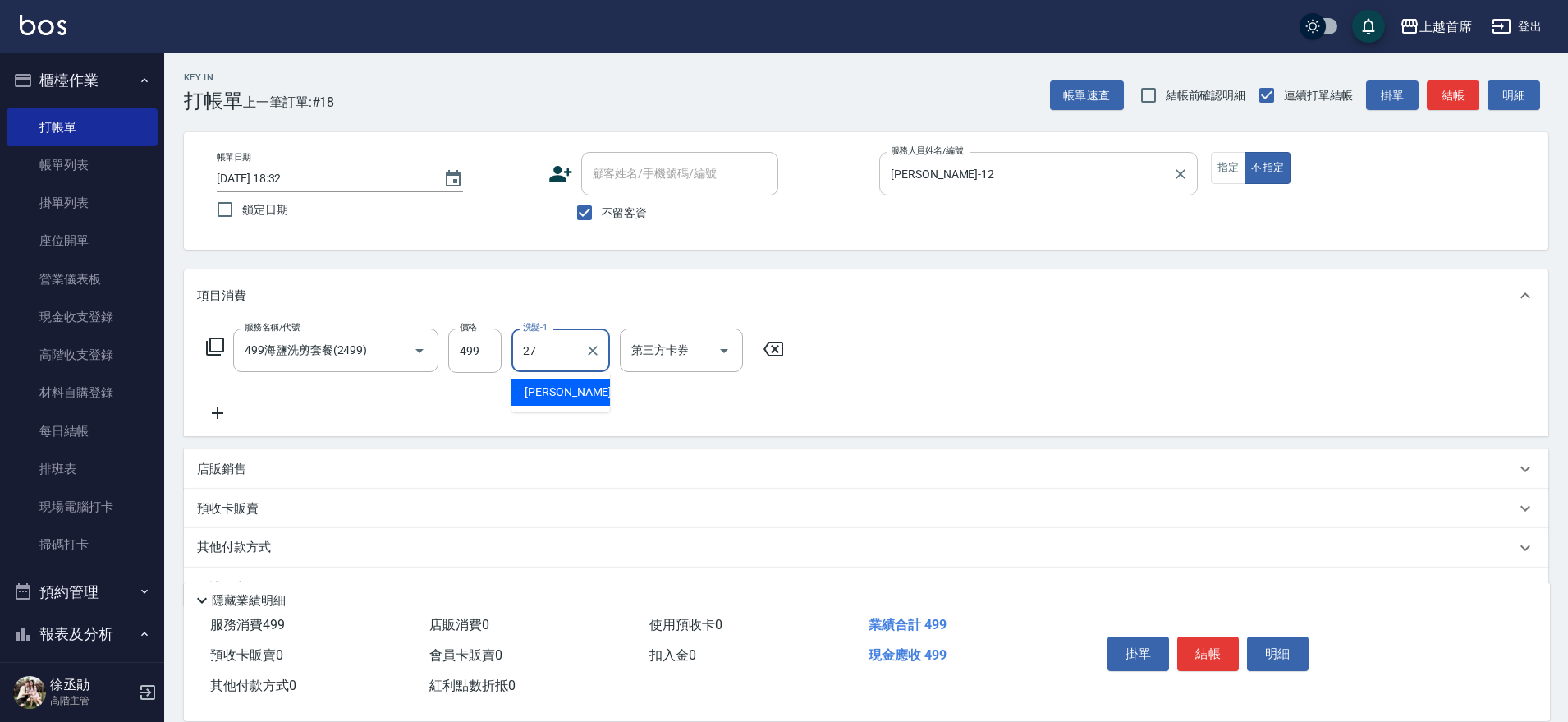
type input "[PERSON_NAME]-27"
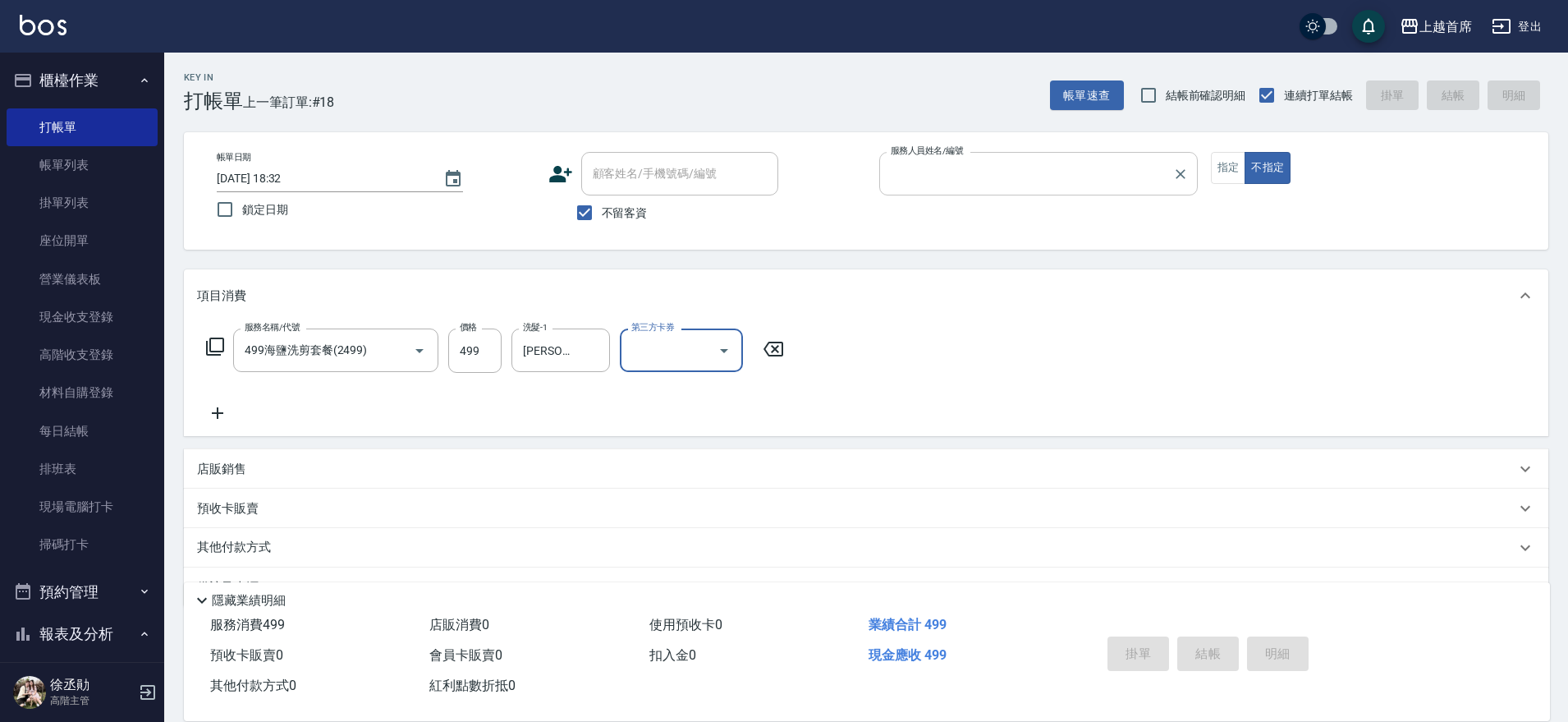
type input "1"
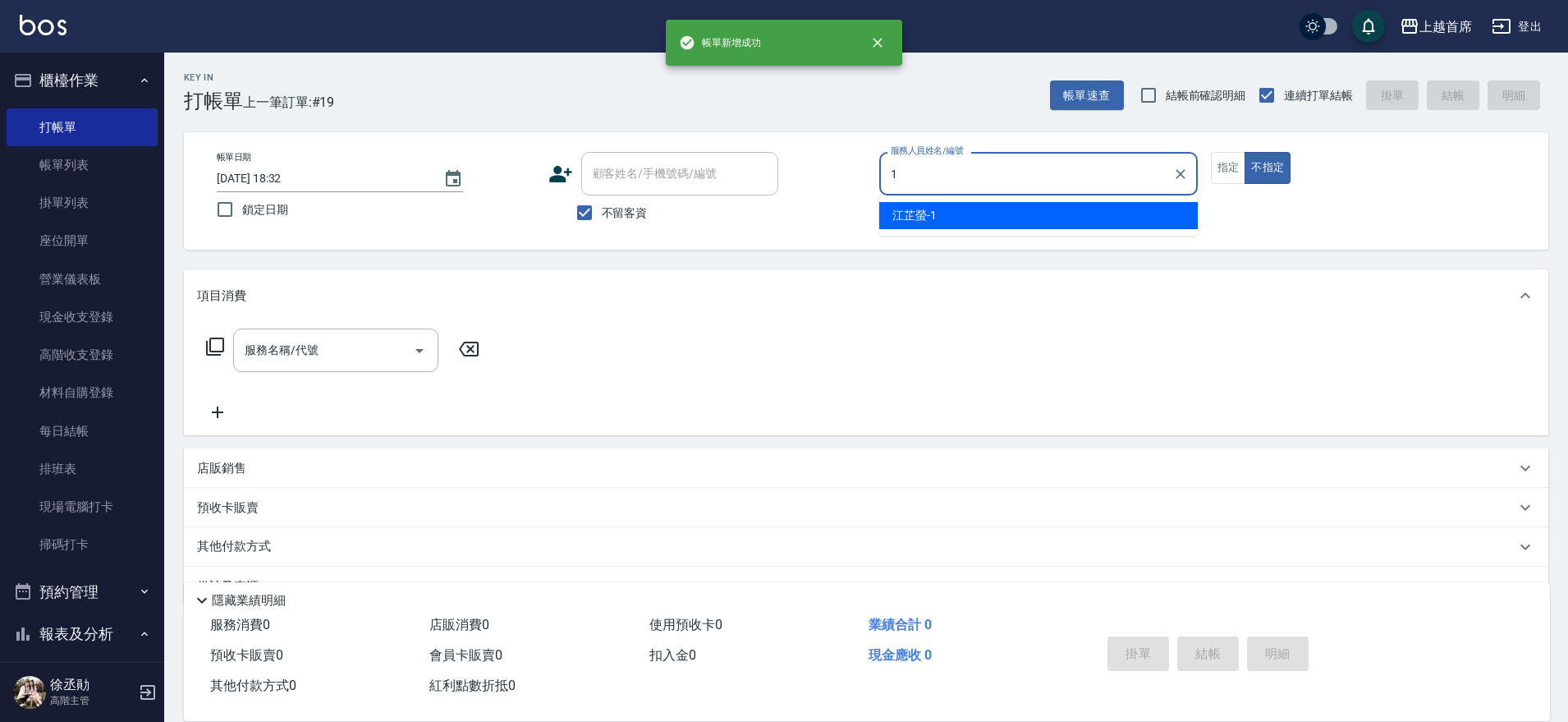
type input "[PERSON_NAME]-1"
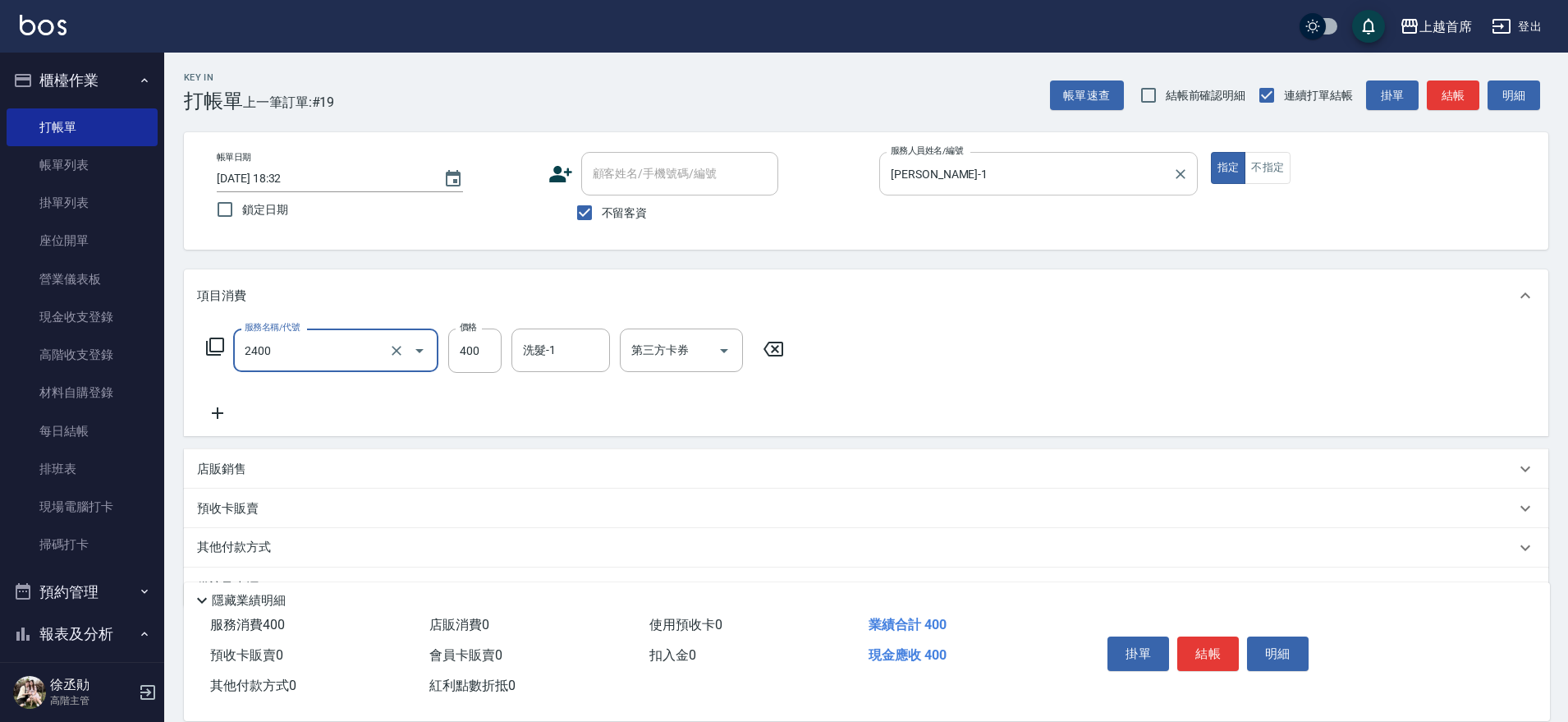
type input "指定一般洗剪400(2400)"
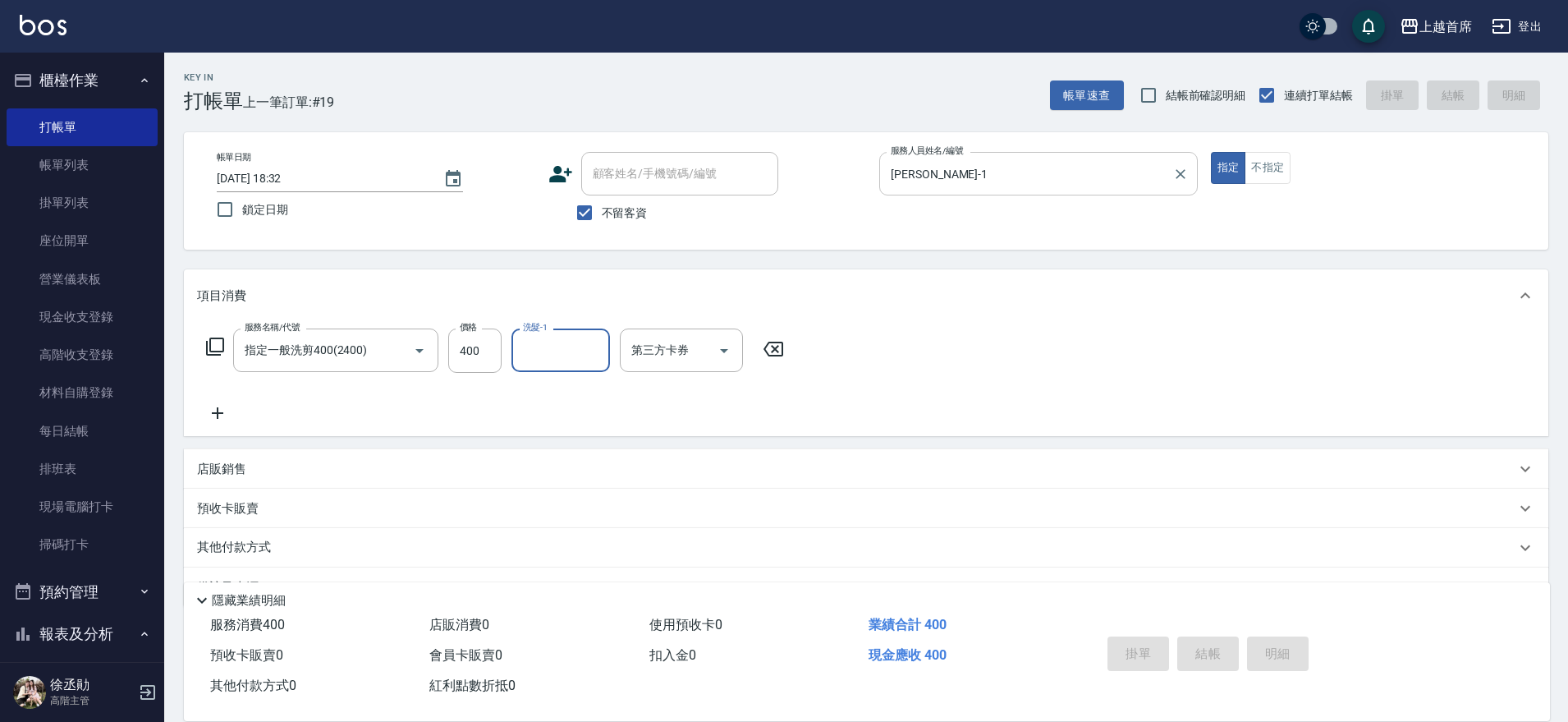
type input "[DATE] 18:33"
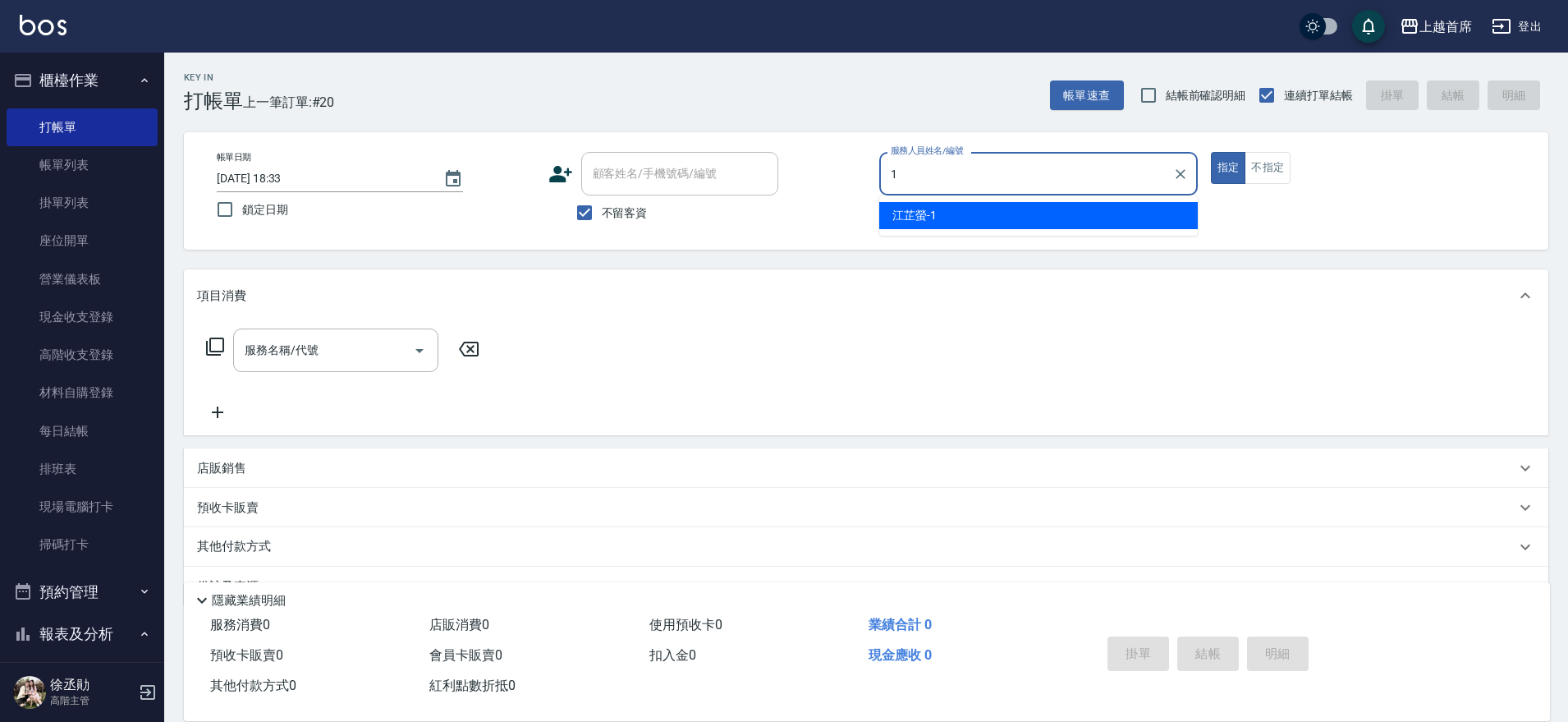
type input "[PERSON_NAME]-1"
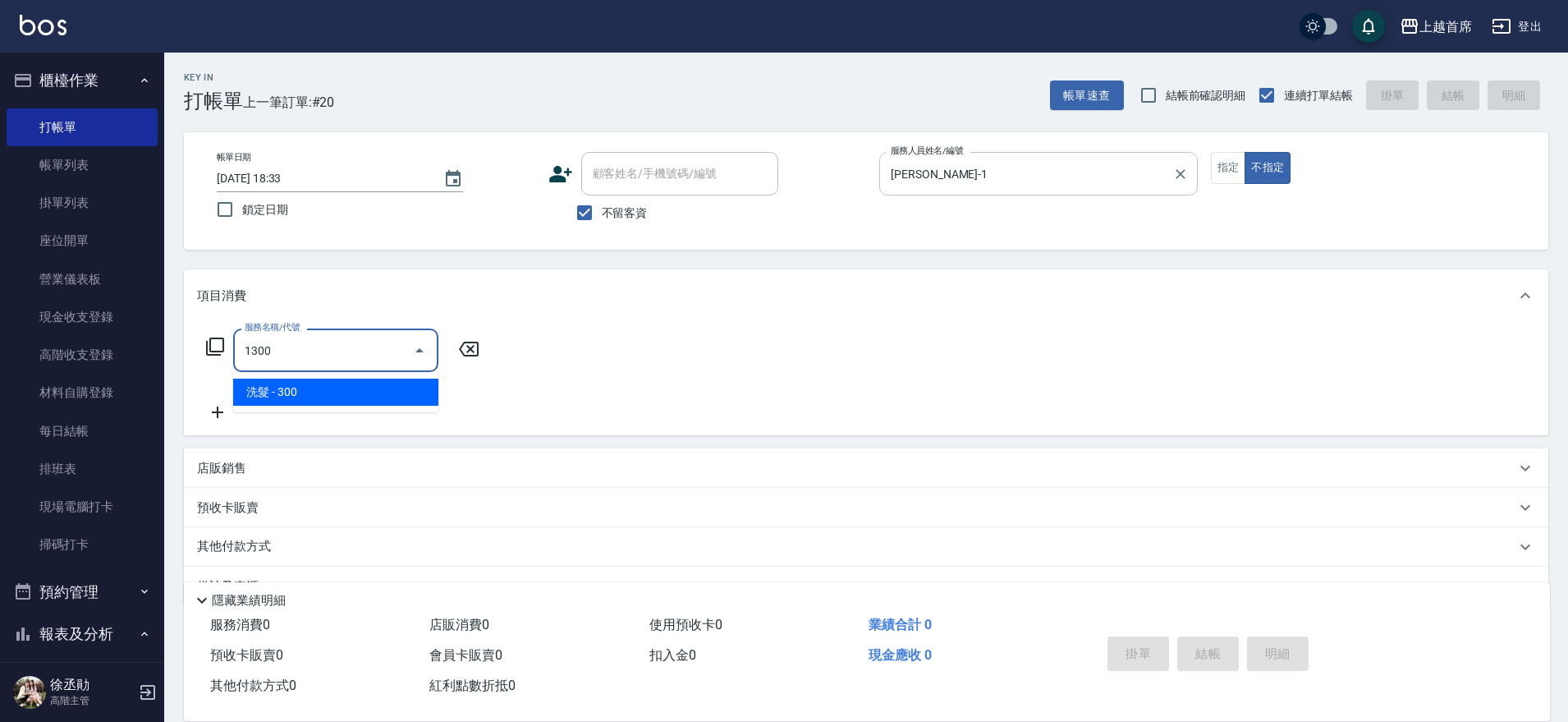
type input "洗髮(1300)"
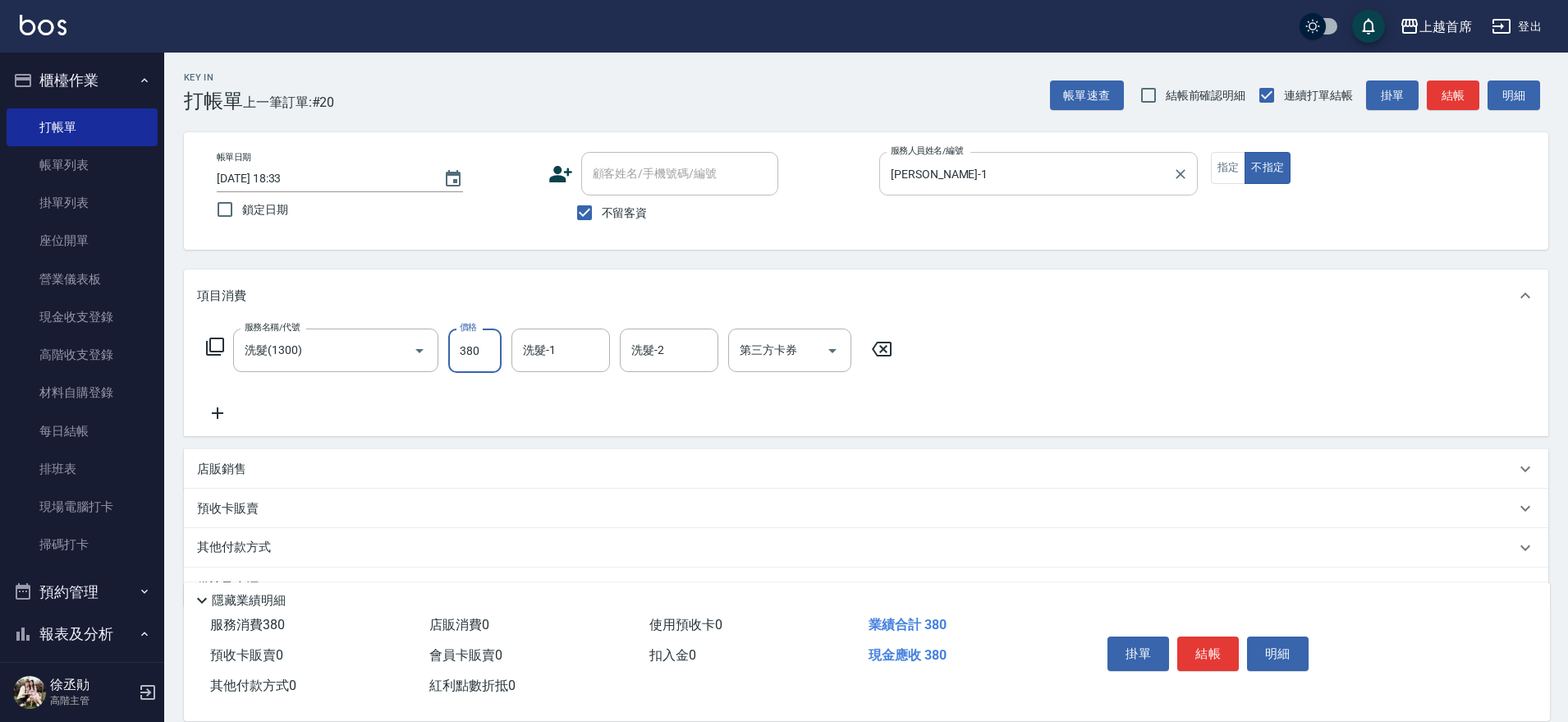
type input "380"
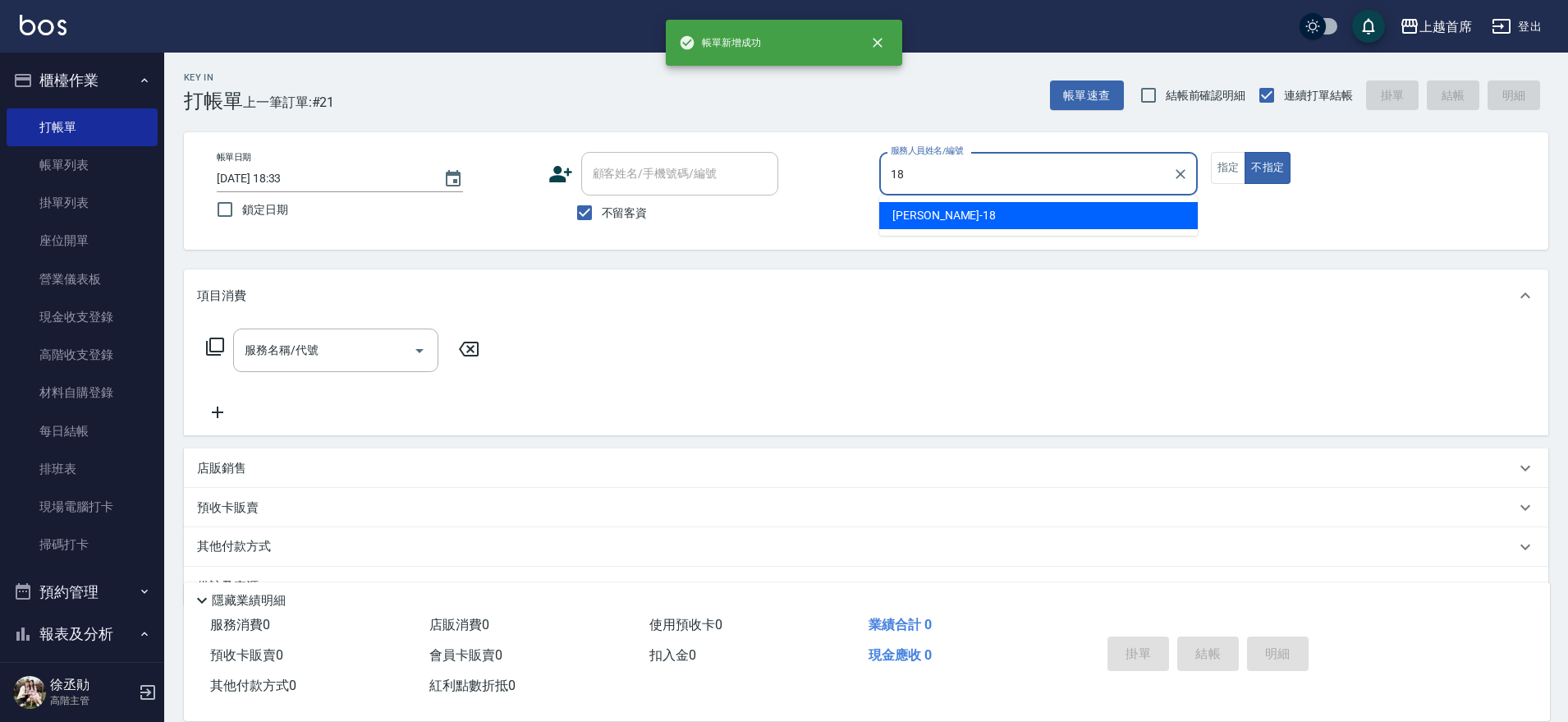
type input "Linda-18"
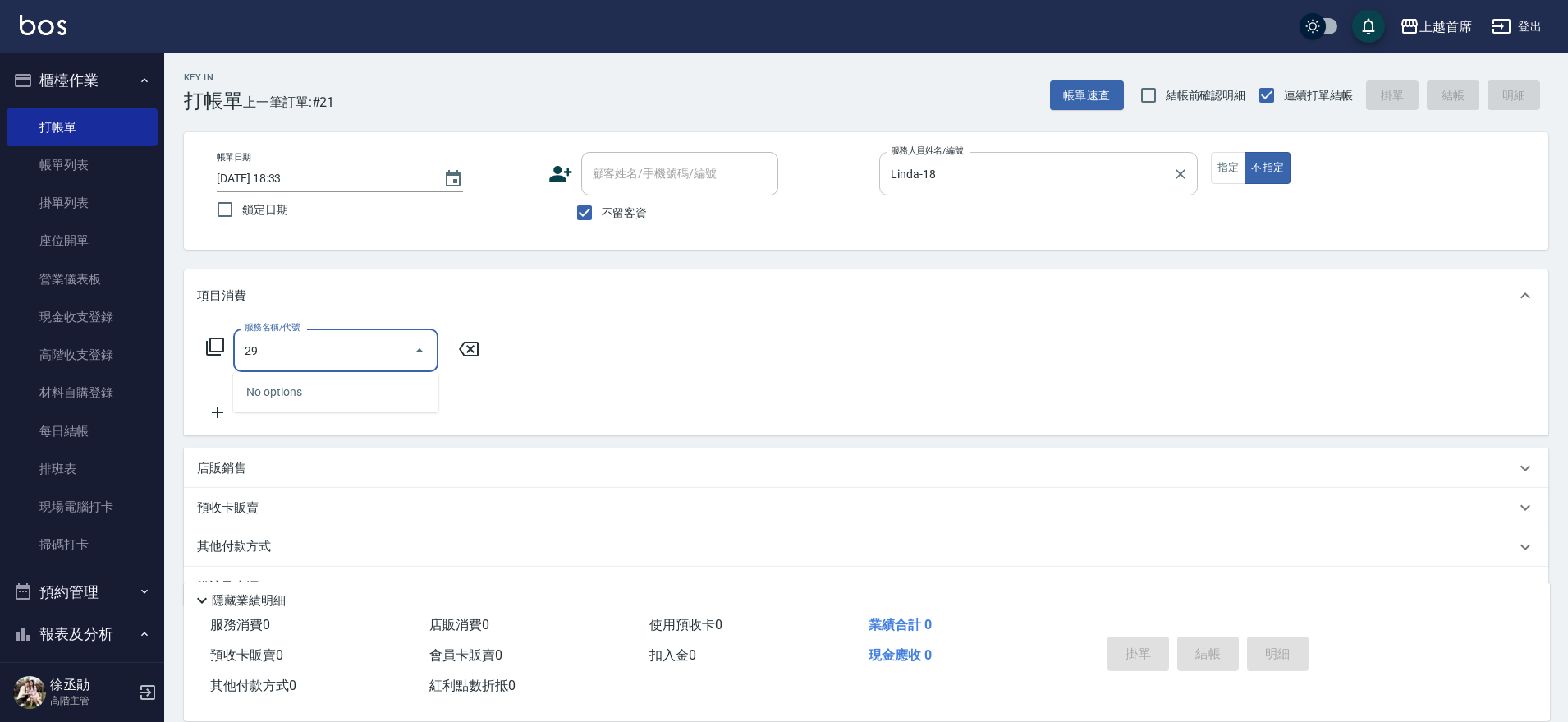
type input "29"
click at [355, 384] on div "服務名稱/代號 服務名稱/代號" at bounding box center [342, 375] width 292 height 94
click at [357, 363] on input "服務名稱/代號" at bounding box center [323, 349] width 166 height 29
type input "899洗剪去角質套餐(2899)"
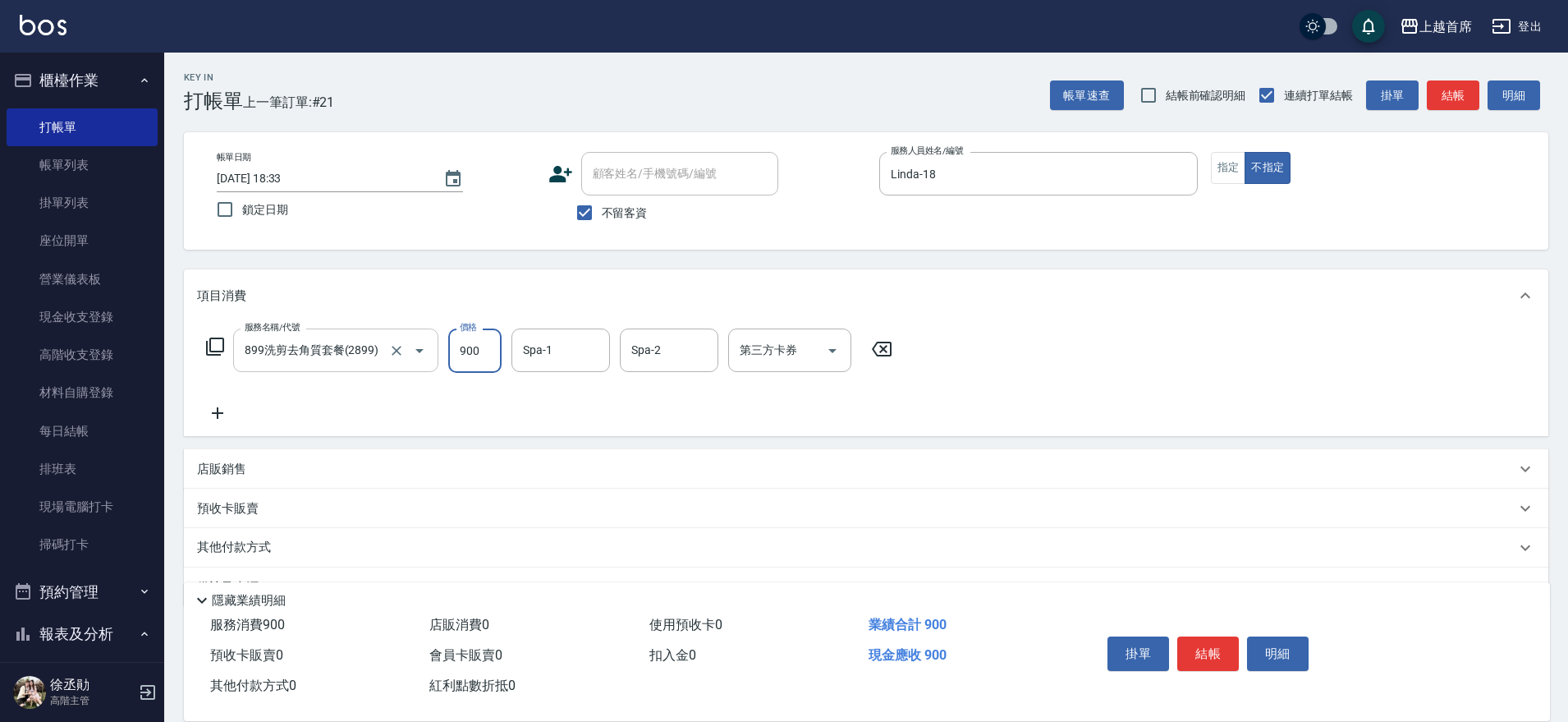
type input "900"
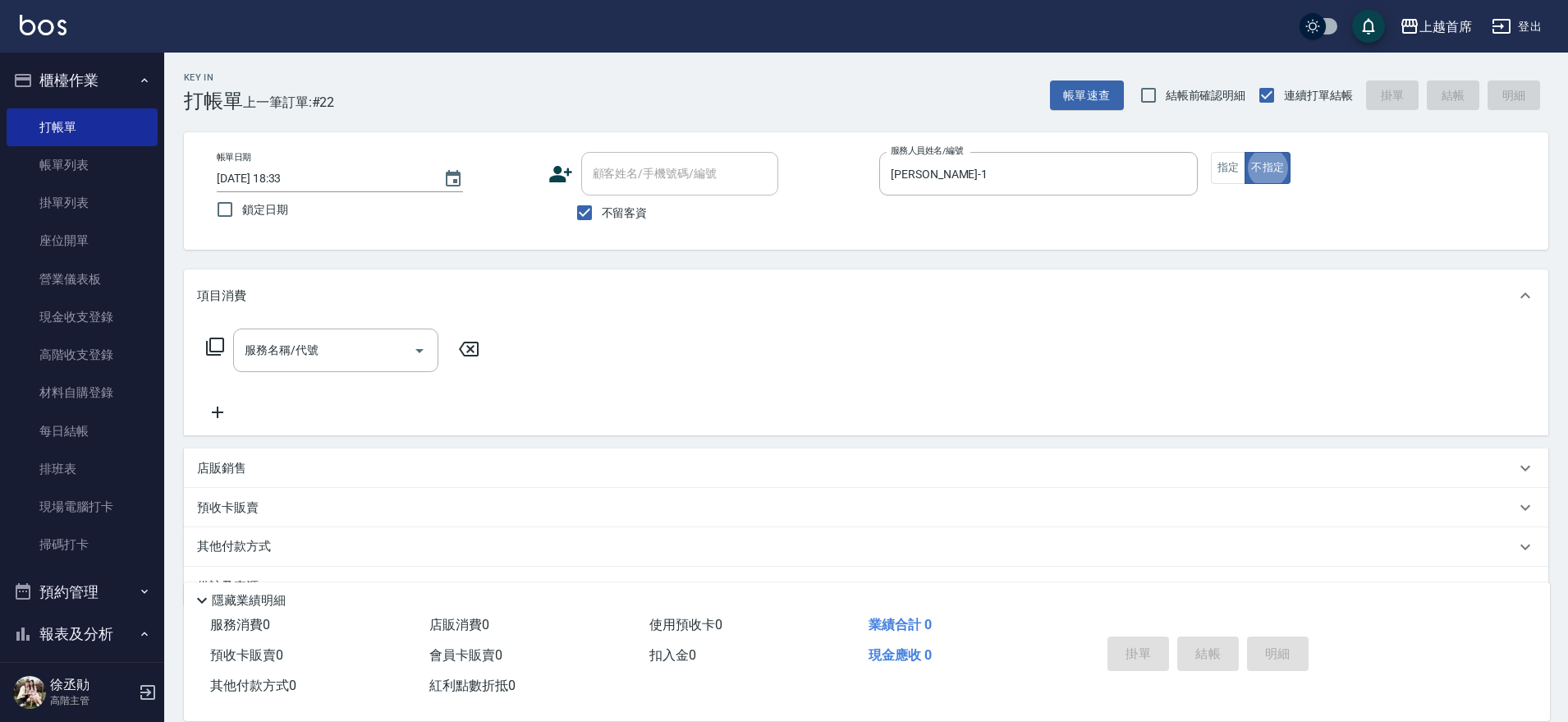
drag, startPoint x: 957, startPoint y: 187, endPoint x: 871, endPoint y: 186, distance: 86.0
click at [871, 186] on div "帳單日期 [DATE] 18:33 鎖定日期 顧客姓名/手機號碼/編號 顧客姓名/手機號碼/編號 不留客資 服務人員姓名/編號 [PERSON_NAME]-1…" at bounding box center [867, 191] width 1326 height 78
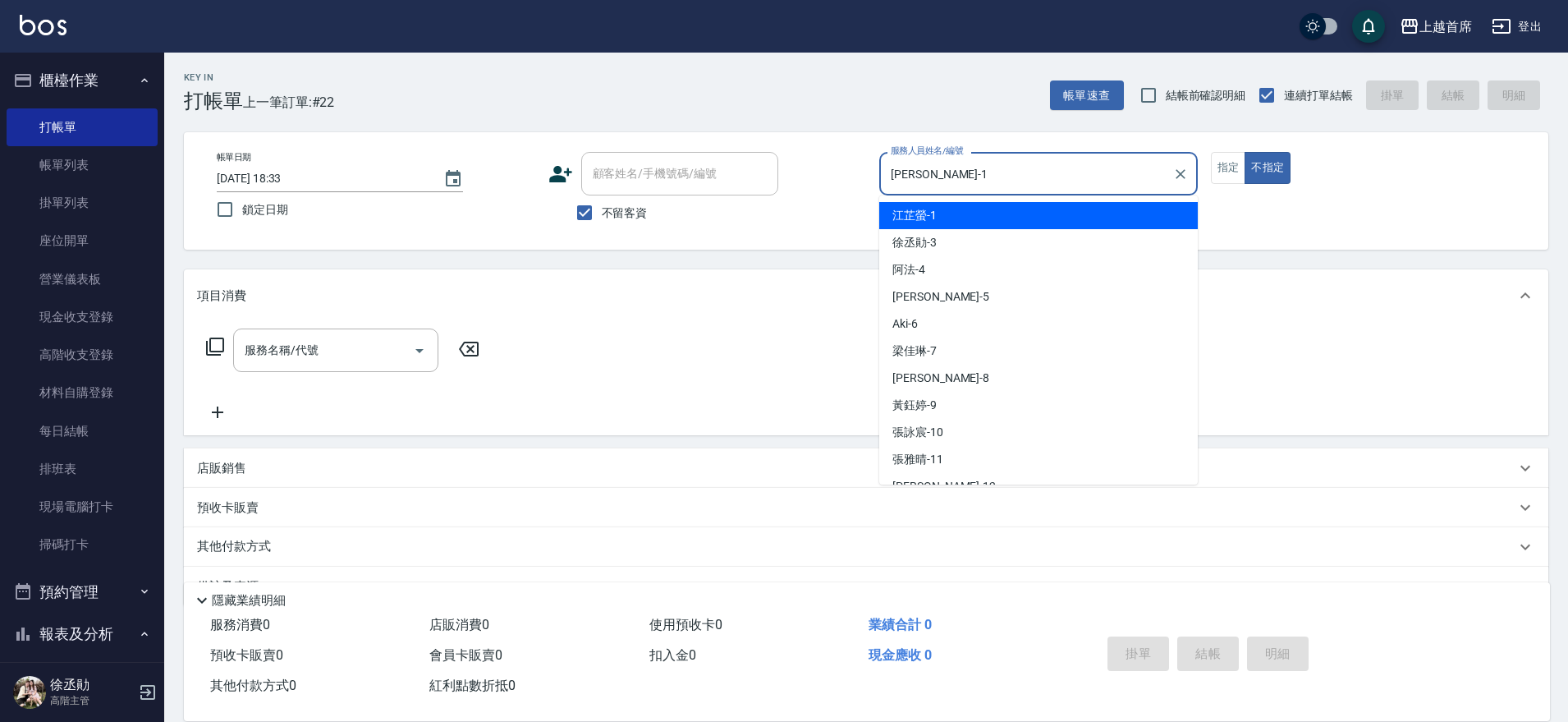
drag, startPoint x: 995, startPoint y: 181, endPoint x: 836, endPoint y: 181, distance: 159.0
click at [838, 181] on div "帳單日期 [DATE] 18:33 鎖定日期 顧客姓名/手機號碼/編號 顧客姓名/手機號碼/編號 不留客資 服務人員姓名/編號 [PERSON_NAME]-1…" at bounding box center [867, 191] width 1326 height 78
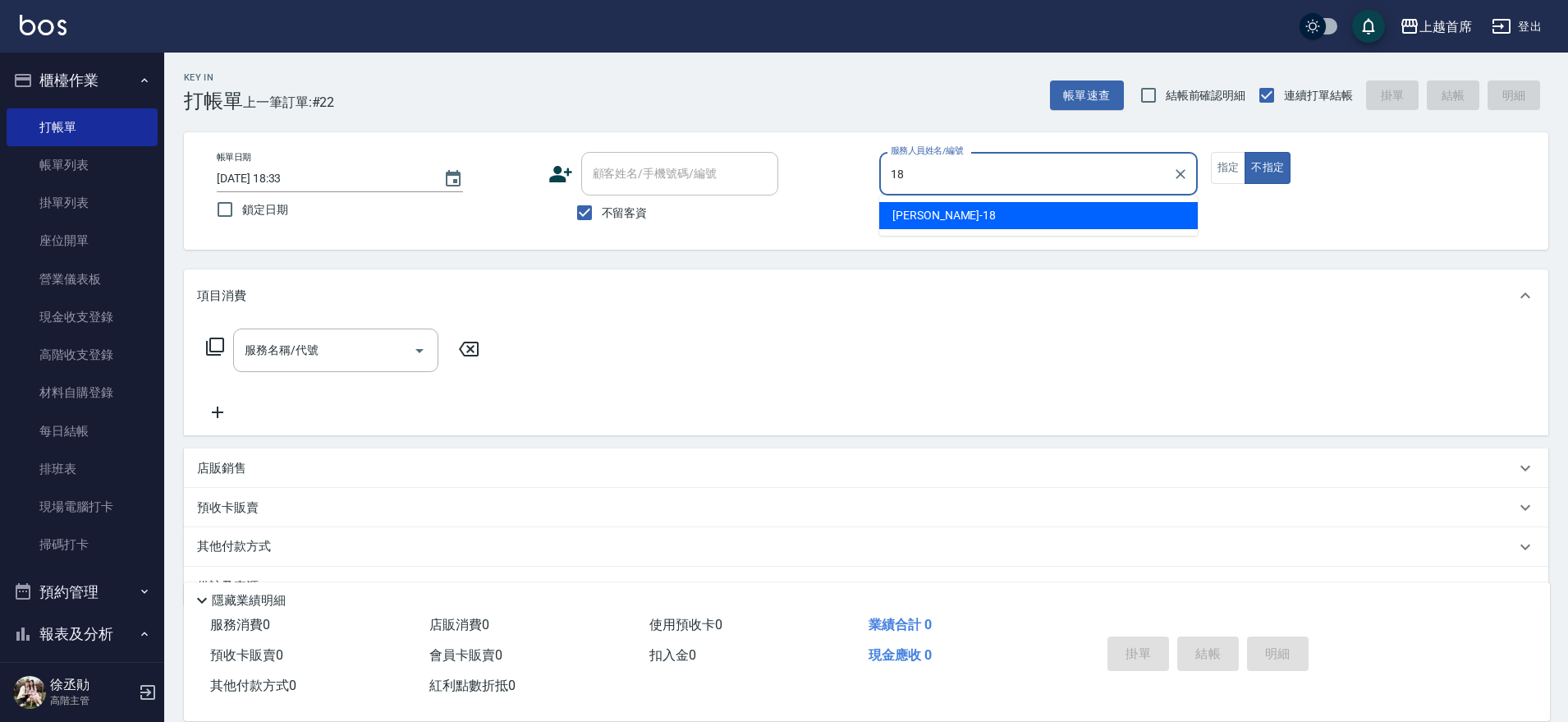
type input "Linda-18"
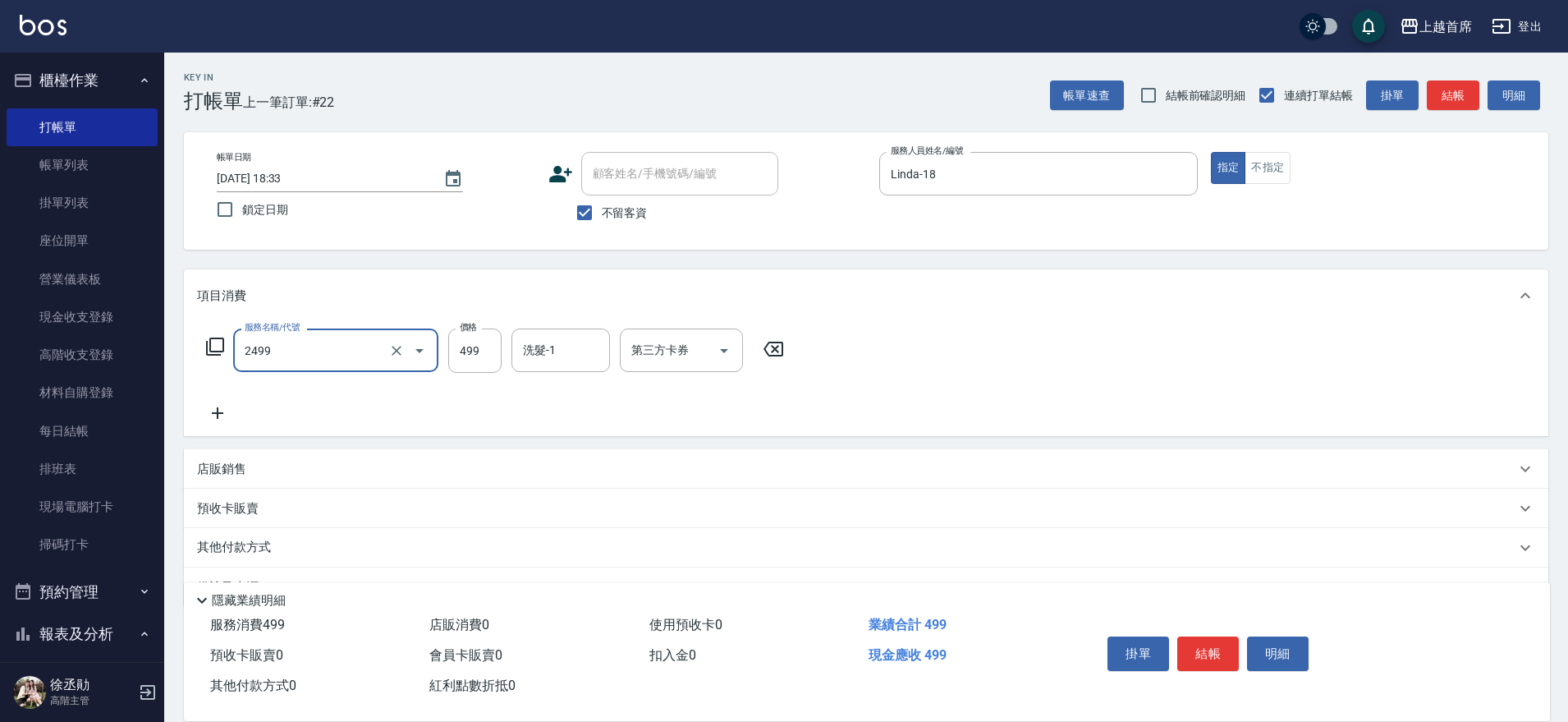
type input "499海鹽洗剪套餐(2499)"
